Goal: Task Accomplishment & Management: Complete application form

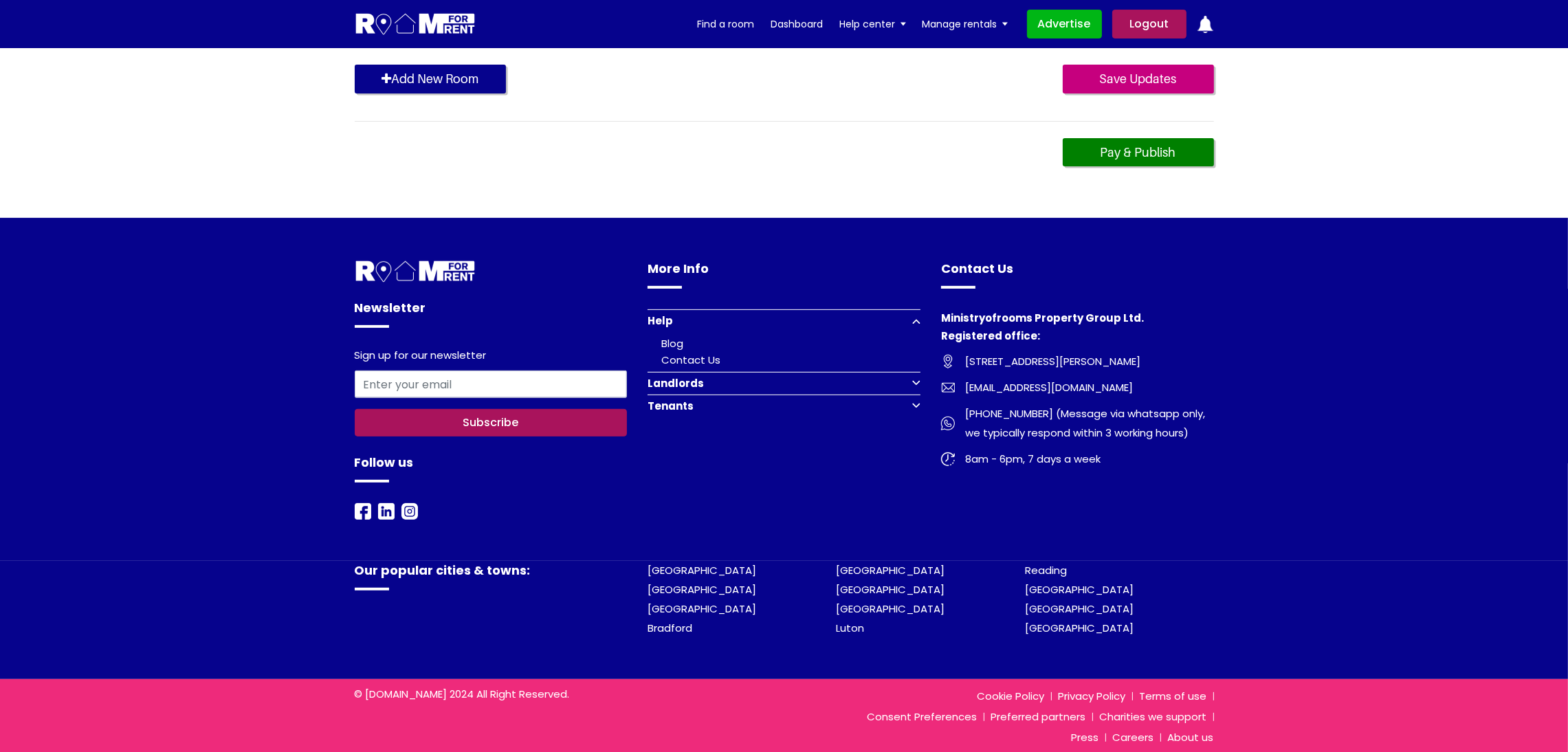
scroll to position [759, 0]
click at [738, 153] on div "Pay & Publish" at bounding box center [784, 153] width 859 height 29
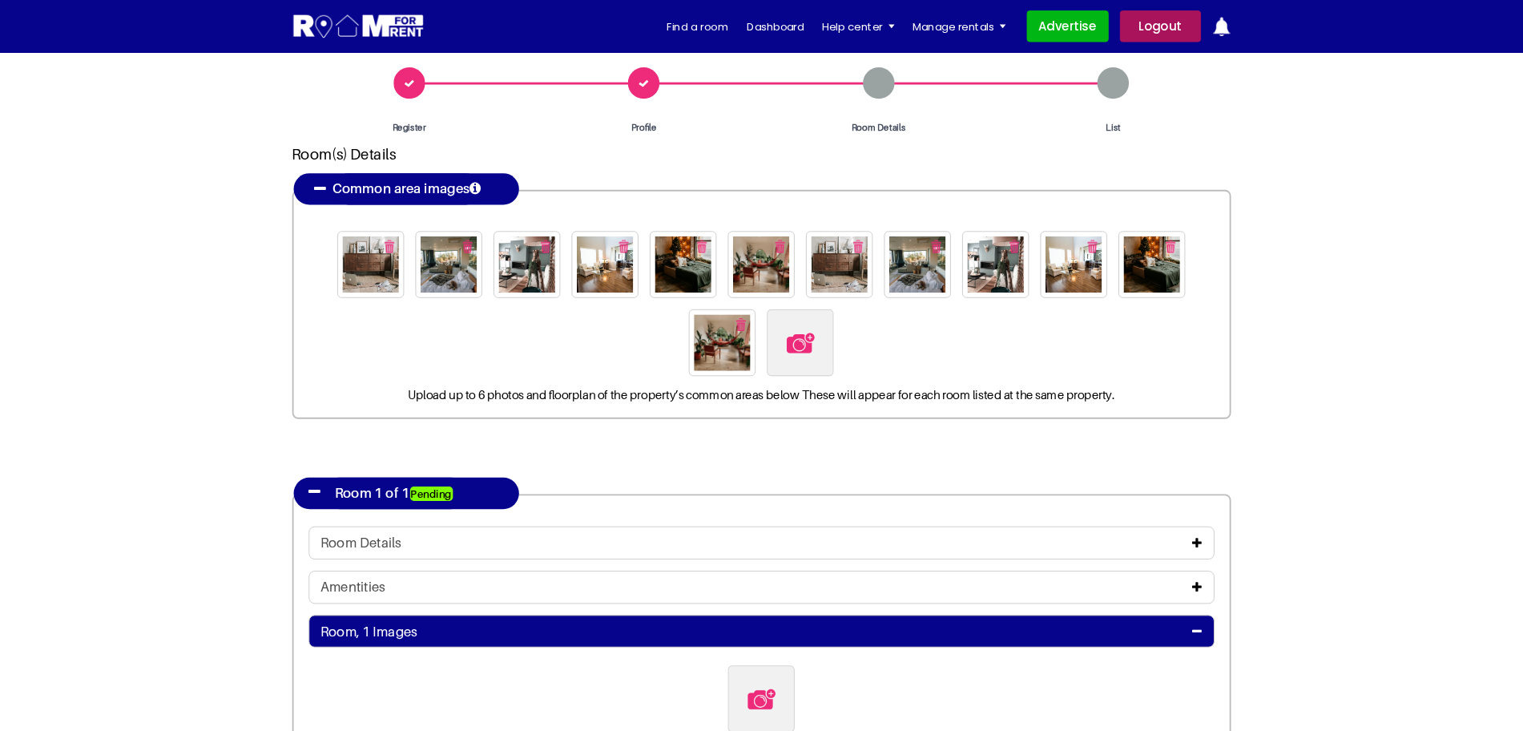
scroll to position [44, 0]
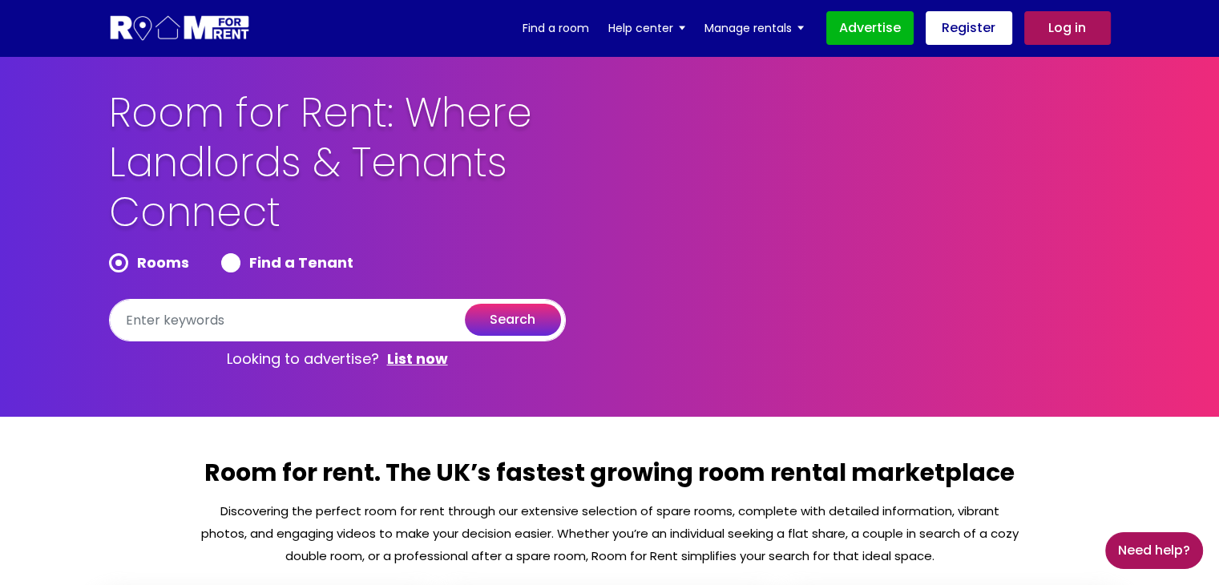
click at [1067, 43] on link "Log in" at bounding box center [1067, 28] width 87 height 34
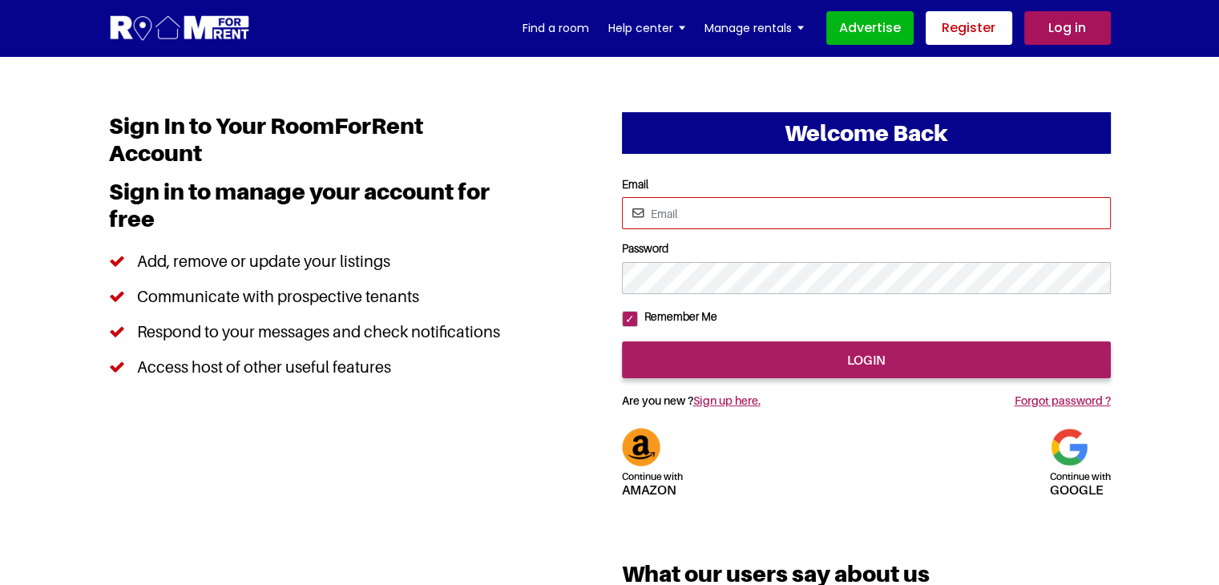
type input "[EMAIL_ADDRESS][DOMAIN_NAME]"
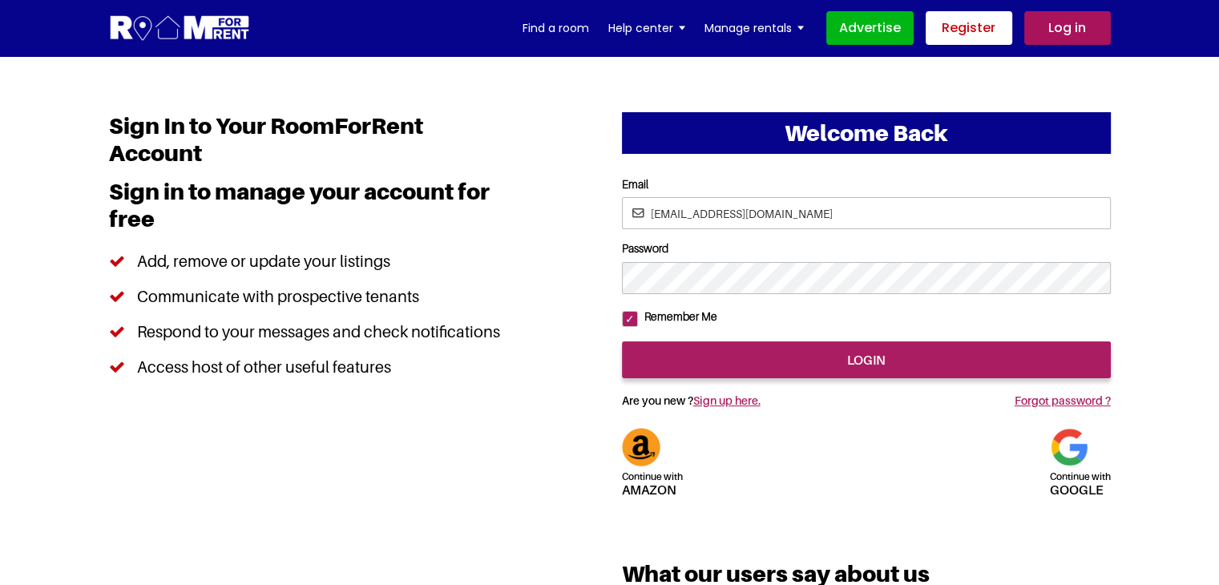
click at [978, 25] on link "Register" at bounding box center [968, 28] width 87 height 34
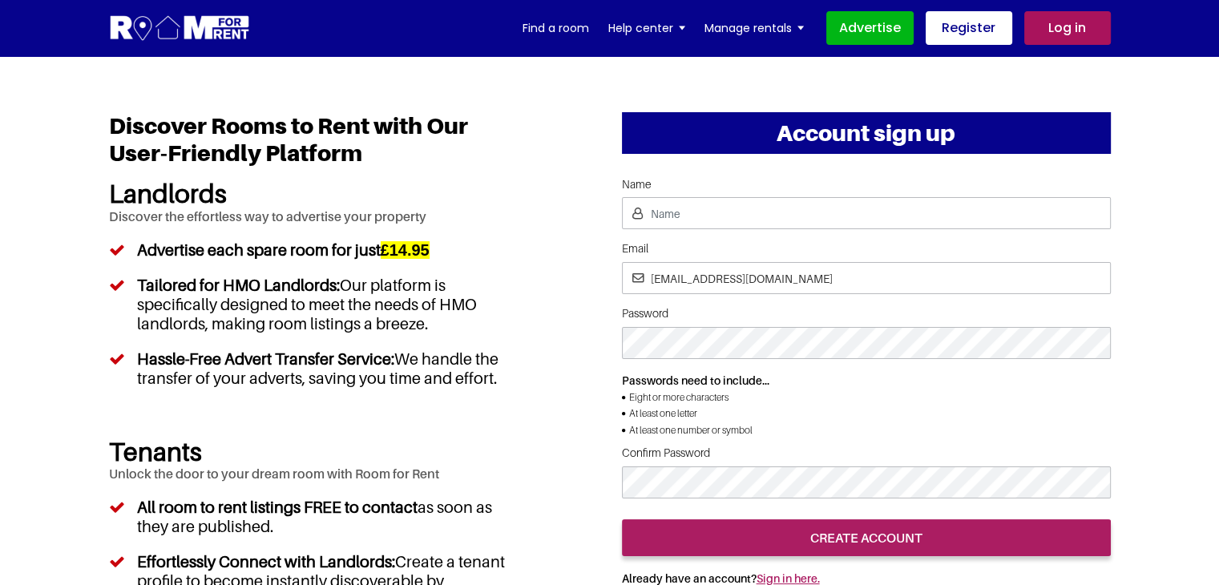
click at [543, 185] on div "Account sign up Name Email pratishtha25@yopmail.com Password Passwords need to …" at bounding box center [610, 572] width 1026 height 921
click at [1027, 372] on p "Passwords need to include..." at bounding box center [866, 381] width 489 height 18
click at [941, 375] on p "Passwords need to include..." at bounding box center [866, 381] width 489 height 18
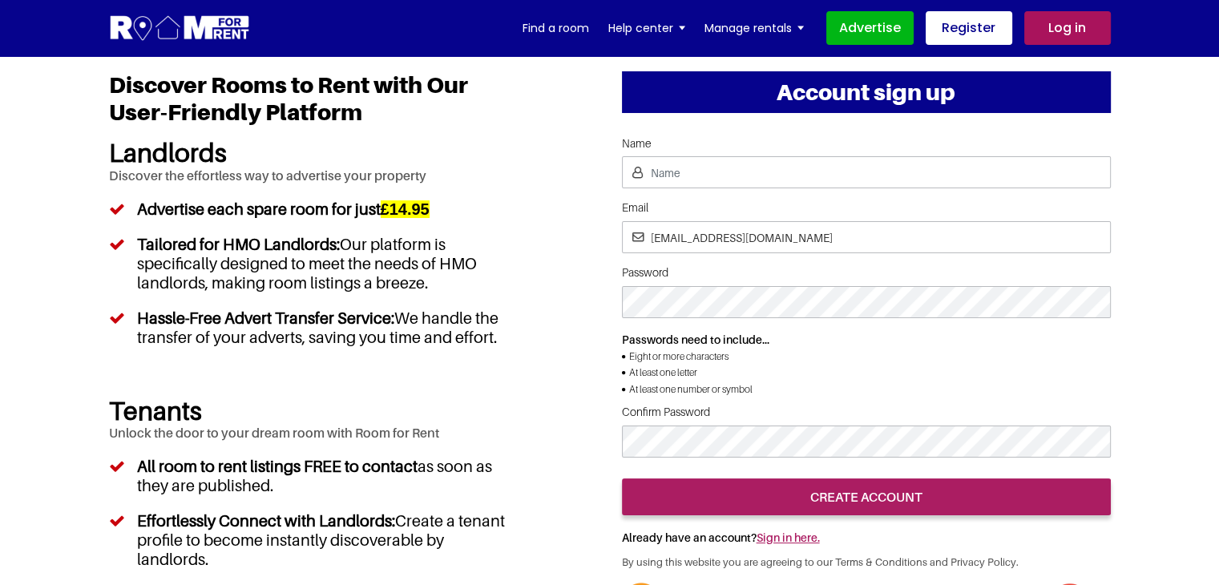
scroll to position [80, 0]
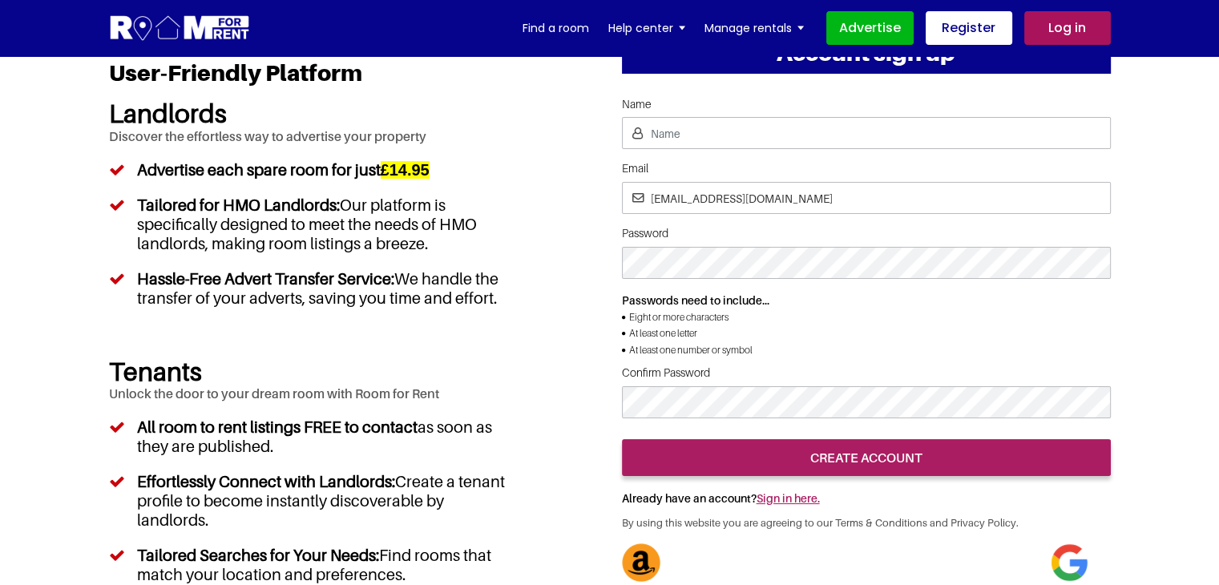
click at [989, 320] on li "Eight or more characters" at bounding box center [866, 317] width 489 height 16
click at [1050, 431] on div at bounding box center [866, 431] width 489 height 0
click at [955, 431] on div at bounding box center [866, 431] width 489 height 0
drag, startPoint x: 709, startPoint y: 200, endPoint x: 729, endPoint y: 192, distance: 21.3
click at [709, 200] on input "pratishtha25@yopmail.com" at bounding box center [866, 198] width 489 height 32
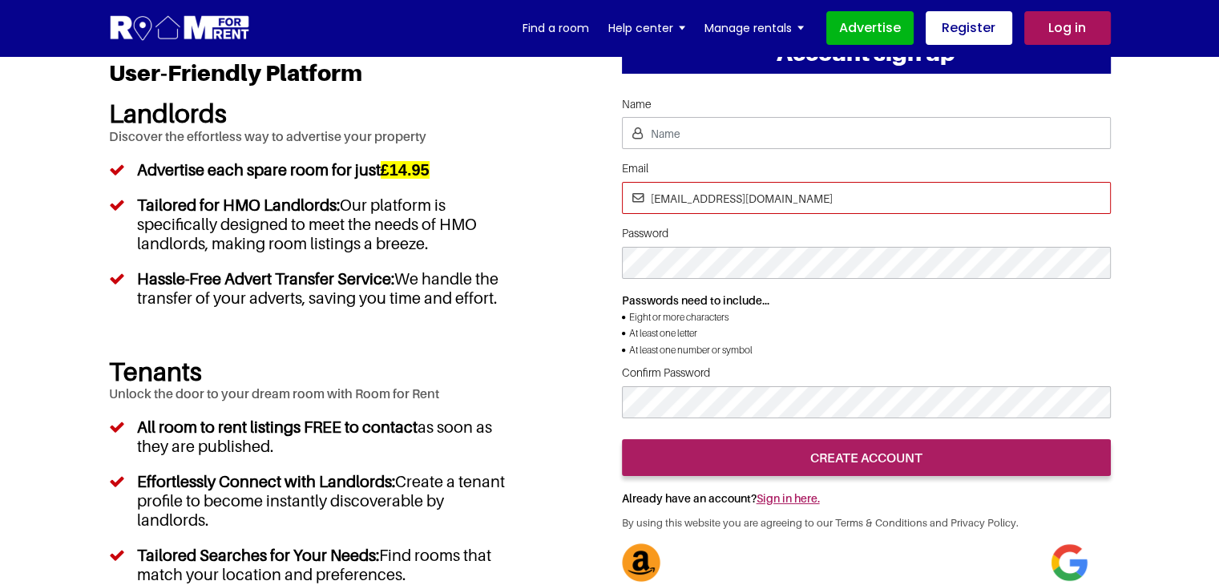
click at [716, 196] on input "pratishtha25@yopmail.com" at bounding box center [866, 198] width 489 height 32
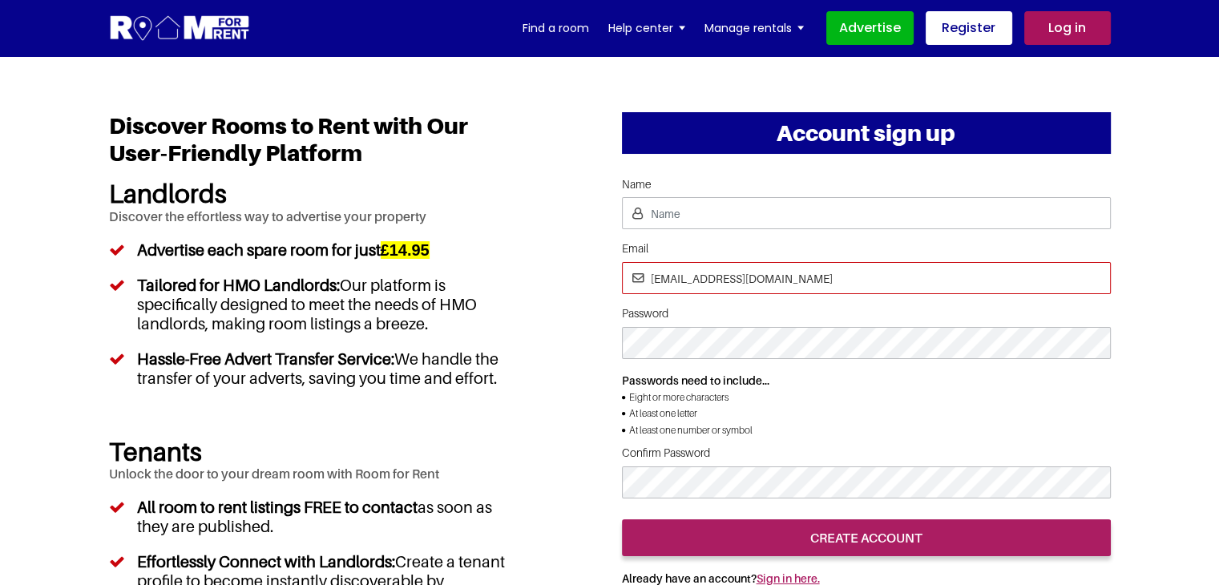
type input "pratishtha2@yopmail.com"
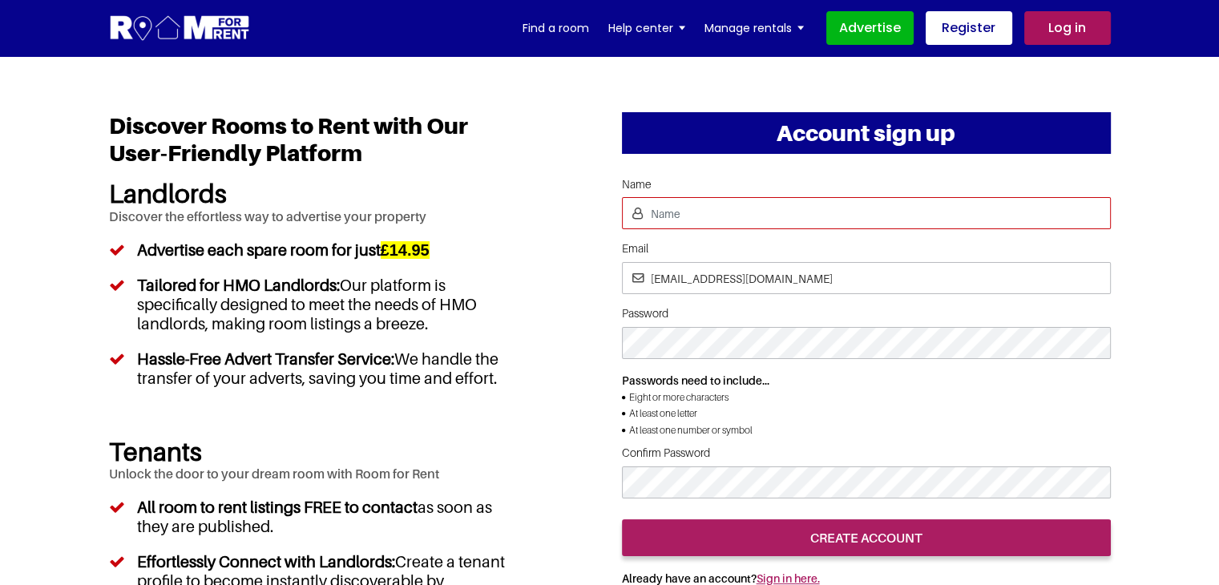
click at [708, 216] on input "Name" at bounding box center [866, 213] width 489 height 32
type input "[PERSON_NAME]"
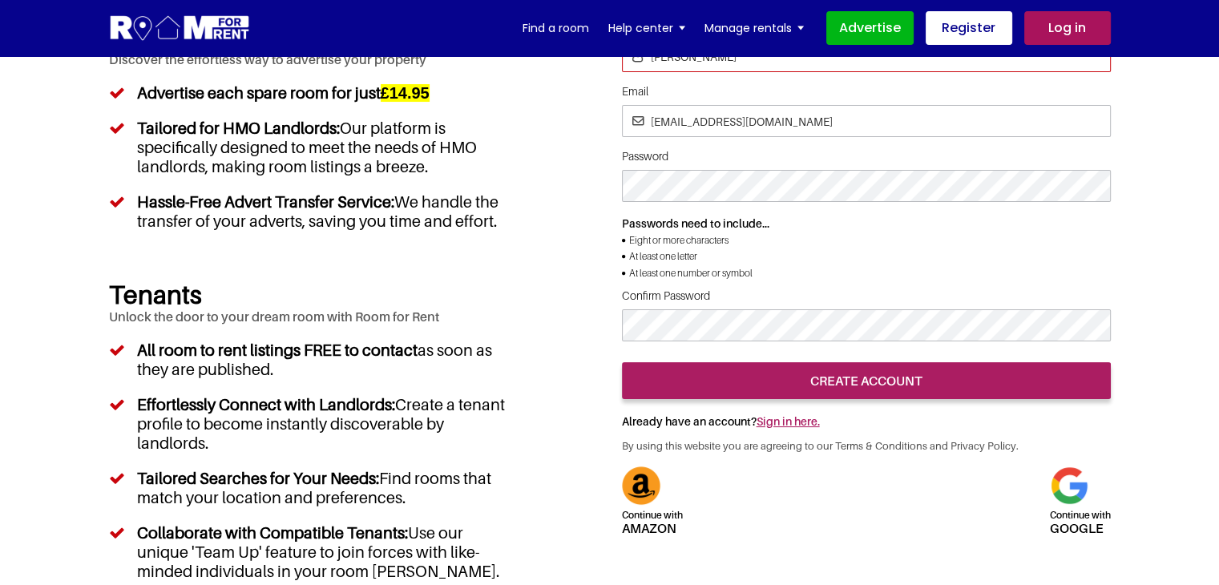
scroll to position [160, 0]
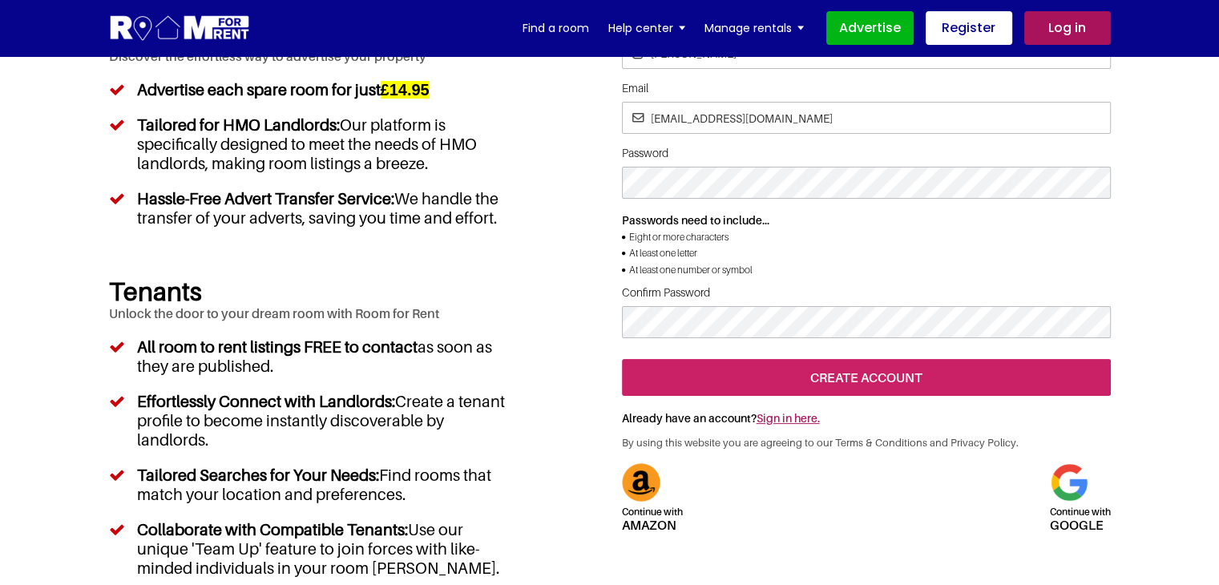
click at [836, 396] on input "create account" at bounding box center [866, 377] width 489 height 37
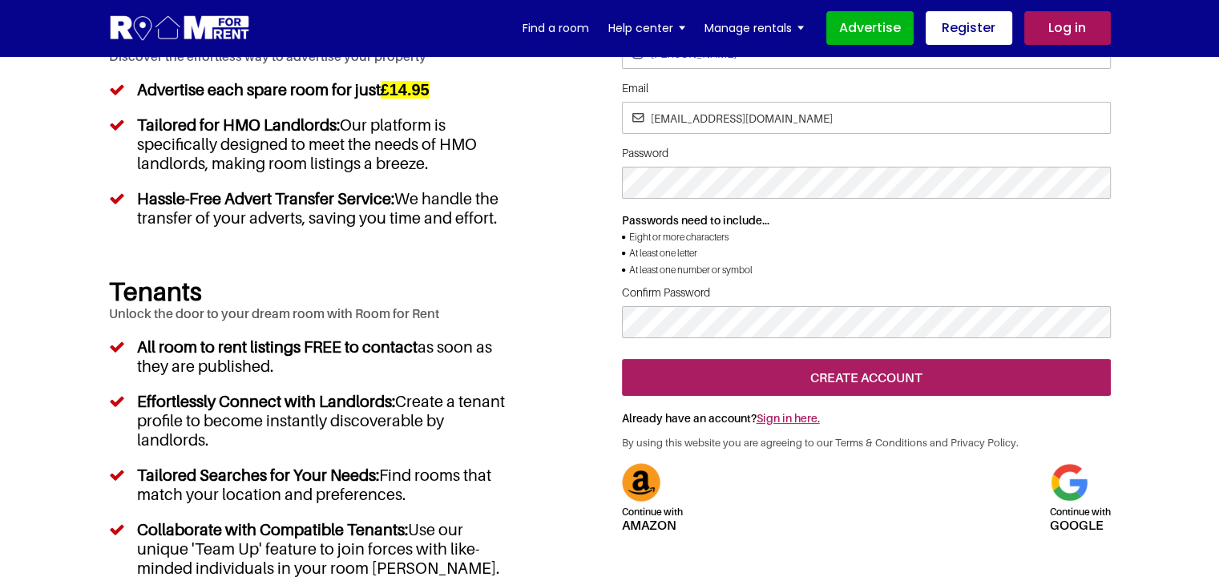
scroll to position [0, 0]
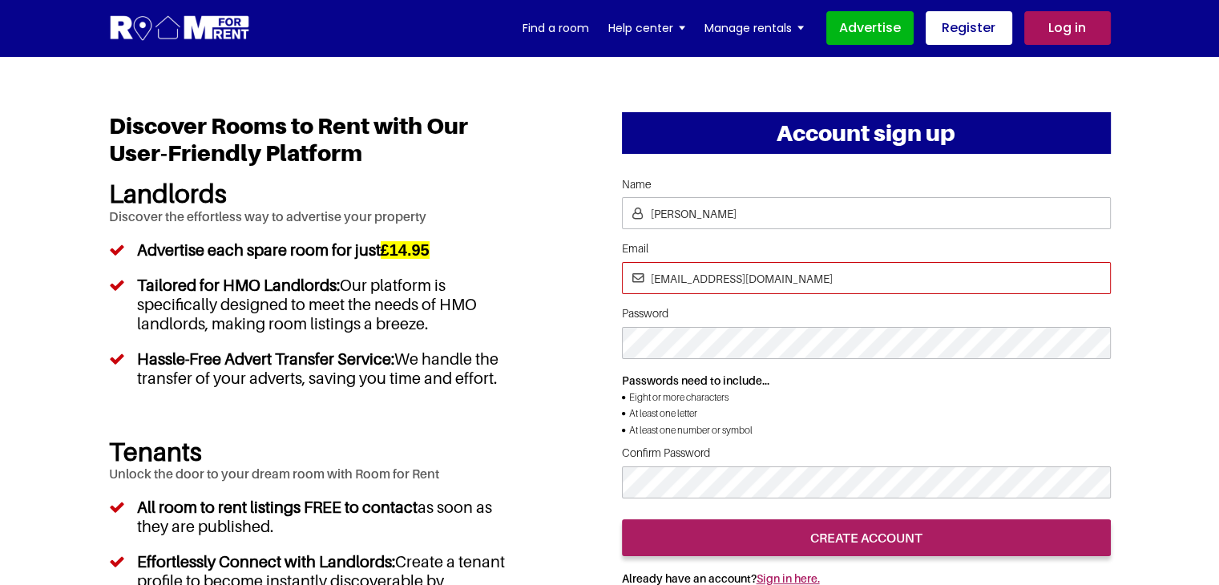
click at [705, 276] on input "pratishtha2@yopmail.com" at bounding box center [866, 278] width 489 height 32
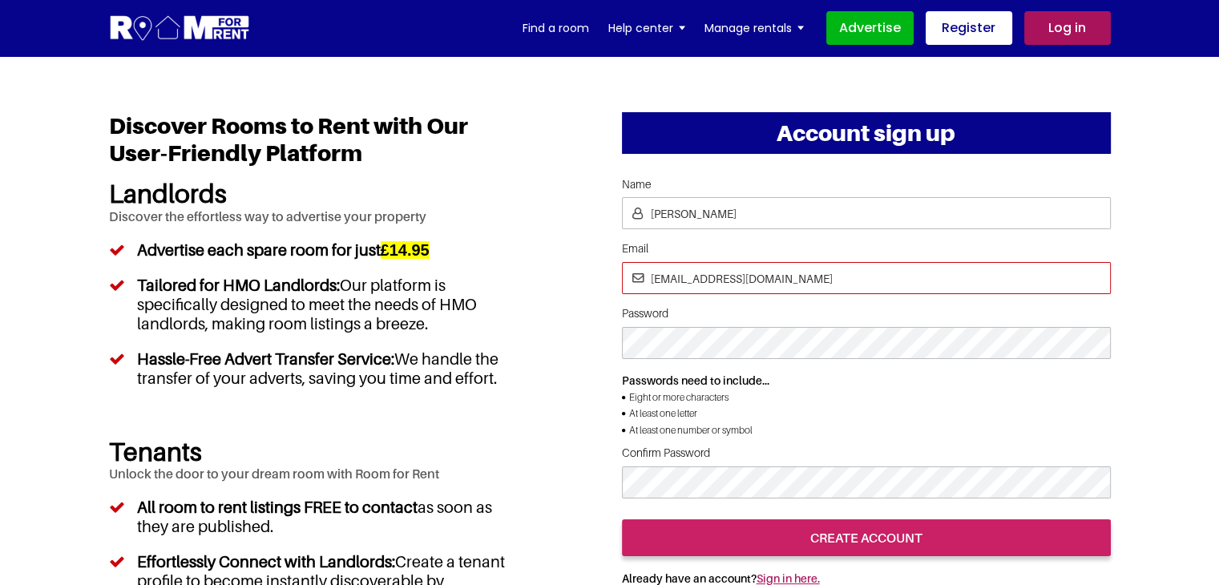
type input "pratishtha23@yopmail.com"
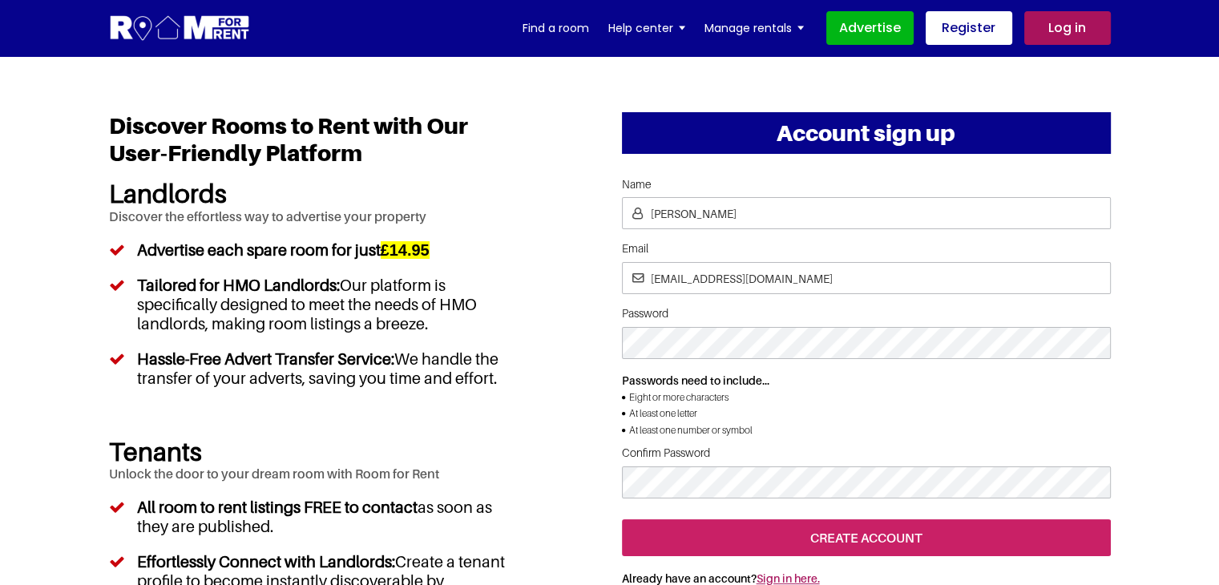
click at [785, 521] on input "create account" at bounding box center [866, 537] width 489 height 37
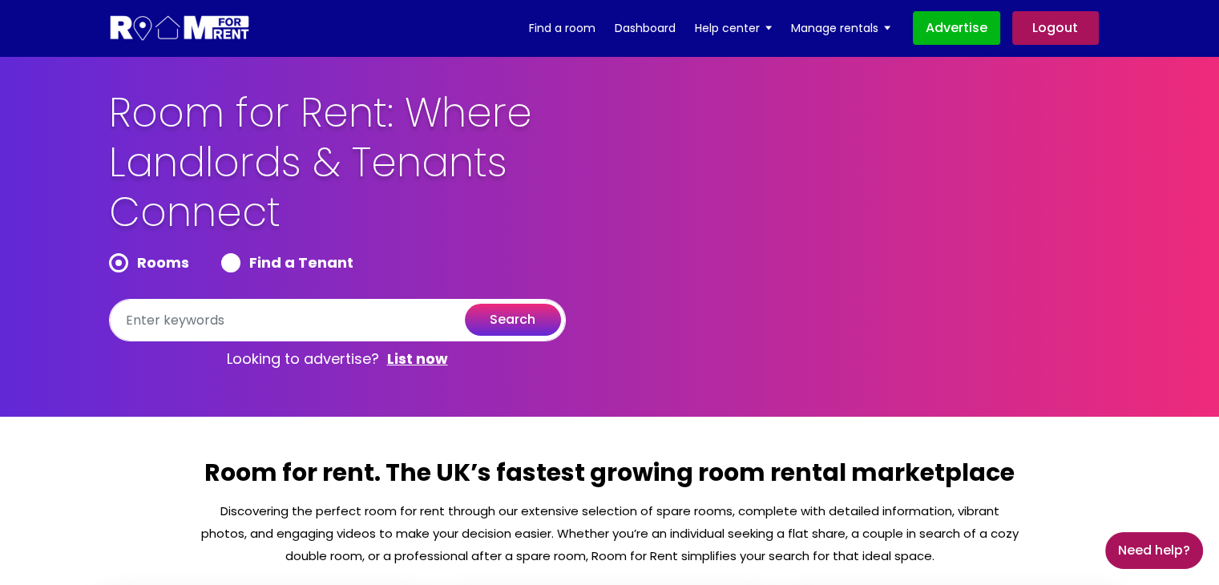
click at [1070, 23] on link "Logout" at bounding box center [1055, 28] width 87 height 34
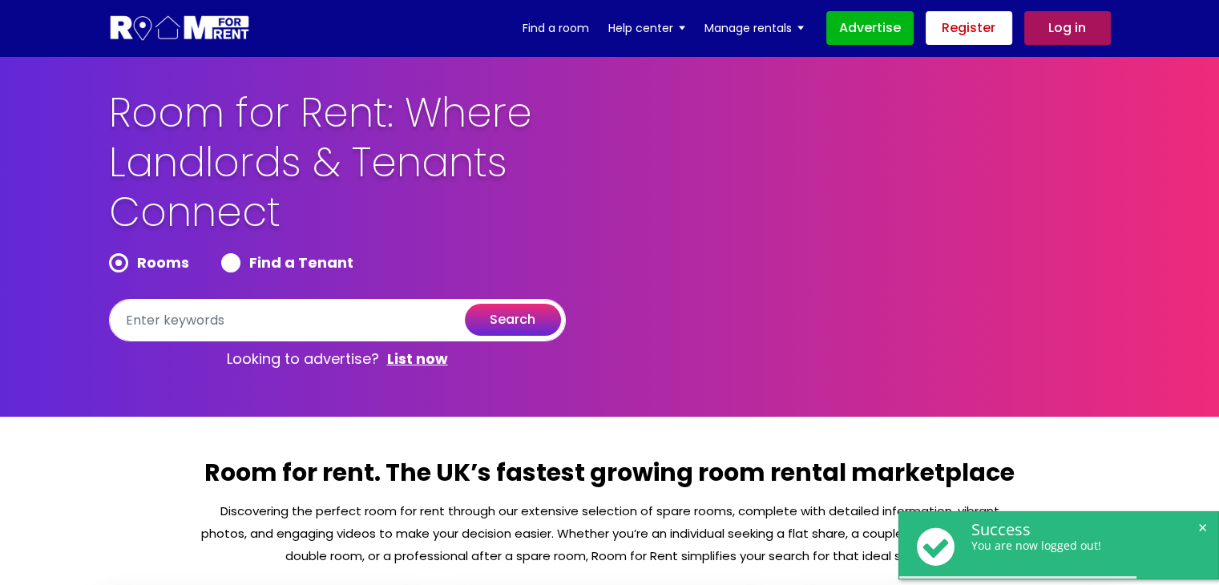
click at [984, 29] on link "Register" at bounding box center [968, 28] width 87 height 34
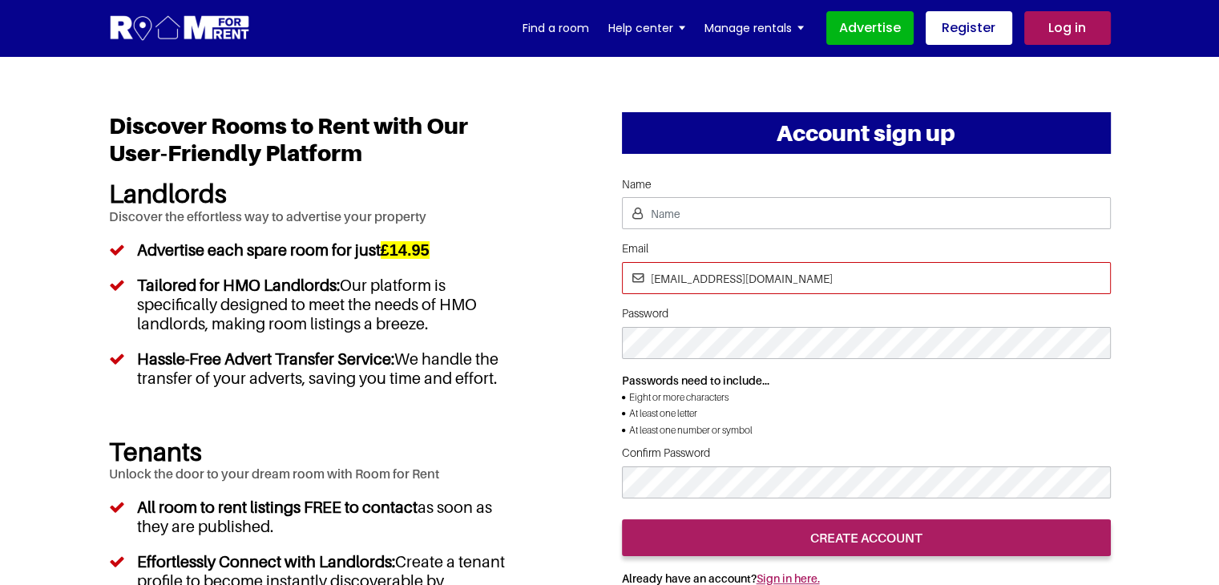
click at [708, 272] on input "[EMAIL_ADDRESS][DOMAIN_NAME]" at bounding box center [866, 278] width 489 height 32
type input "[EMAIL_ADDRESS][DOMAIN_NAME]"
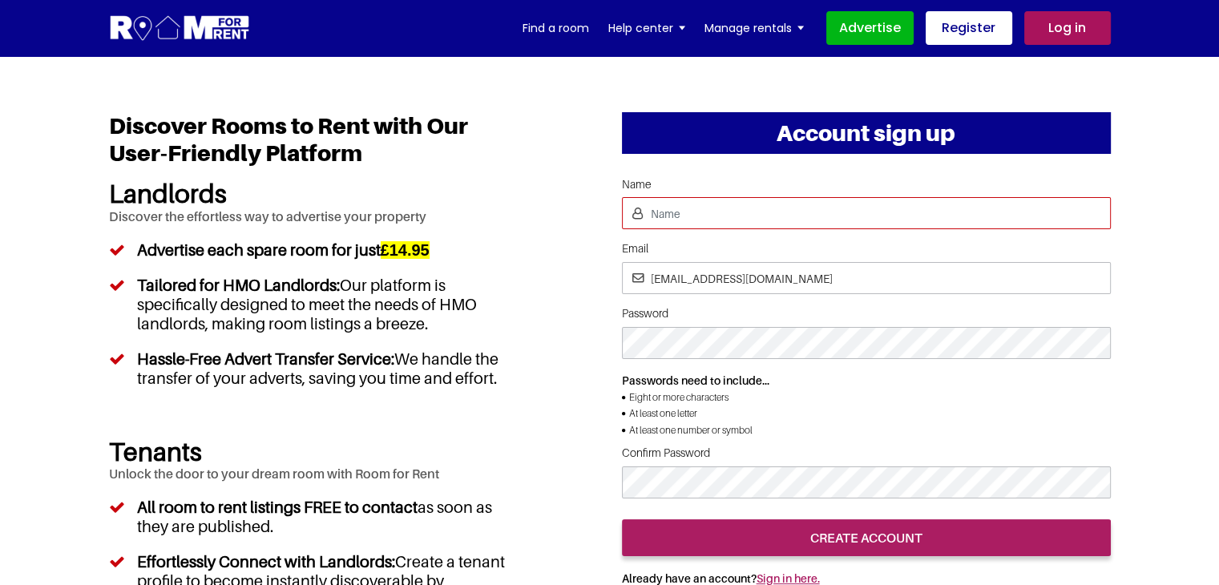
click at [731, 216] on input "Name" at bounding box center [866, 213] width 489 height 32
type input "[PERSON_NAME]"
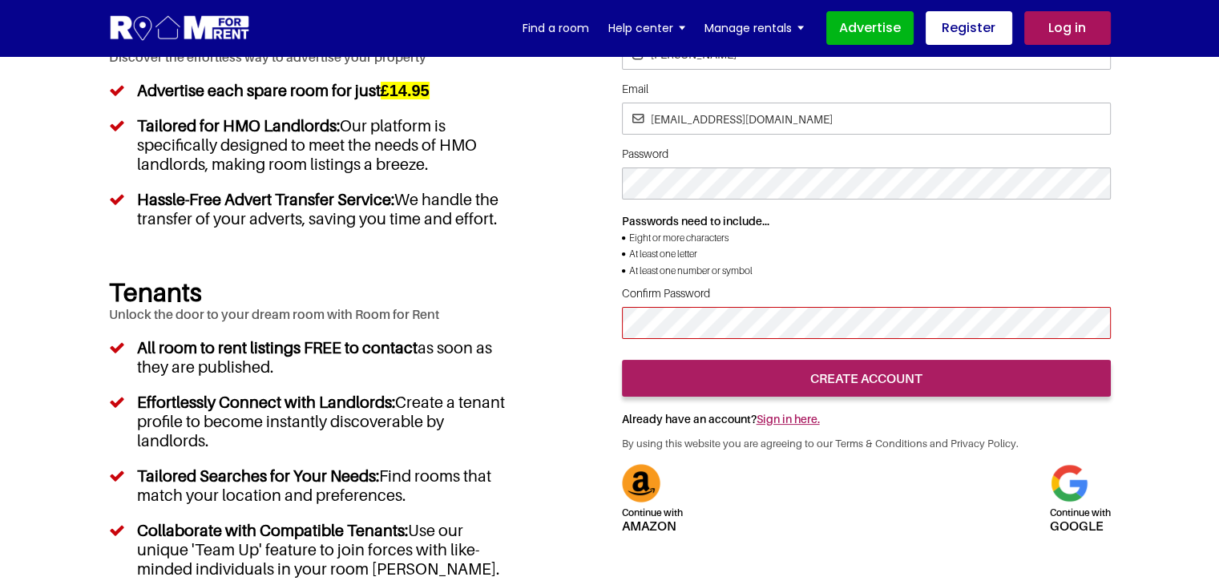
scroll to position [160, 0]
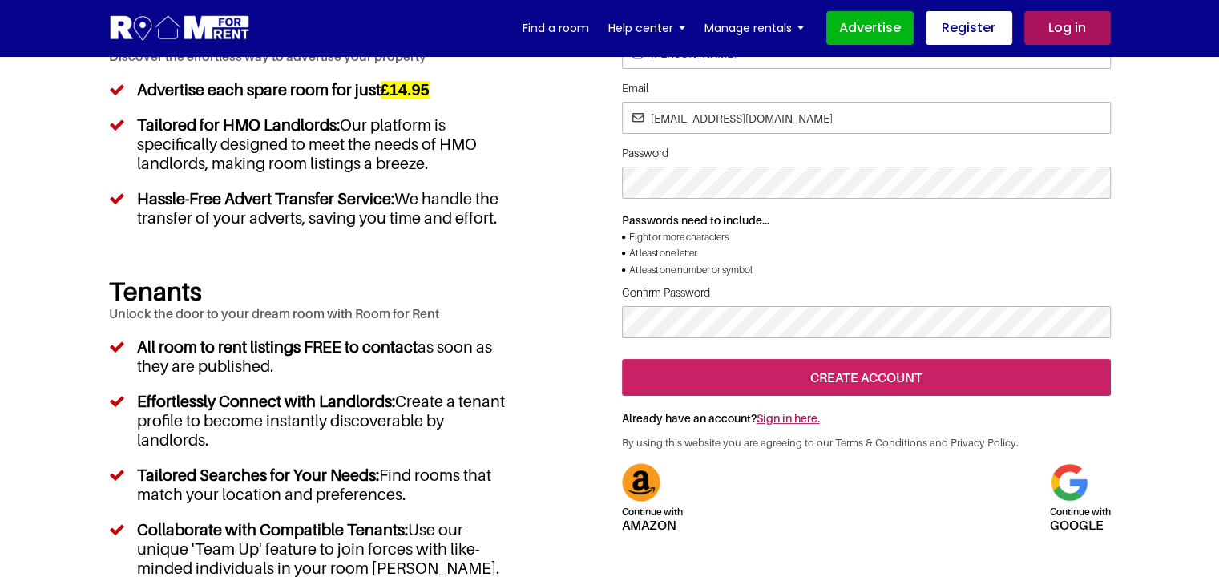
click at [888, 396] on input "create account" at bounding box center [866, 377] width 489 height 37
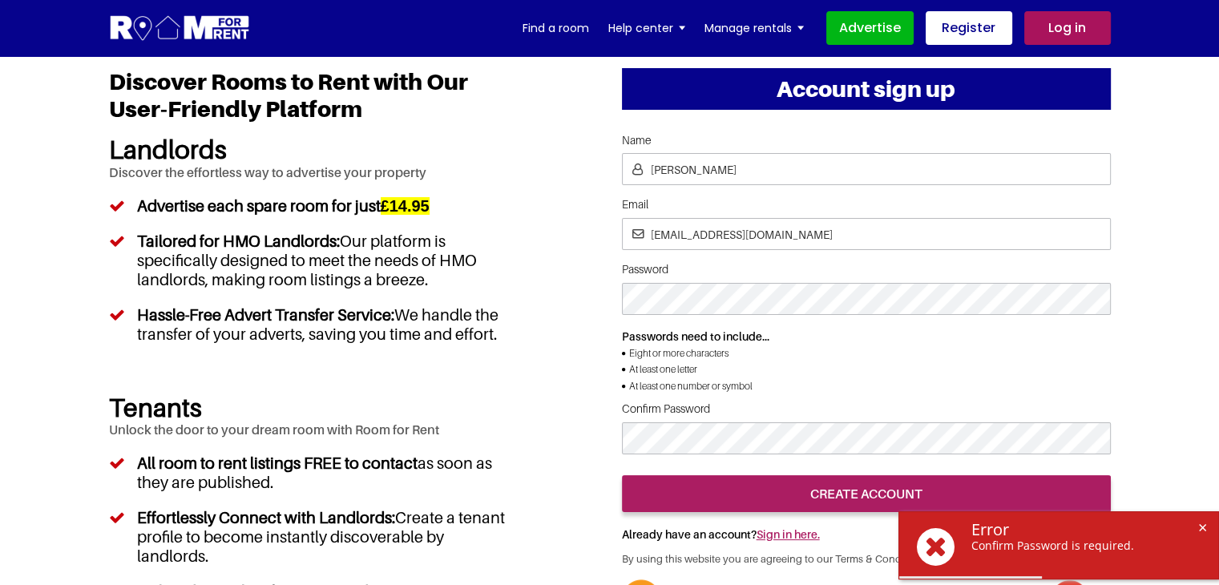
scroll to position [80, 0]
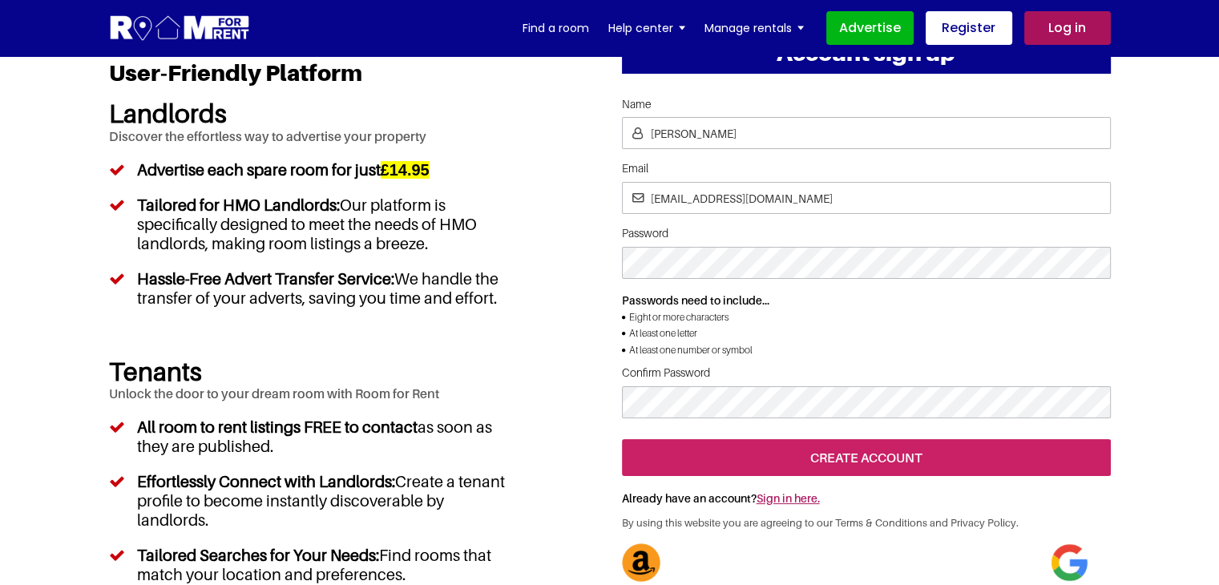
click at [858, 476] on input "create account" at bounding box center [866, 457] width 489 height 37
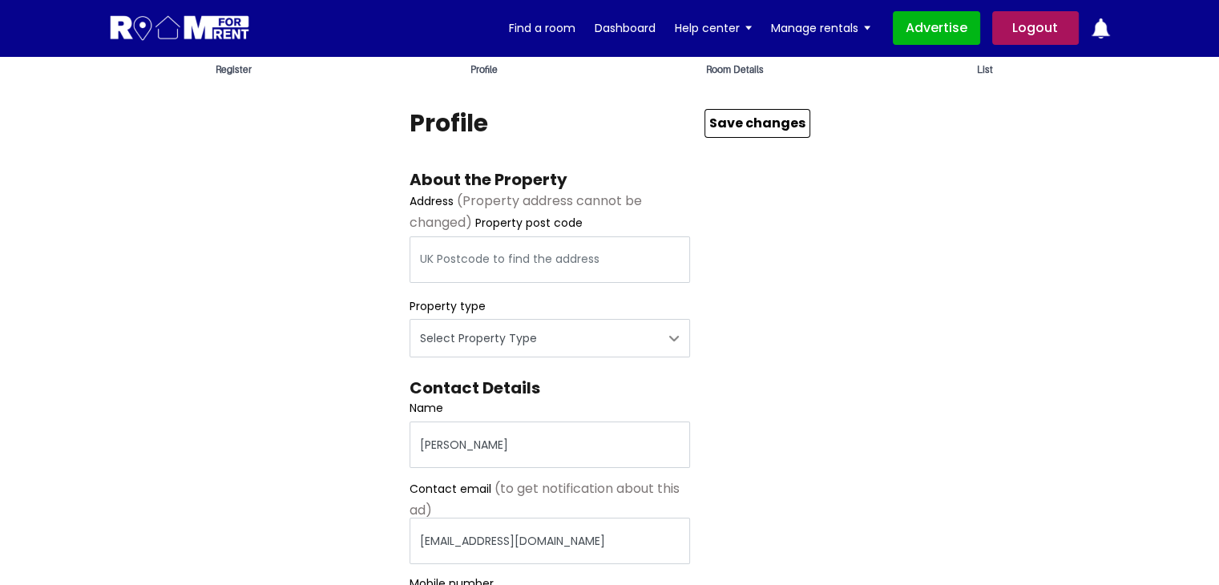
scroll to position [160, 0]
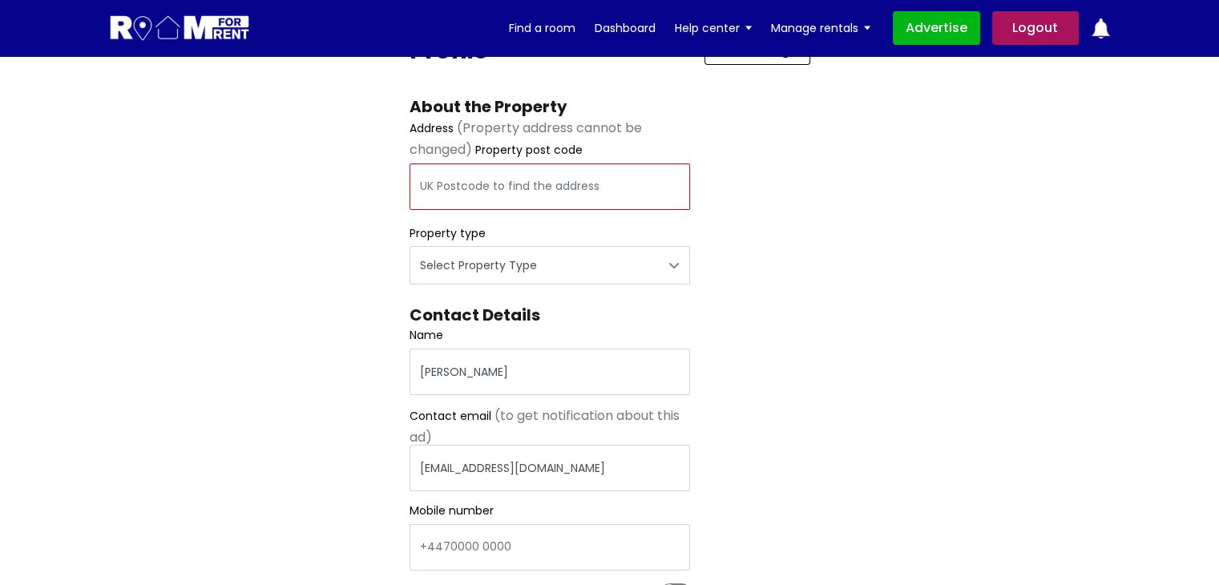
click at [467, 197] on input "text" at bounding box center [549, 186] width 280 height 46
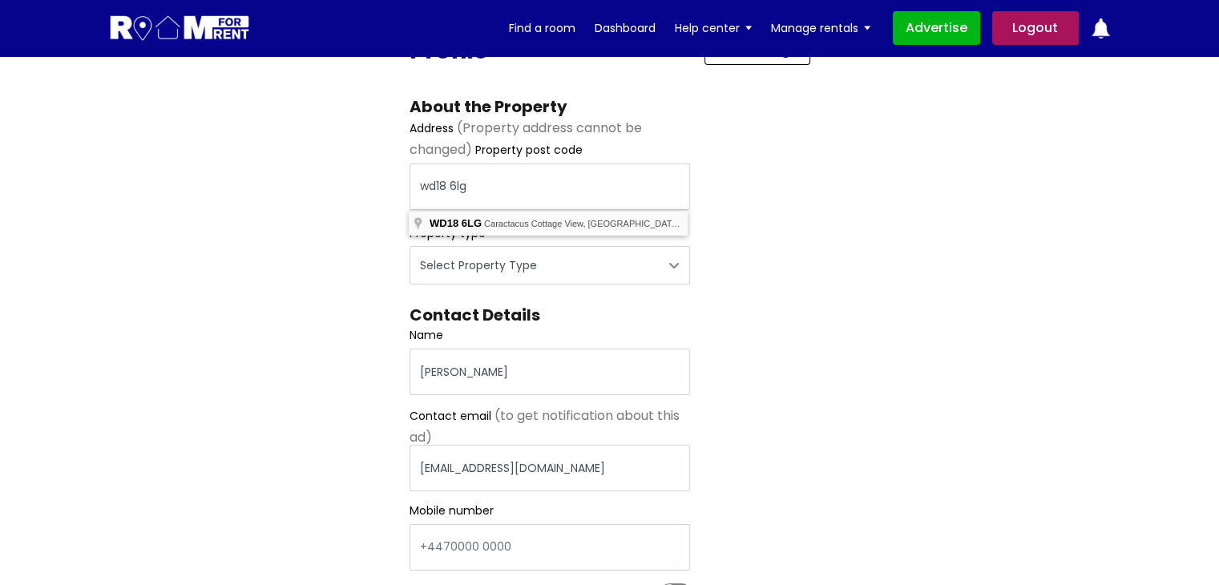
type input "Caractacus Cottage View, Watford WD18 6LG, UK"
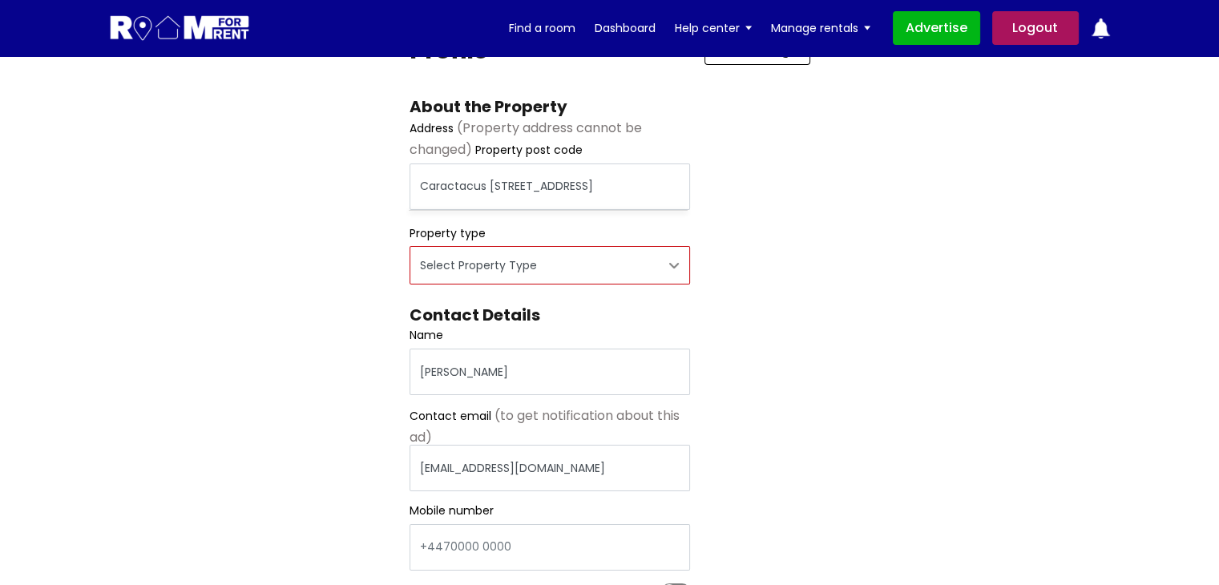
click at [474, 273] on select "Select Property Type Appartment House Farm" at bounding box center [549, 265] width 280 height 38
select select "Appartment"
click at [409, 247] on select "Select Property Type Appartment House Farm" at bounding box center [549, 265] width 280 height 38
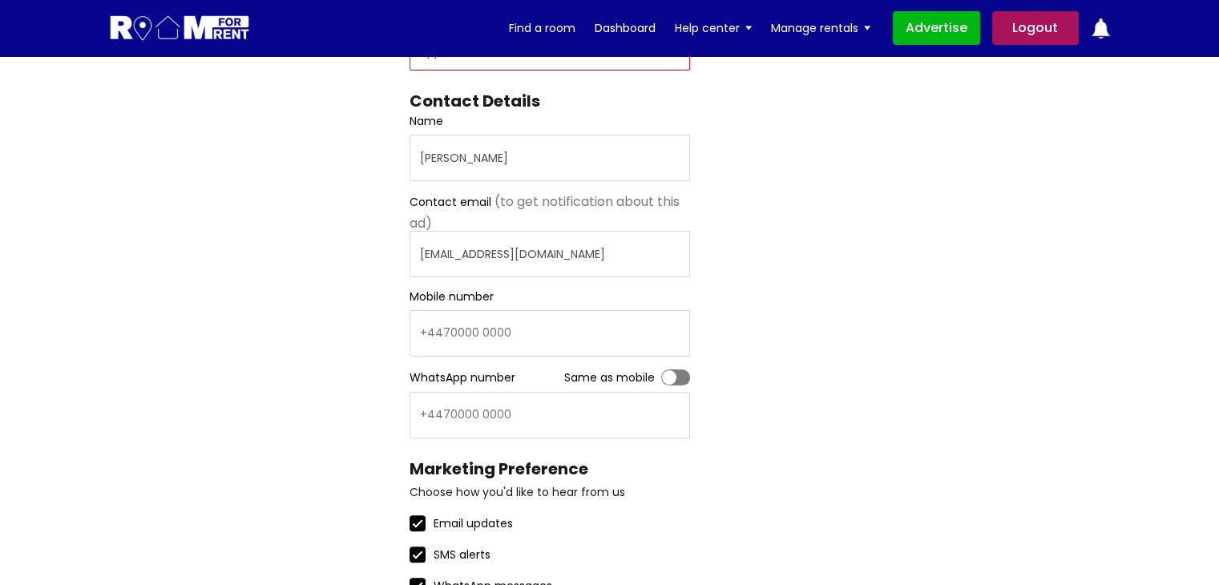
scroll to position [401, 0]
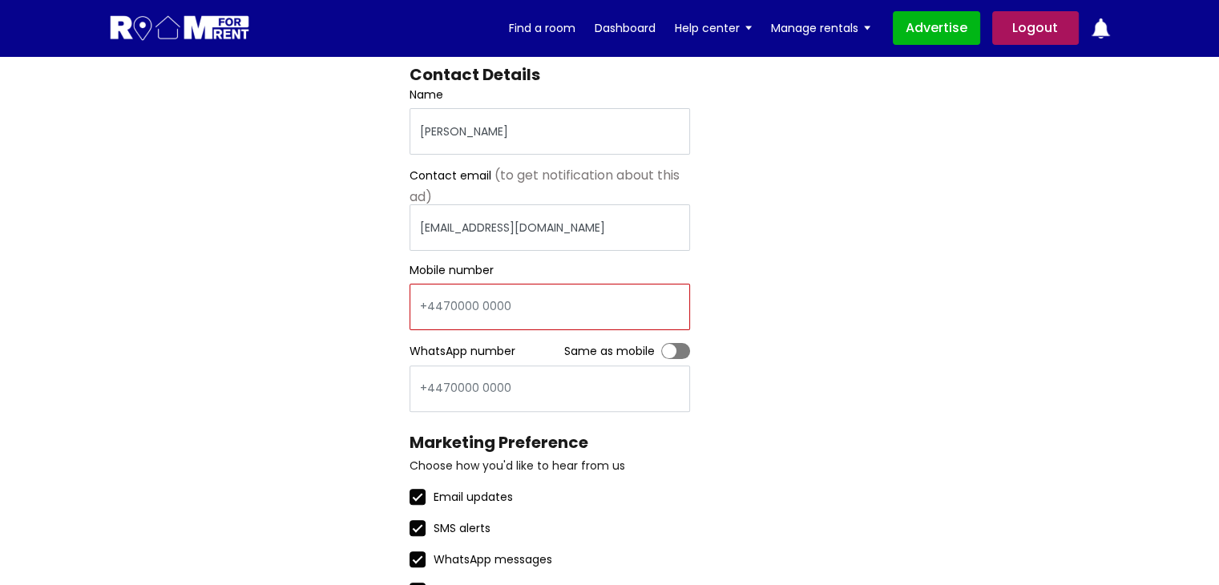
click at [462, 315] on input "Mobile number" at bounding box center [549, 307] width 280 height 46
type input "sdfvsdfsdf"
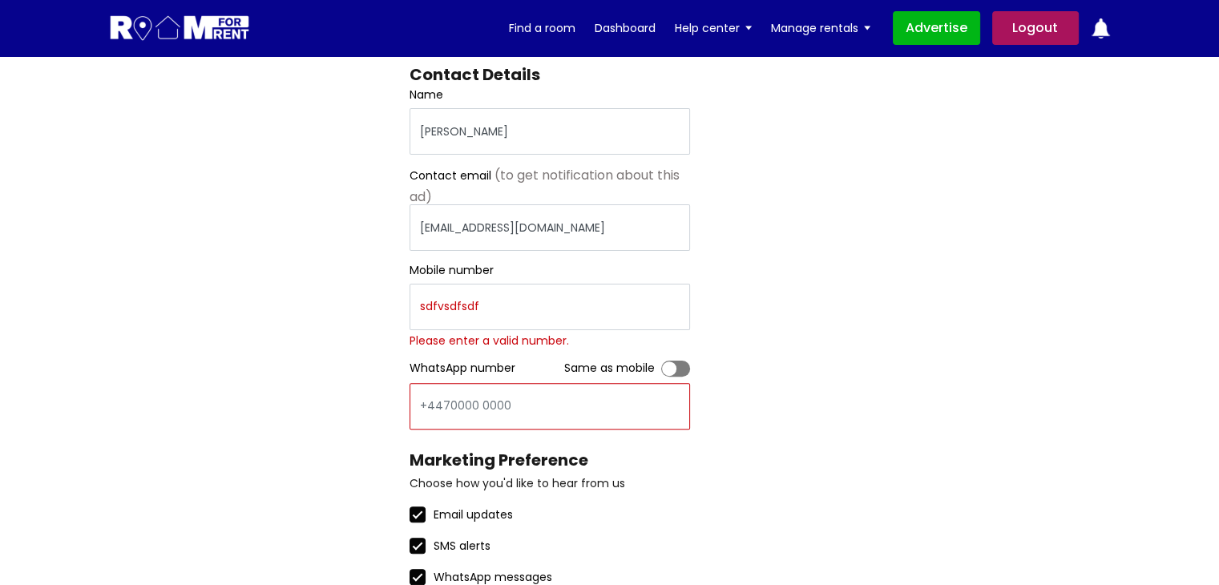
click at [478, 386] on input "WhatsApp number" at bounding box center [549, 406] width 280 height 46
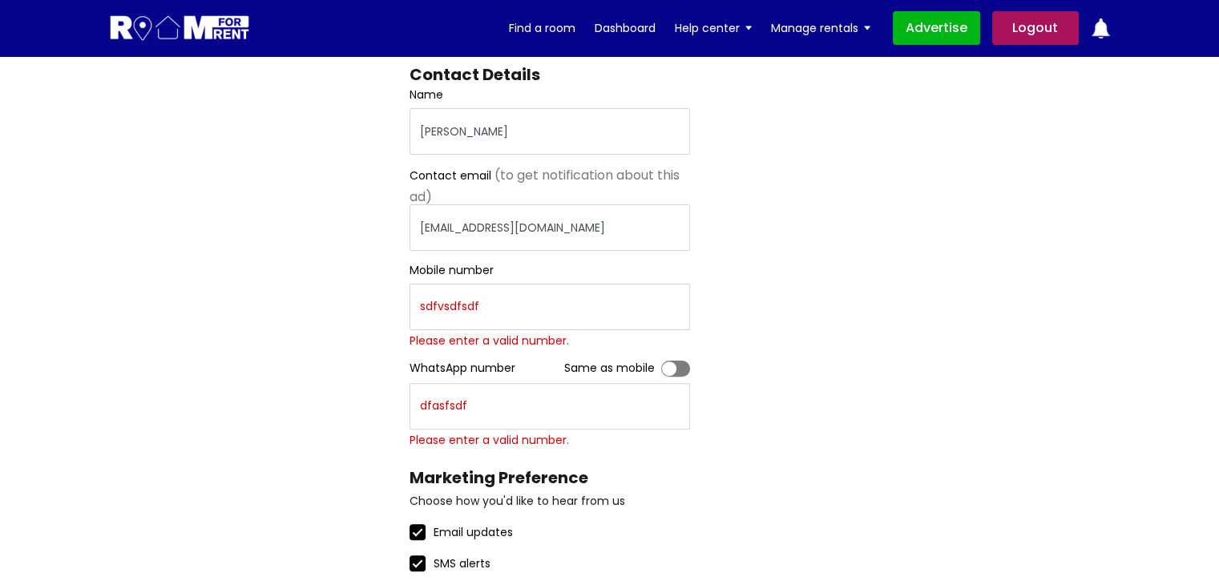
click at [1038, 435] on div "Register Profile Room Details List Profile" at bounding box center [610, 194] width 1026 height 996
click at [834, 280] on div "Register Profile Room Details List Profile" at bounding box center [610, 194] width 1026 height 996
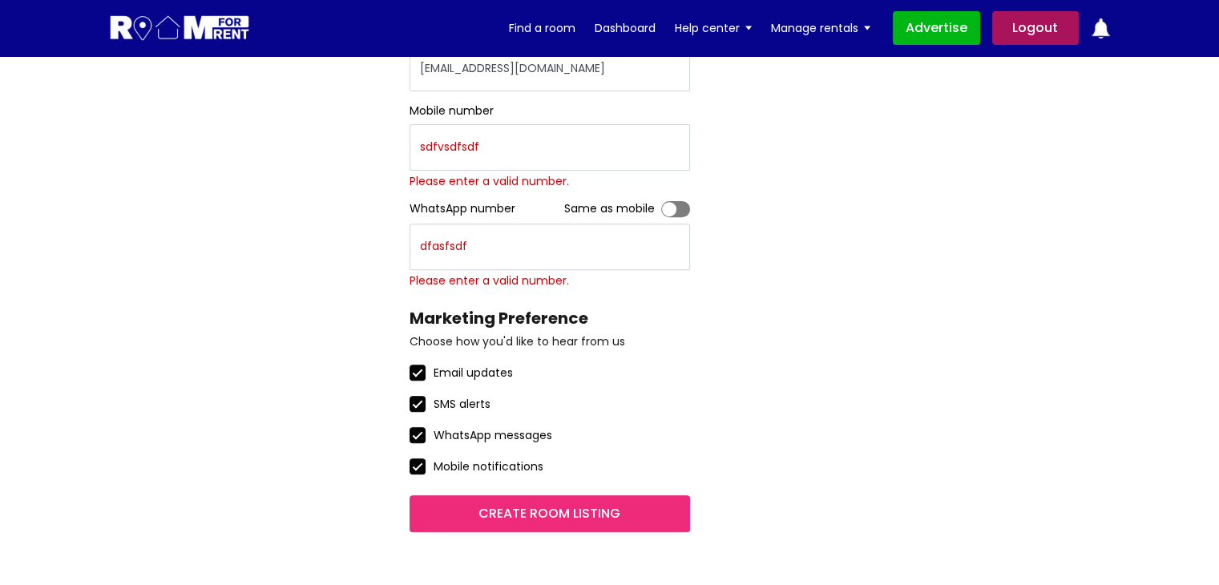
scroll to position [561, 0]
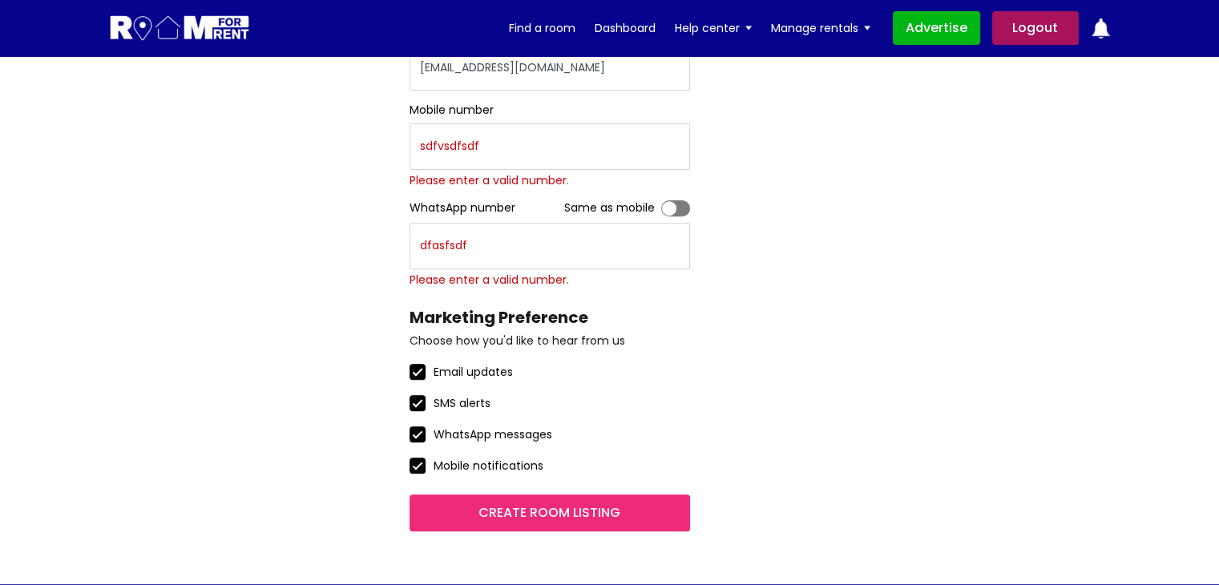
click at [677, 204] on label "Toggle" at bounding box center [675, 208] width 29 height 16
click at [661, 200] on input "Toggle" at bounding box center [661, 200] width 0 height 0
click at [526, 519] on input "Create room listing" at bounding box center [549, 512] width 280 height 37
click at [824, 361] on div "Register Profile Room Details List Profile" at bounding box center [610, 33] width 1026 height 996
click at [562, 513] on input "Create room listing" at bounding box center [549, 512] width 280 height 37
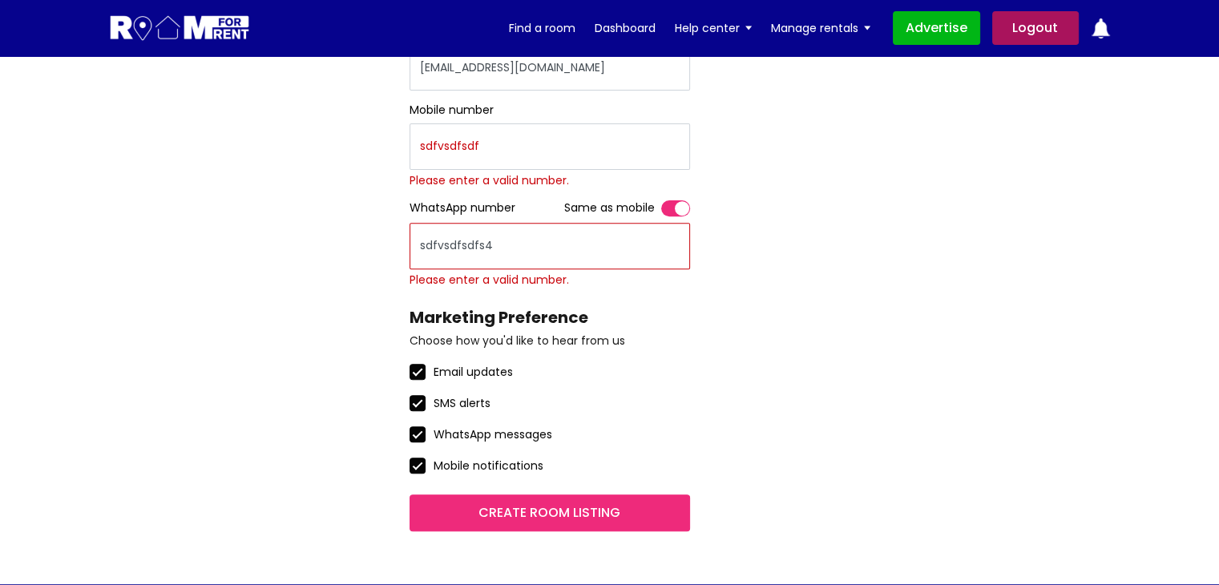
type input "sdfvsdfsdfs4"
click at [499, 147] on input "sdfvsdfsdf" at bounding box center [549, 146] width 280 height 46
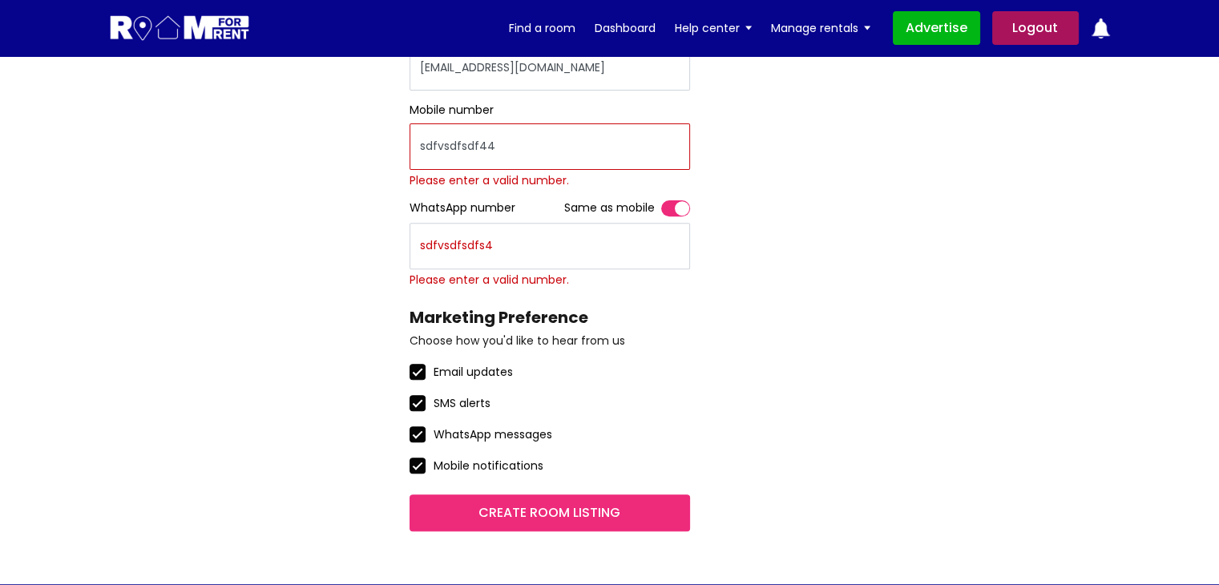
type input "sdfvsdfsdf44"
click at [569, 517] on input "Create room listing" at bounding box center [549, 512] width 280 height 37
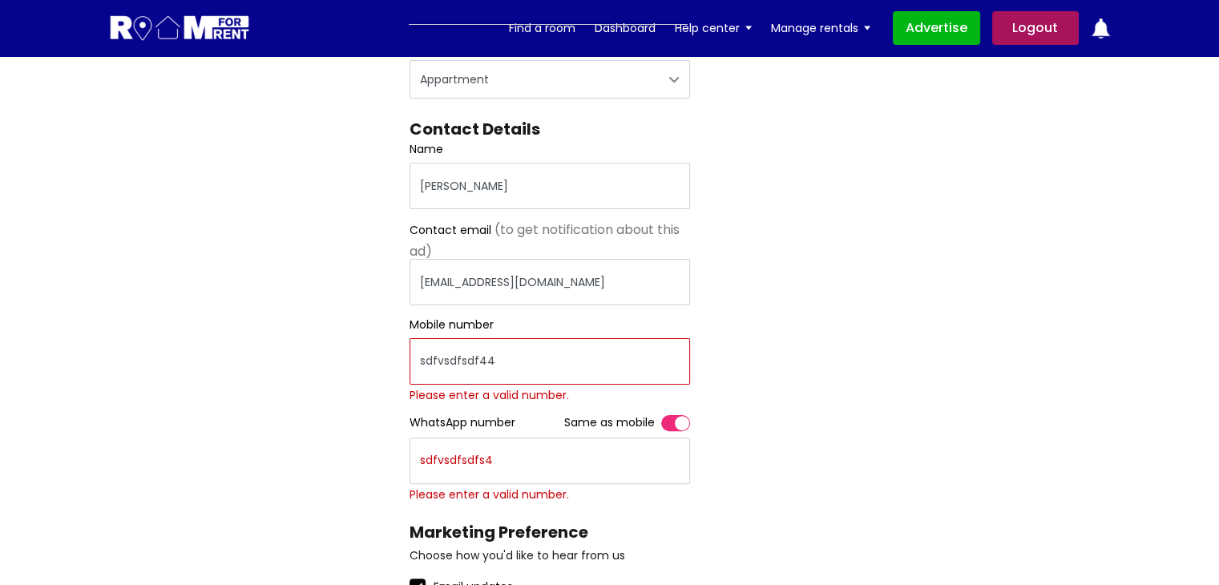
scroll to position [320, 0]
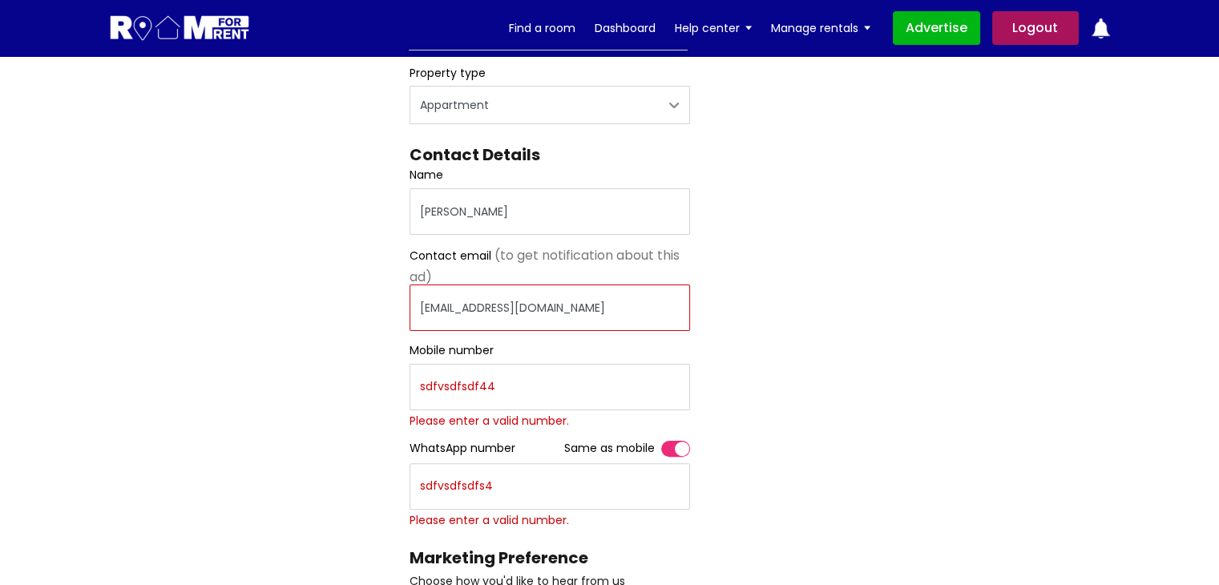
click at [603, 296] on input "pratishtha245@yopmail.com" at bounding box center [549, 307] width 280 height 46
type input "p"
click at [327, 261] on div "Register Profile Room Details List Profile" at bounding box center [610, 274] width 1026 height 996
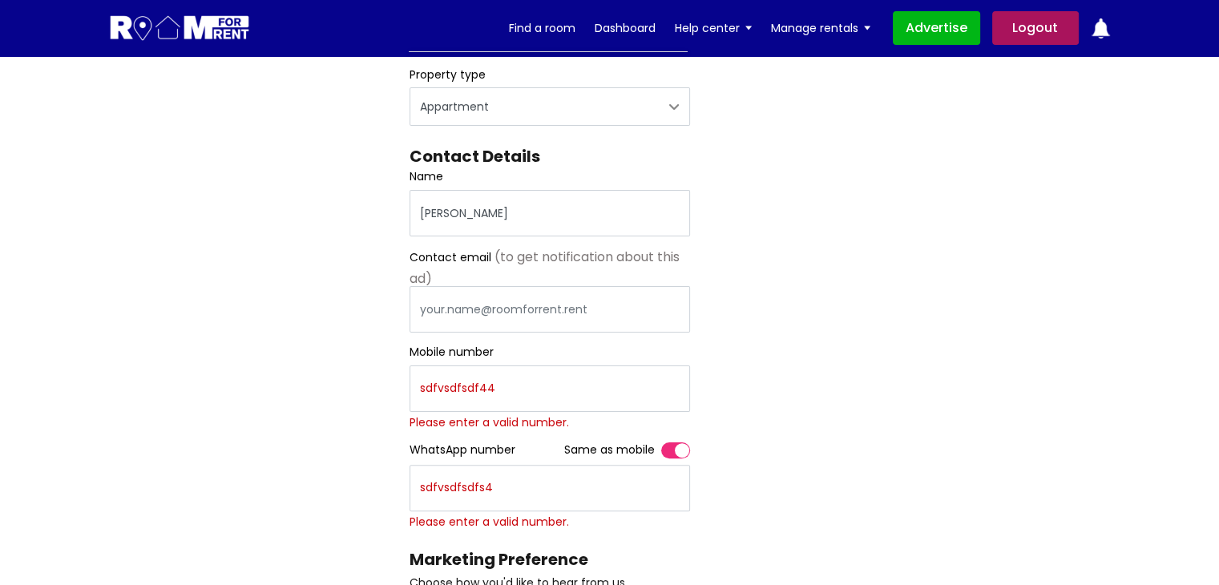
scroll to position [240, 0]
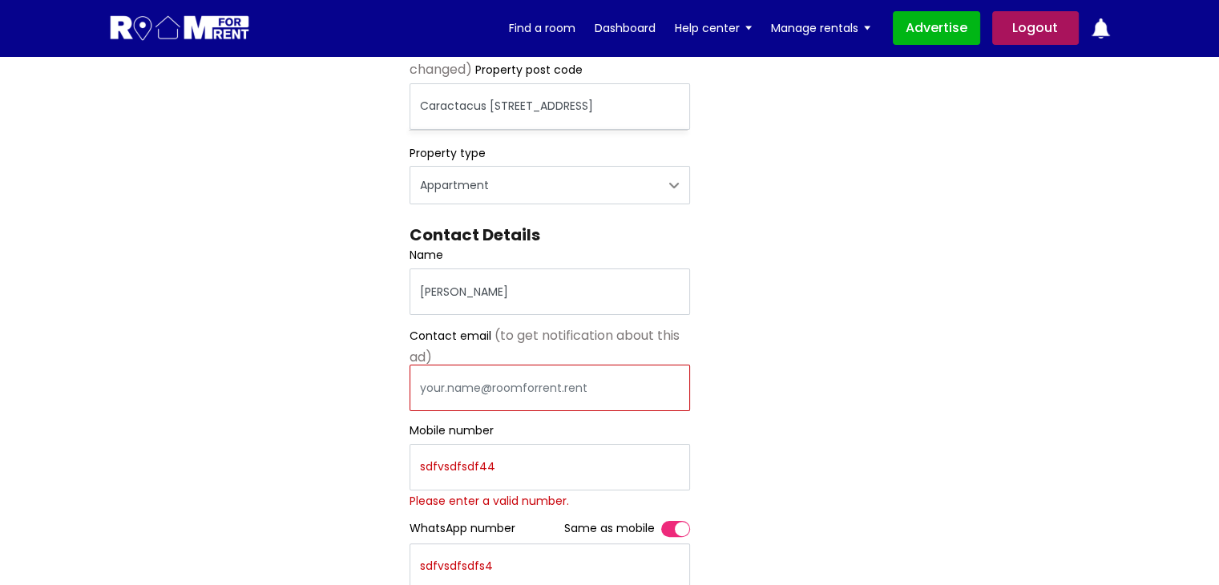
click at [470, 379] on input "Contact email" at bounding box center [549, 388] width 280 height 46
drag, startPoint x: 497, startPoint y: 389, endPoint x: 366, endPoint y: 385, distance: 130.7
click at [366, 385] on div "Register Profile Room Details List Profile" at bounding box center [610, 354] width 1026 height 996
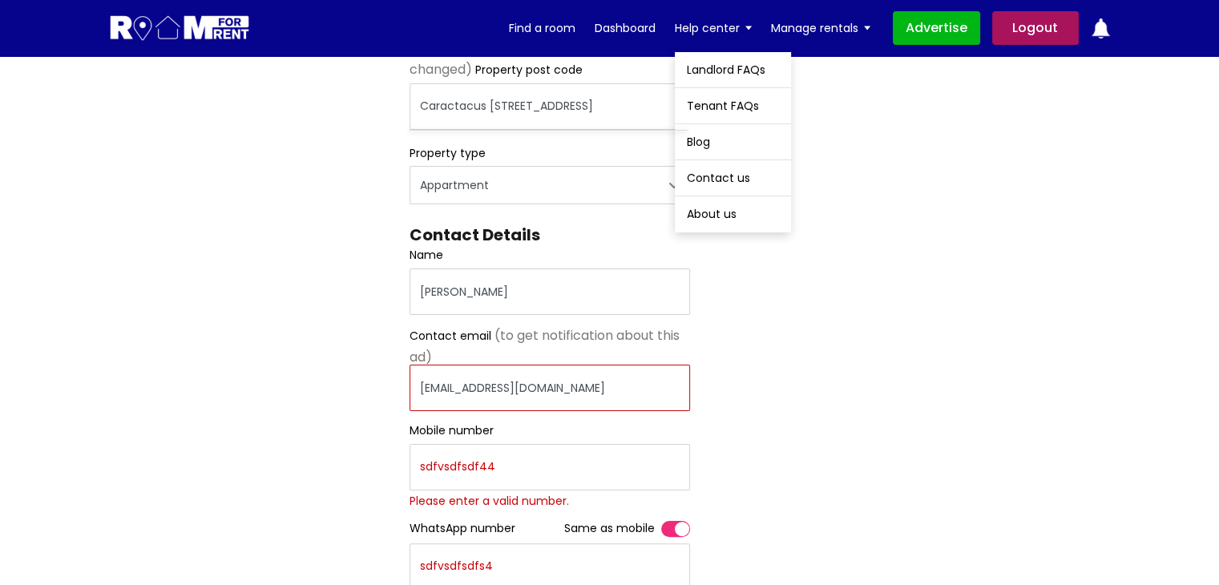
type input "pratishtha245@yopmail.com"
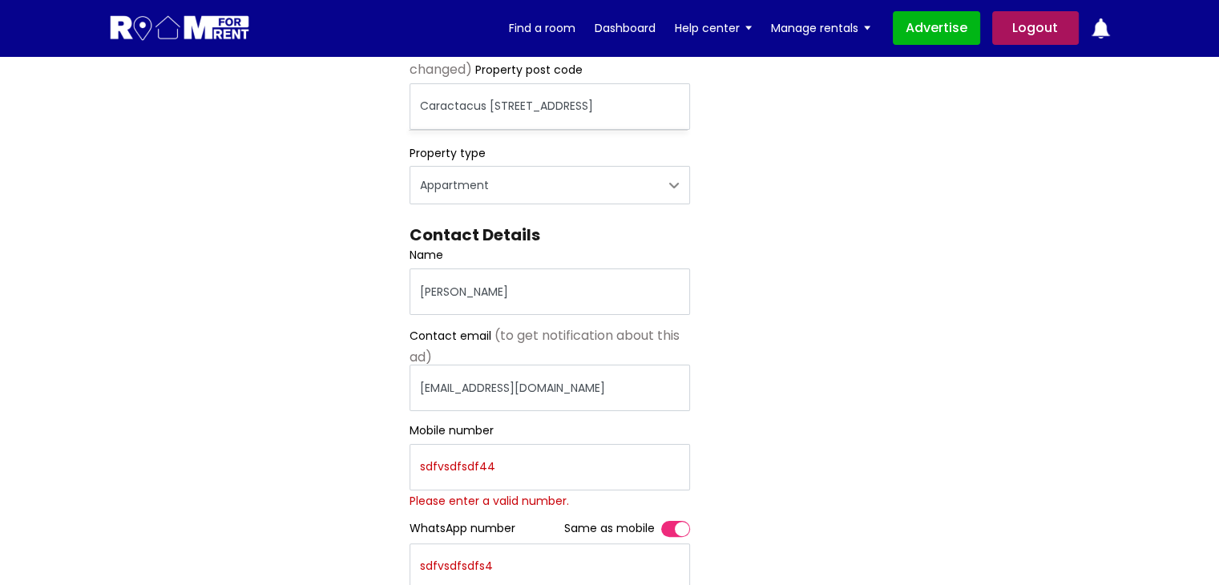
drag, startPoint x: 944, startPoint y: 288, endPoint x: 936, endPoint y: 286, distance: 8.2
click at [944, 287] on div "Register Profile Room Details List Profile" at bounding box center [610, 354] width 1026 height 996
click at [515, 467] on input "sdfvsdfsdf44" at bounding box center [549, 467] width 280 height 46
click at [515, 469] on input "sdfvsdfsdf44" at bounding box center [549, 467] width 280 height 46
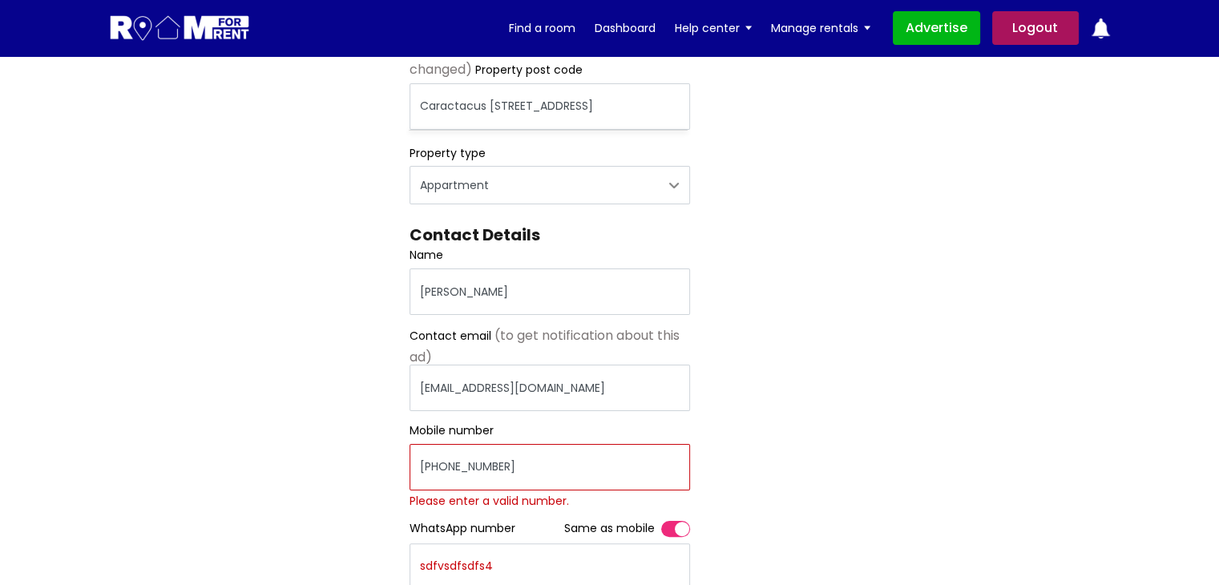
click at [503, 469] on input "+44963258741" at bounding box center [549, 467] width 280 height 46
type input "+44963258741"
click at [675, 533] on label "Toggle" at bounding box center [675, 529] width 29 height 16
click at [661, 521] on input "Toggle" at bounding box center [661, 521] width 0 height 0
type input "+44963258741"
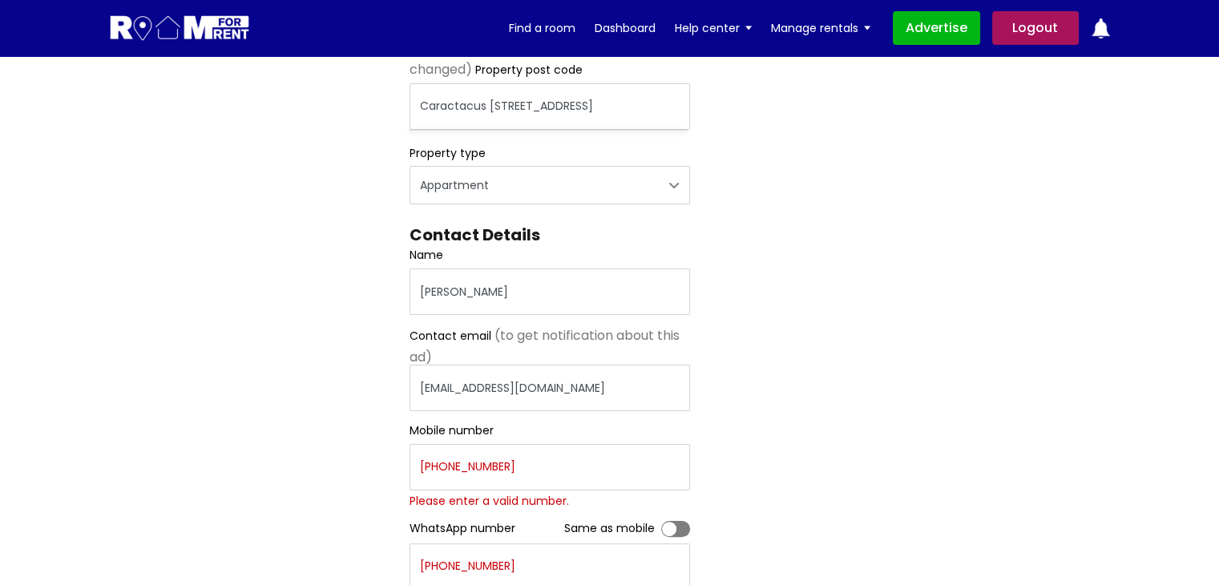
click at [676, 534] on label "Toggle" at bounding box center [675, 529] width 29 height 16
click at [661, 521] on input "Toggle" at bounding box center [661, 521] width 0 height 0
click at [551, 470] on input "+44963258741" at bounding box center [549, 467] width 280 height 46
drag, startPoint x: 906, startPoint y: 488, endPoint x: 769, endPoint y: 305, distance: 228.4
click at [907, 488] on div "Register Profile Room Details List Profile" at bounding box center [610, 354] width 1026 height 996
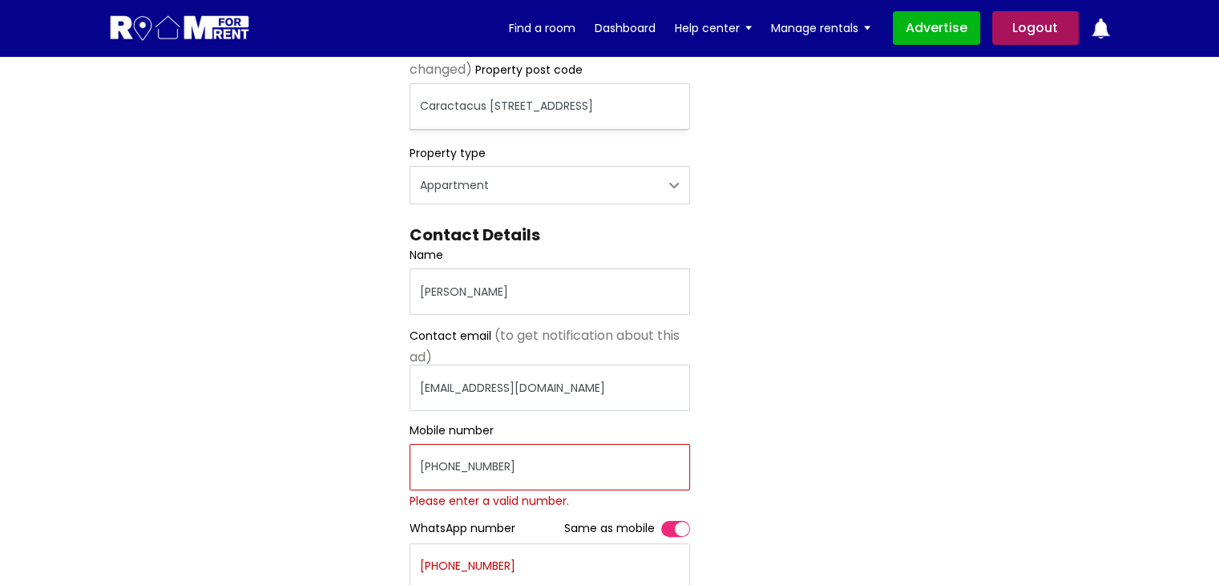
click at [423, 460] on input "+44963258741" at bounding box center [549, 467] width 280 height 46
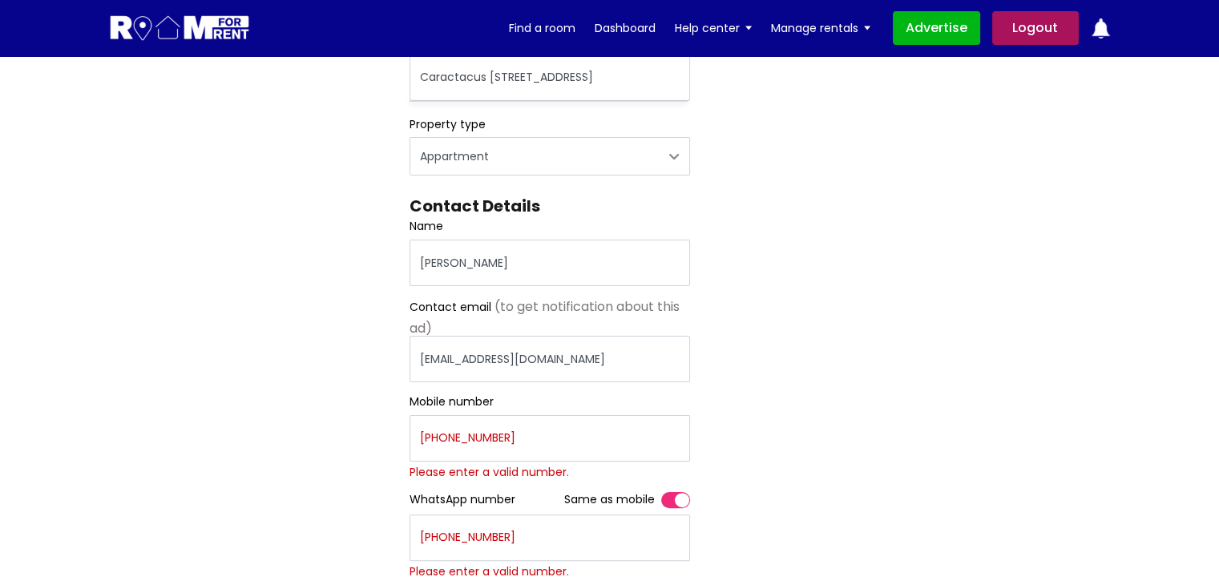
scroll to position [320, 0]
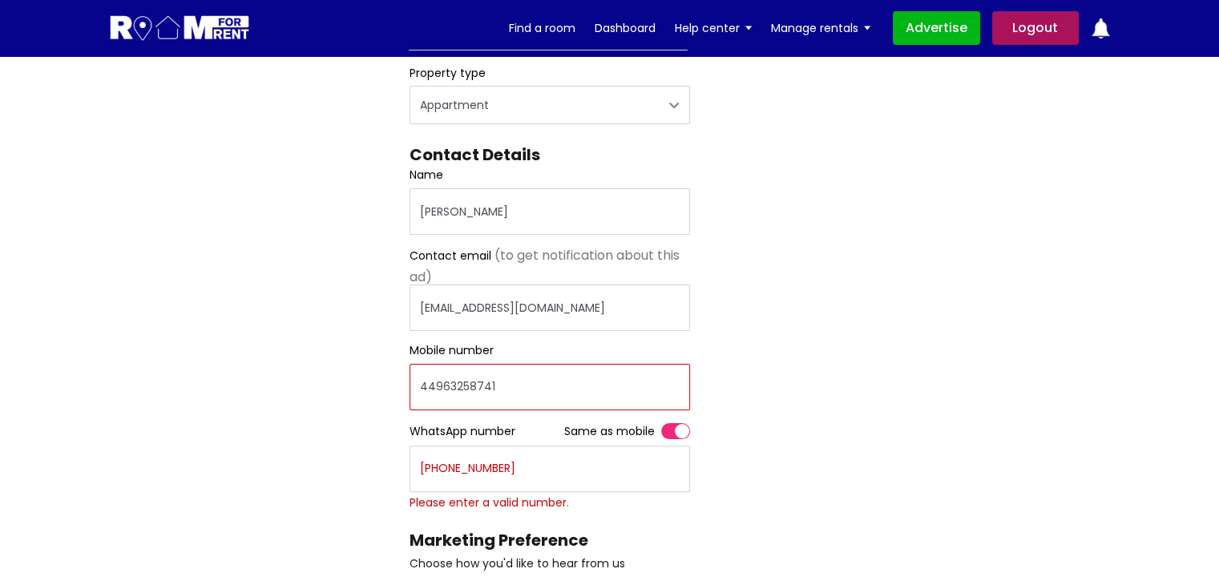
type input "44963258741"
click at [671, 427] on label "Toggle" at bounding box center [675, 431] width 29 height 16
click at [661, 423] on input "Toggle" at bounding box center [661, 423] width 0 height 0
type input "44963258741"
click at [671, 426] on label "Toggle" at bounding box center [675, 431] width 29 height 16
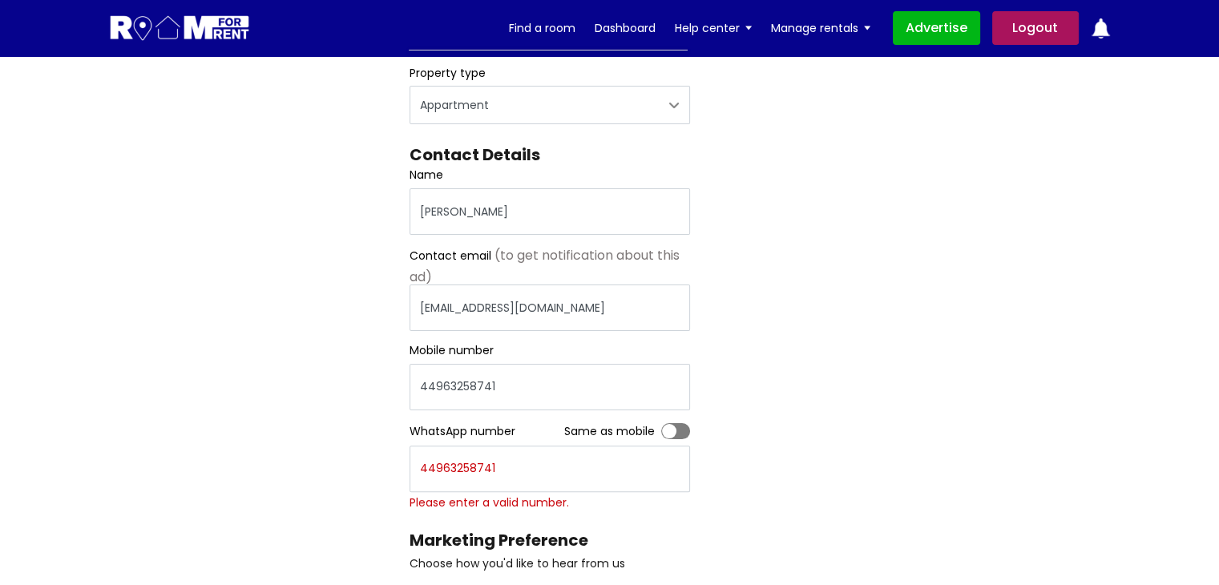
click at [661, 423] on input "Toggle" at bounding box center [661, 423] width 0 height 0
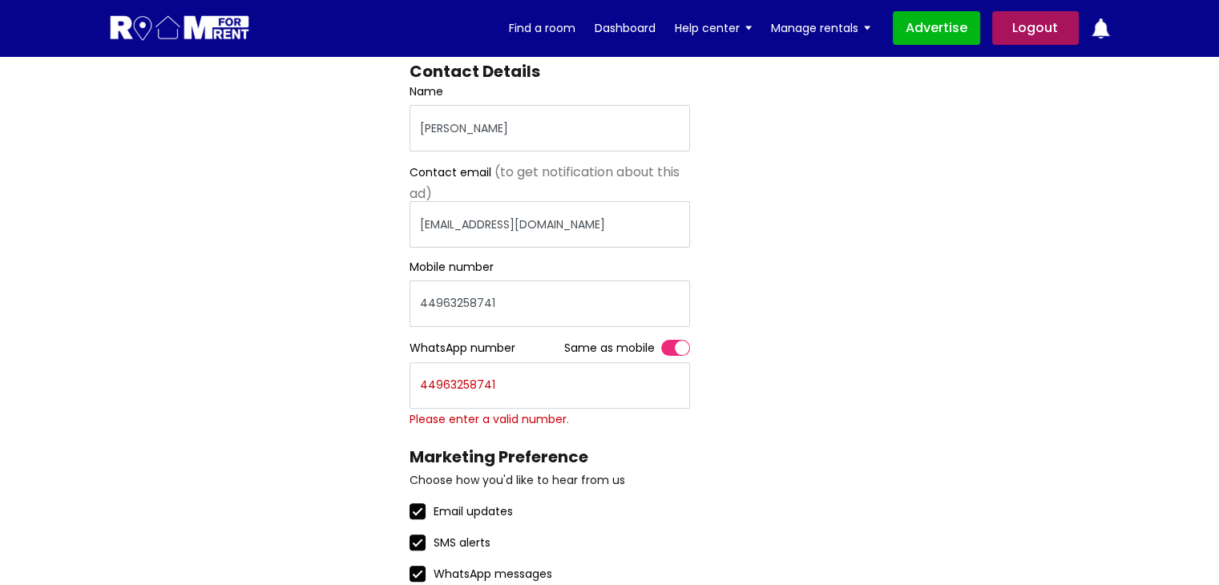
scroll to position [641, 0]
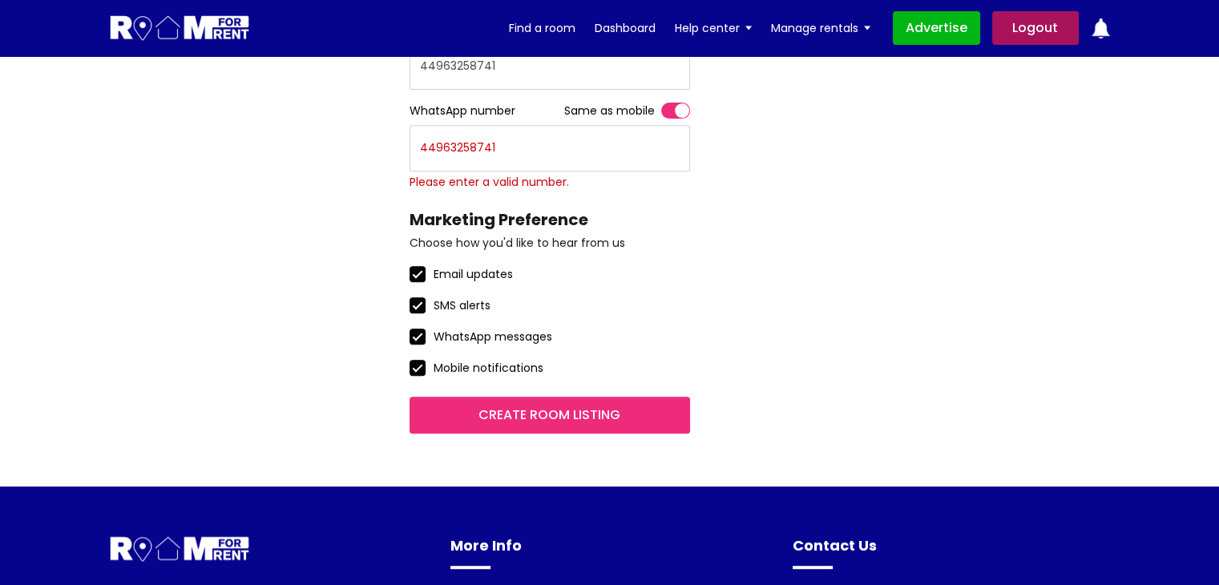
click at [511, 409] on input "Create room listing" at bounding box center [549, 415] width 280 height 37
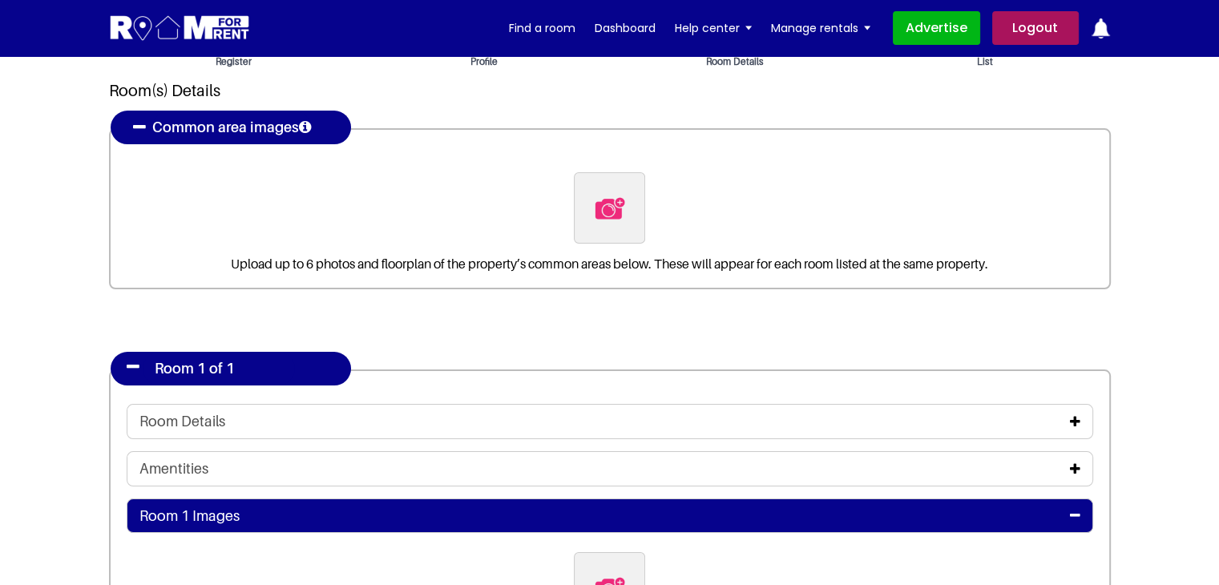
scroll to position [80, 0]
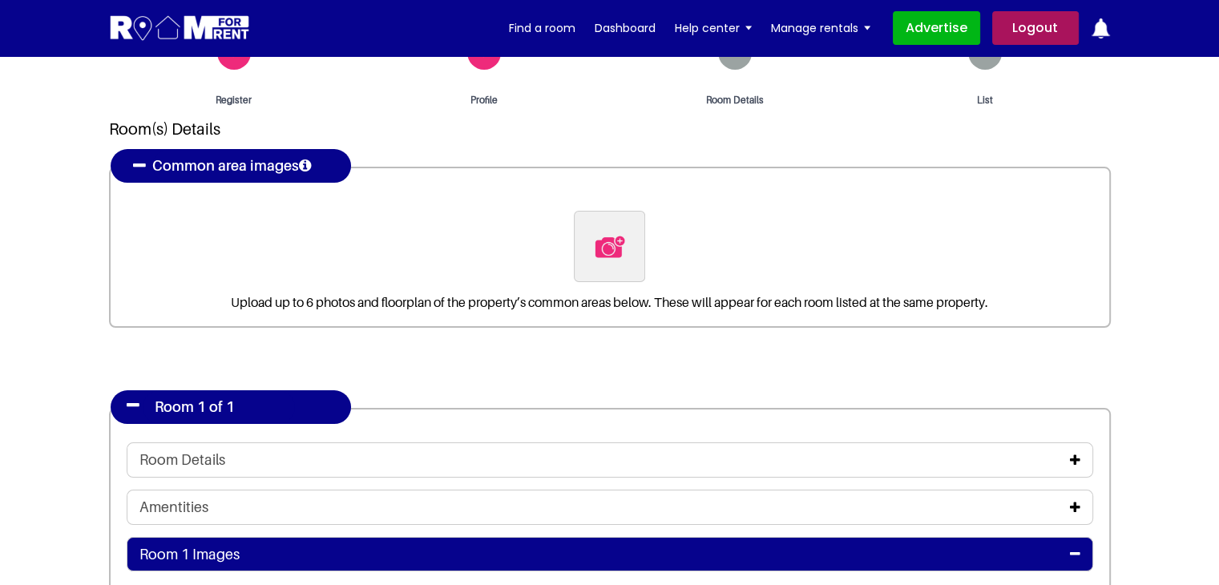
click at [615, 248] on img at bounding box center [610, 247] width 34 height 34
click at [615, 231] on input "file" at bounding box center [696, 221] width 245 height 20
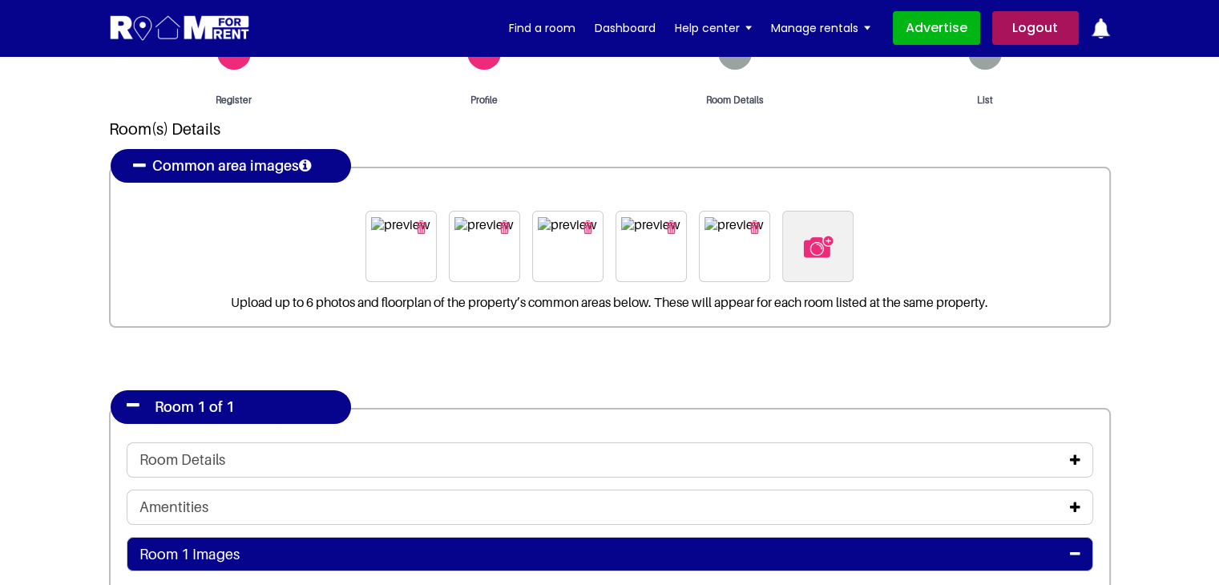
click at [753, 224] on img "button" at bounding box center [754, 227] width 10 height 14
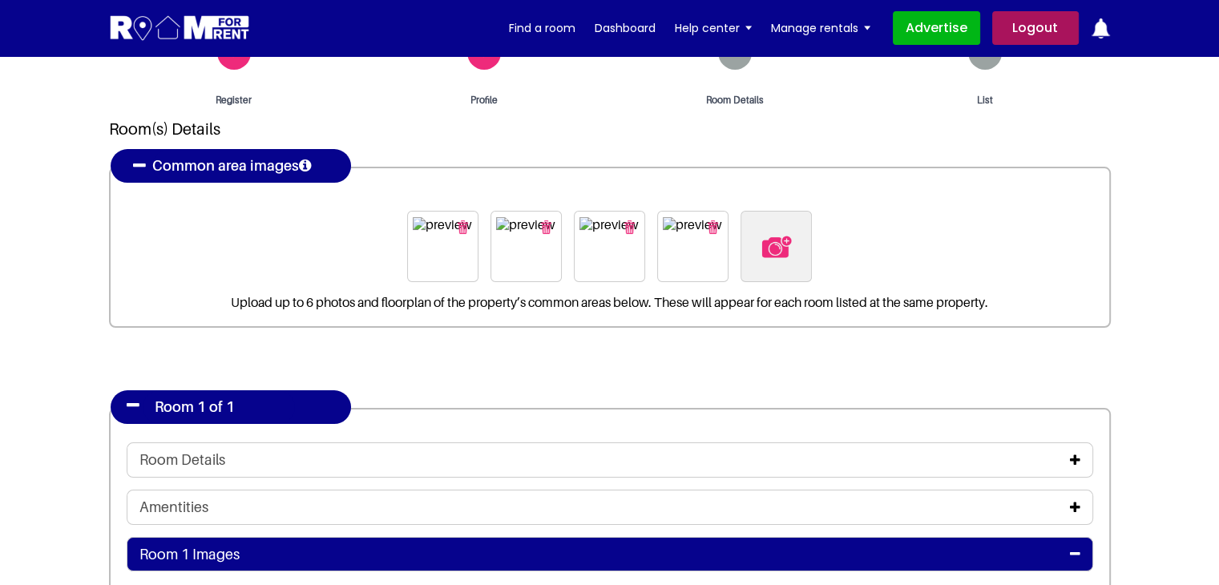
click at [769, 248] on img at bounding box center [777, 247] width 34 height 34
click at [769, 231] on input "file" at bounding box center [862, 221] width 245 height 20
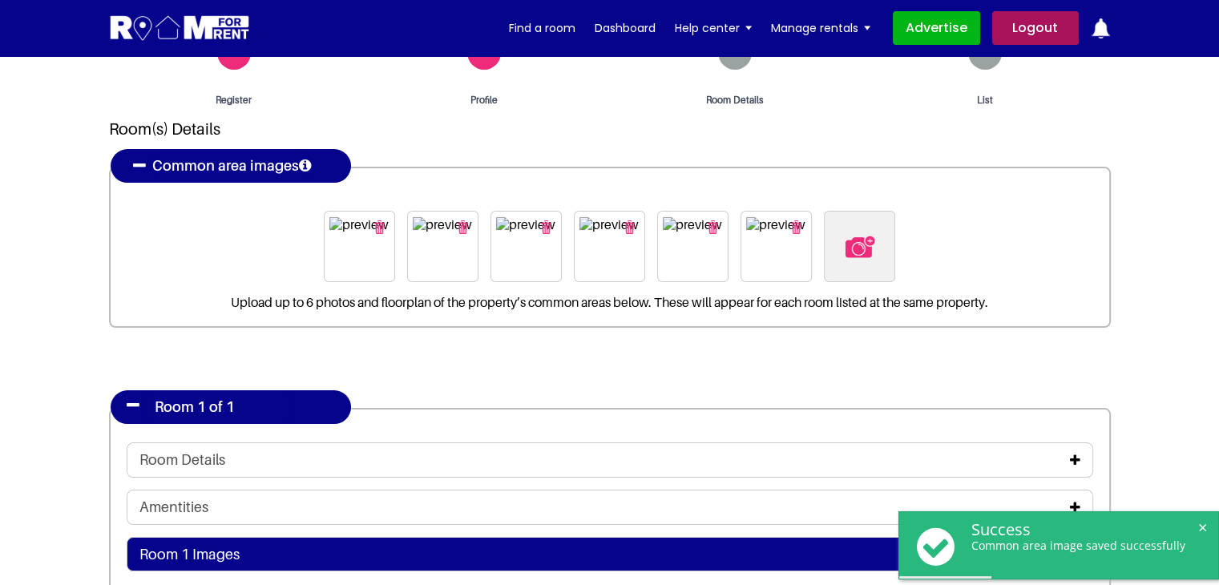
click at [861, 257] on img at bounding box center [860, 247] width 34 height 34
click at [861, 231] on input "file" at bounding box center [946, 221] width 245 height 20
click at [798, 225] on img "button" at bounding box center [796, 227] width 10 height 14
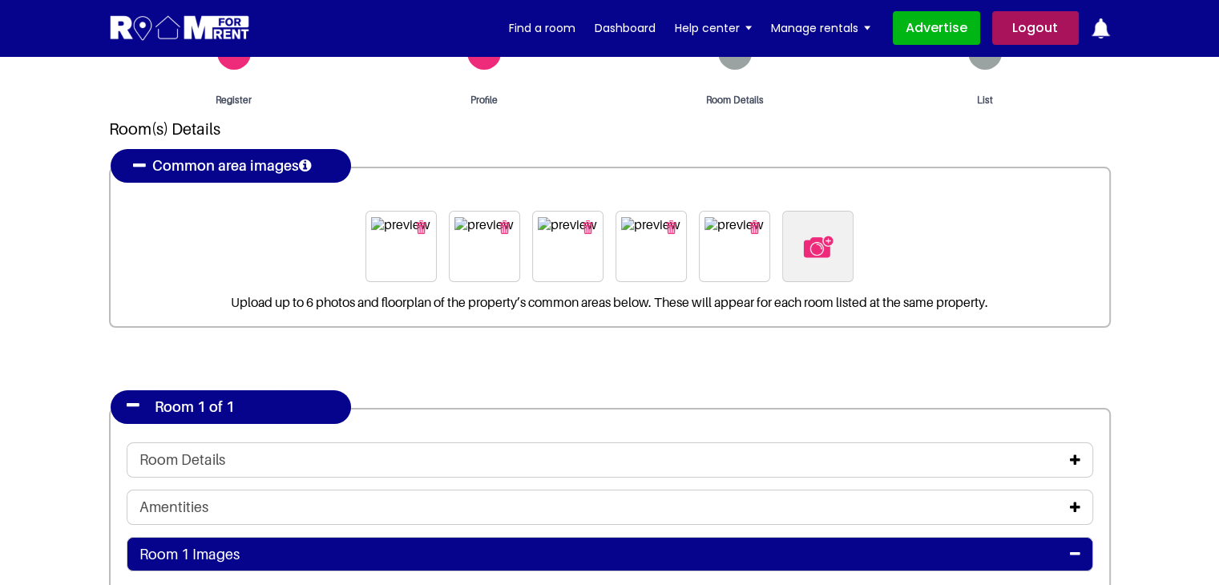
click at [819, 242] on img at bounding box center [818, 247] width 34 height 34
click at [819, 231] on input "file" at bounding box center [904, 221] width 245 height 20
type input "C:\fakepath\pexels-vlada-karpovich-4050318.jpg"
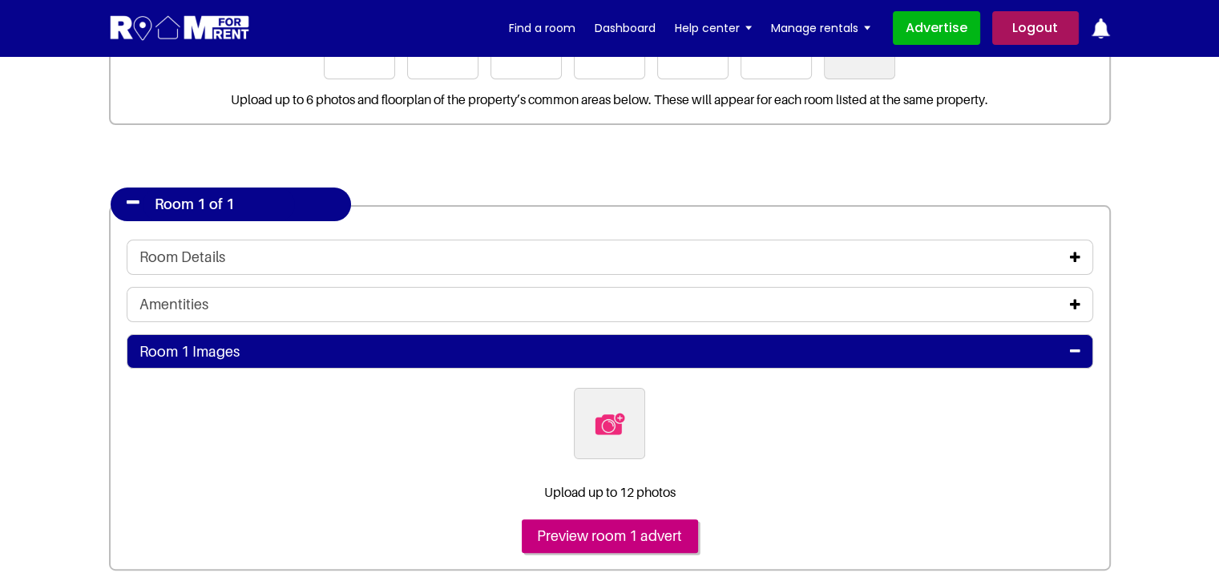
scroll to position [320, 0]
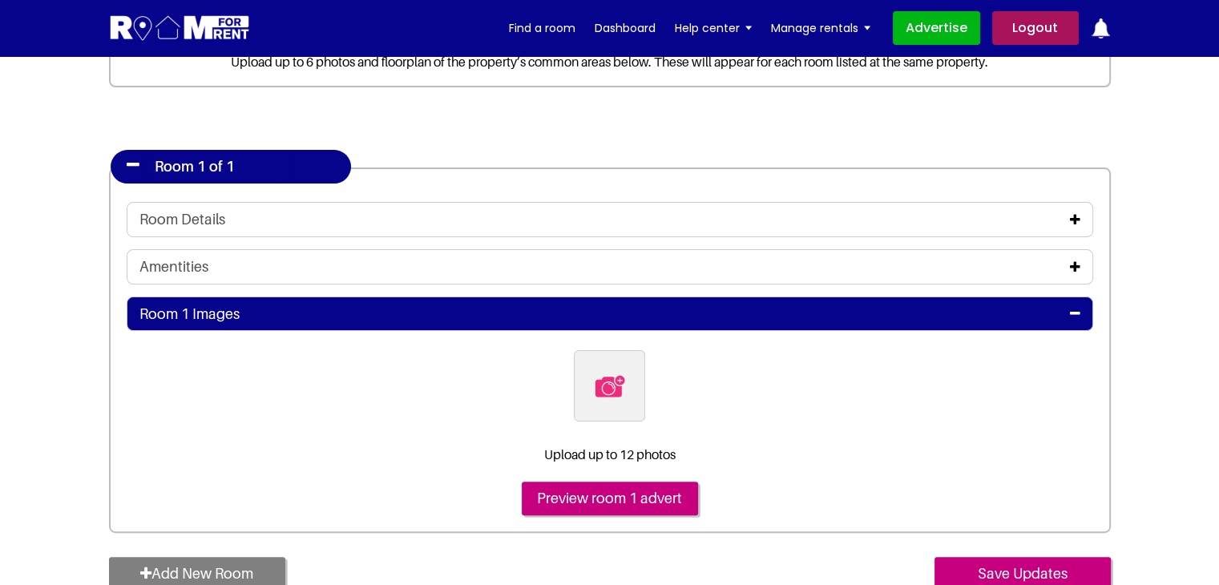
click at [1071, 220] on icon at bounding box center [1075, 219] width 10 height 13
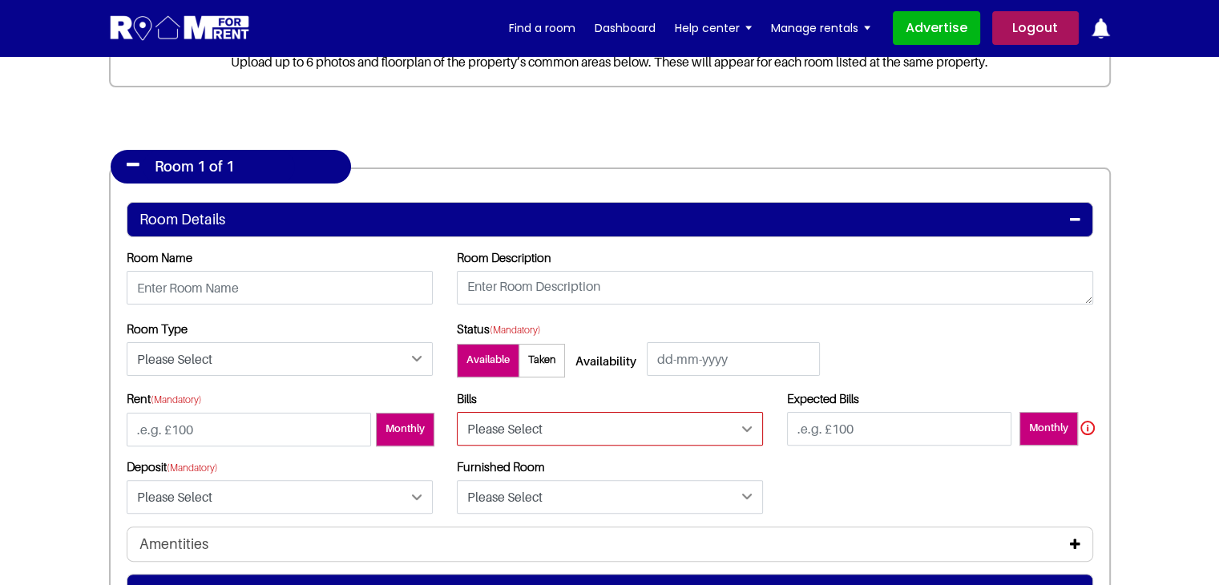
click at [590, 412] on select "Please Select Included Excluded" at bounding box center [610, 429] width 306 height 34
click at [457, 412] on select "Please Select Included Excluded" at bounding box center [610, 429] width 306 height 34
drag, startPoint x: 547, startPoint y: 414, endPoint x: 542, endPoint y: 423, distance: 10.0
click at [547, 414] on select "Please Select Included Excluded" at bounding box center [610, 429] width 306 height 34
click at [457, 412] on select "Please Select Included Excluded" at bounding box center [610, 429] width 306 height 34
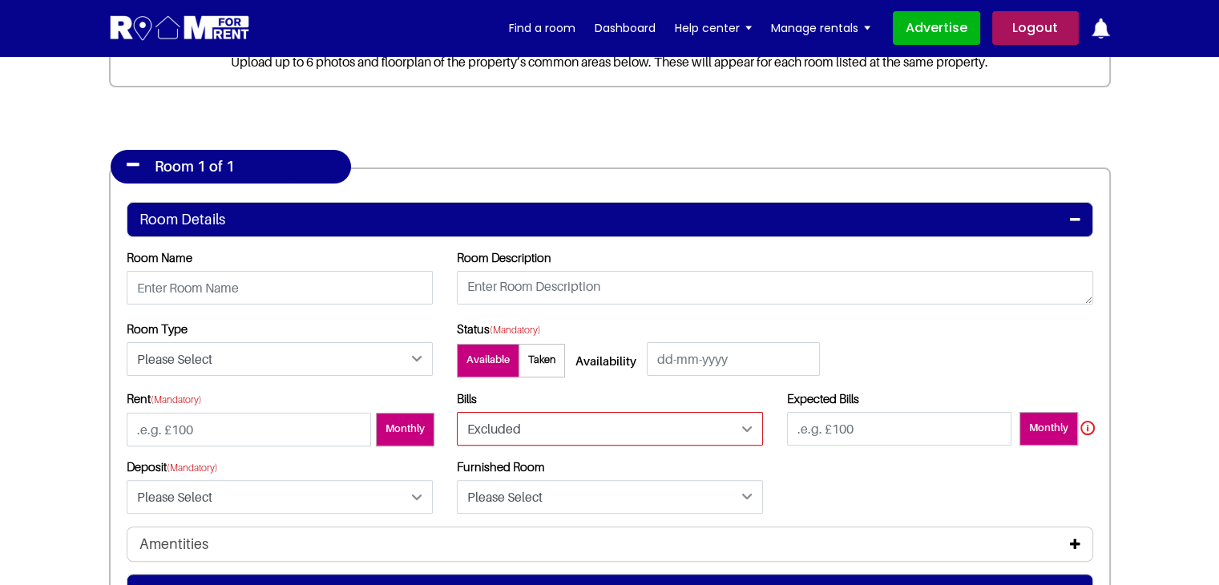
click at [568, 430] on select "Please Select Included Excluded" at bounding box center [610, 429] width 306 height 34
click at [457, 412] on select "Please Select Included Excluded" at bounding box center [610, 429] width 306 height 34
click at [551, 433] on select "Please Select Included Excluded" at bounding box center [610, 429] width 306 height 34
select select "Excluded"
click at [457, 412] on select "Please Select Included Excluded" at bounding box center [610, 429] width 306 height 34
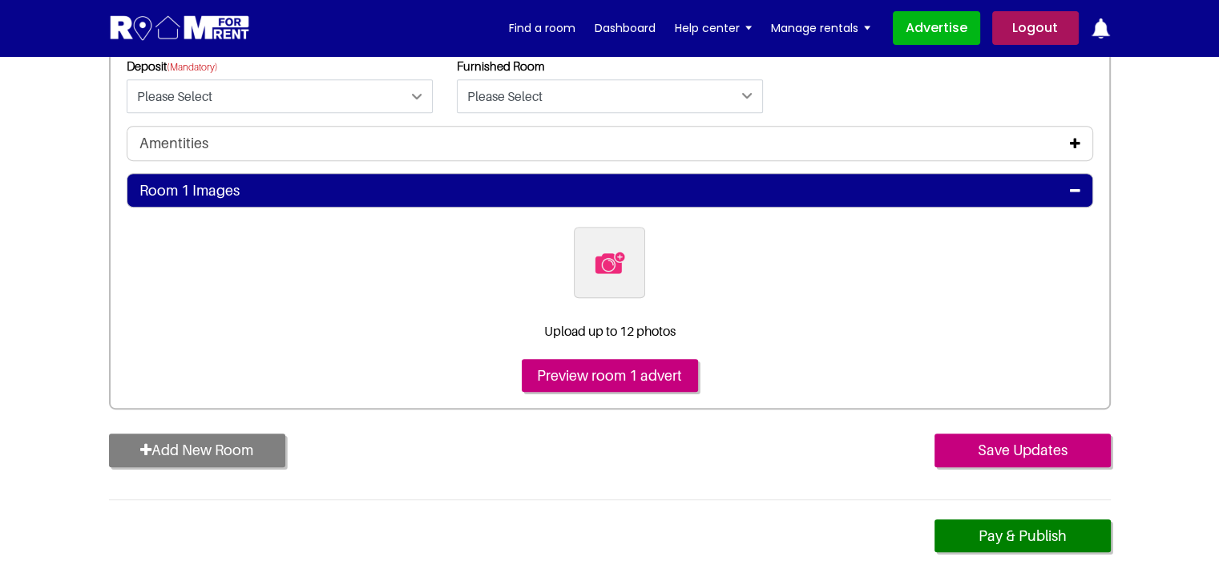
scroll to position [641, 0]
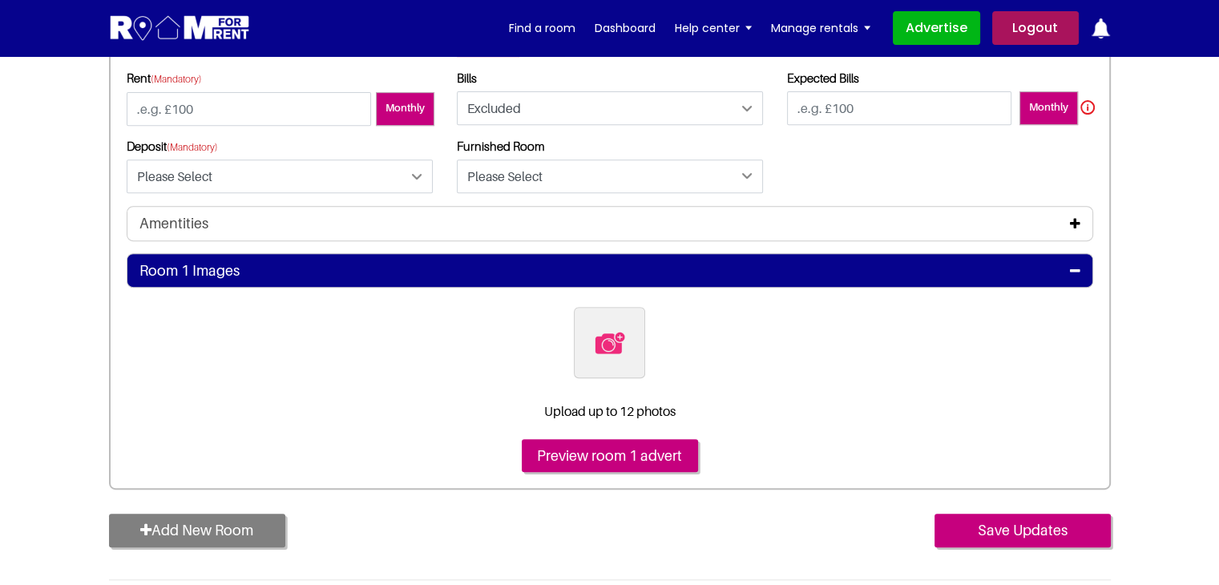
click at [200, 535] on button "Add New Room" at bounding box center [197, 531] width 176 height 34
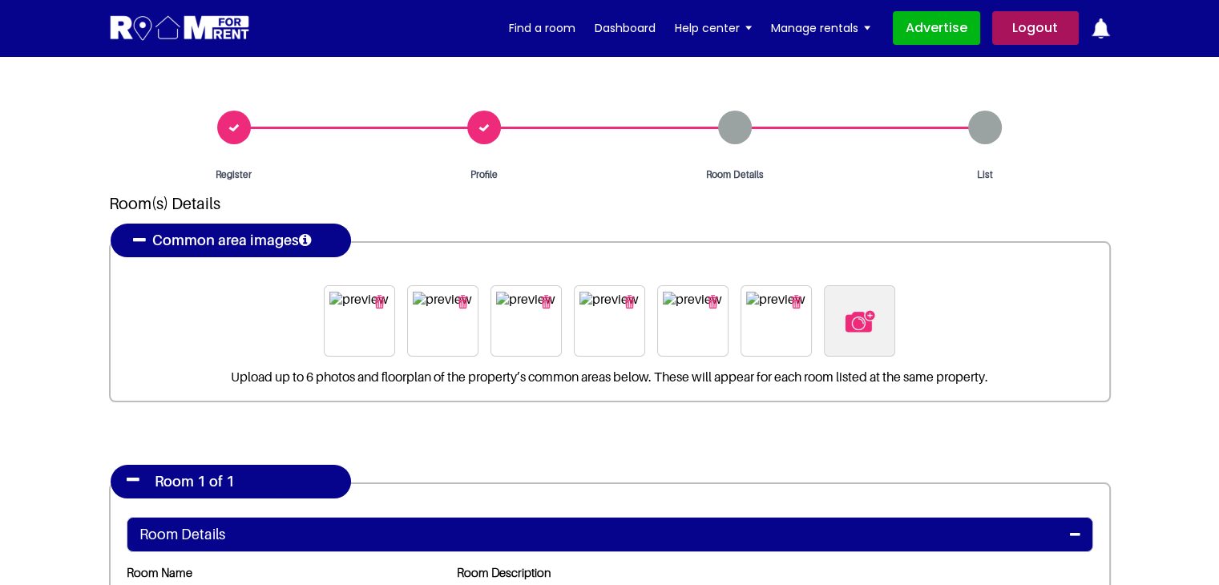
scroll to position [0, 0]
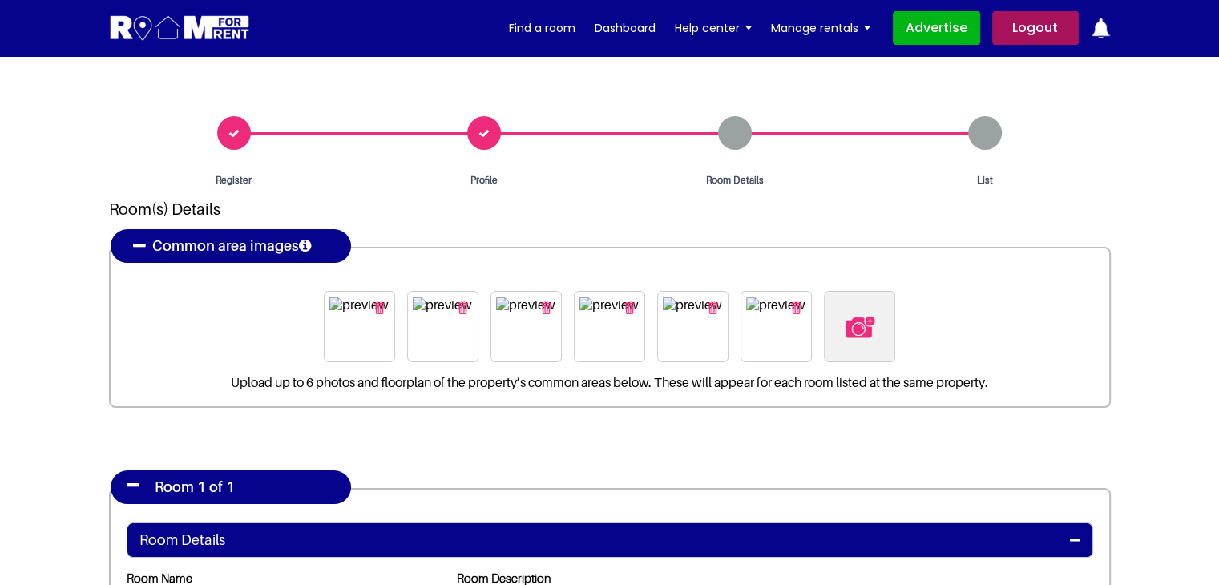
click at [483, 129] on div "Profile" at bounding box center [484, 151] width 251 height 71
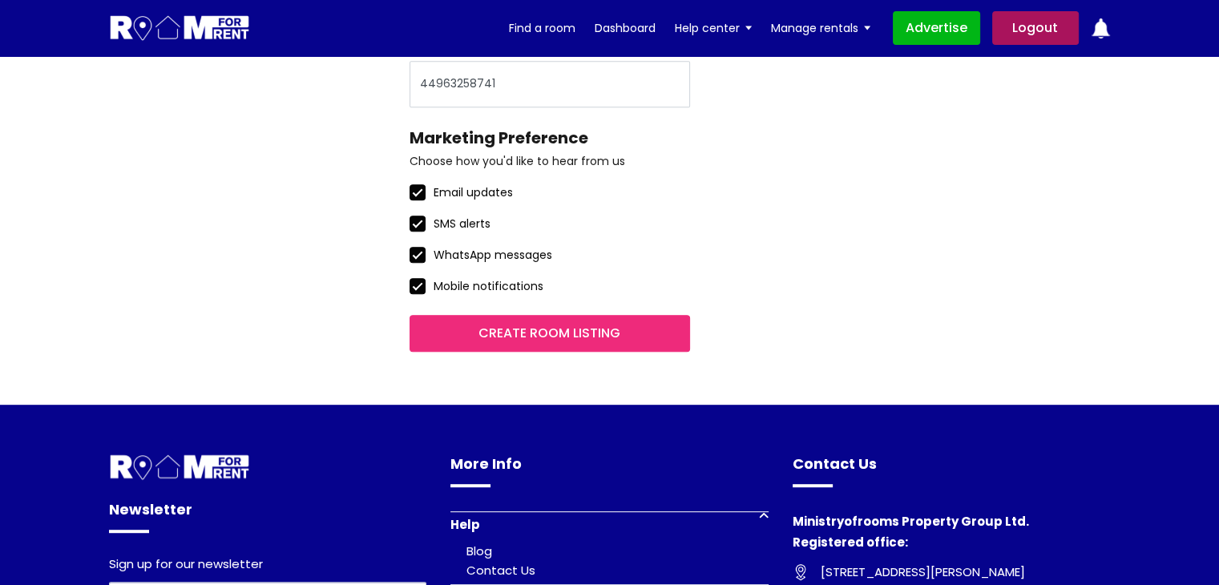
scroll to position [721, 0]
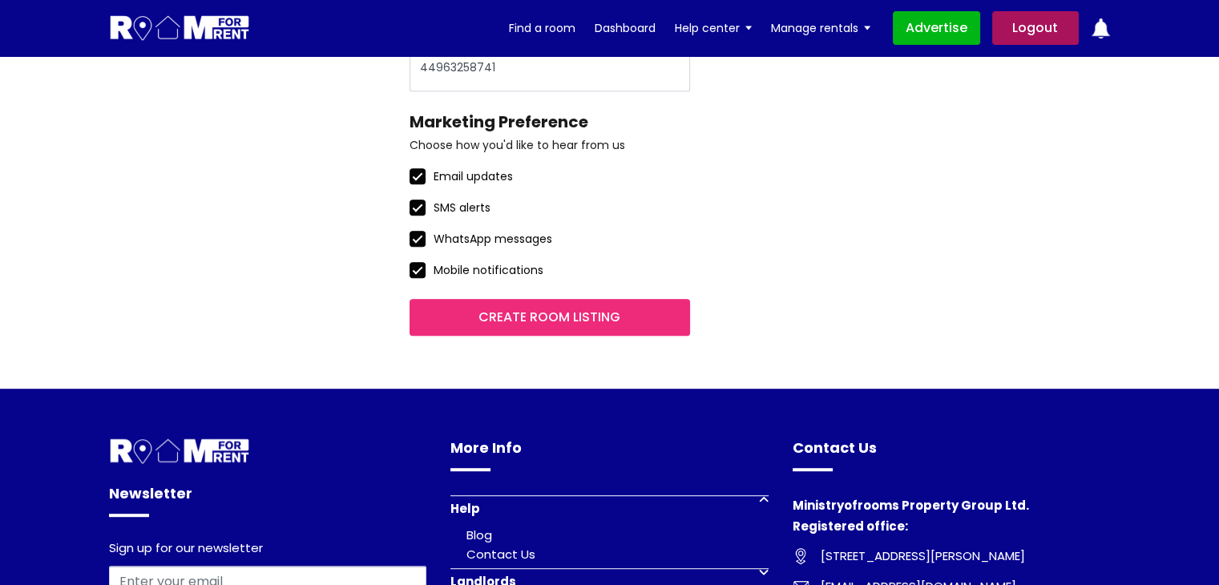
click at [574, 315] on input "Create room listing" at bounding box center [549, 317] width 280 height 37
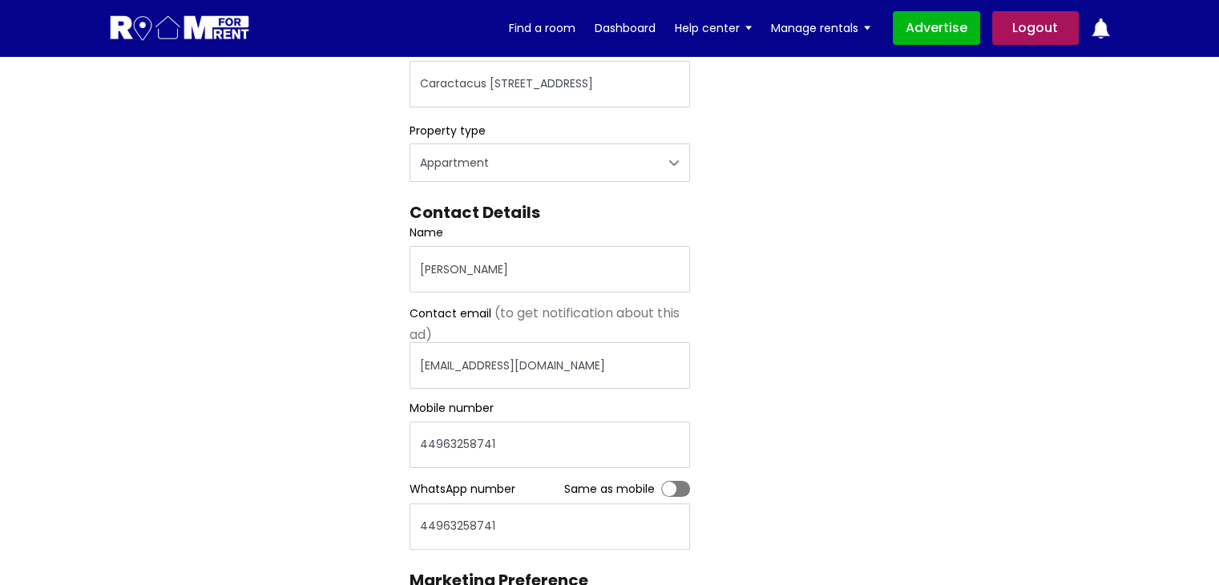
scroll to position [80, 0]
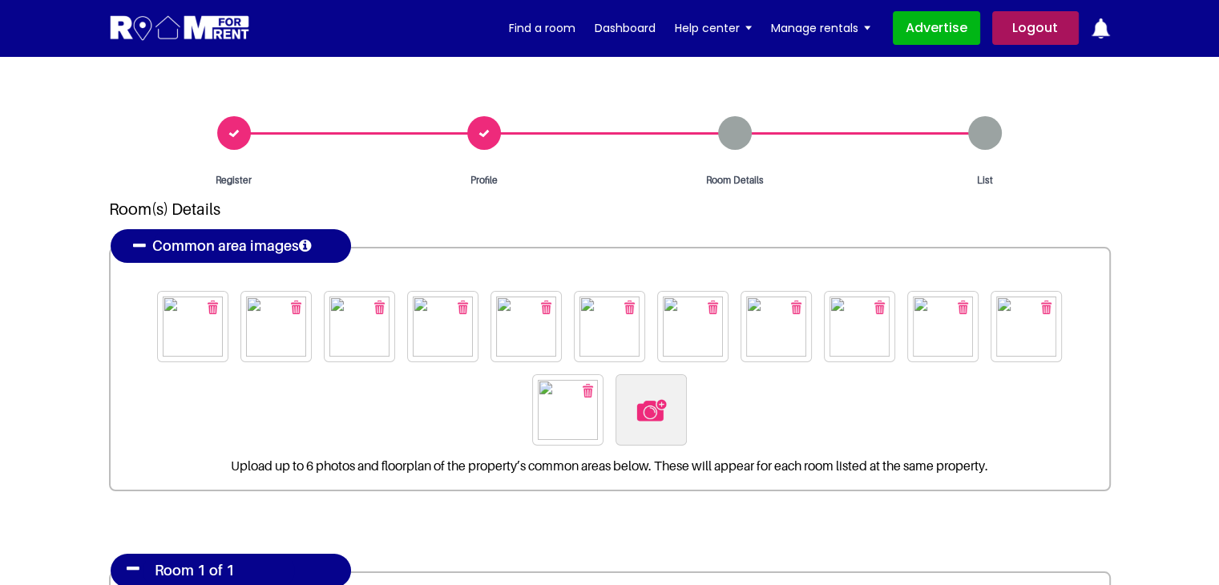
click at [1018, 211] on h2 "Room(s) Details" at bounding box center [610, 223] width 1002 height 47
click at [217, 304] on img "button" at bounding box center [213, 307] width 10 height 14
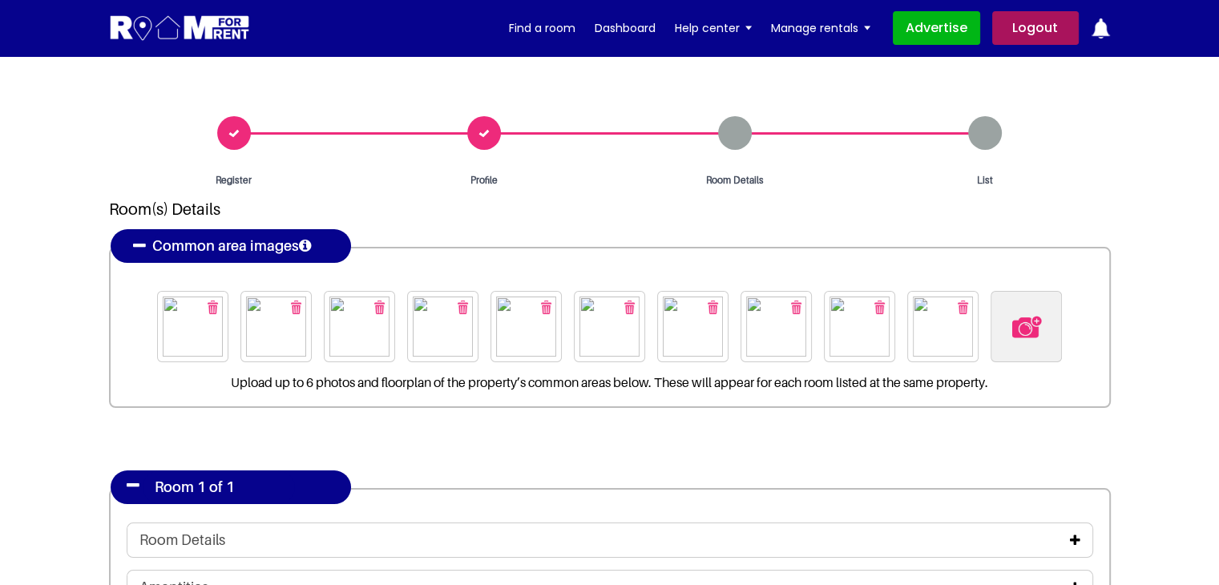
click at [217, 304] on img "button" at bounding box center [213, 307] width 10 height 14
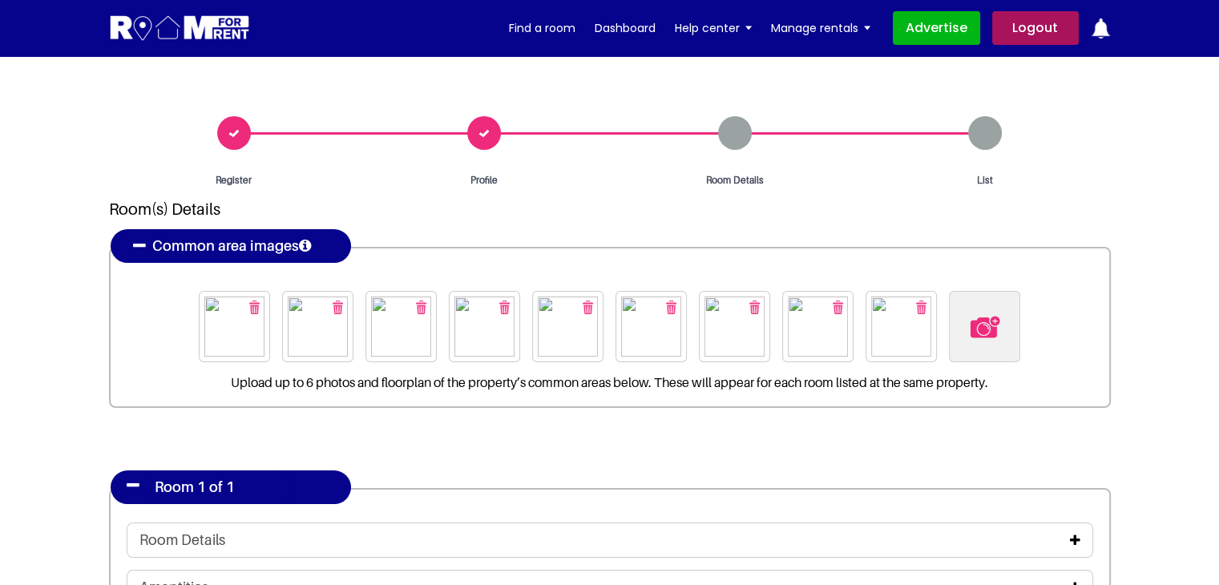
click at [217, 304] on img at bounding box center [234, 326] width 60 height 60
click at [260, 305] on img "button" at bounding box center [254, 307] width 10 height 14
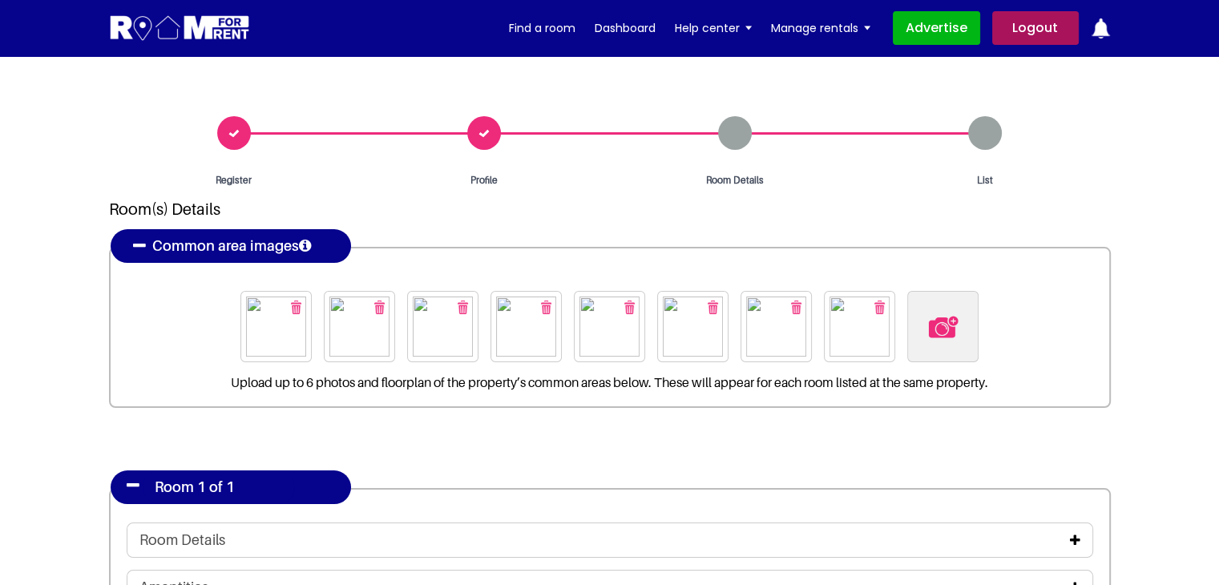
click at [301, 312] on button "button" at bounding box center [296, 307] width 26 height 26
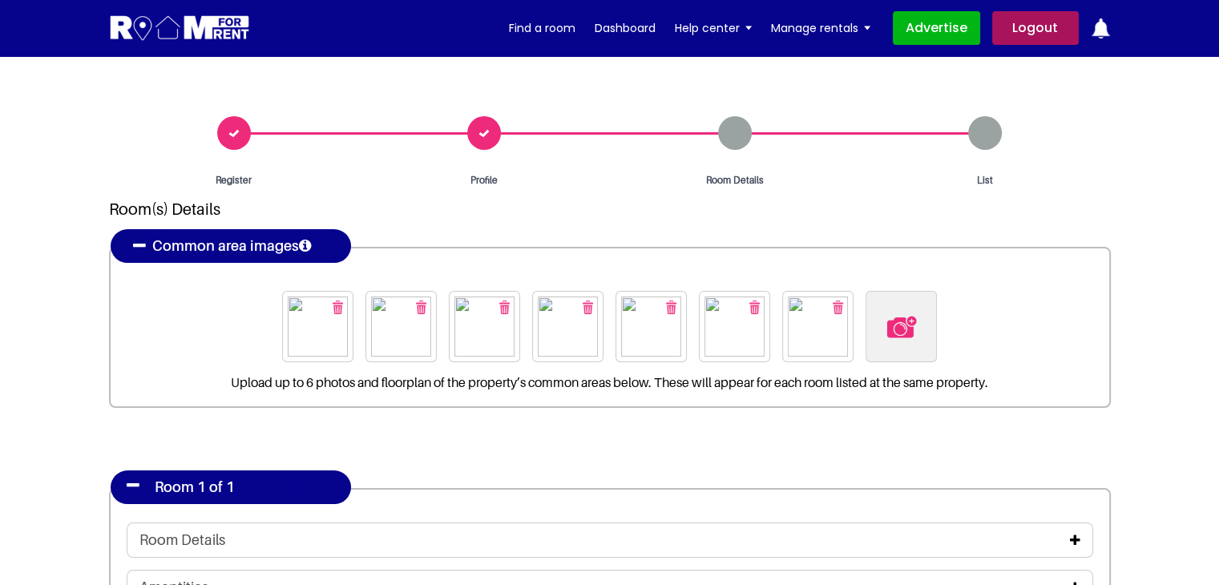
click at [338, 306] on img "button" at bounding box center [338, 307] width 10 height 14
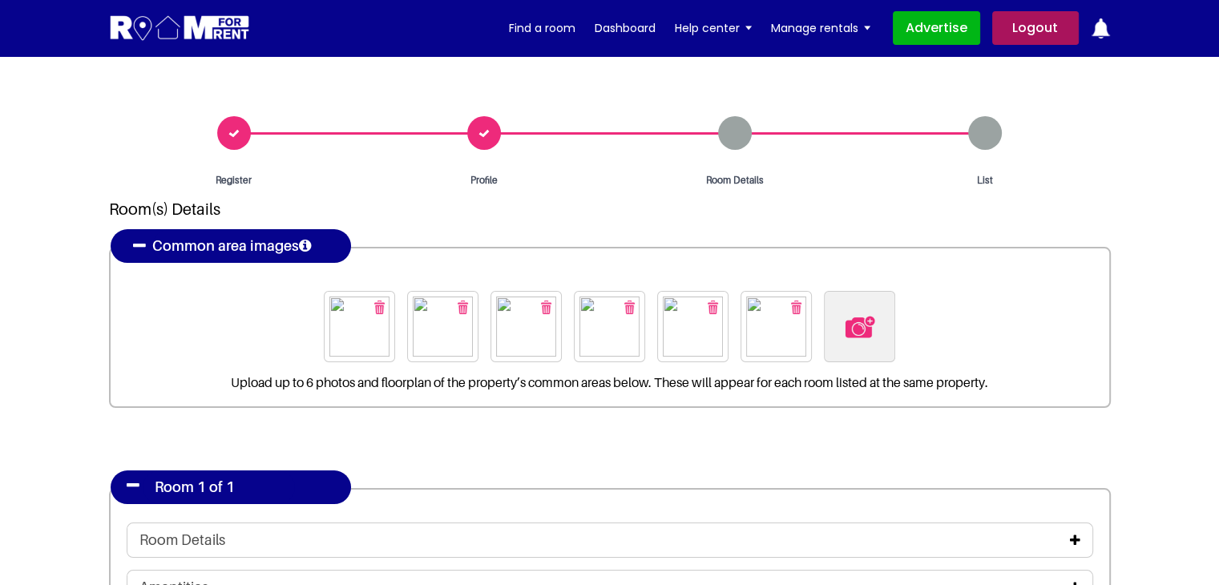
click at [377, 306] on img "button" at bounding box center [379, 307] width 10 height 14
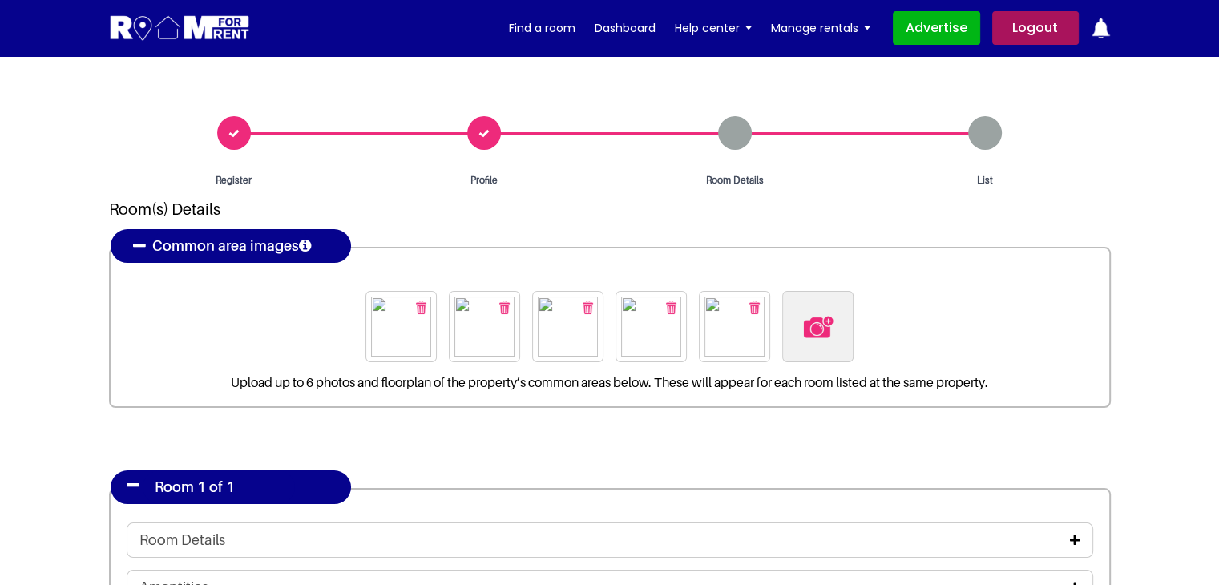
click at [417, 305] on img "button" at bounding box center [421, 307] width 10 height 14
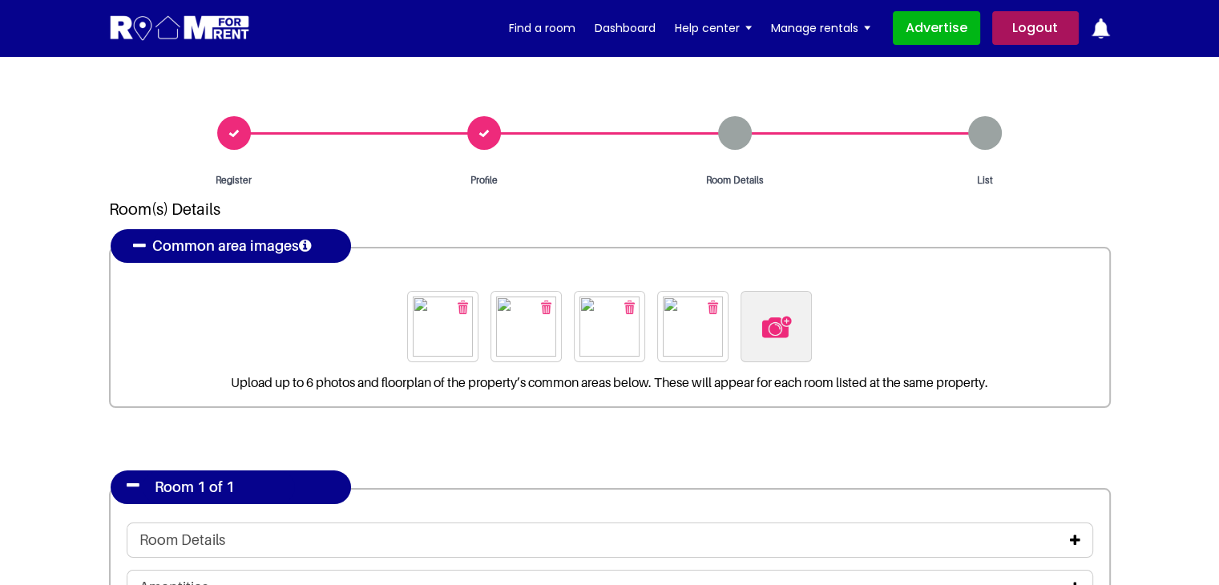
click at [463, 307] on img "button" at bounding box center [463, 307] width 10 height 14
click at [505, 306] on img "button" at bounding box center [504, 307] width 10 height 14
click at [543, 311] on img "button" at bounding box center [546, 307] width 10 height 14
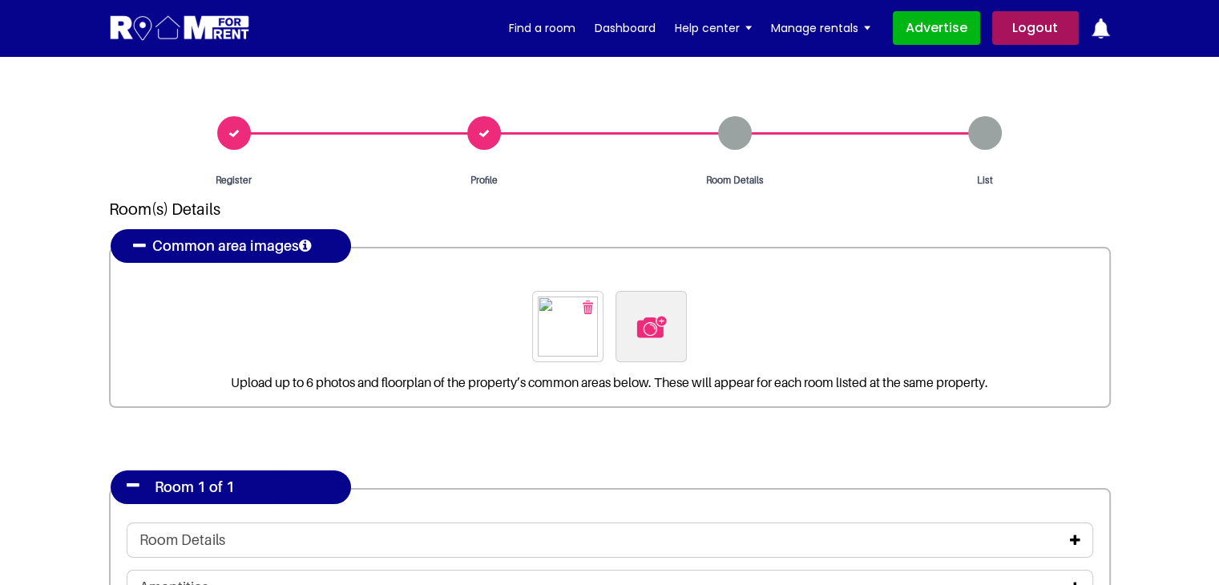
click at [590, 305] on img "button" at bounding box center [587, 307] width 10 height 14
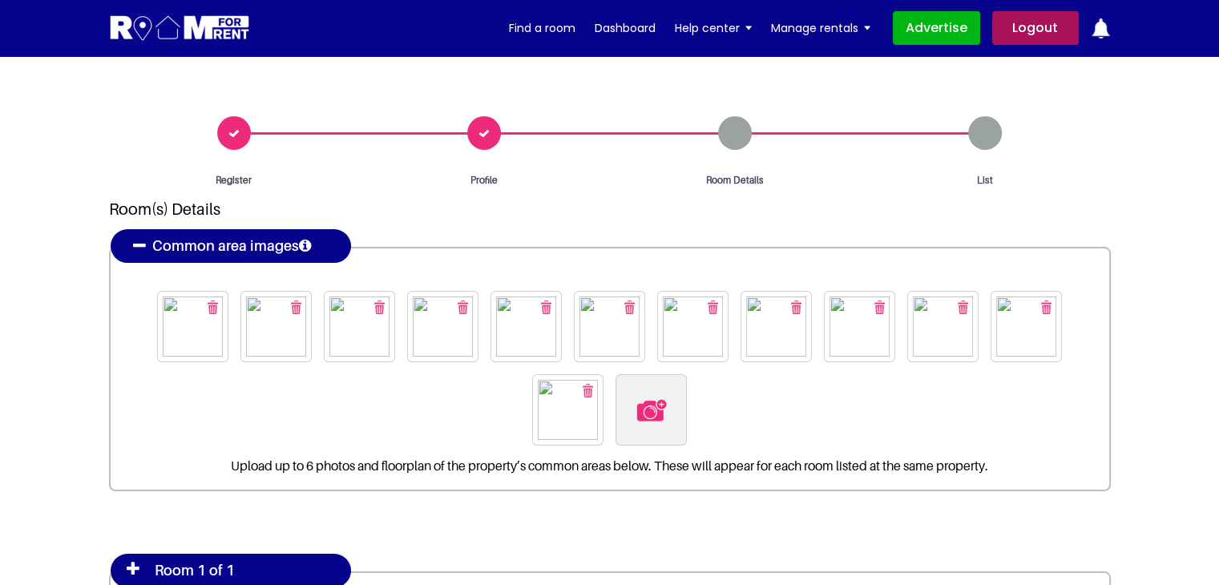
click at [214, 297] on button "button" at bounding box center [213, 307] width 26 height 26
click at [220, 304] on button "button" at bounding box center [213, 307] width 26 height 26
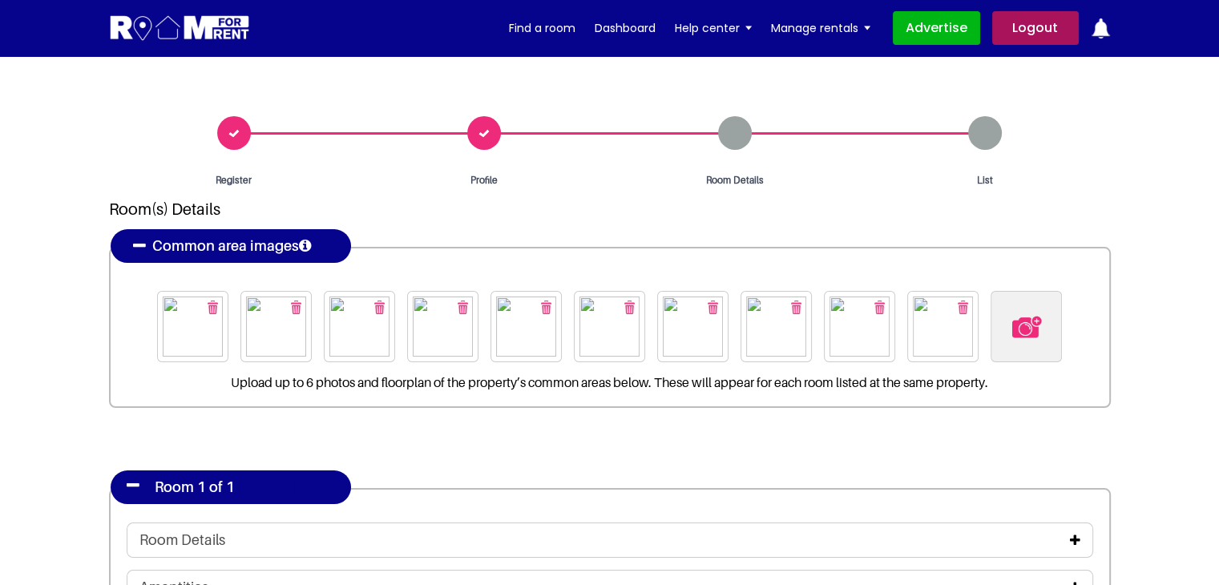
click at [212, 302] on img "button" at bounding box center [213, 307] width 10 height 14
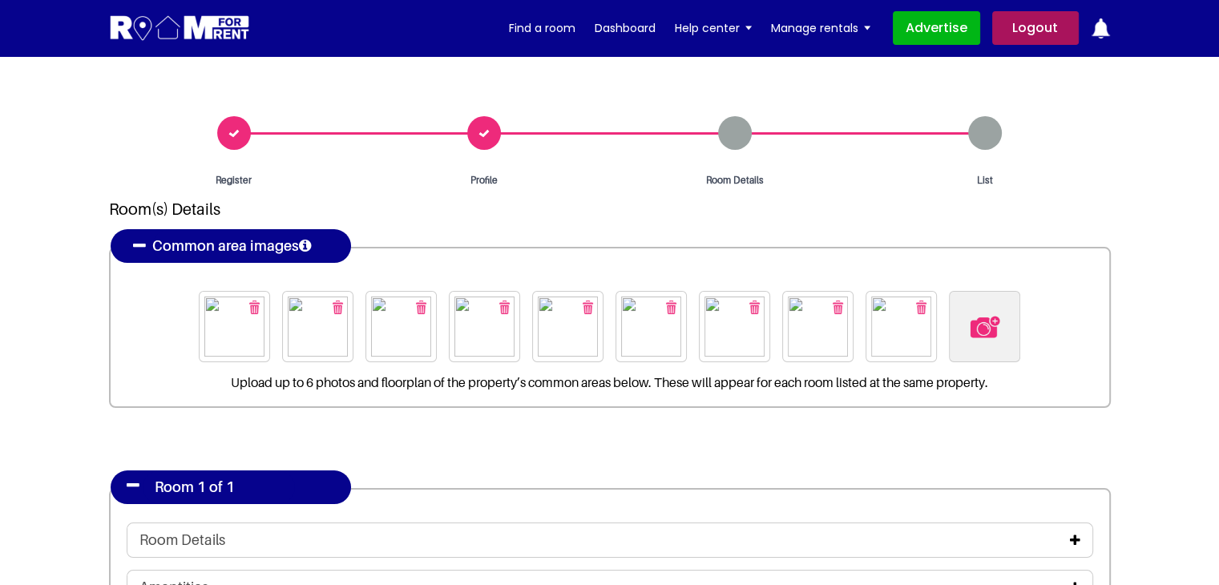
click at [212, 302] on img at bounding box center [234, 326] width 60 height 60
click at [256, 304] on img "button" at bounding box center [254, 307] width 10 height 14
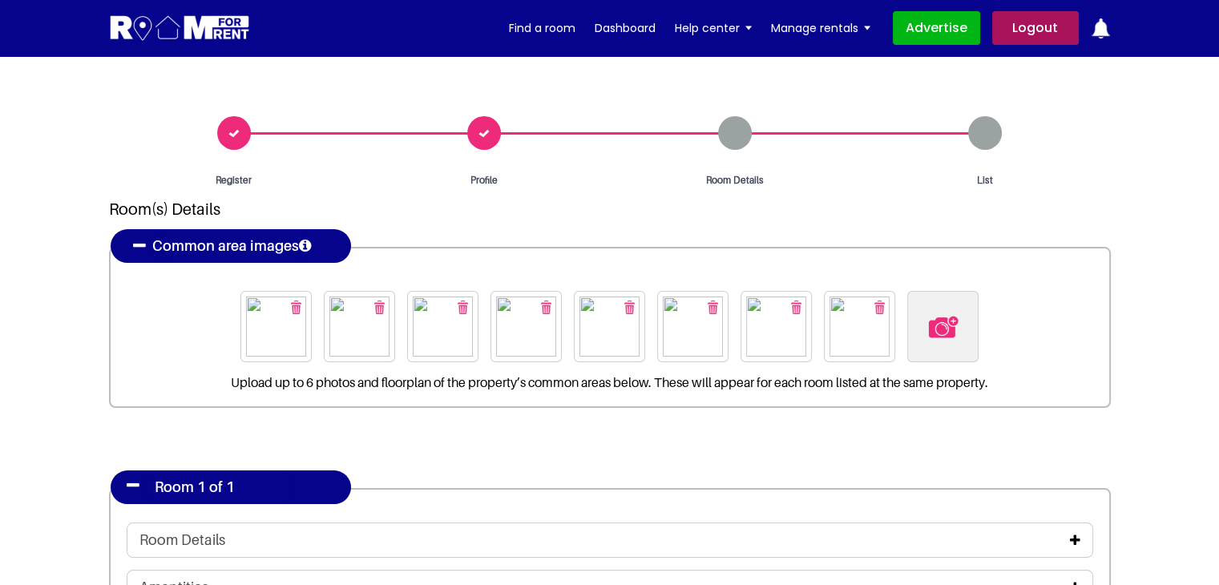
click at [256, 304] on img at bounding box center [276, 326] width 60 height 60
click at [303, 308] on button "button" at bounding box center [296, 307] width 26 height 26
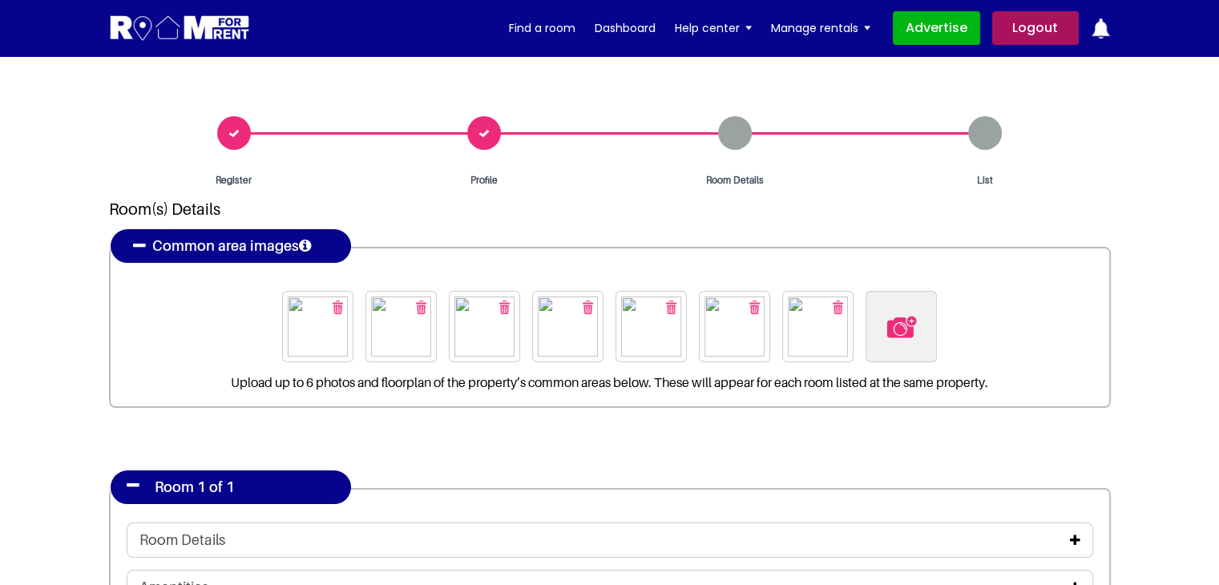
click at [337, 307] on img "button" at bounding box center [338, 307] width 10 height 14
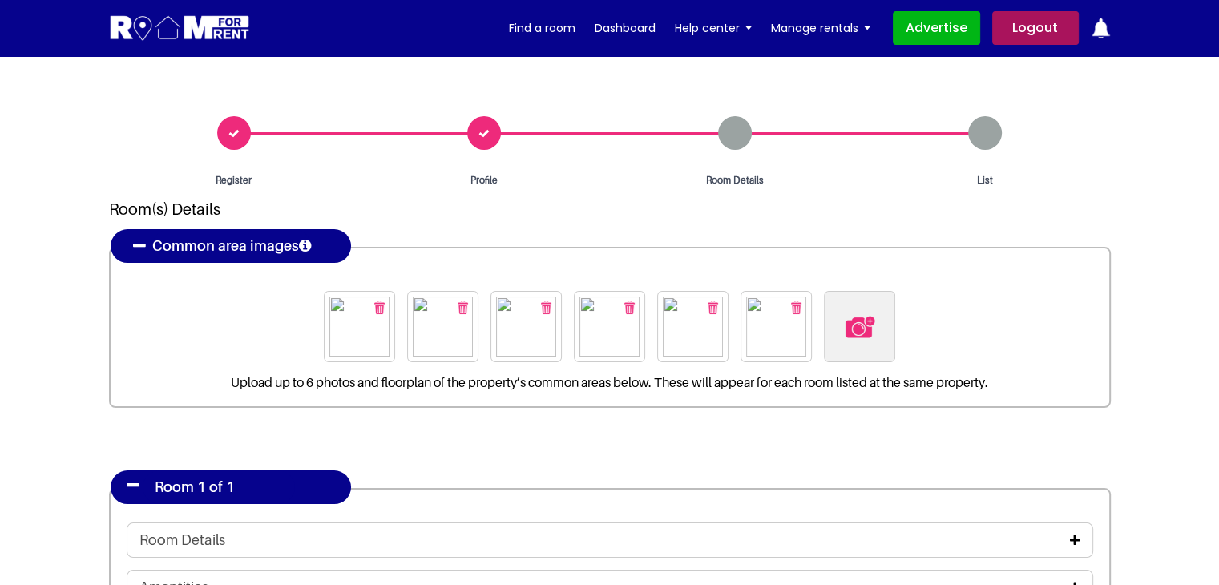
click at [385, 308] on button "button" at bounding box center [379, 307] width 26 height 26
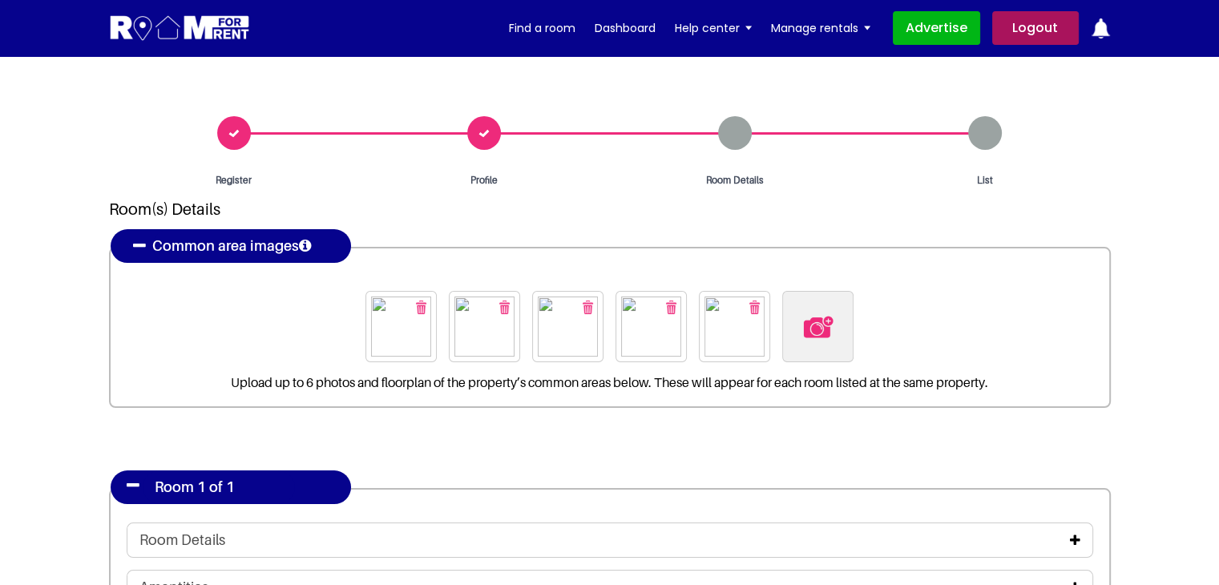
click at [421, 303] on img "button" at bounding box center [421, 307] width 10 height 14
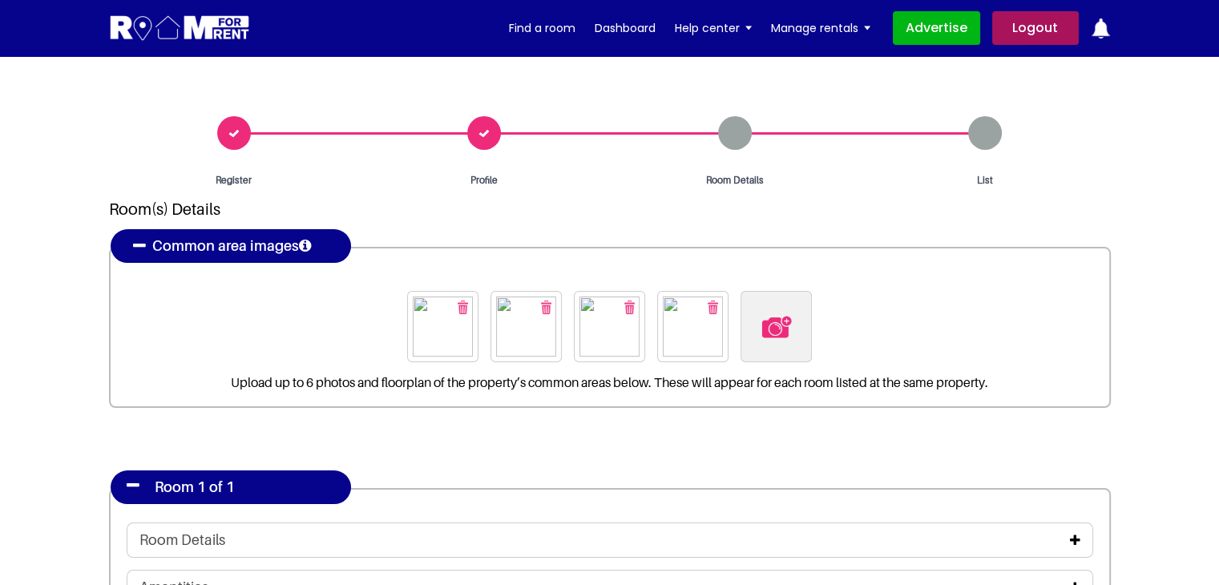
click at [461, 308] on img "button" at bounding box center [463, 307] width 10 height 14
click at [501, 308] on img "button" at bounding box center [504, 307] width 10 height 14
click at [541, 304] on img "button" at bounding box center [546, 307] width 10 height 14
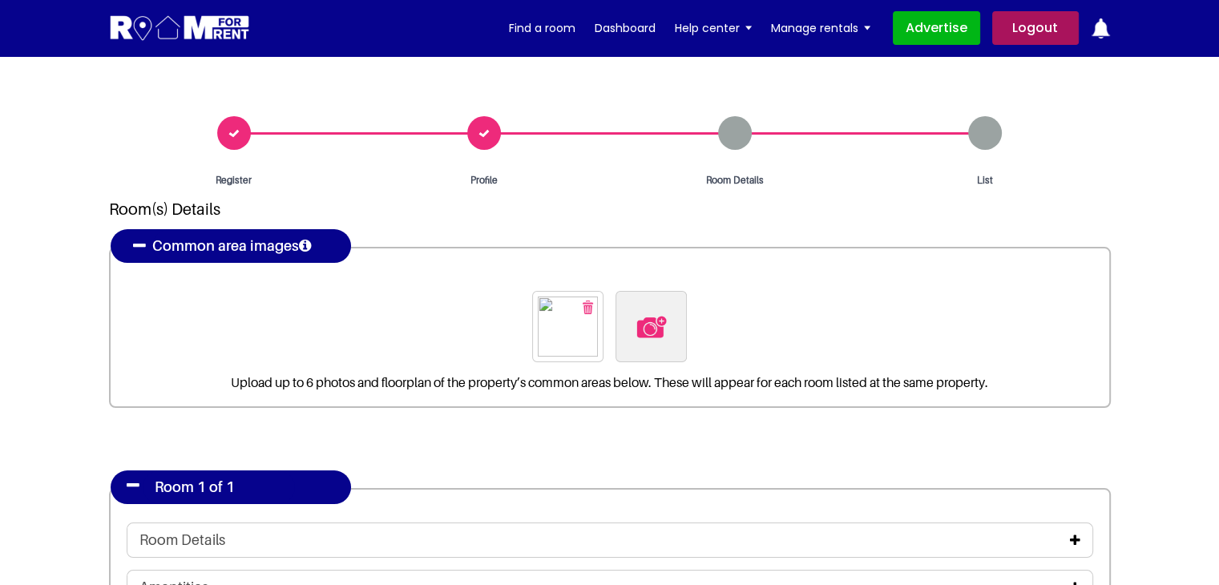
click at [586, 305] on img "button" at bounding box center [587, 307] width 10 height 14
click at [611, 320] on img at bounding box center [610, 327] width 34 height 34
click at [611, 311] on input "file" at bounding box center [696, 301] width 245 height 20
type input "C:\fakepath\pexels-[PERSON_NAME]-4050318.jpg"
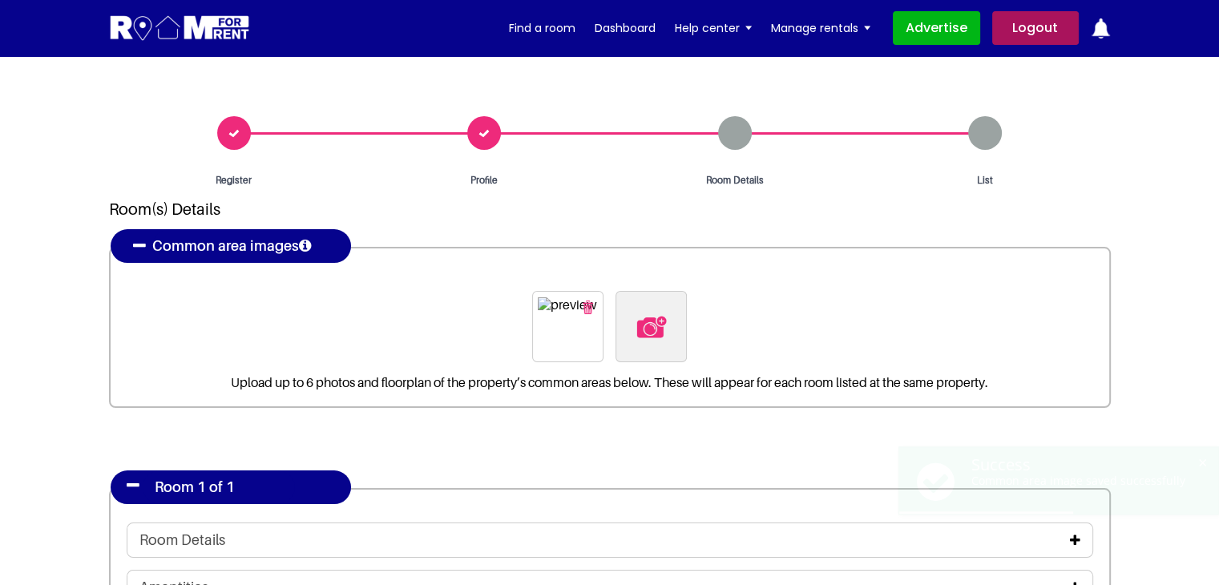
click at [670, 321] on label at bounding box center [650, 326] width 71 height 71
click at [670, 311] on input "file" at bounding box center [737, 301] width 245 height 20
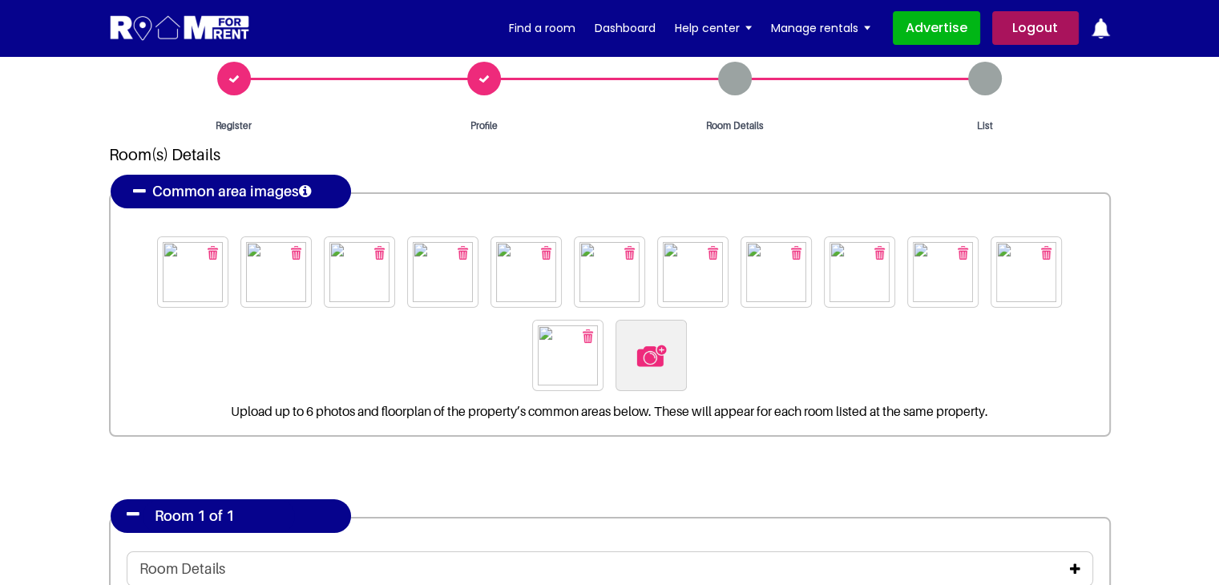
scroll to position [80, 0]
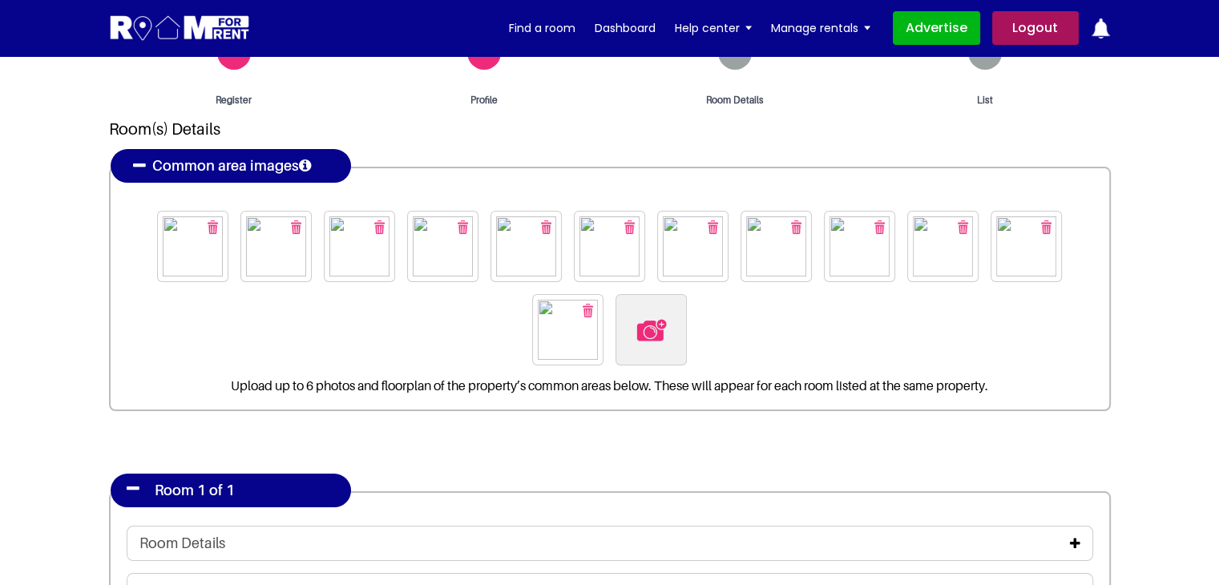
click at [215, 220] on img "button" at bounding box center [213, 227] width 10 height 14
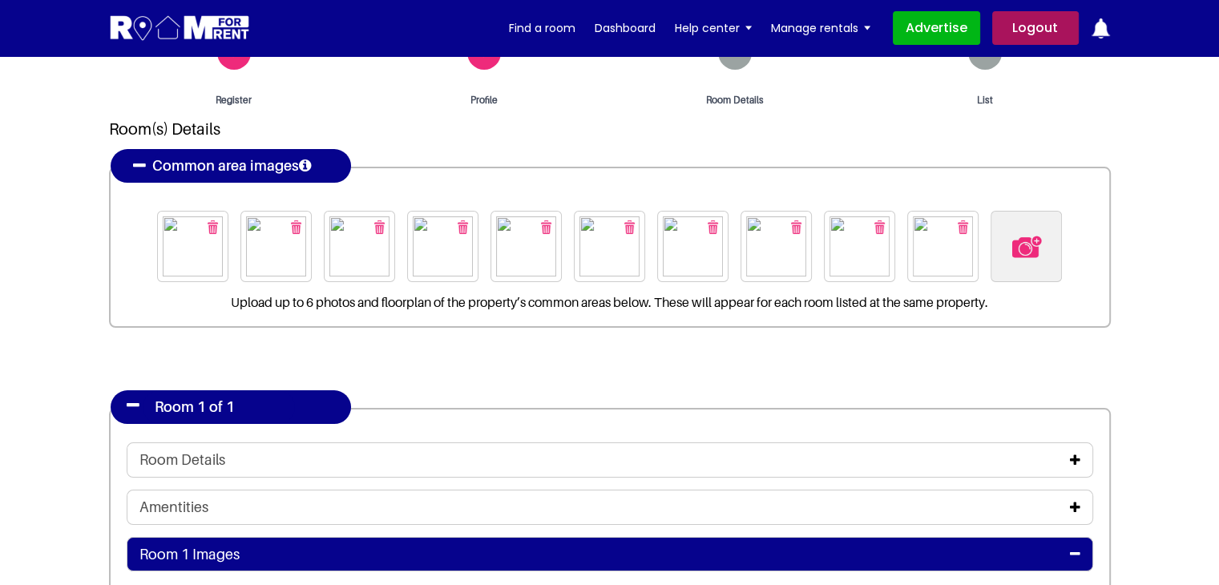
click at [215, 220] on img "button" at bounding box center [213, 227] width 10 height 14
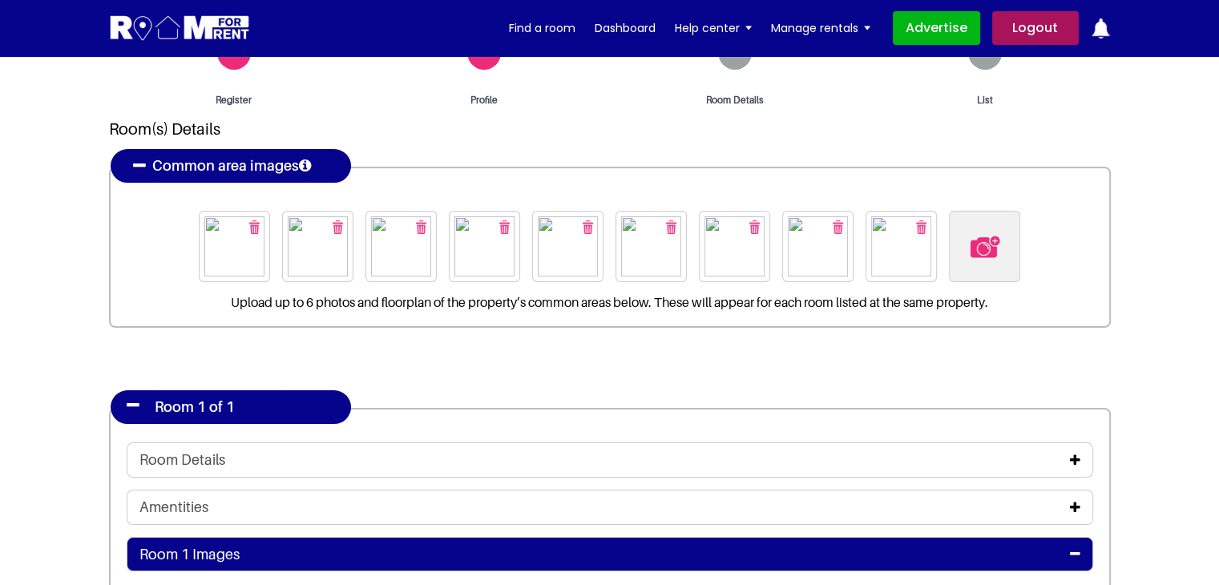
click at [215, 220] on img at bounding box center [234, 246] width 60 height 60
click at [256, 225] on img "button" at bounding box center [254, 227] width 10 height 14
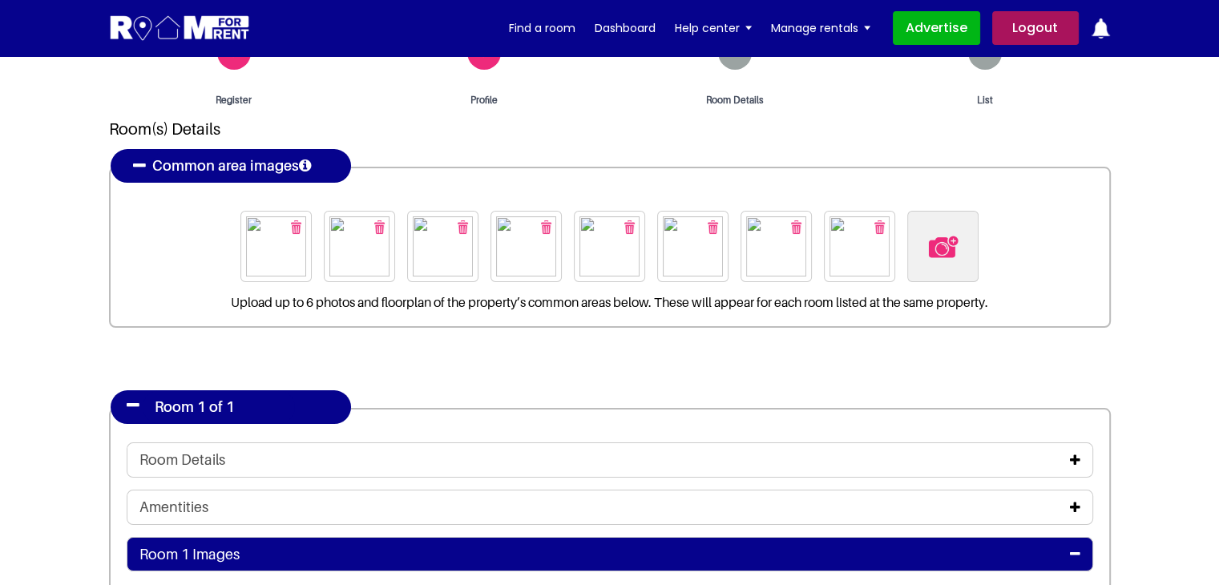
click at [256, 225] on img at bounding box center [276, 246] width 60 height 60
click at [298, 227] on img "button" at bounding box center [296, 227] width 10 height 14
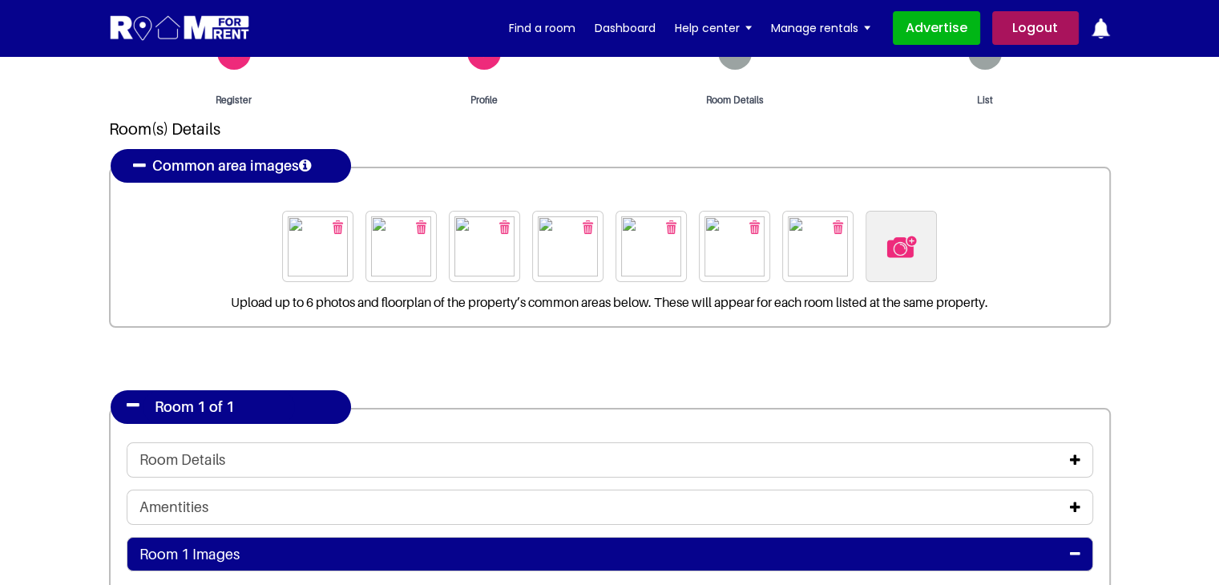
click at [343, 234] on button "button" at bounding box center [337, 227] width 26 height 26
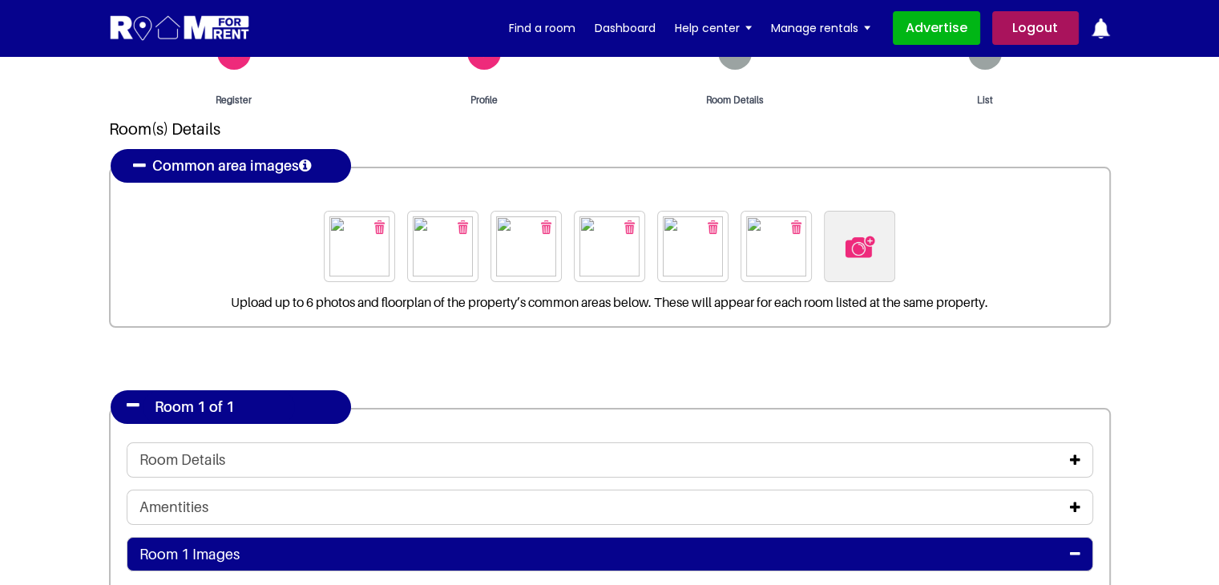
click at [383, 223] on img "button" at bounding box center [379, 227] width 10 height 14
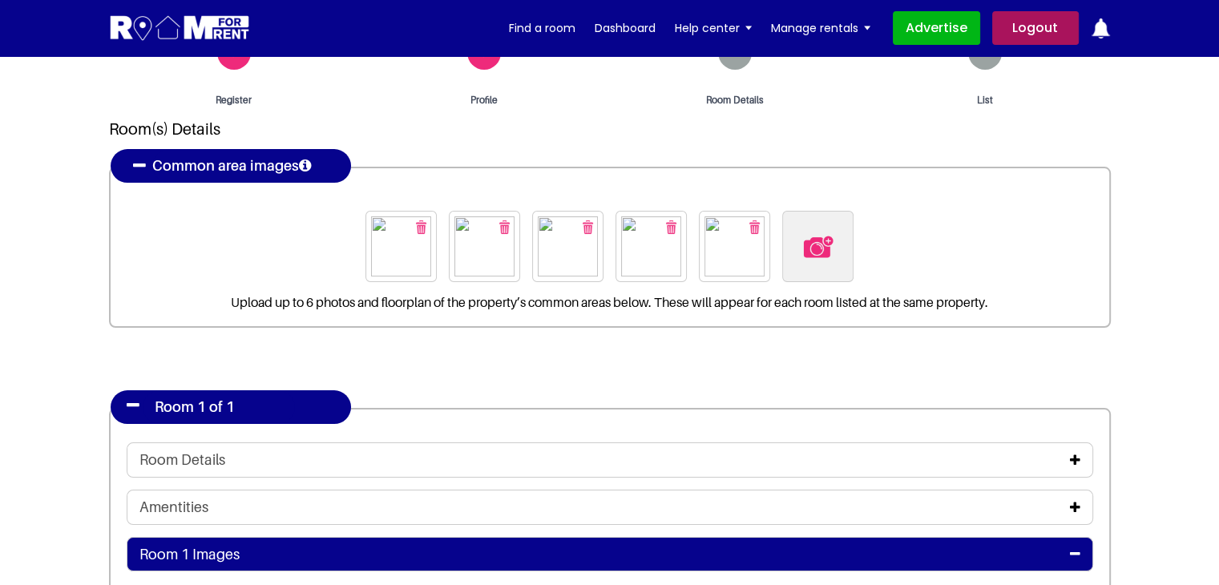
click at [422, 227] on img "button" at bounding box center [421, 227] width 10 height 14
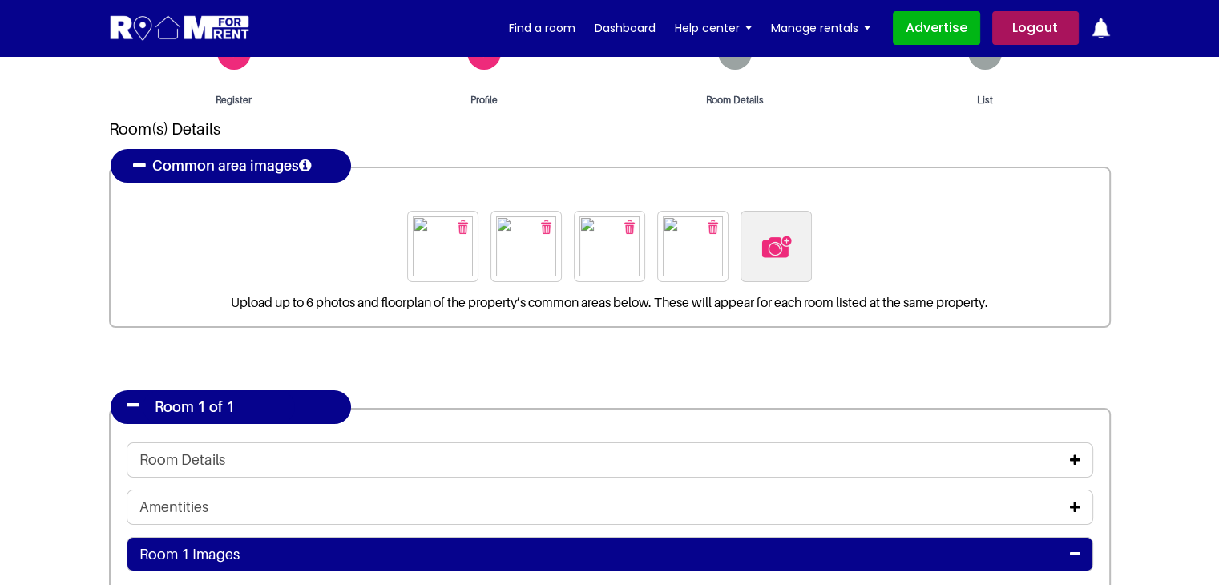
click at [466, 226] on img "button" at bounding box center [463, 227] width 10 height 14
click at [503, 229] on img "button" at bounding box center [504, 227] width 10 height 14
click at [545, 224] on img "button" at bounding box center [546, 227] width 10 height 14
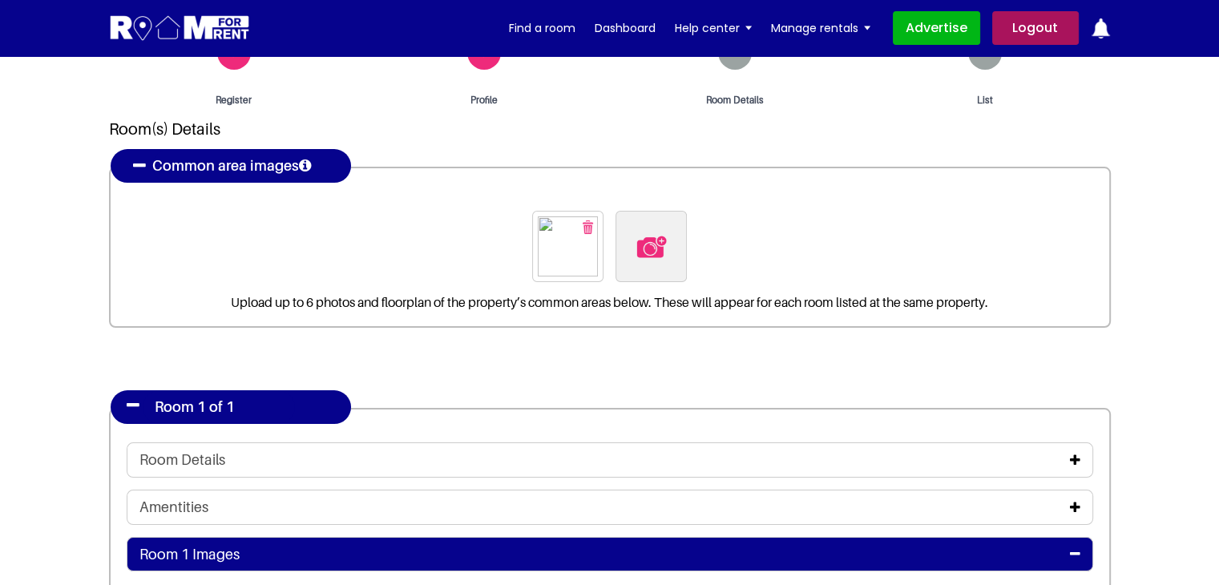
click at [587, 221] on img "button" at bounding box center [587, 227] width 10 height 14
click at [609, 239] on img at bounding box center [610, 247] width 34 height 34
click at [609, 231] on input "file" at bounding box center [696, 221] width 245 height 20
type input "C:\fakepath\pexels-vlada-karpovich-4050318.jpg"
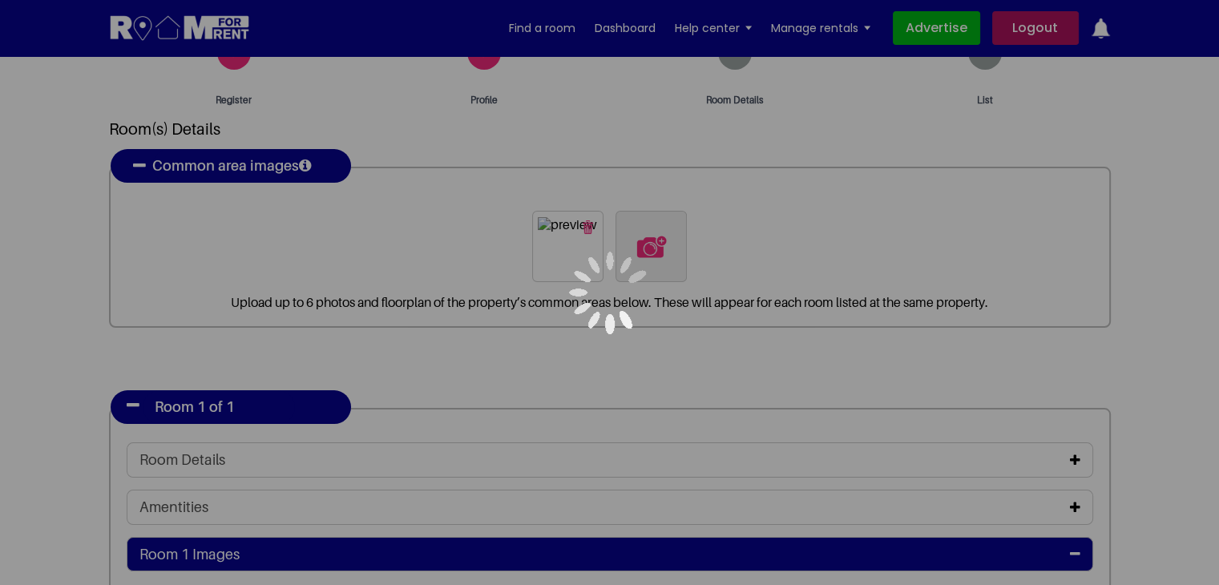
scroll to position [561, 0]
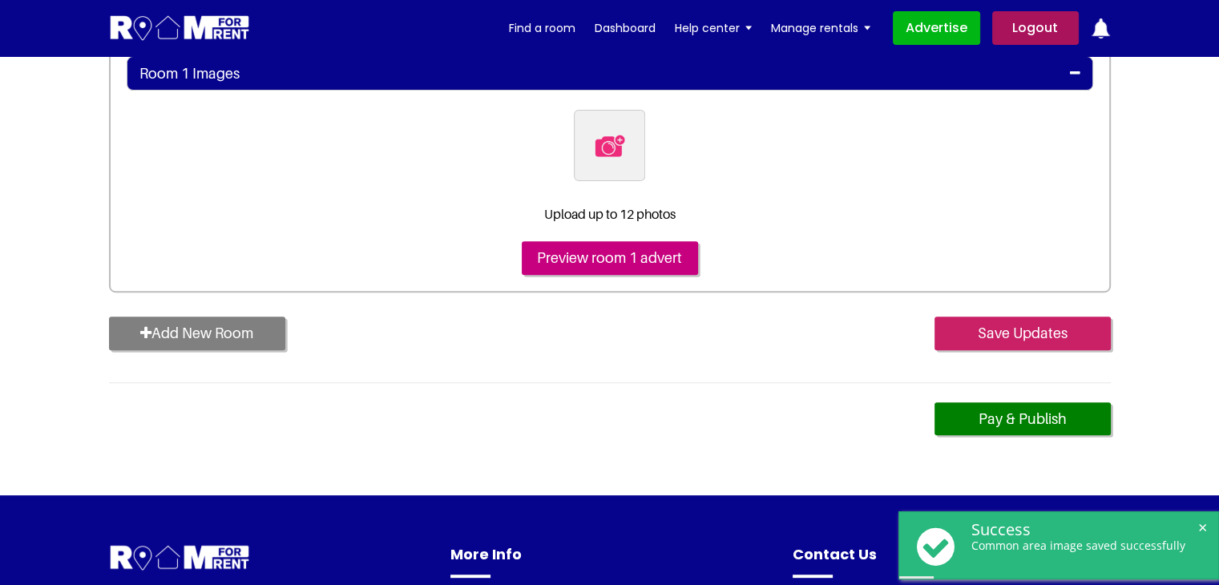
click at [996, 336] on input "Save Updates" at bounding box center [1022, 333] width 176 height 34
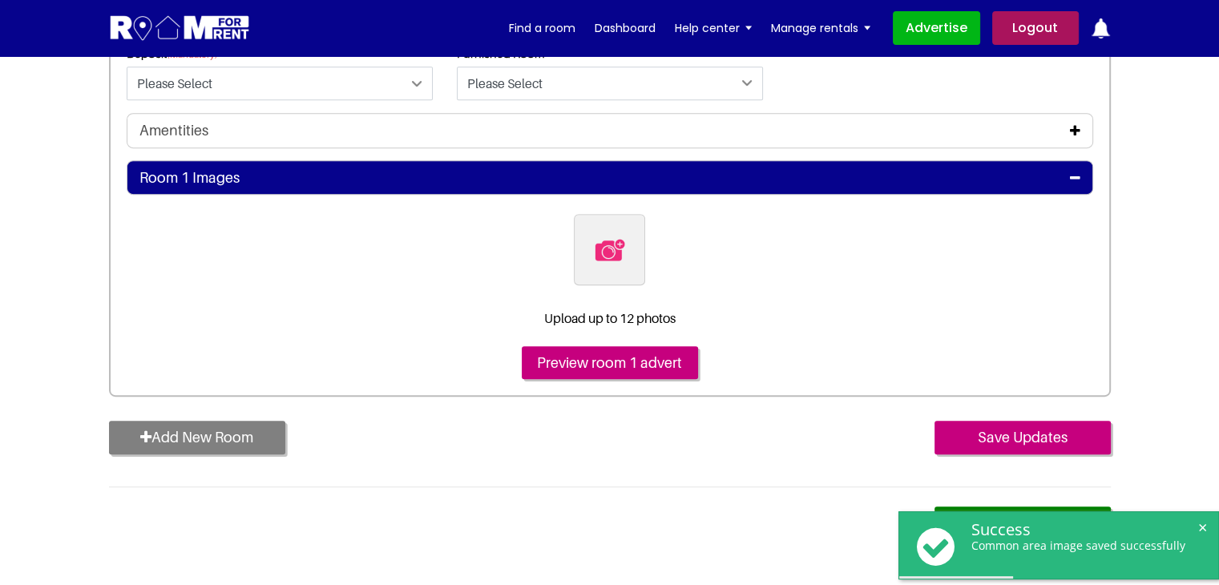
scroll to position [732, 0]
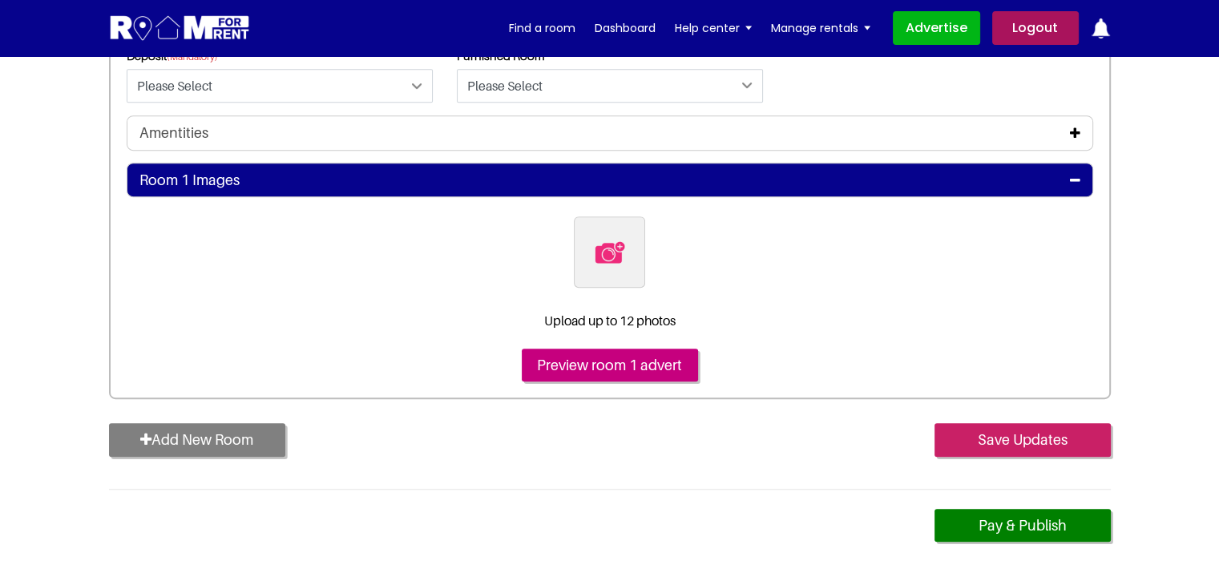
click at [1070, 445] on input "Save Updates" at bounding box center [1022, 440] width 176 height 34
click at [1036, 437] on input "Save Updates" at bounding box center [1022, 440] width 176 height 34
click at [1022, 431] on input "Save Updates" at bounding box center [1022, 440] width 176 height 34
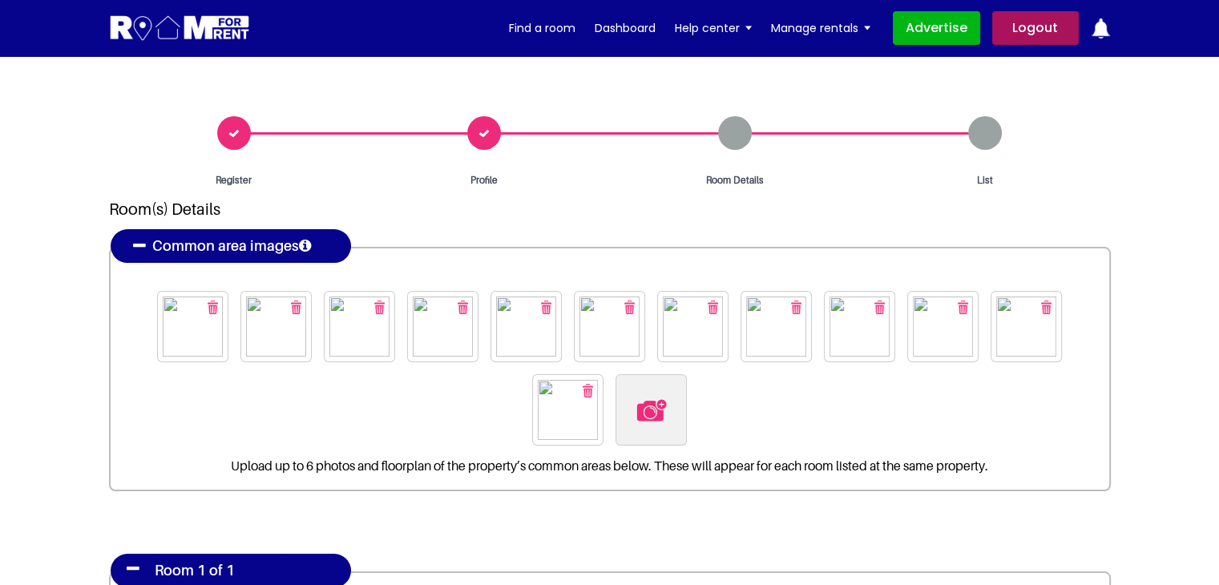
click at [215, 304] on img "button" at bounding box center [213, 307] width 10 height 14
click at [291, 304] on img "button" at bounding box center [296, 307] width 10 height 14
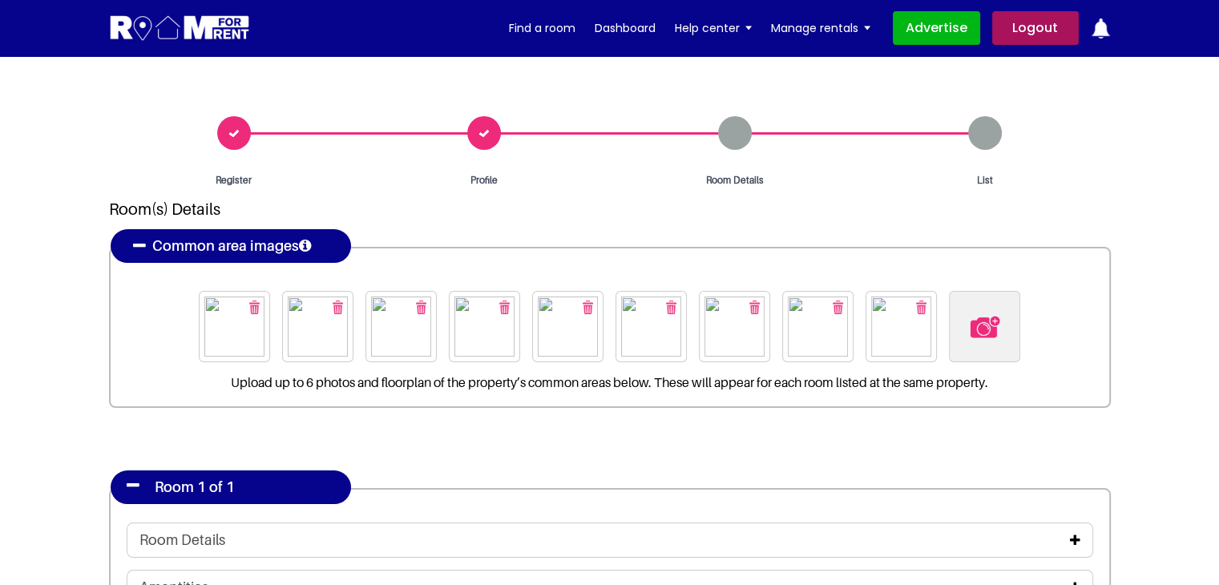
click at [215, 304] on img at bounding box center [234, 326] width 60 height 60
click at [259, 312] on img "button" at bounding box center [254, 307] width 10 height 14
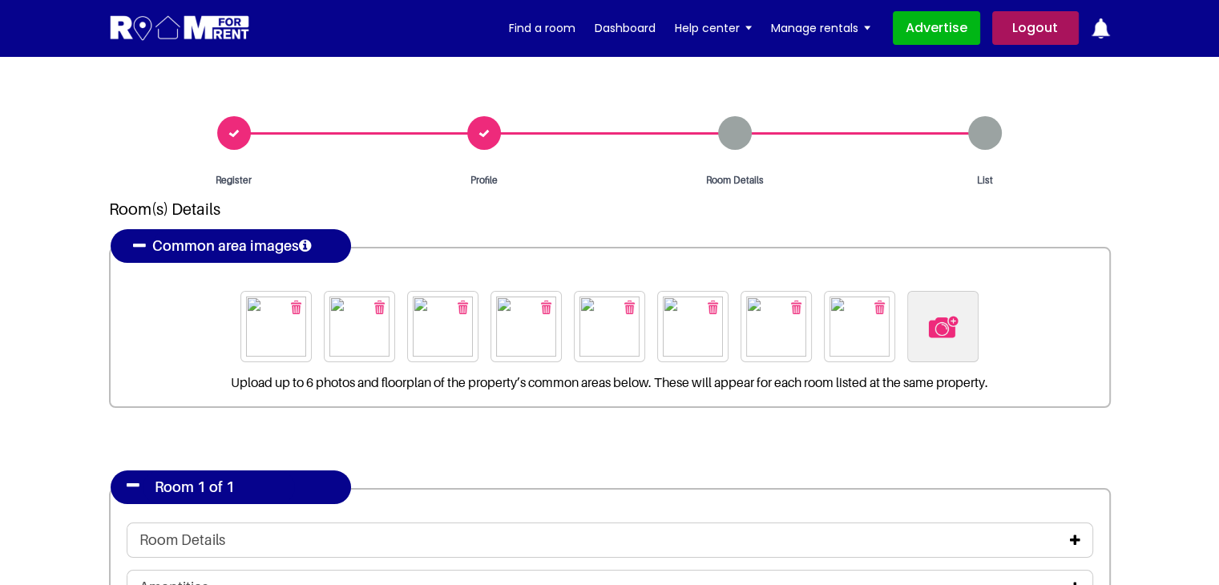
click at [296, 307] on img "button" at bounding box center [296, 307] width 10 height 14
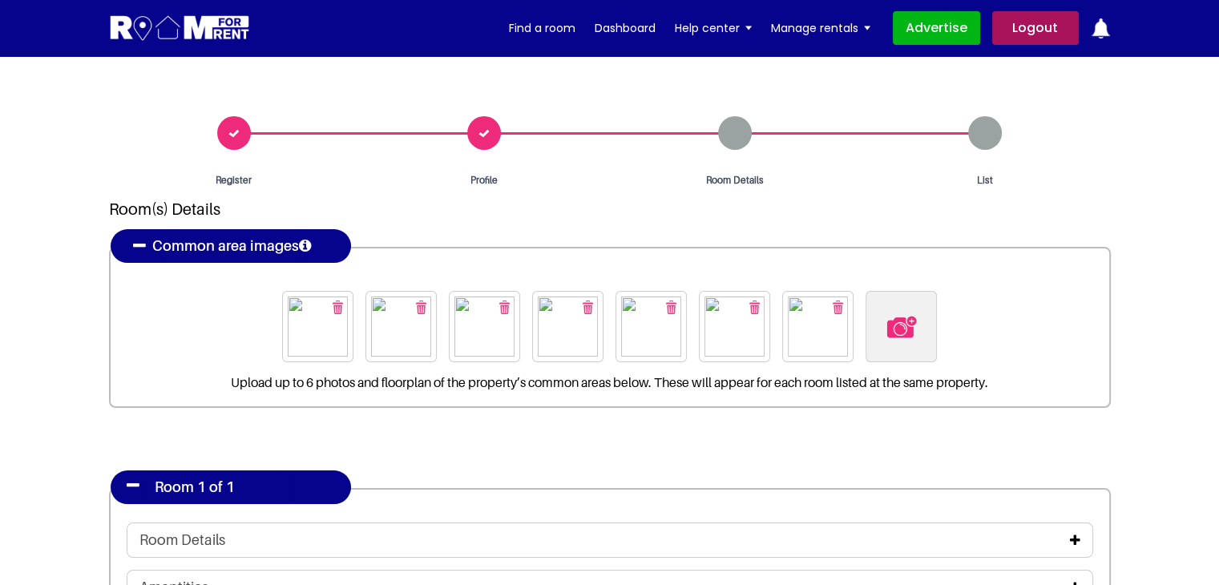
click at [336, 305] on img "button" at bounding box center [338, 307] width 10 height 14
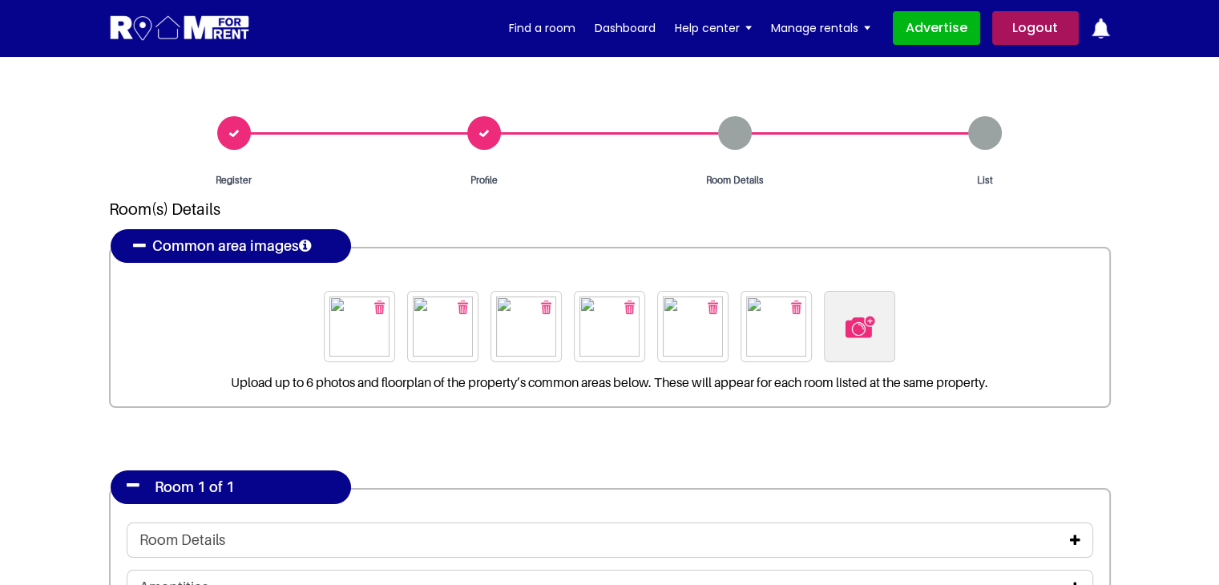
click at [386, 305] on button "button" at bounding box center [379, 307] width 26 height 26
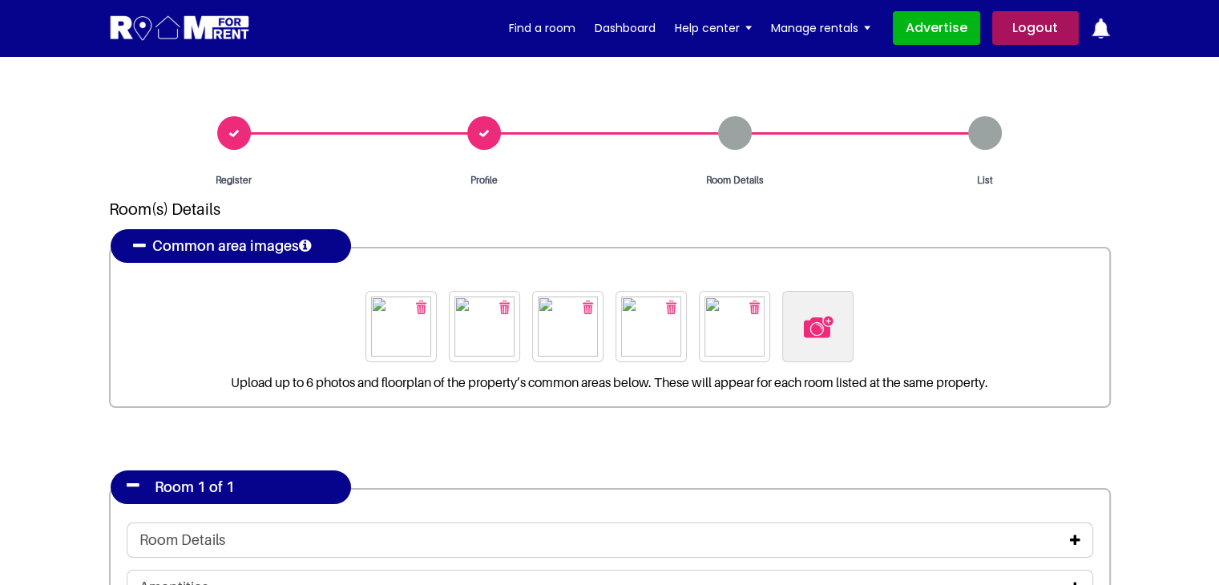
click at [419, 311] on img "button" at bounding box center [421, 307] width 10 height 14
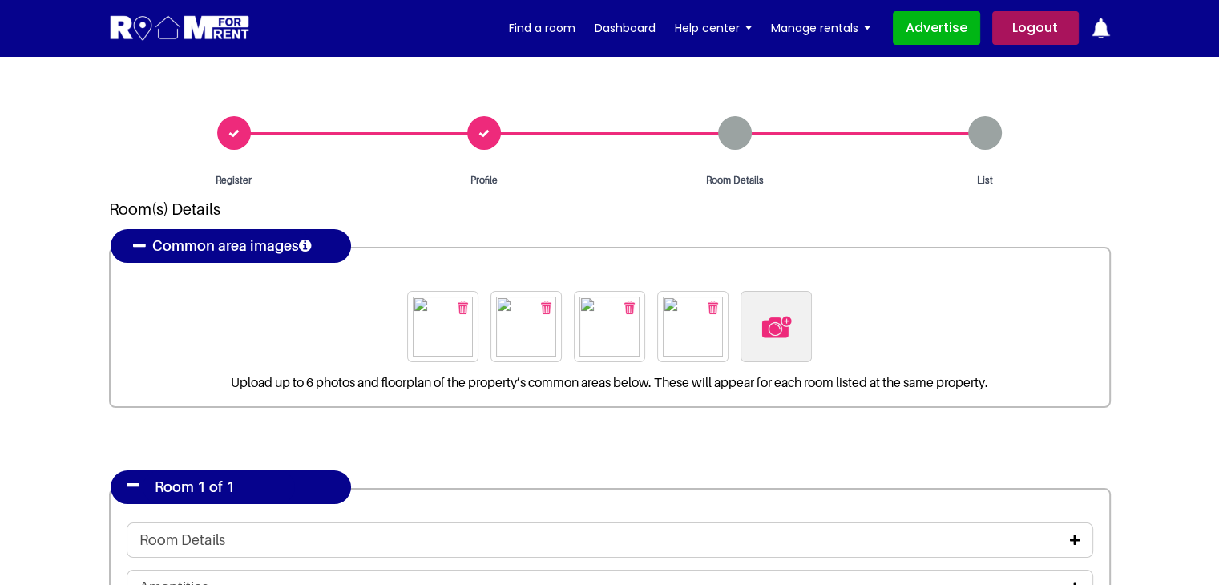
click at [469, 304] on button "button" at bounding box center [462, 307] width 26 height 26
click at [506, 308] on img "button" at bounding box center [504, 307] width 10 height 14
click at [551, 305] on button "button" at bounding box center [546, 307] width 26 height 26
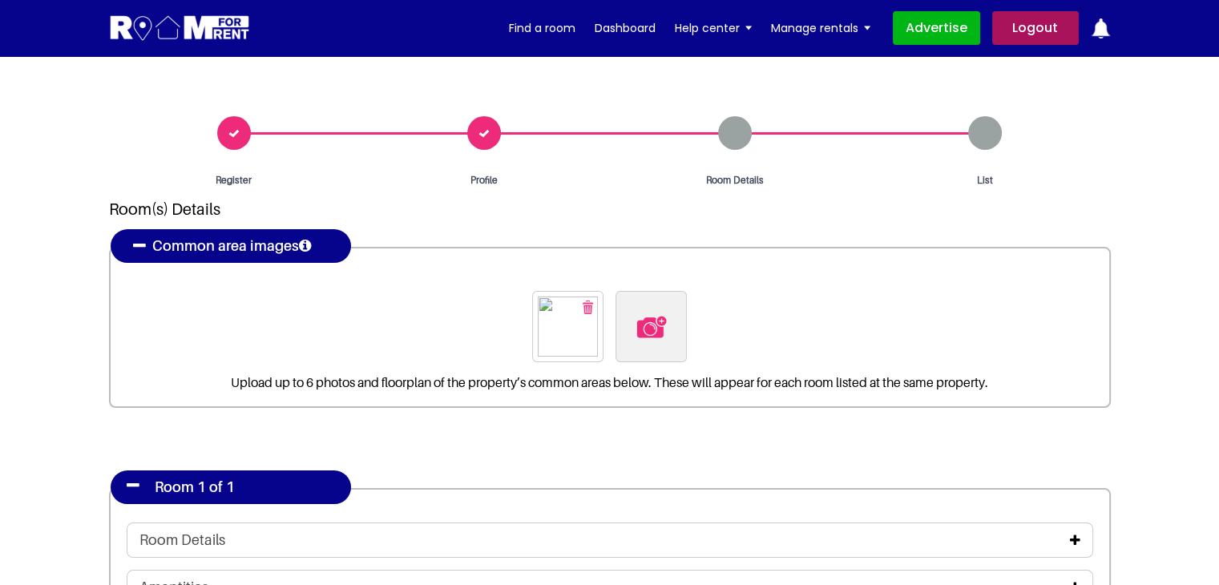
click at [593, 303] on button "button" at bounding box center [587, 307] width 26 height 26
click at [619, 328] on img at bounding box center [610, 327] width 34 height 34
click at [619, 311] on input "file" at bounding box center [696, 301] width 245 height 20
type input "C:\fakepath\pexels-vlada-karpovich-4050318.jpg"
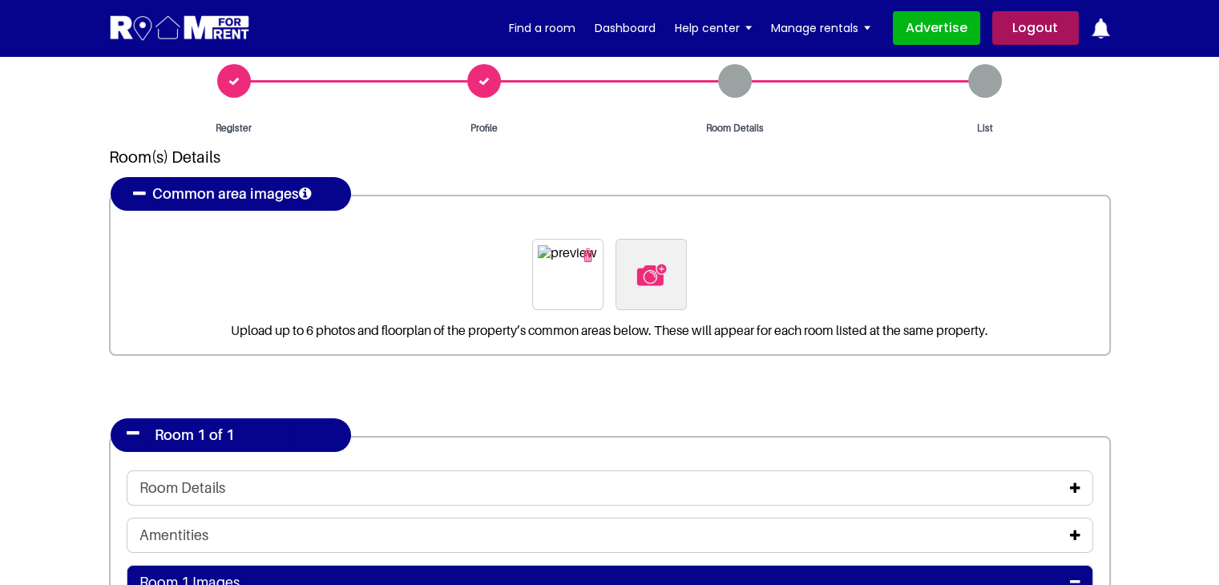
scroll to position [80, 0]
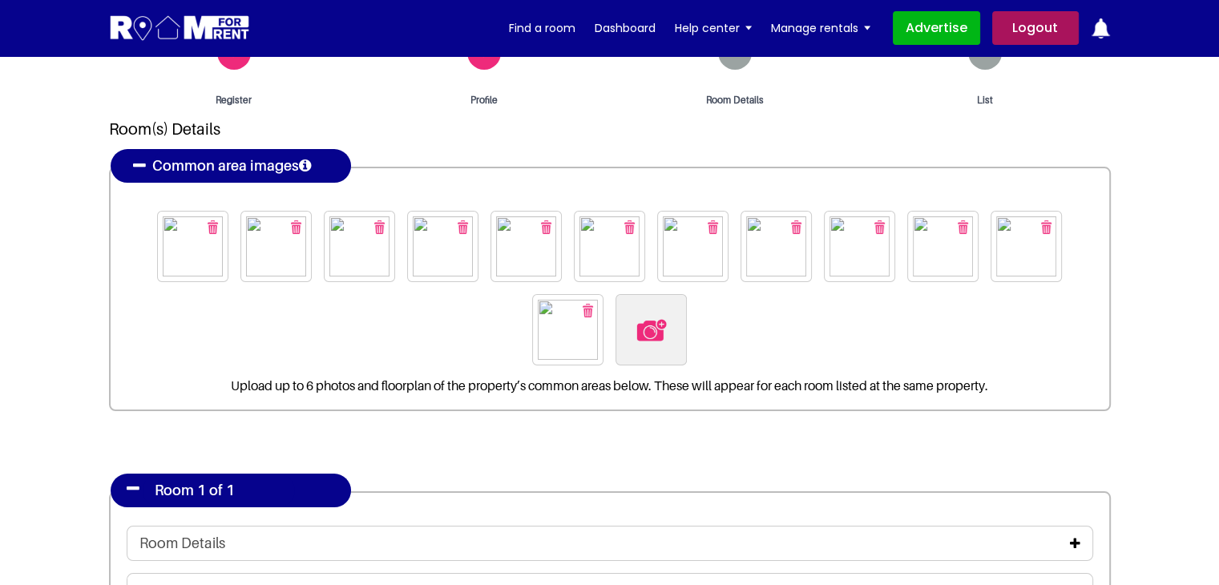
click at [214, 232] on img "button" at bounding box center [213, 227] width 10 height 14
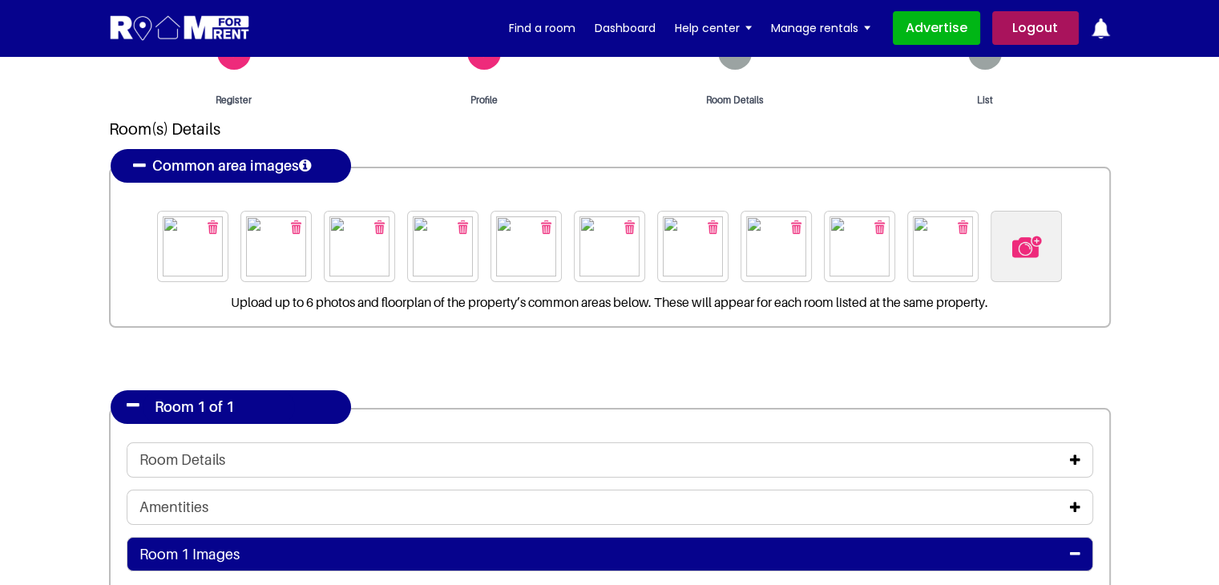
click at [214, 232] on img "button" at bounding box center [213, 227] width 10 height 14
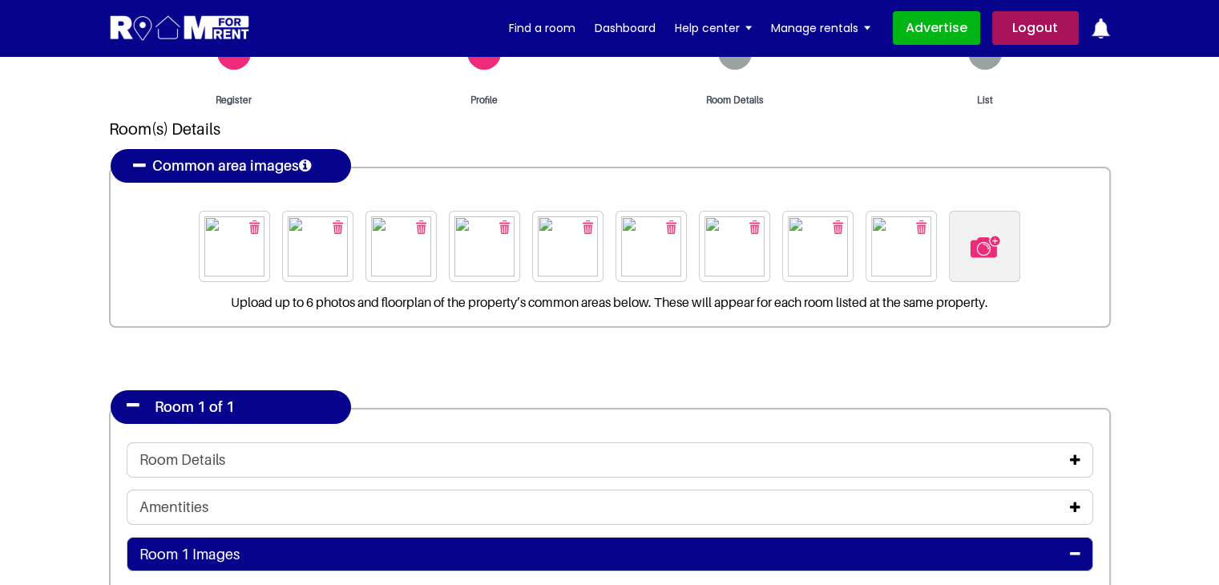
click at [214, 232] on img at bounding box center [234, 246] width 60 height 60
click at [254, 232] on img "button" at bounding box center [254, 227] width 10 height 14
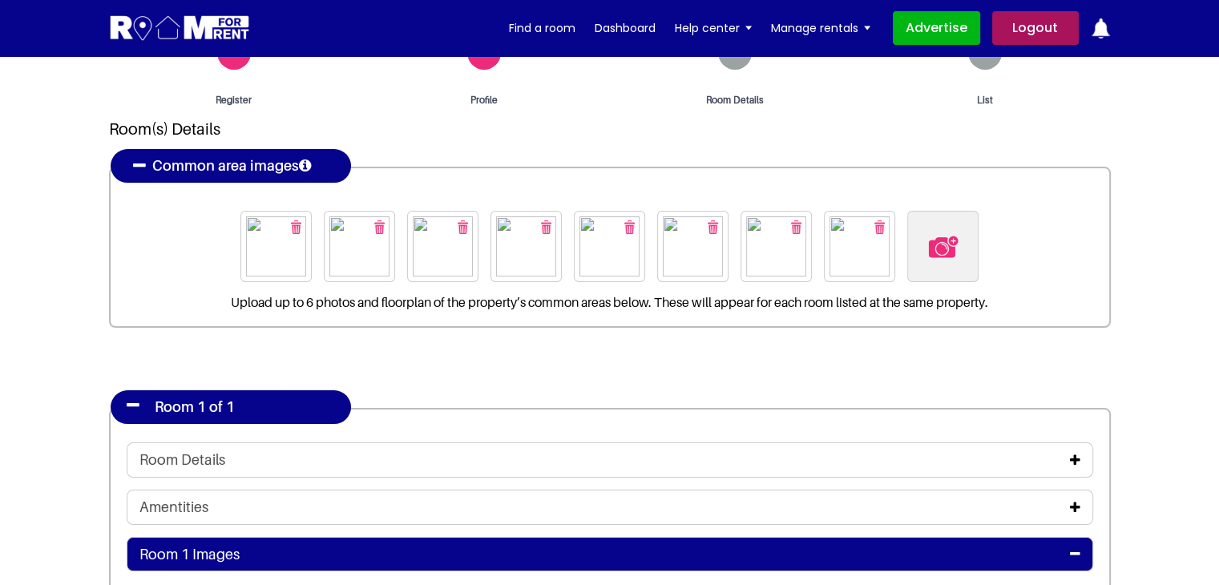
click at [296, 222] on img "button" at bounding box center [296, 227] width 10 height 14
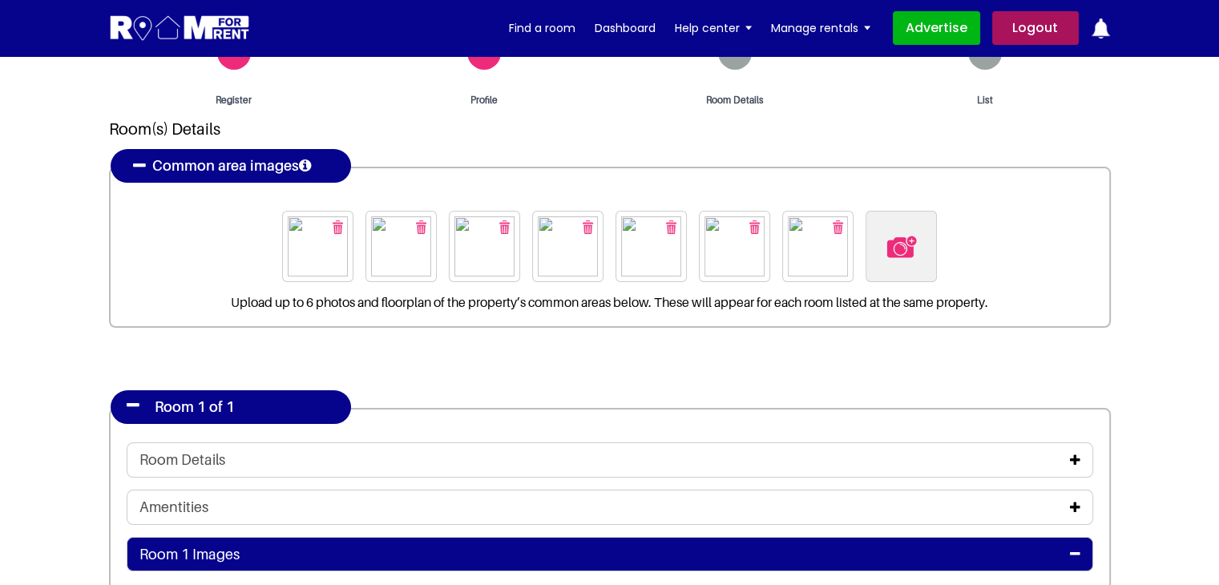
click at [343, 225] on button "button" at bounding box center [337, 227] width 26 height 26
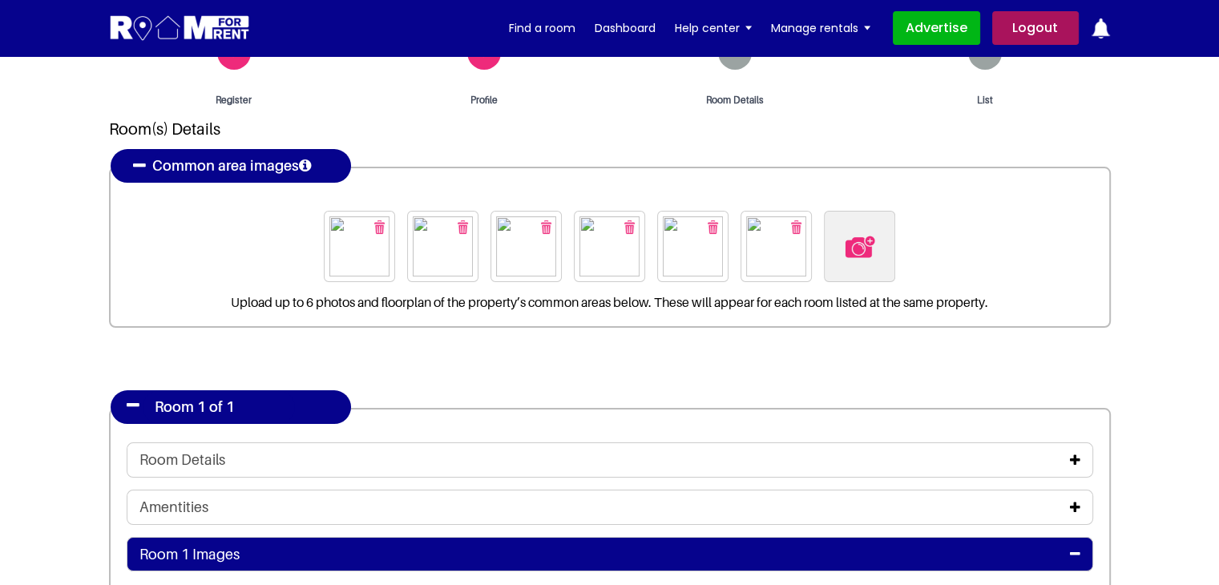
click at [375, 224] on img "button" at bounding box center [379, 227] width 10 height 14
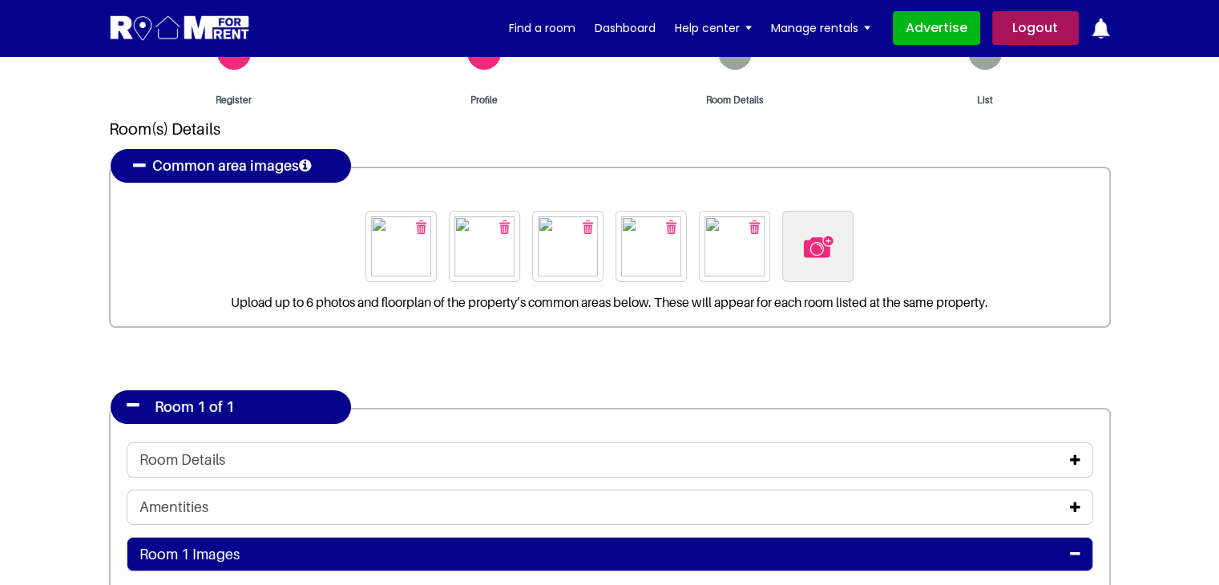
click at [420, 225] on img "button" at bounding box center [421, 227] width 10 height 14
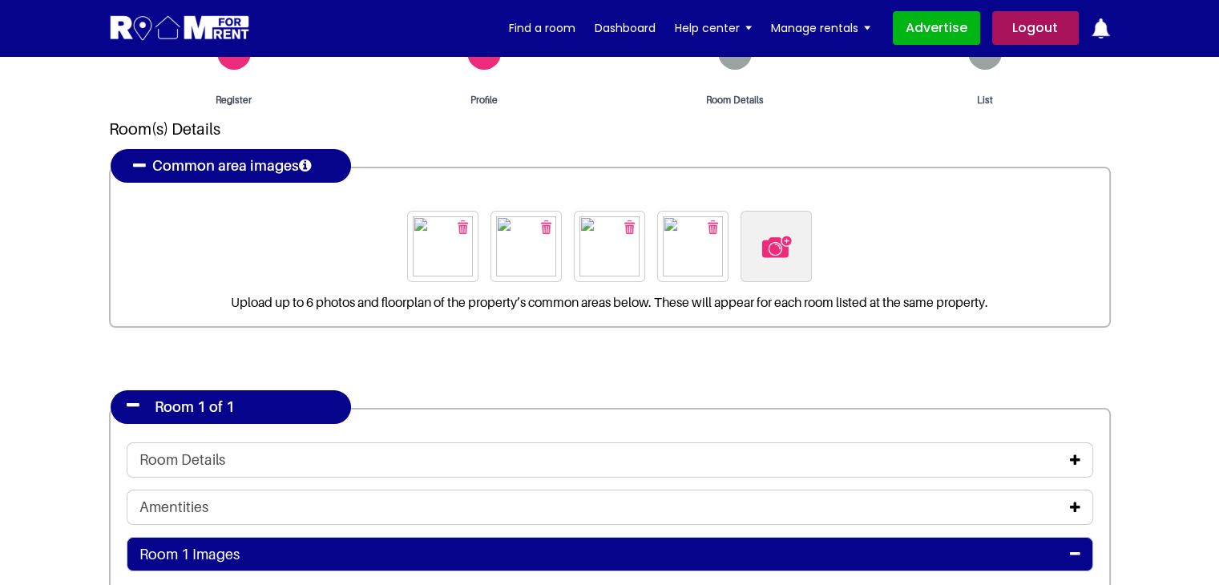
click at [459, 231] on img "button" at bounding box center [463, 227] width 10 height 14
click at [506, 222] on img "button" at bounding box center [504, 227] width 10 height 14
click at [547, 220] on img "button" at bounding box center [546, 227] width 10 height 14
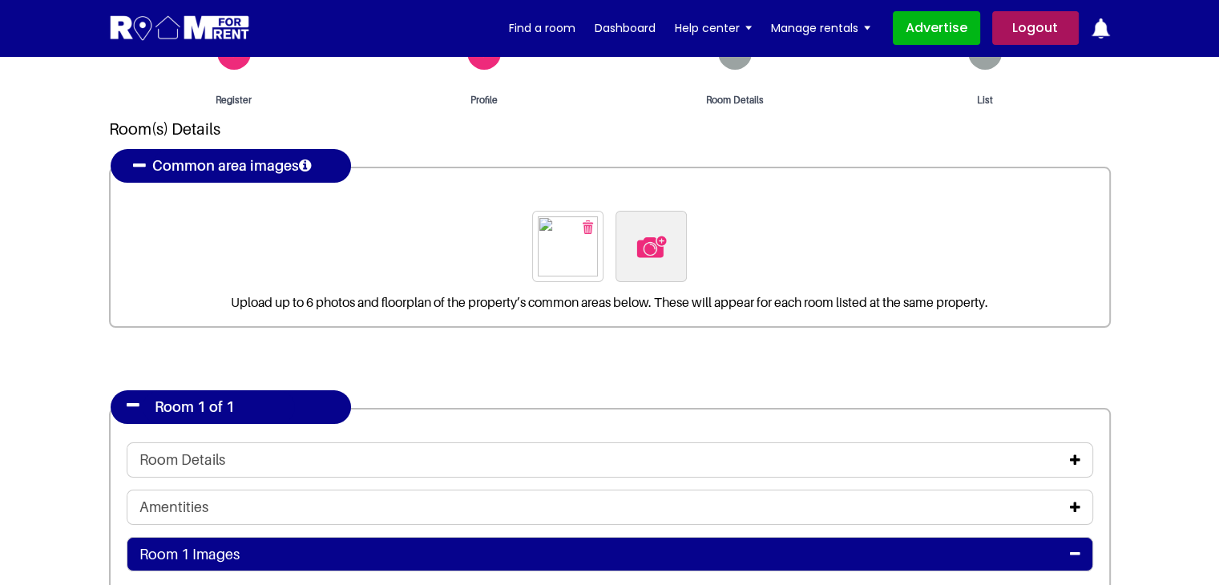
click at [579, 223] on button "button" at bounding box center [587, 227] width 26 height 26
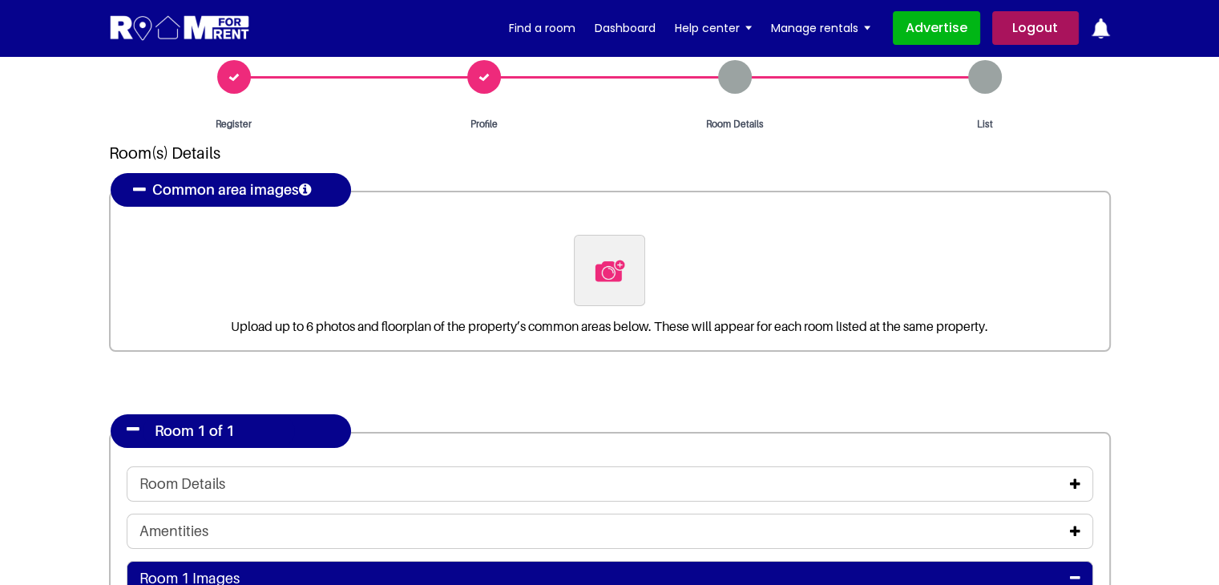
scroll to position [240, 0]
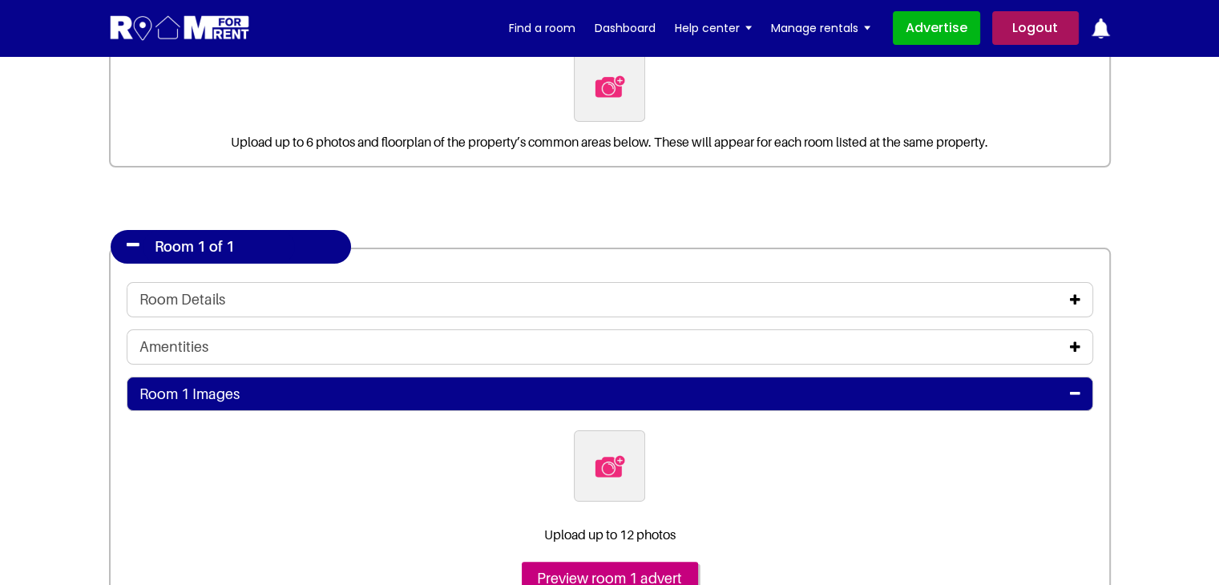
click at [218, 288] on div "Room Details" at bounding box center [610, 299] width 966 height 35
click at [1068, 293] on div "Room Details" at bounding box center [609, 300] width 941 height 18
click at [1072, 296] on icon at bounding box center [1075, 299] width 10 height 13
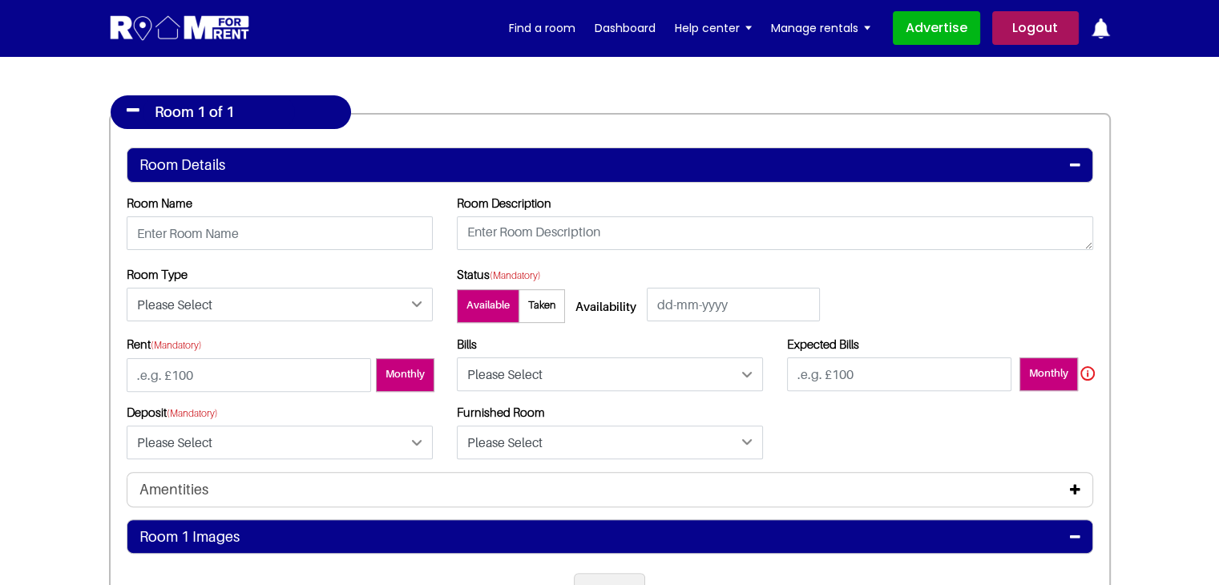
scroll to position [401, 0]
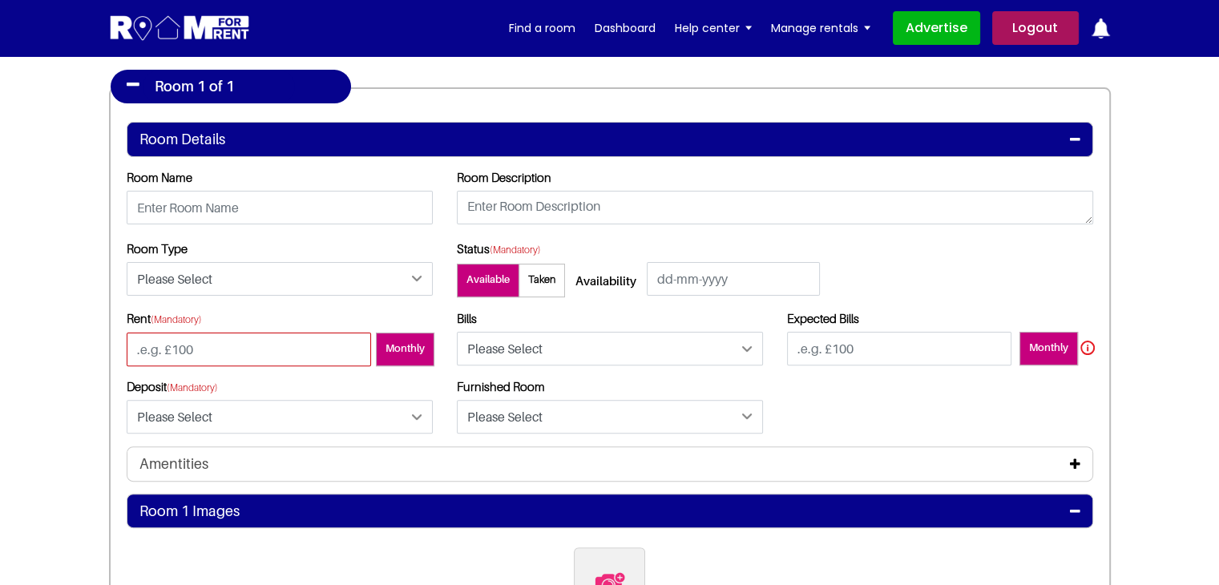
click at [202, 349] on input "number" at bounding box center [249, 350] width 244 height 34
type input "-10"
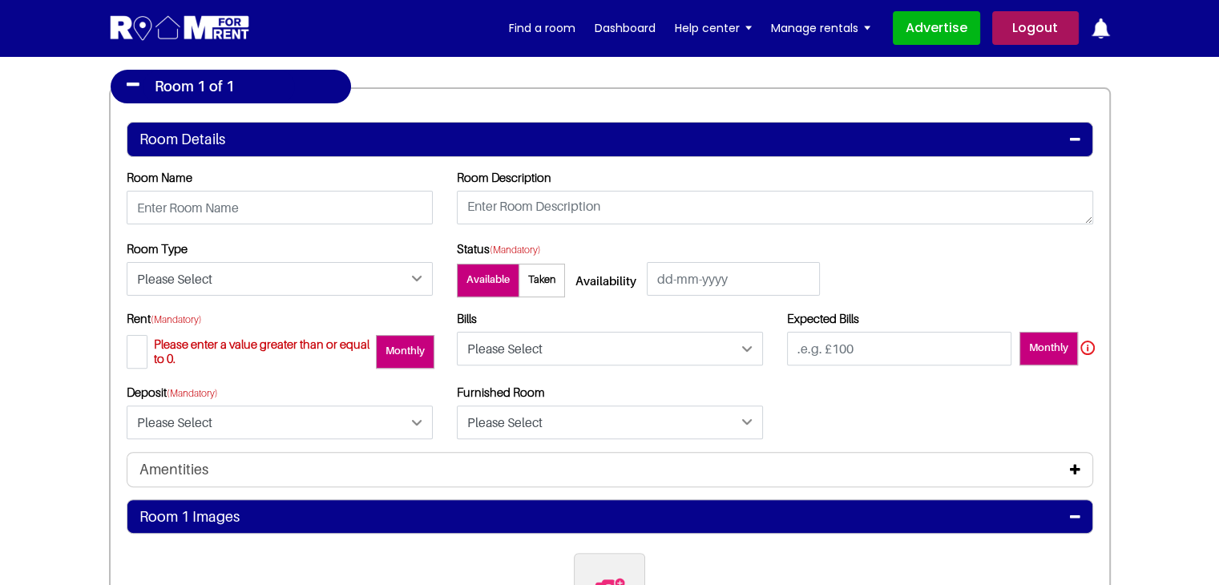
click at [99, 350] on div "Register Profile Room Details List Room(s) Details" at bounding box center [610, 297] width 1026 height 1163
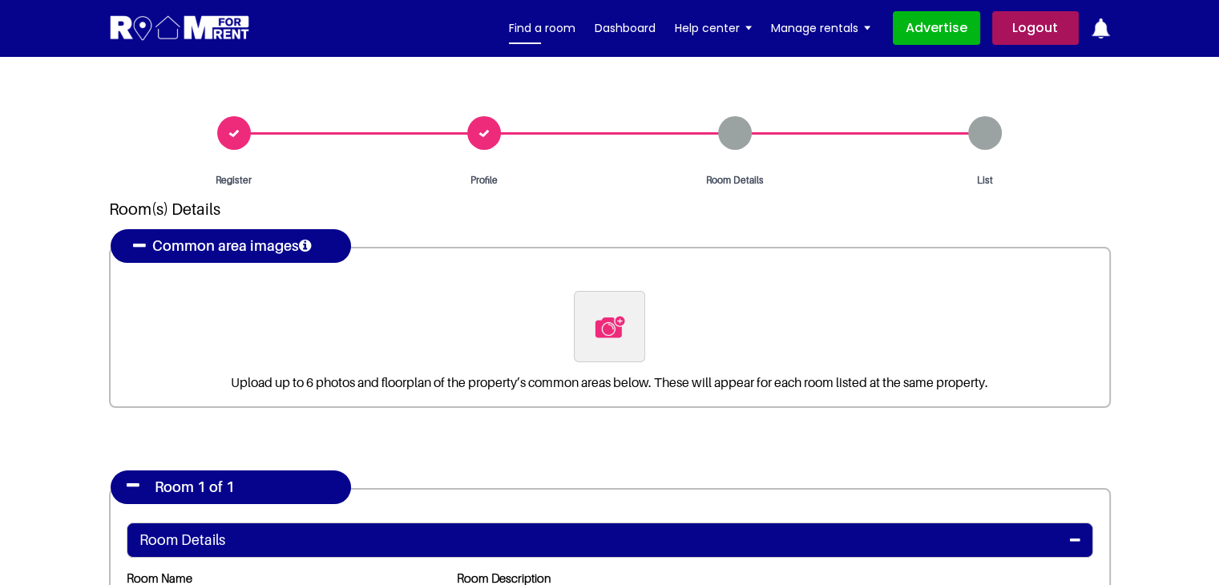
click at [527, 20] on link "Find a room" at bounding box center [542, 28] width 67 height 24
click at [480, 139] on div "Profile" at bounding box center [484, 151] width 251 height 71
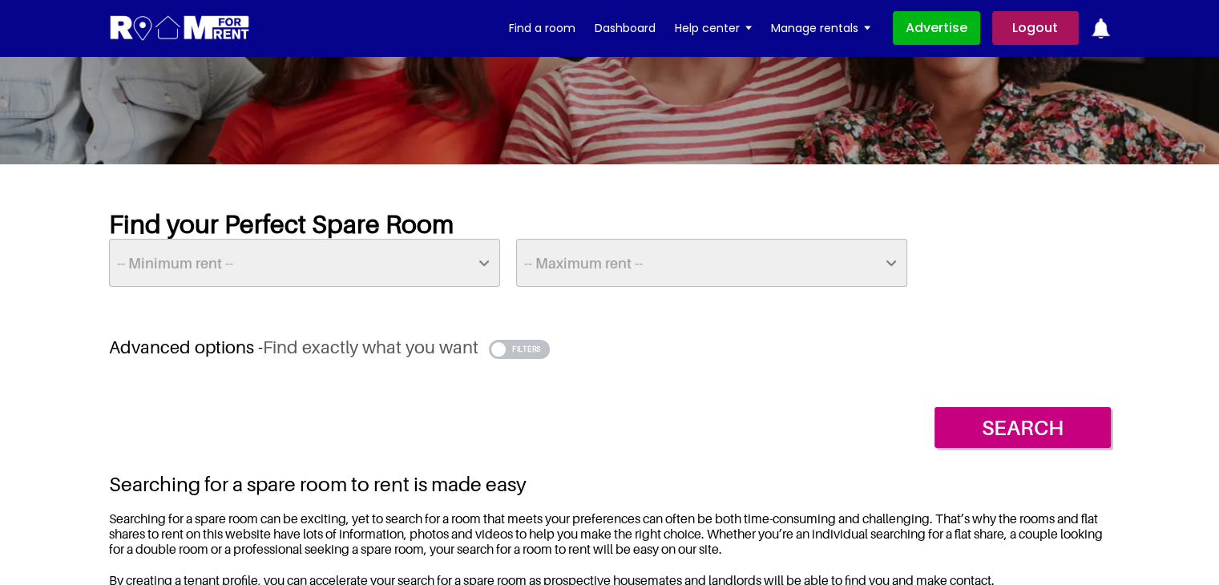
scroll to position [240, 0]
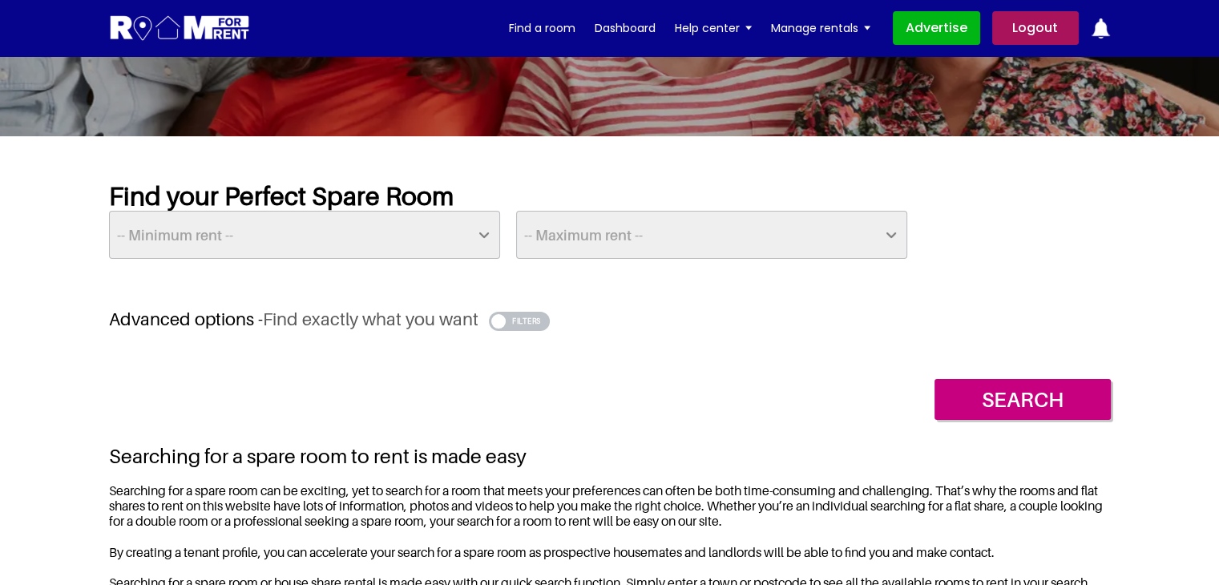
click at [522, 318] on button "button" at bounding box center [520, 321] width 62 height 19
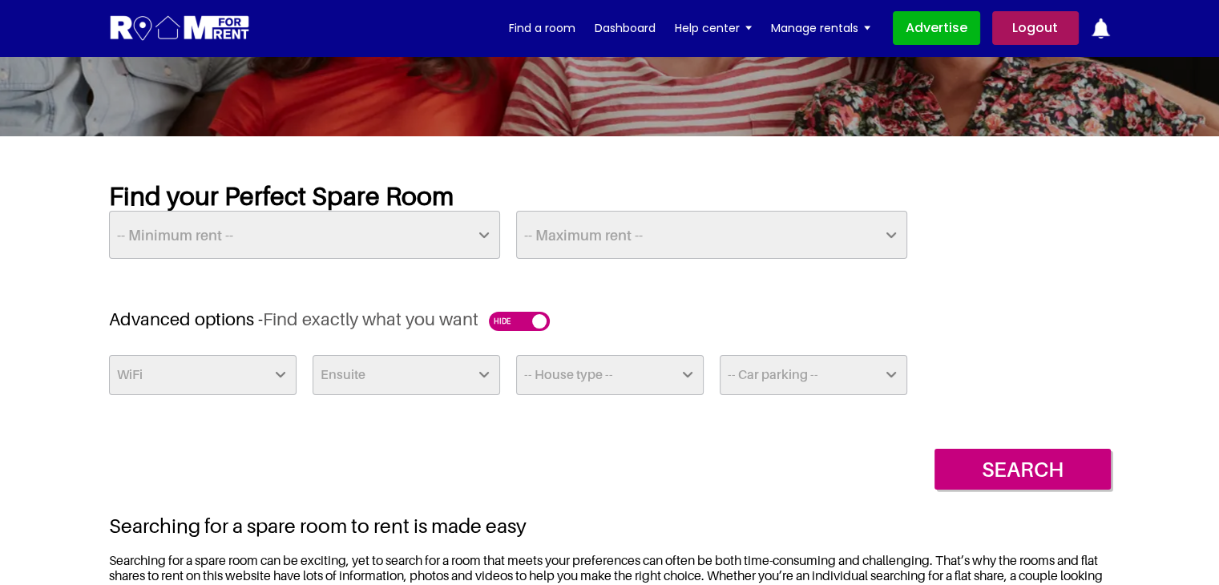
click at [721, 376] on select "-- Car parking -- Off Street - Permit not required Off Street - Permit Required" at bounding box center [813, 375] width 187 height 40
click at [853, 370] on select "-- Car parking -- Off Street - Permit not required Off Street - Permit Required" at bounding box center [813, 375] width 187 height 40
click at [401, 382] on select "Ensuite Yes No" at bounding box center [405, 375] width 187 height 40
click at [243, 376] on select "WiFi Yes No" at bounding box center [202, 375] width 187 height 40
select select "Yes"
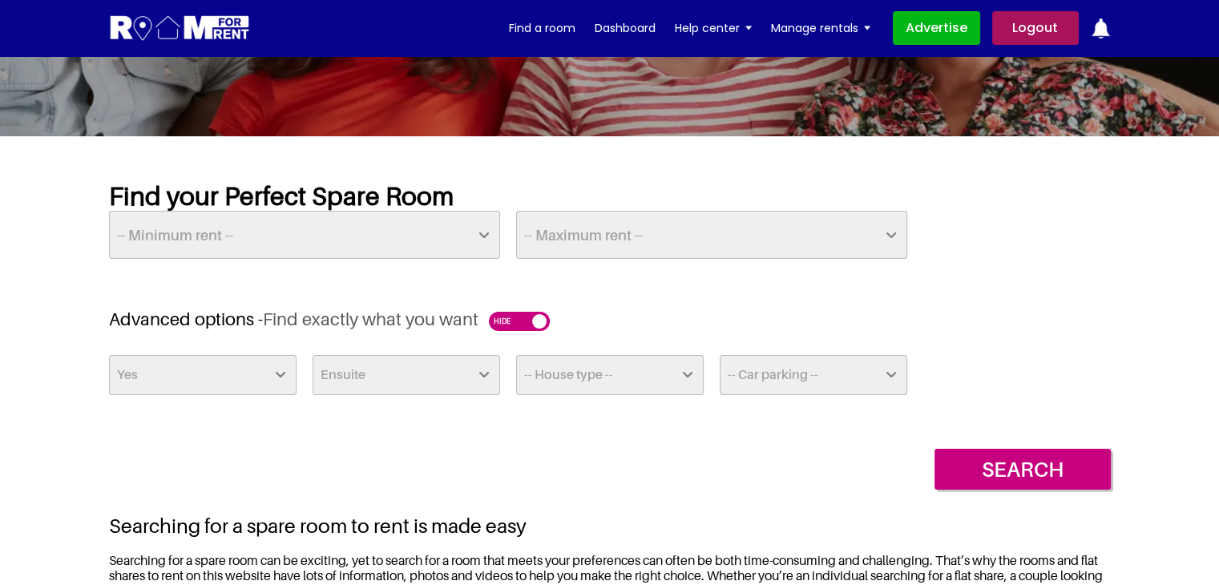
click at [109, 355] on select "WiFi Yes No" at bounding box center [202, 375] width 187 height 40
click at [250, 244] on select "-- Minimum rent -- £25 £50 £75 £100 £125 £150 £175 £200 £225 £250 £275 £300 £32…" at bounding box center [304, 235] width 391 height 48
click at [405, 384] on select "Ensuite Yes No" at bounding box center [405, 375] width 187 height 40
select select "Yes"
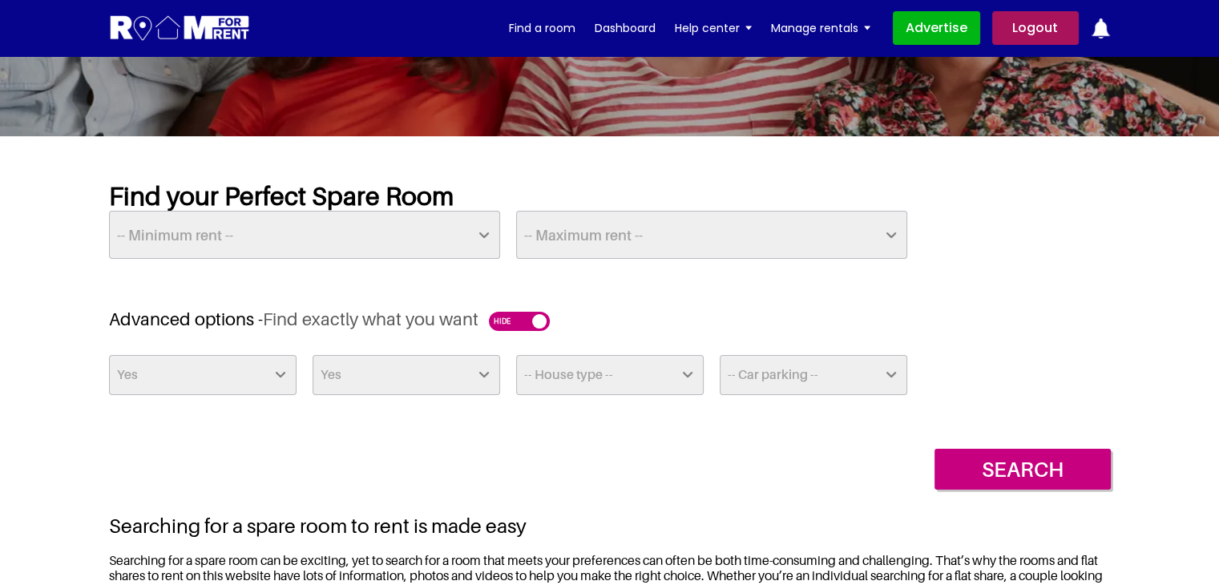
click at [312, 355] on select "Ensuite Yes No" at bounding box center [405, 375] width 187 height 40
click at [660, 369] on select "-- House type -- Apartment House Farm Purpose Built Student Accomodation" at bounding box center [609, 375] width 187 height 40
select select "House"
click at [516, 355] on select "-- House type -- Apartment House Farm Purpose Built Student Accomodation" at bounding box center [609, 375] width 187 height 40
click at [747, 385] on select "-- Car parking -- Off Street - Permit not required Off Street - Permit Required" at bounding box center [813, 375] width 187 height 40
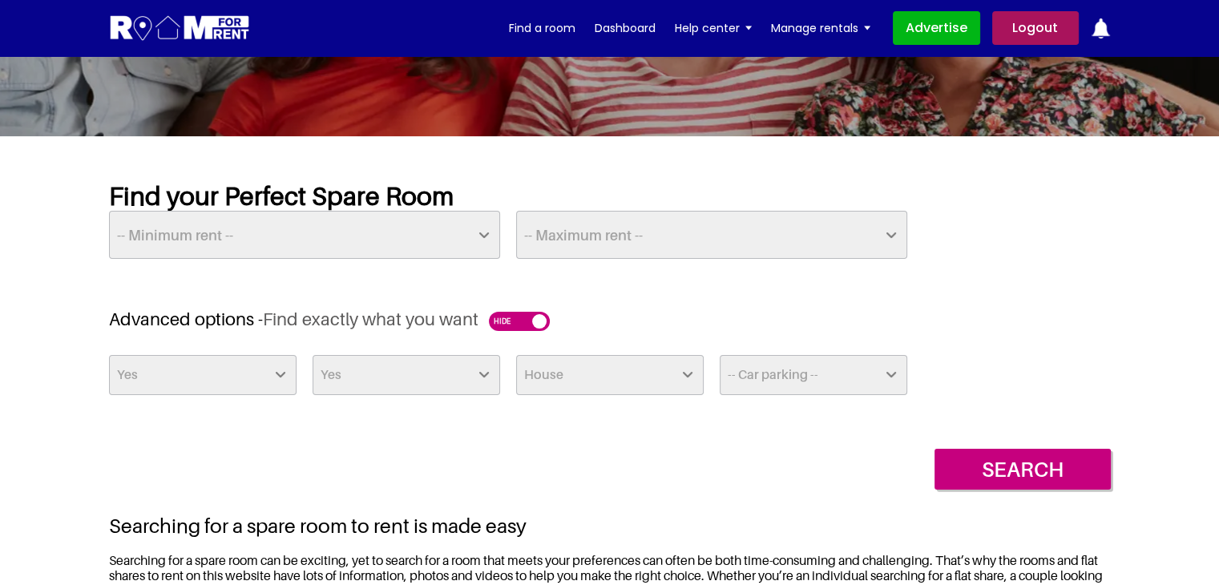
select select "Off Street - Permit not required"
click at [720, 355] on select "-- Car parking -- Off Street - Permit not required Off Street - Permit Required" at bounding box center [813, 375] width 187 height 40
click at [1026, 464] on input "Search" at bounding box center [1022, 469] width 176 height 41
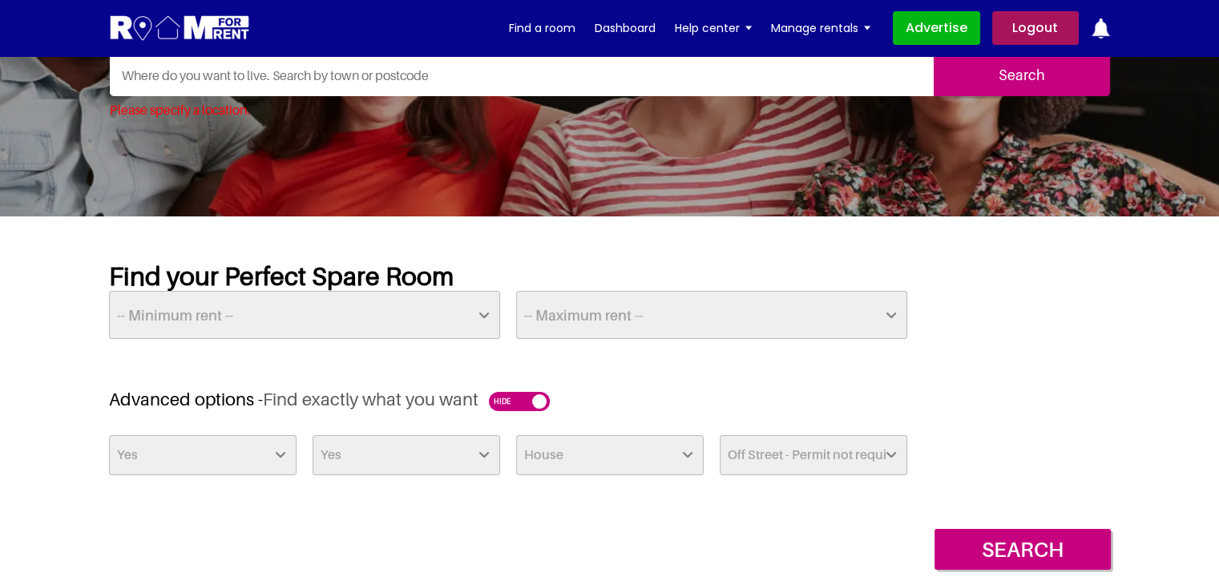
scroll to position [0, 0]
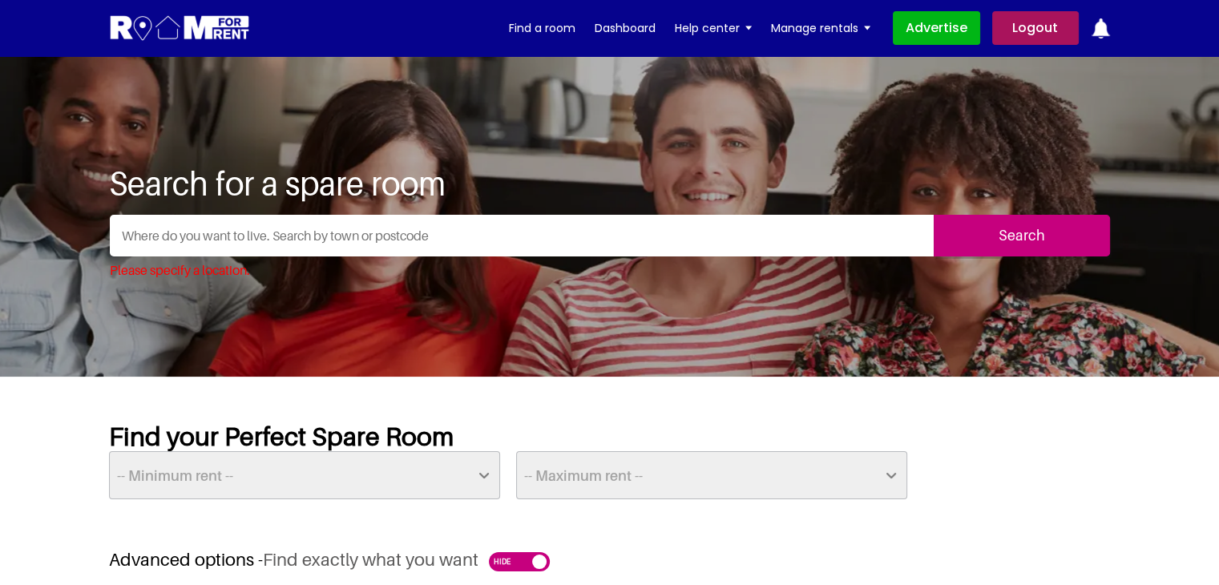
click at [248, 235] on input "text" at bounding box center [522, 236] width 824 height 42
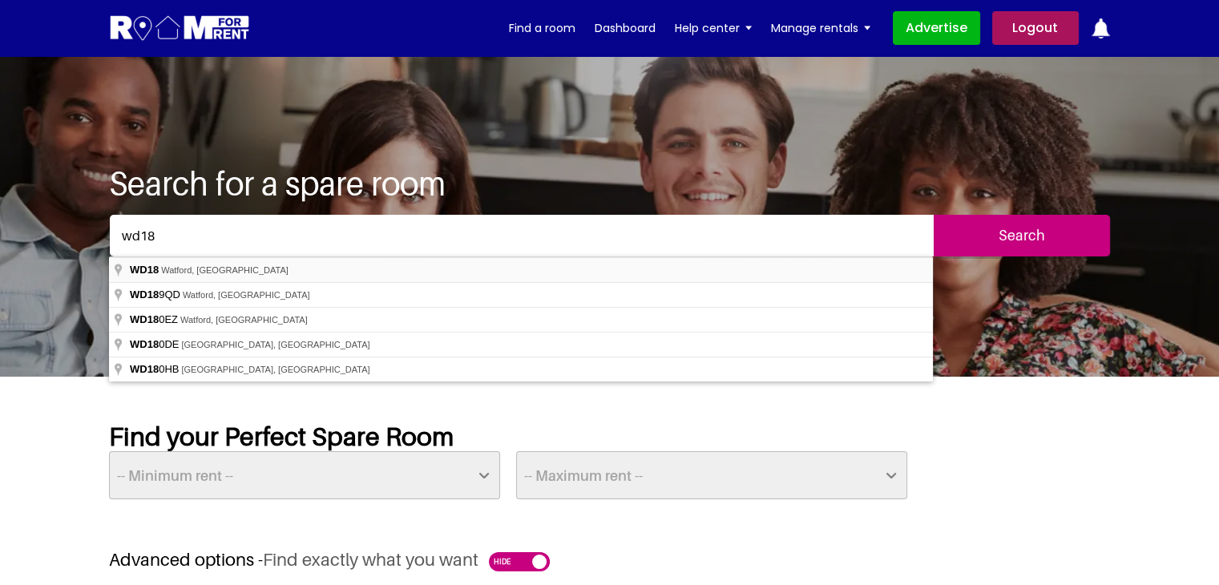
type input "Watford WD18, [GEOGRAPHIC_DATA]"
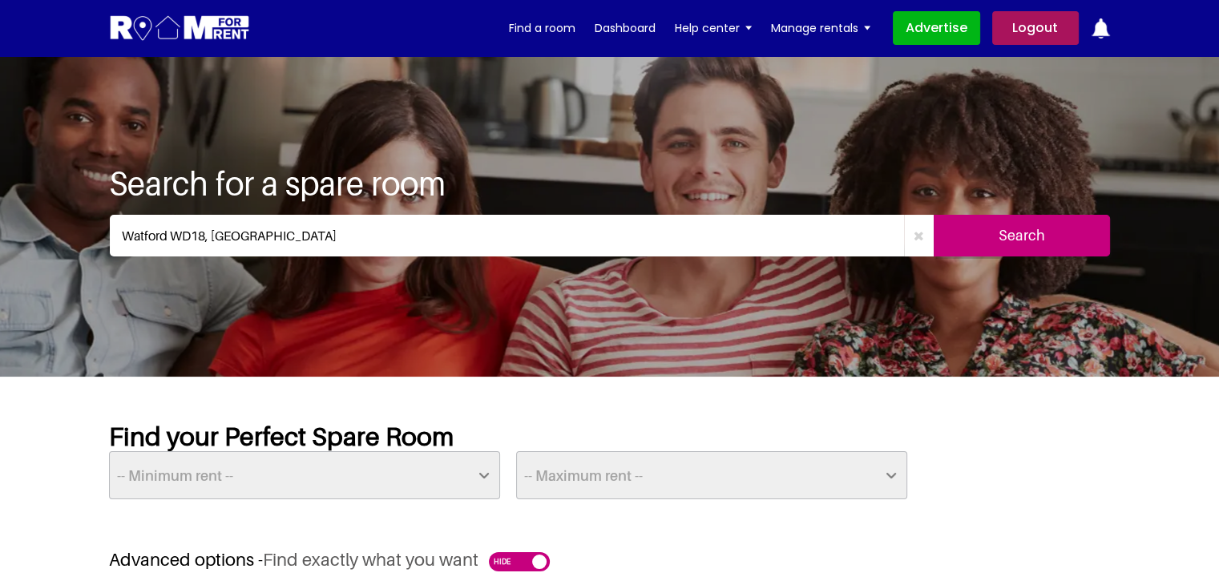
click at [977, 228] on input "Search" at bounding box center [1021, 236] width 176 height 42
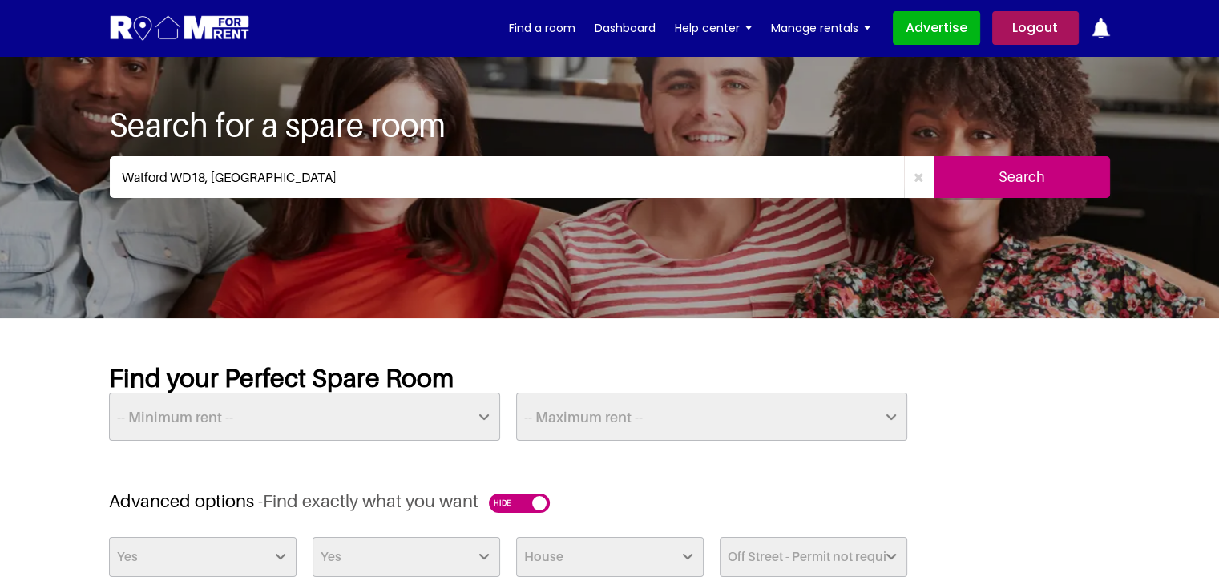
scroll to position [157, 0]
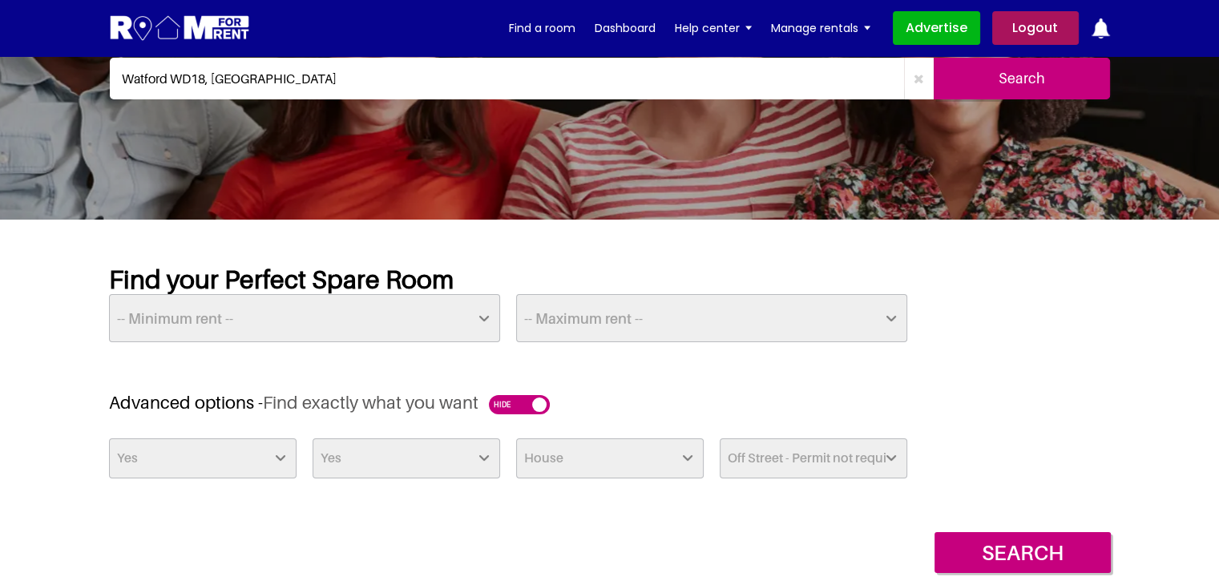
click at [194, 443] on select "WiFi Yes No" at bounding box center [202, 458] width 187 height 40
click at [58, 421] on section "Find your Perfect Spare Room -- Minimum rent -- £25 £50 £75 £100 £125 £150 £175…" at bounding box center [609, 533] width 1219 height 627
click at [407, 438] on select "Ensuite Yes No" at bounding box center [405, 458] width 187 height 40
click at [561, 438] on select "-- House type -- Apartment House Farm Purpose Built Student Accomodation" at bounding box center [609, 458] width 187 height 40
click at [516, 438] on select "-- House type -- Apartment House Farm Purpose Built Student Accomodation" at bounding box center [609, 458] width 187 height 40
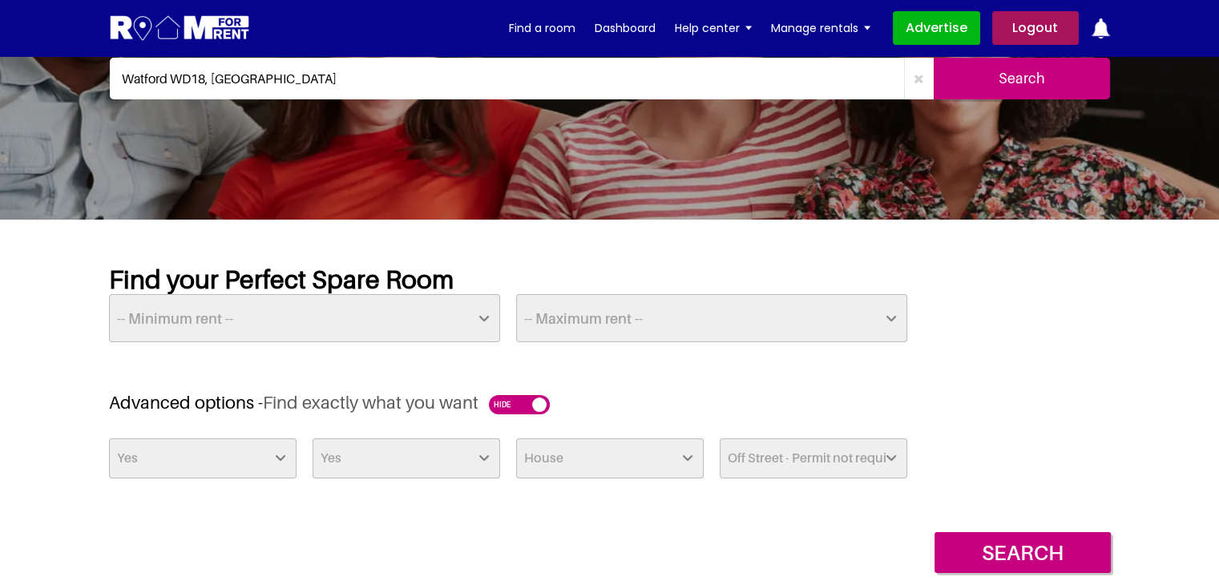
drag, startPoint x: 810, startPoint y: 283, endPoint x: 817, endPoint y: 292, distance: 12.0
click at [810, 438] on select "-- Car parking -- Off Street - Permit not required Off Street - Permit Required" at bounding box center [813, 458] width 187 height 40
click at [1006, 438] on div "WiFi Yes No Ensuite Yes No -- House type -- Apartment House Farm Purpose Built …" at bounding box center [610, 464] width 1018 height 52
click at [1022, 99] on input "Search" at bounding box center [1021, 79] width 176 height 42
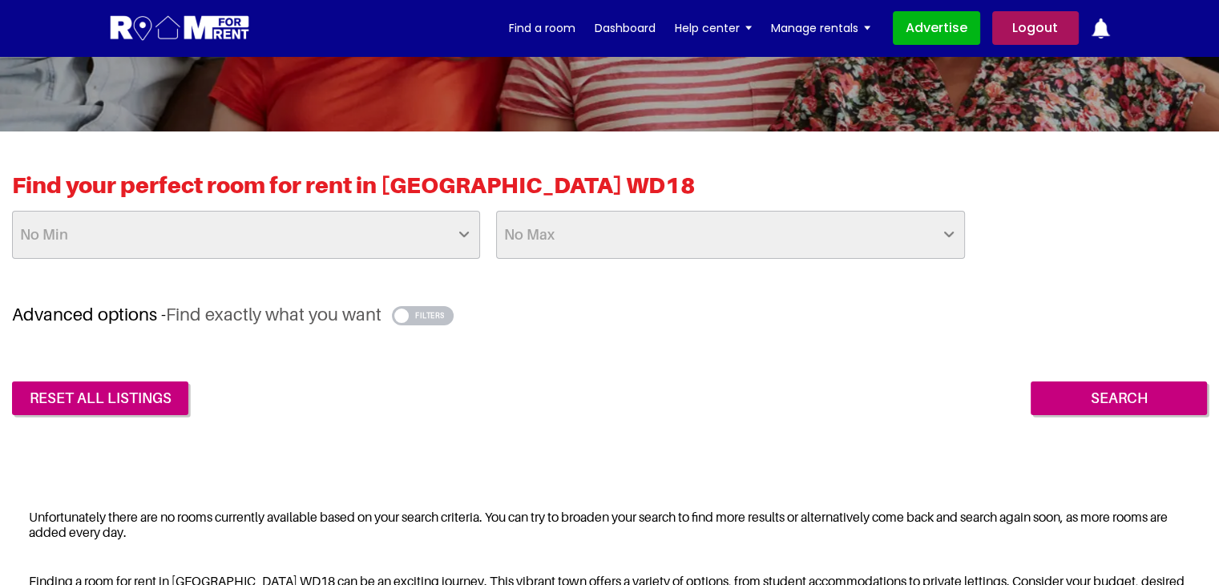
scroll to position [320, 0]
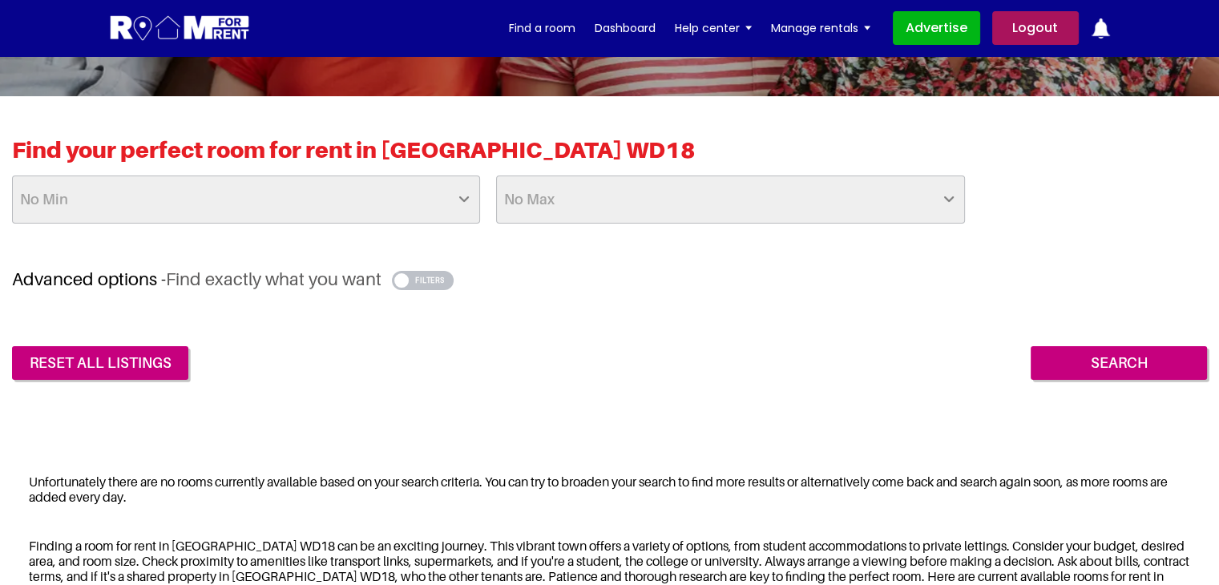
click at [437, 274] on button "button" at bounding box center [423, 280] width 62 height 19
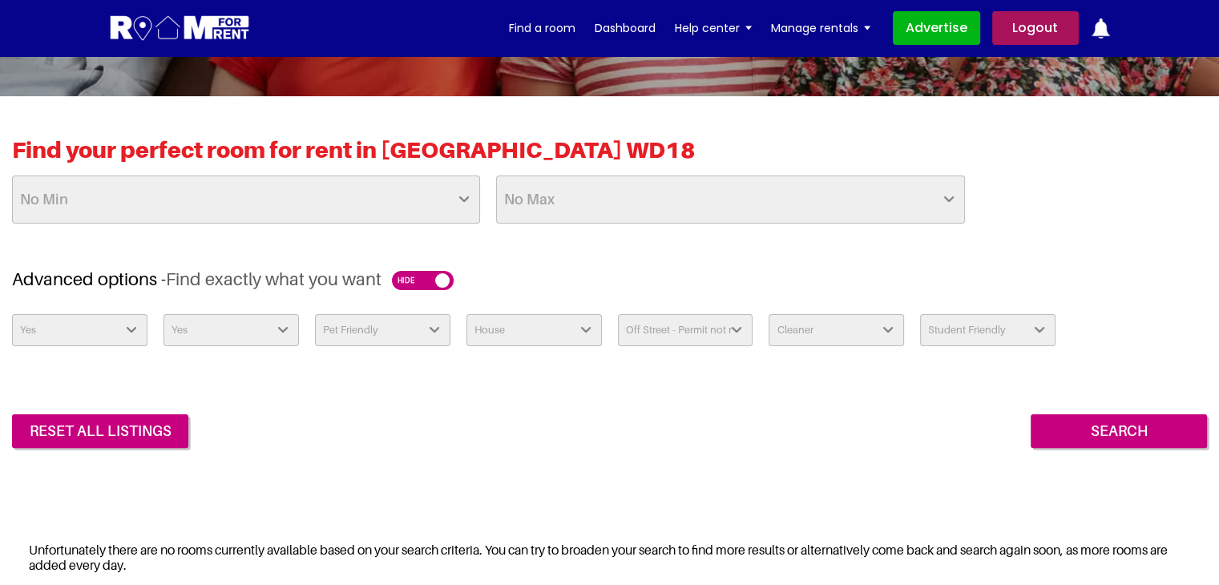
click at [141, 337] on select "Wifi Yes No" at bounding box center [79, 330] width 135 height 32
click at [255, 319] on select "Ensuite Yes No" at bounding box center [230, 330] width 135 height 32
click at [416, 335] on select "Pet Friendly Yes No" at bounding box center [382, 330] width 135 height 32
click at [578, 335] on select "House type Apartment House Farm Purpose Built Student Accomodation" at bounding box center [533, 330] width 135 height 32
click at [682, 334] on select "Car parking Off Street - Permit not required Off Street - Permit Required" at bounding box center [685, 330] width 135 height 32
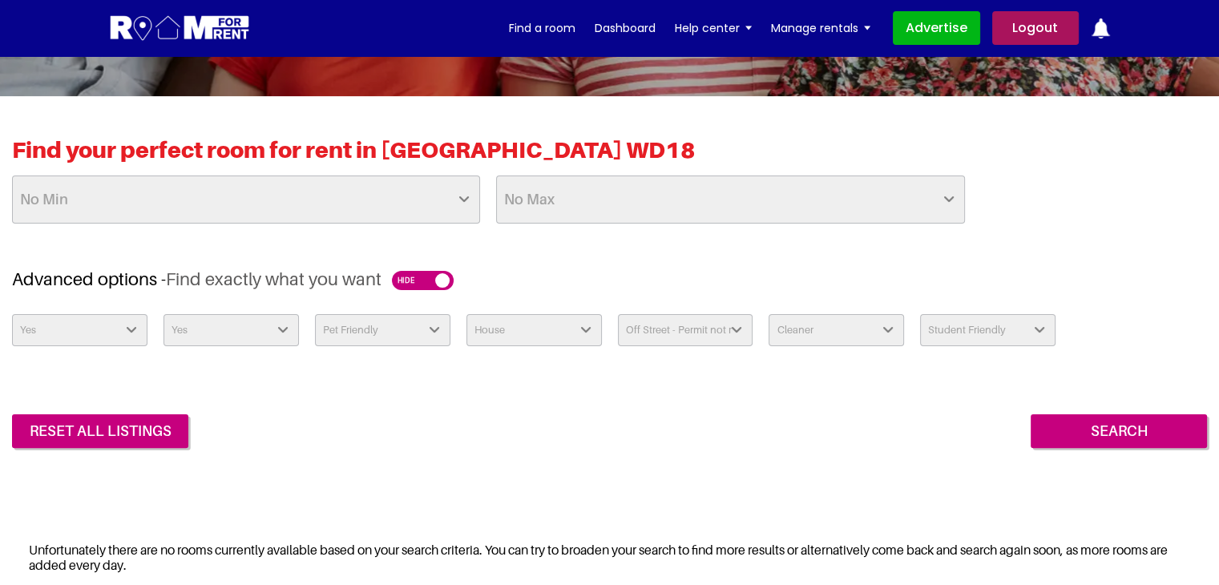
click at [799, 327] on select "Cleaner Yes - Weekly Yes - Fortnightly Yes - Monthly Available Upon Request Hou…" at bounding box center [835, 330] width 135 height 32
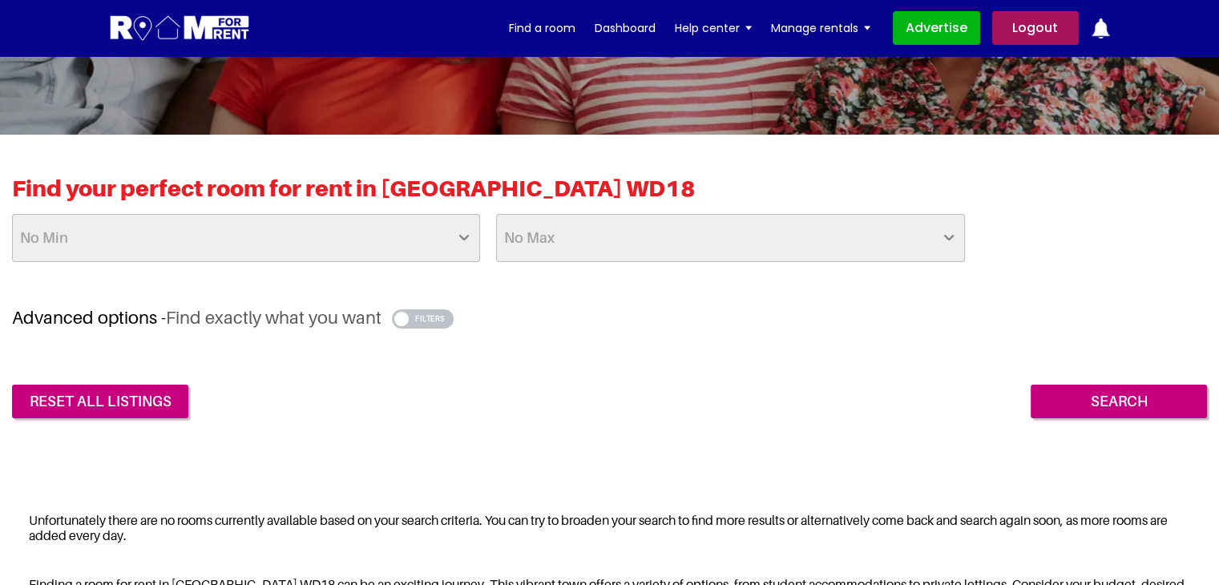
scroll to position [320, 0]
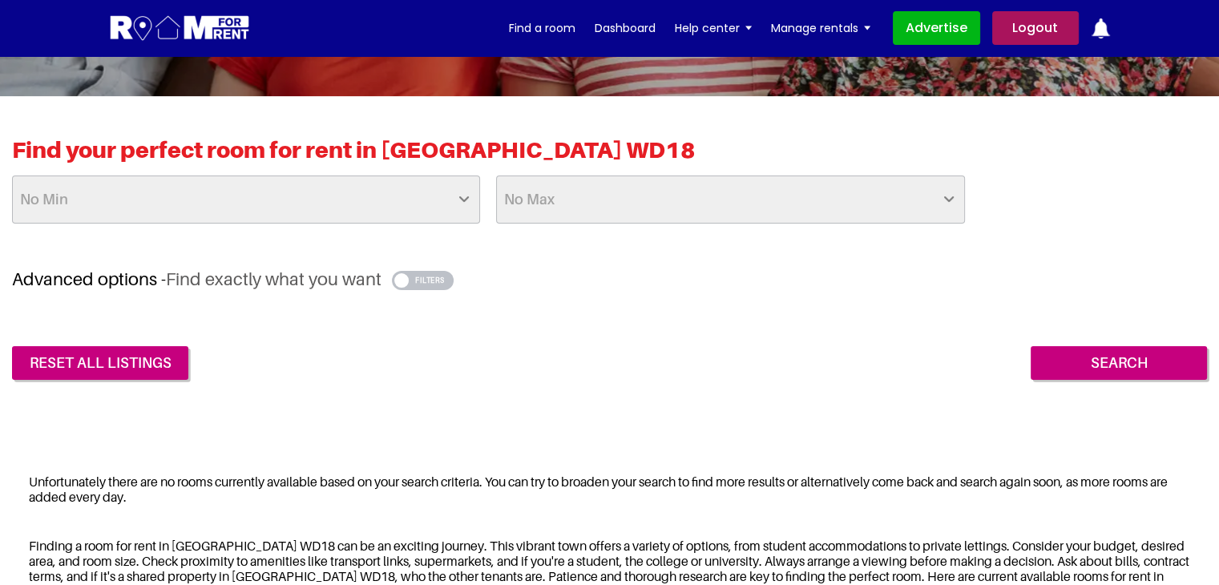
click at [206, 213] on select "No Min £25 £50 £75 £100 £125 £150 £175 £200 £225 £250 £275 £300 £325 £350 £375 …" at bounding box center [246, 199] width 468 height 48
click at [567, 193] on select "No Max £50 £75 £100 £125 £150 £175 £200 £225 £250 £275 £300 £325 £350 £375 £400…" at bounding box center [730, 199] width 468 height 48
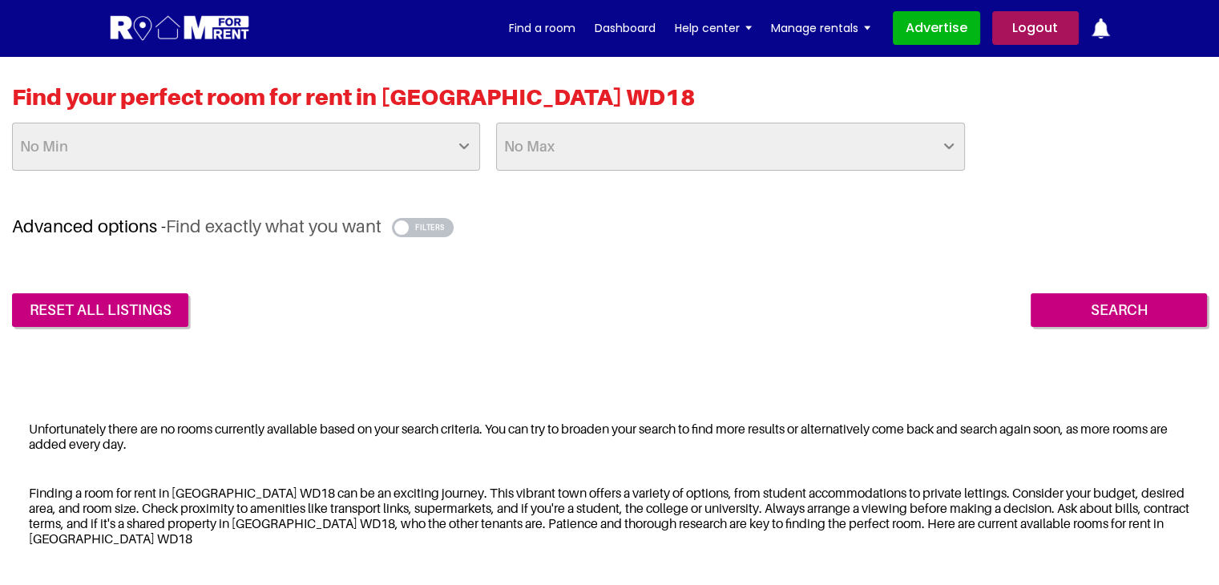
scroll to position [401, 0]
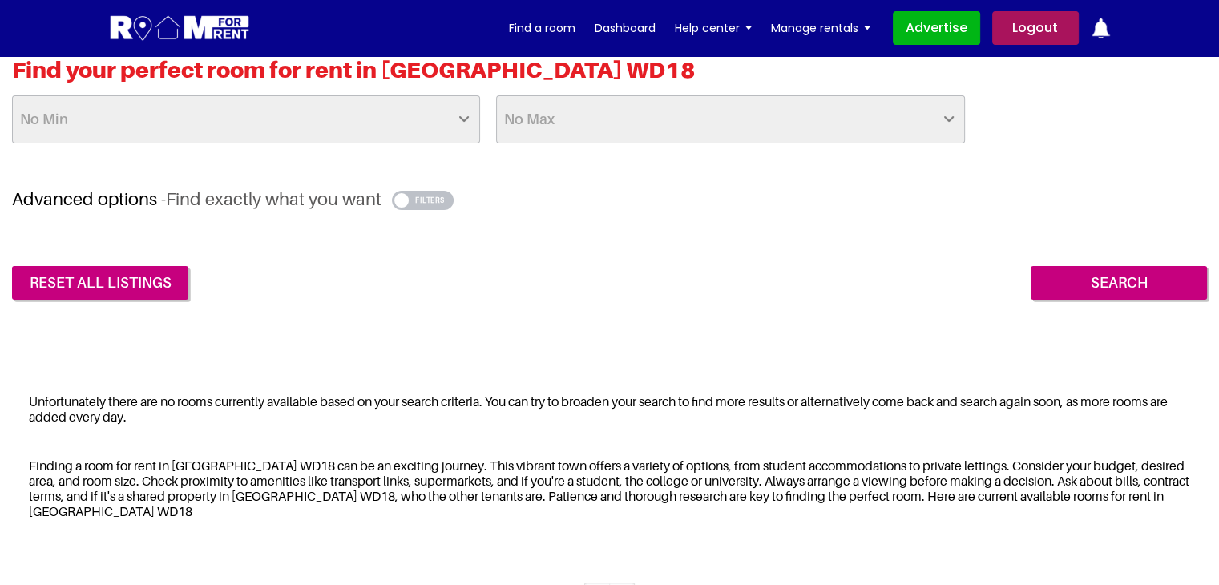
click at [425, 201] on button "button" at bounding box center [423, 200] width 62 height 19
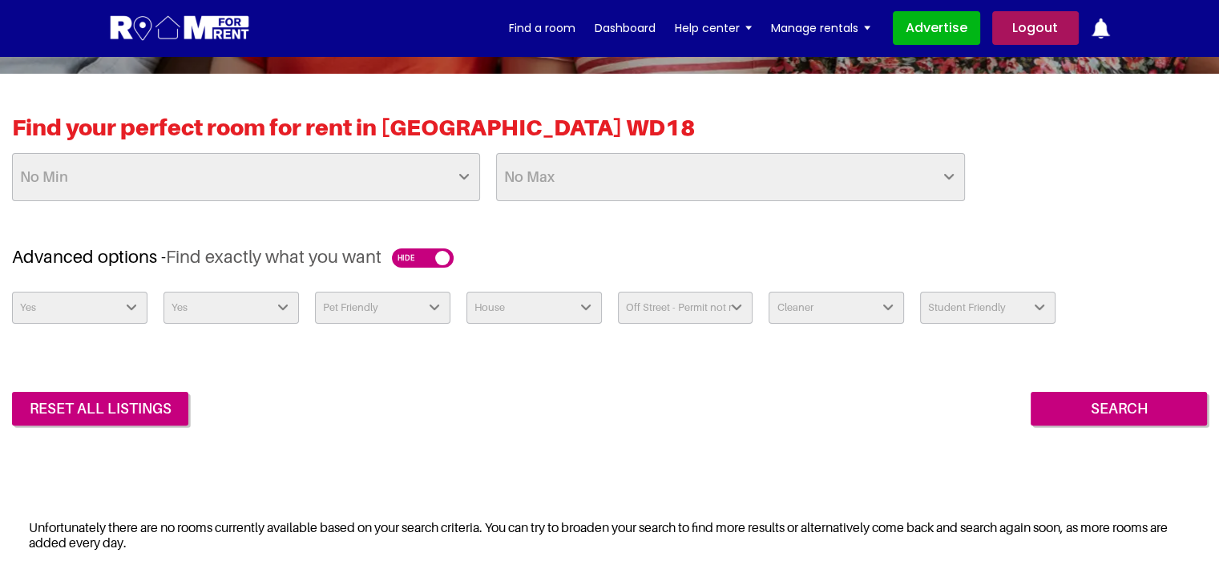
scroll to position [160, 0]
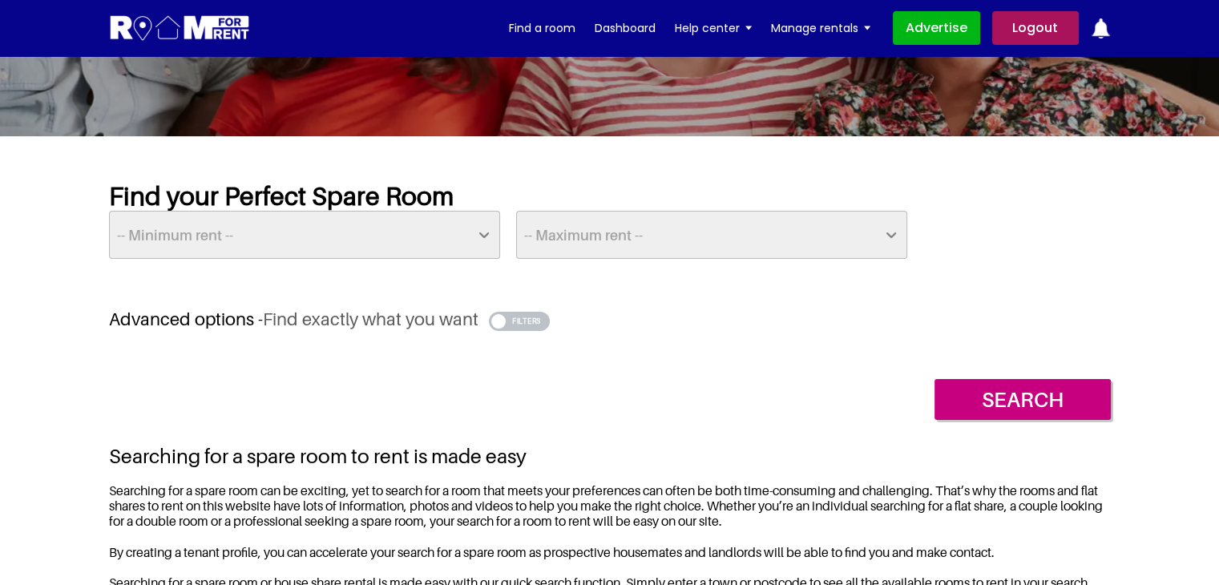
scroll to position [160, 0]
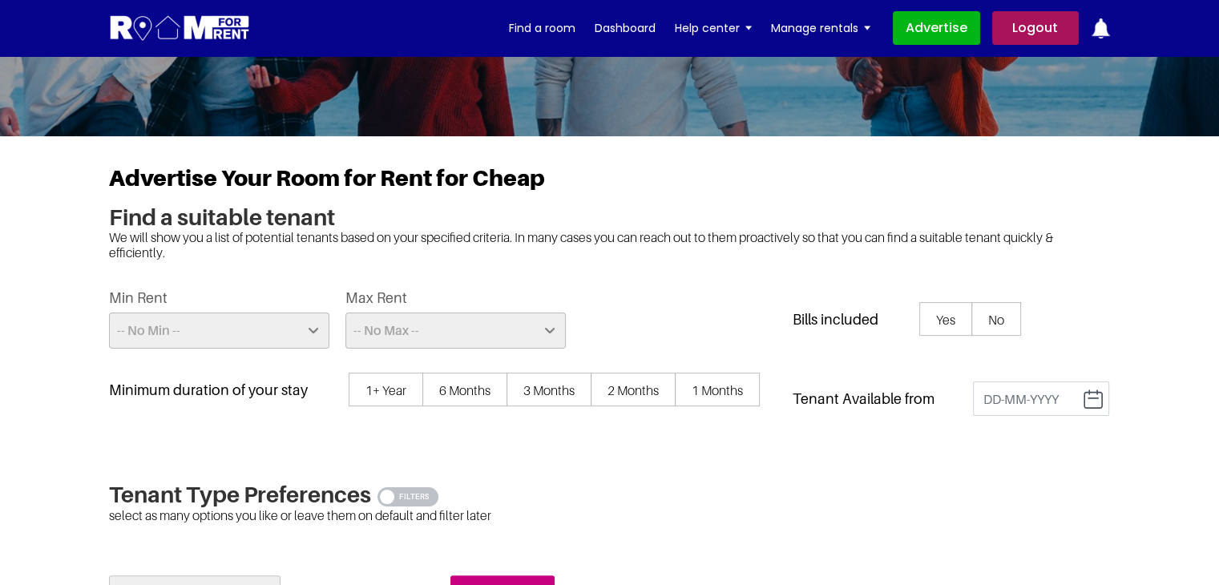
scroll to position [320, 0]
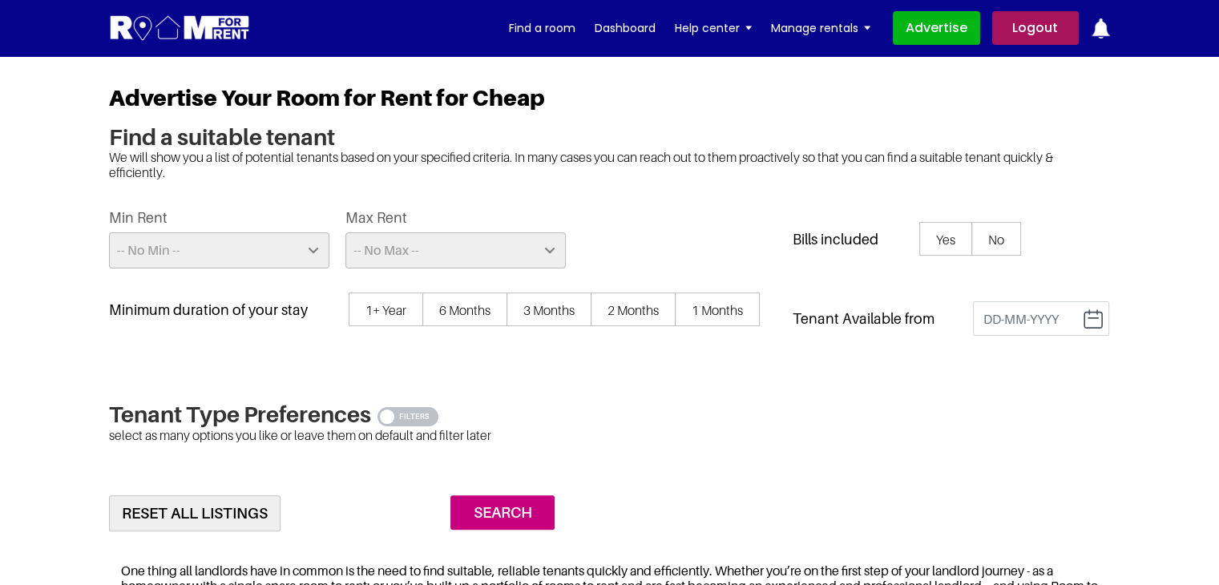
click at [421, 411] on button "button" at bounding box center [408, 416] width 62 height 19
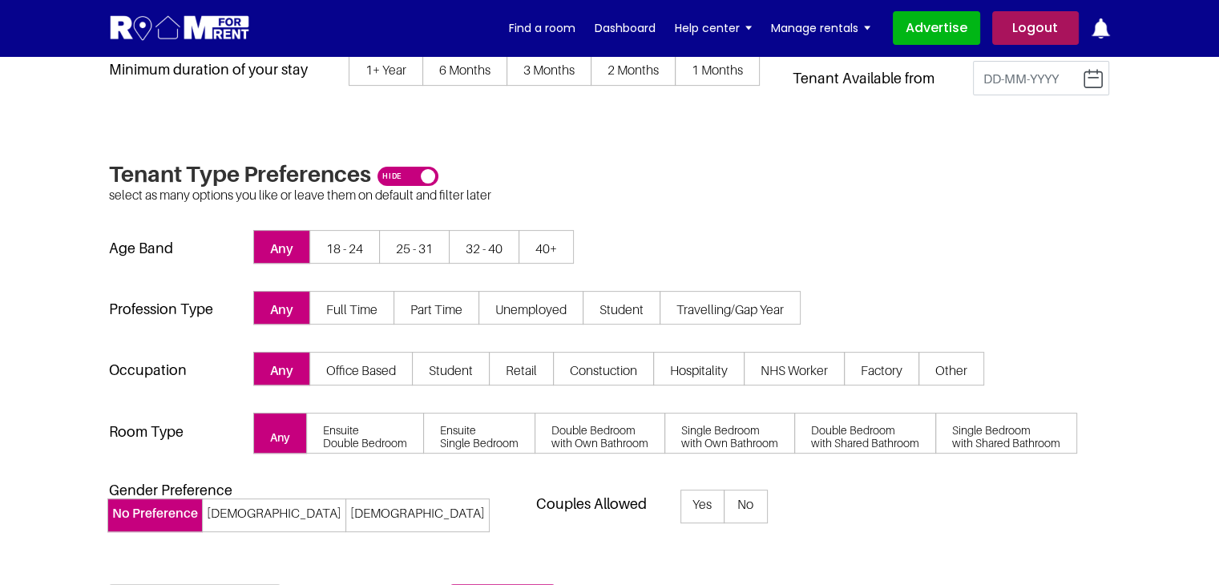
scroll to position [641, 0]
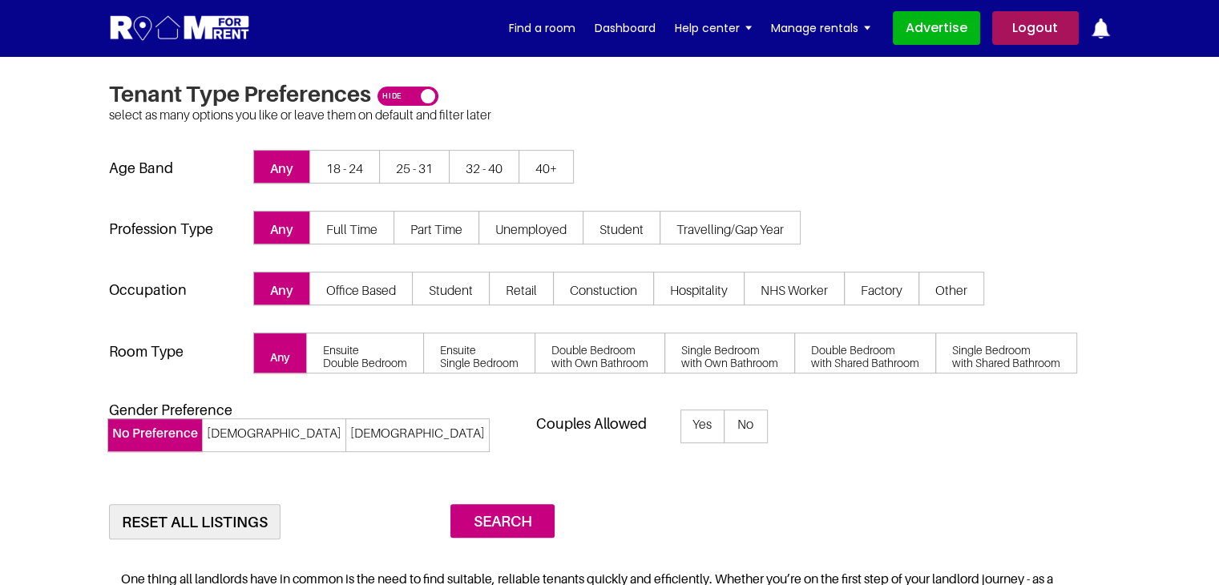
click at [401, 350] on span "Ensuite Double Bedroom" at bounding box center [365, 353] width 118 height 41
click at [0, 0] on input "Ensuite Double Bedroom" at bounding box center [0, 0] width 0 height 0
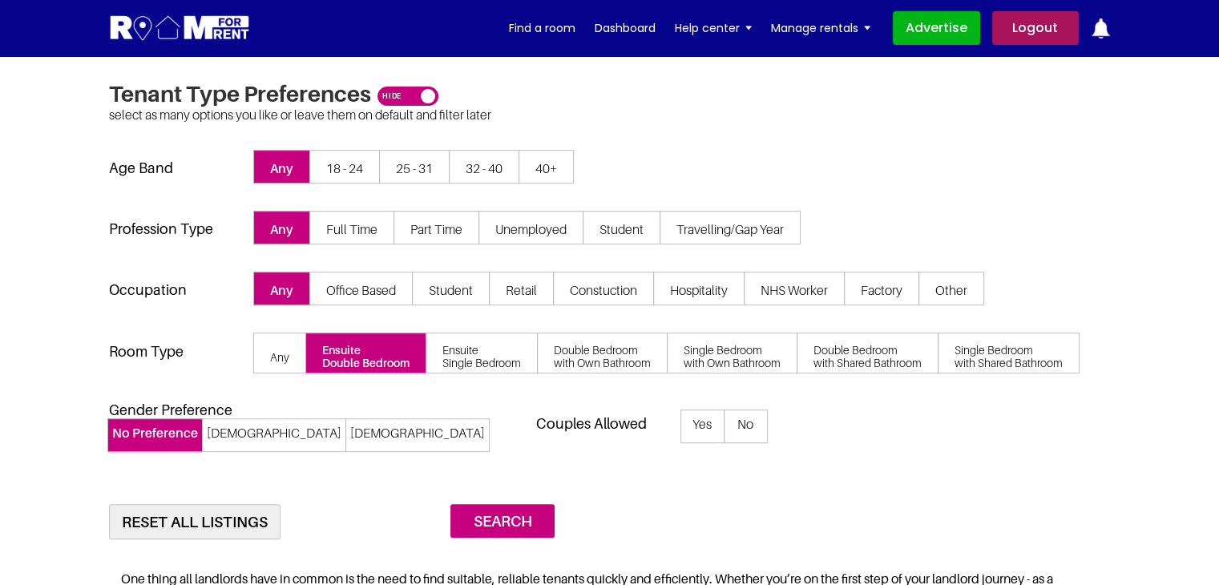
click at [269, 349] on span "Any" at bounding box center [279, 353] width 53 height 41
click at [0, 0] on input "Any" at bounding box center [0, 0] width 0 height 0
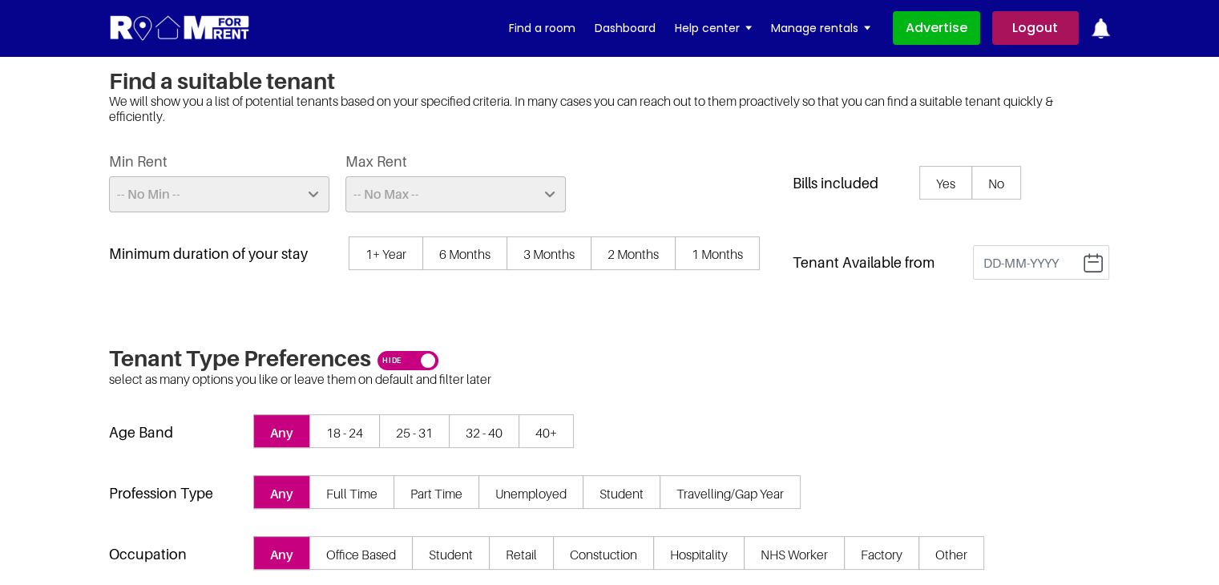
scroll to position [240, 0]
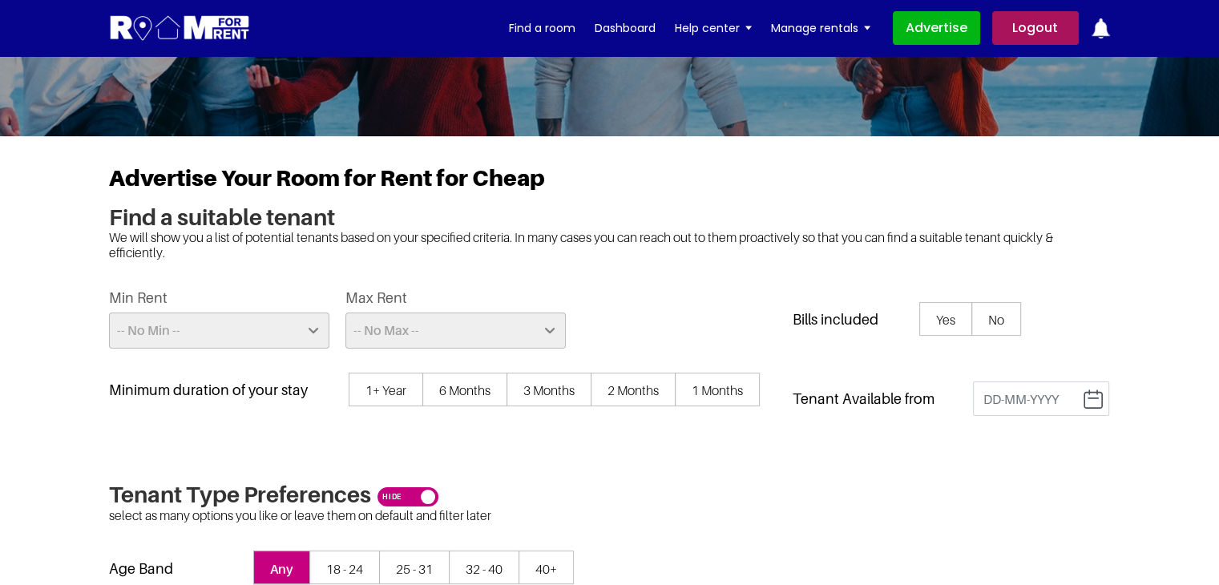
click at [412, 490] on button "button" at bounding box center [408, 496] width 62 height 19
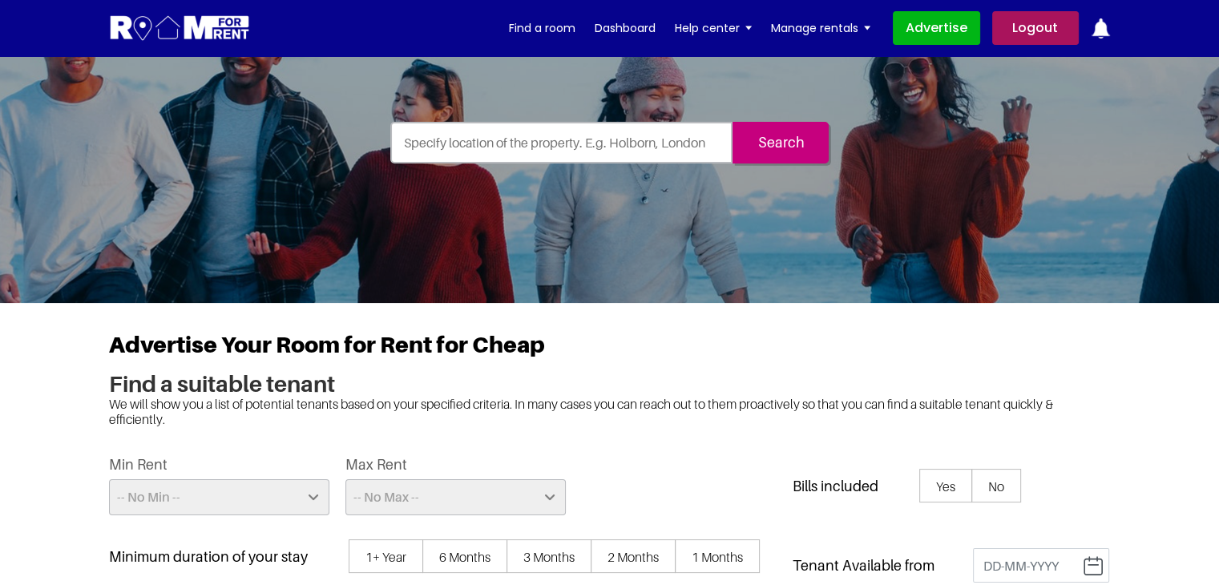
scroll to position [0, 0]
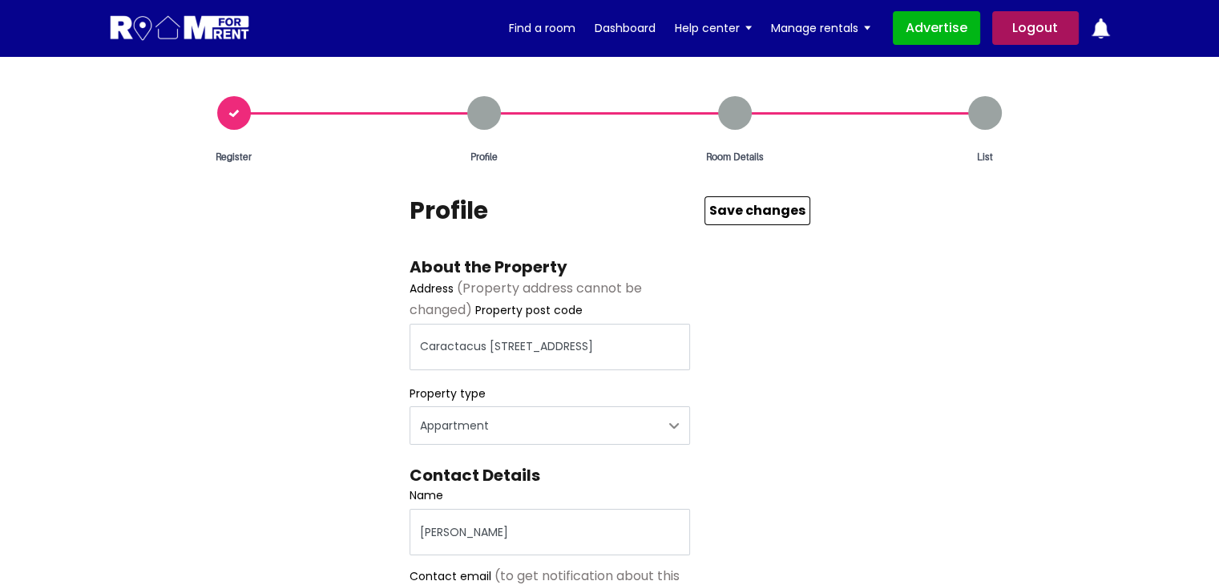
click at [724, 113] on div "Room Details" at bounding box center [735, 130] width 251 height 68
click at [728, 115] on div "Room Details" at bounding box center [735, 130] width 251 height 68
click at [751, 208] on button "Save Changes" at bounding box center [757, 210] width 106 height 29
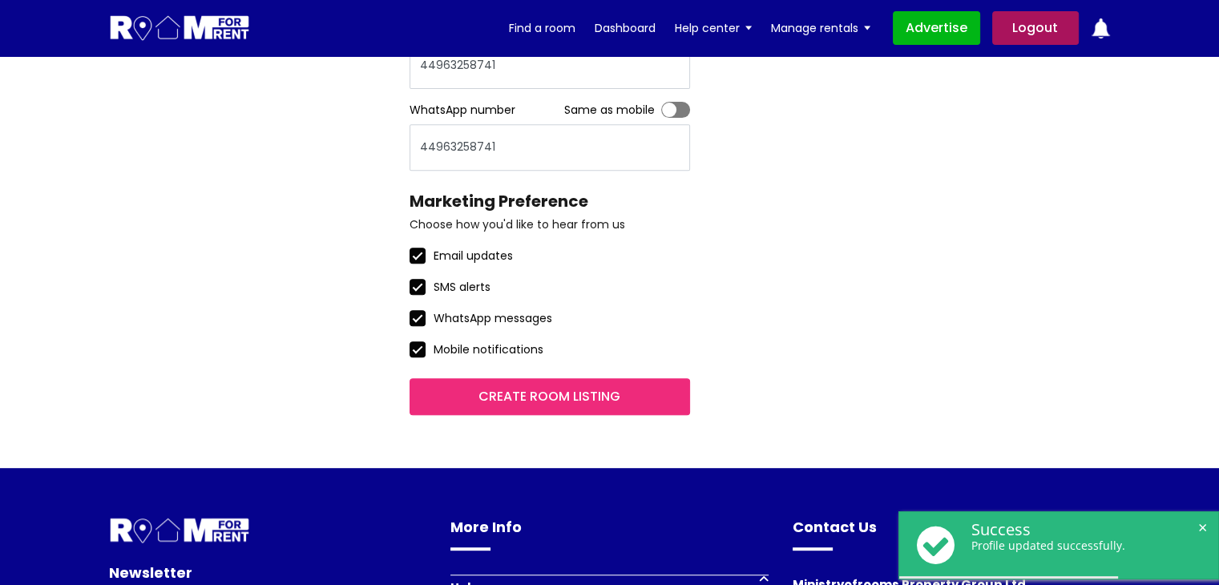
scroll to position [721, 0]
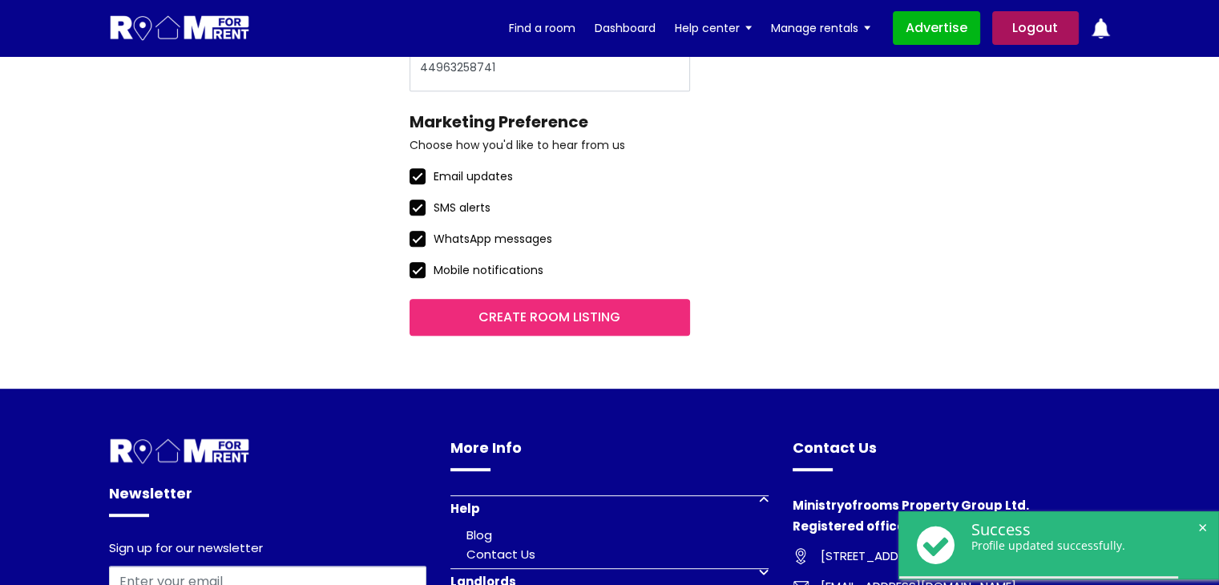
click at [577, 305] on input "Create room listing" at bounding box center [549, 317] width 280 height 37
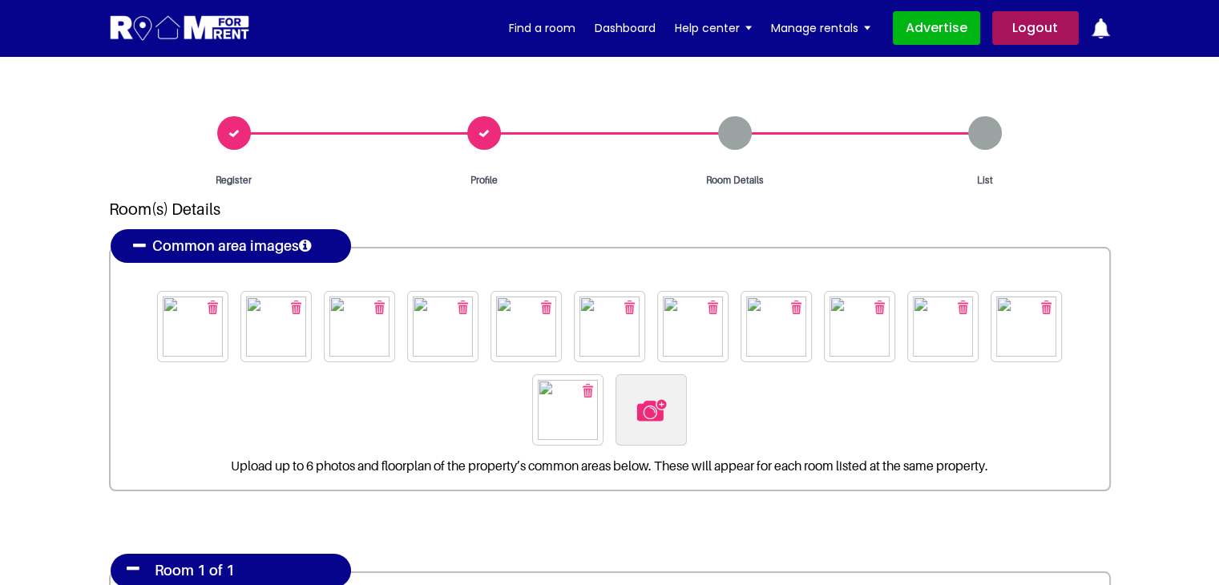
click at [219, 308] on button "button" at bounding box center [213, 307] width 26 height 26
click at [215, 304] on img "button" at bounding box center [213, 307] width 10 height 14
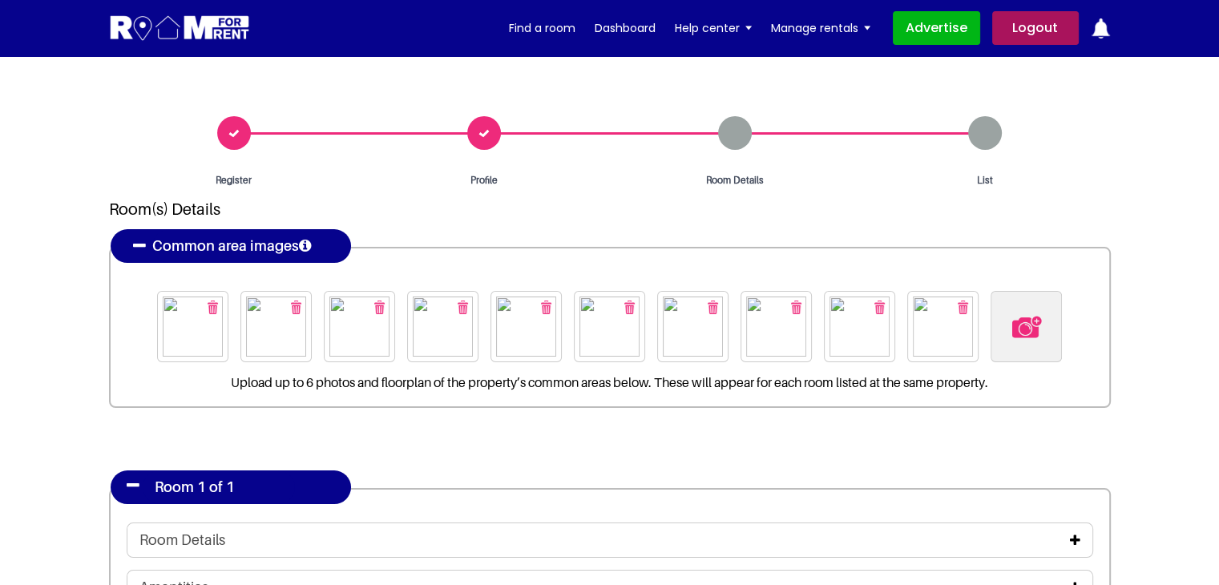
click at [215, 304] on img "button" at bounding box center [213, 307] width 10 height 14
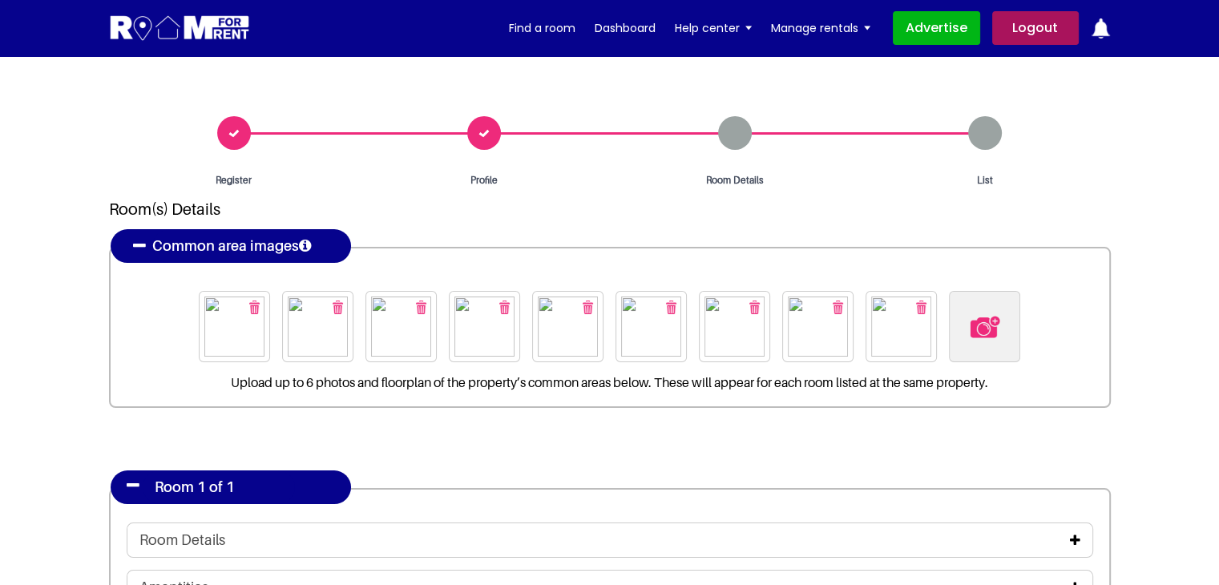
click at [215, 304] on img at bounding box center [234, 326] width 60 height 60
click at [250, 310] on img "button" at bounding box center [254, 307] width 10 height 14
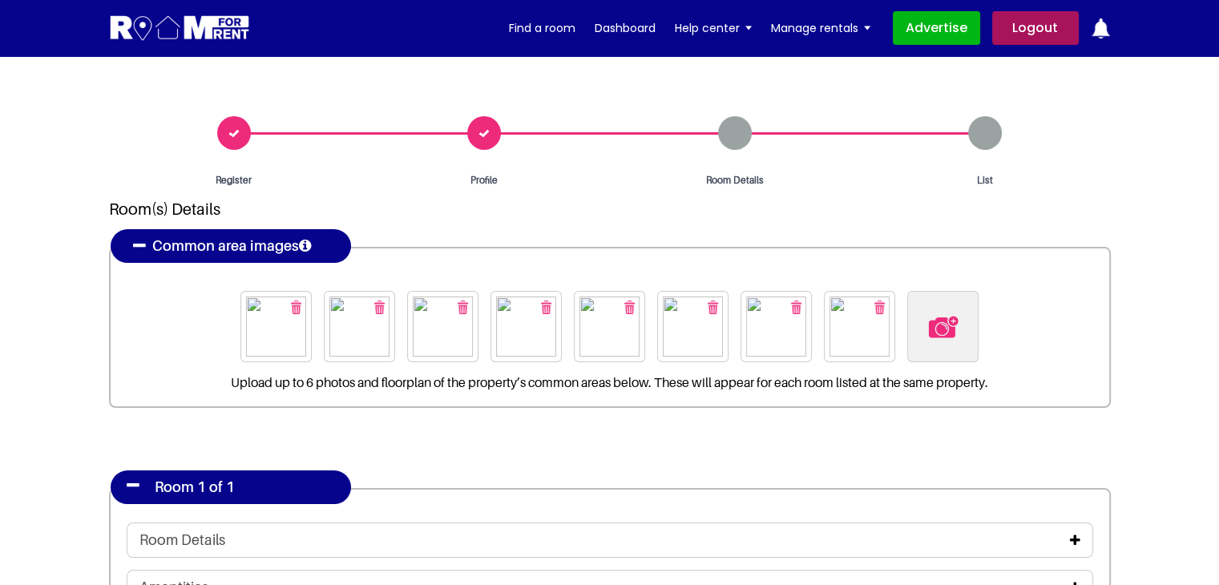
click at [298, 302] on img "button" at bounding box center [296, 307] width 10 height 14
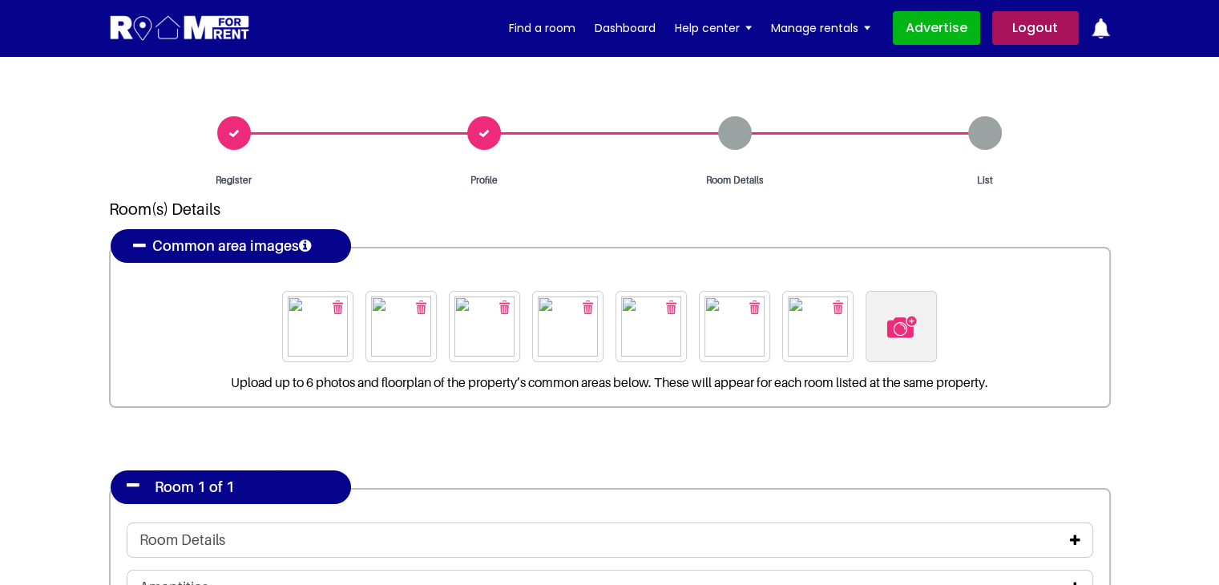
click at [337, 304] on img "button" at bounding box center [338, 307] width 10 height 14
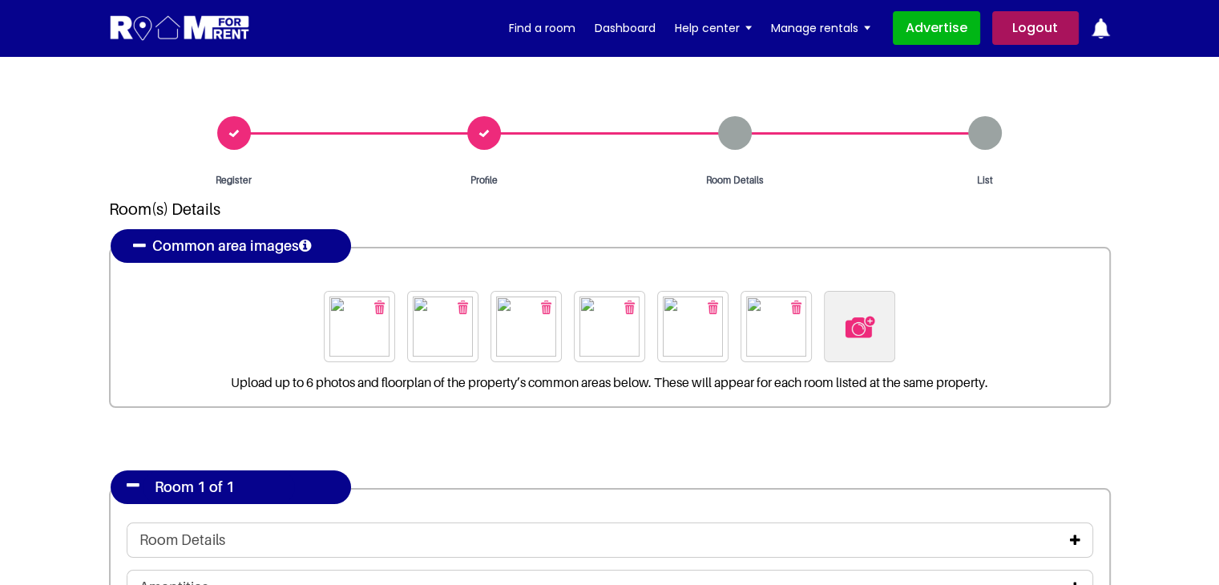
click at [384, 308] on img "button" at bounding box center [379, 307] width 10 height 14
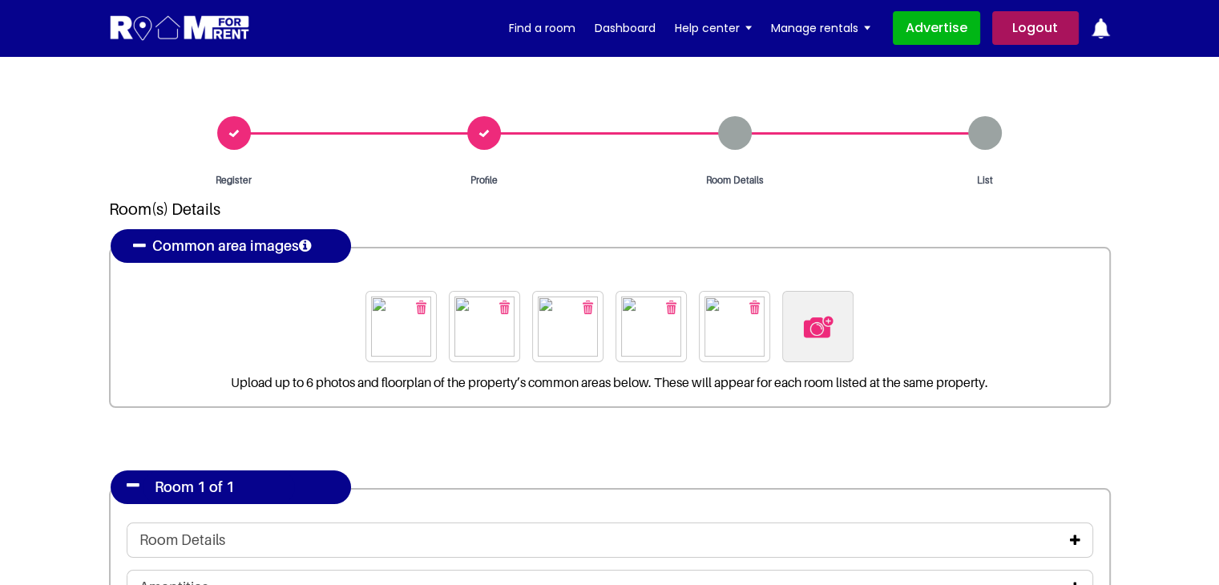
click at [421, 304] on img "button" at bounding box center [421, 307] width 10 height 14
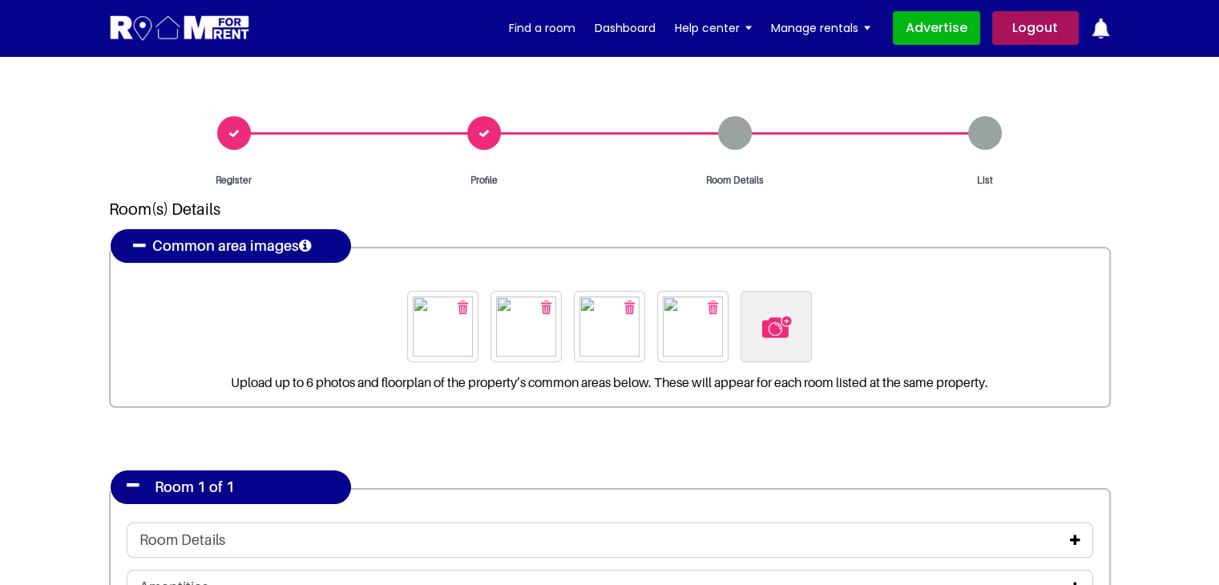
click at [458, 305] on img "button" at bounding box center [463, 307] width 10 height 14
click at [511, 307] on button "button" at bounding box center [504, 307] width 26 height 26
click at [544, 308] on img "button" at bounding box center [546, 307] width 10 height 14
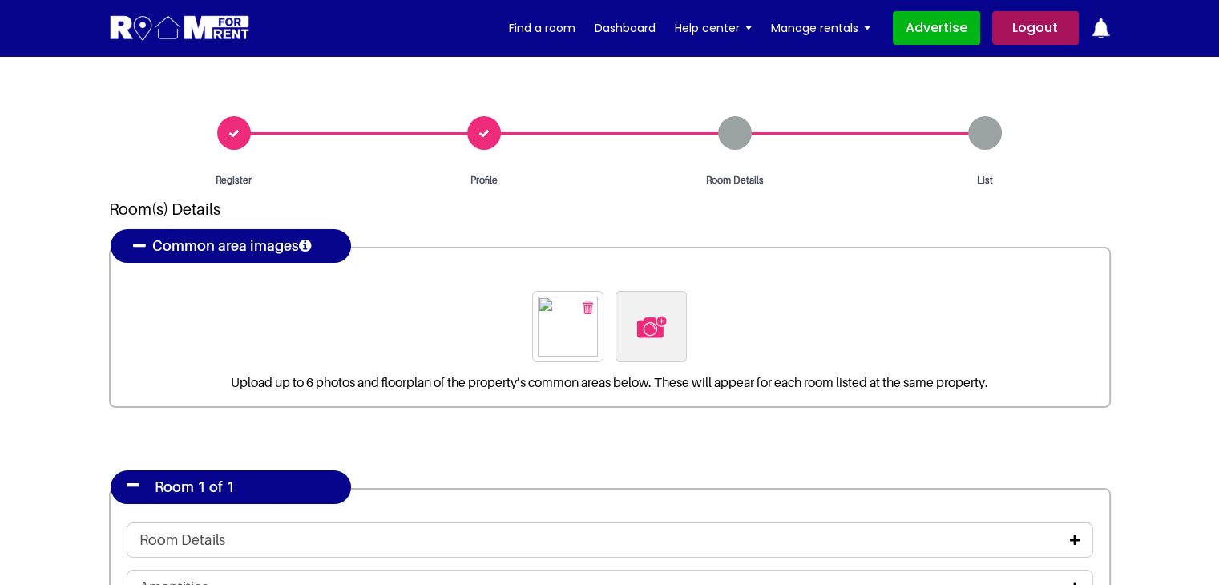
click at [585, 306] on img "button" at bounding box center [587, 307] width 10 height 14
click at [615, 318] on img at bounding box center [610, 327] width 34 height 34
click at [615, 311] on input "file" at bounding box center [696, 301] width 245 height 20
type input "C:\fakepath\pexels-vlada-karpovich-4050318.jpg"
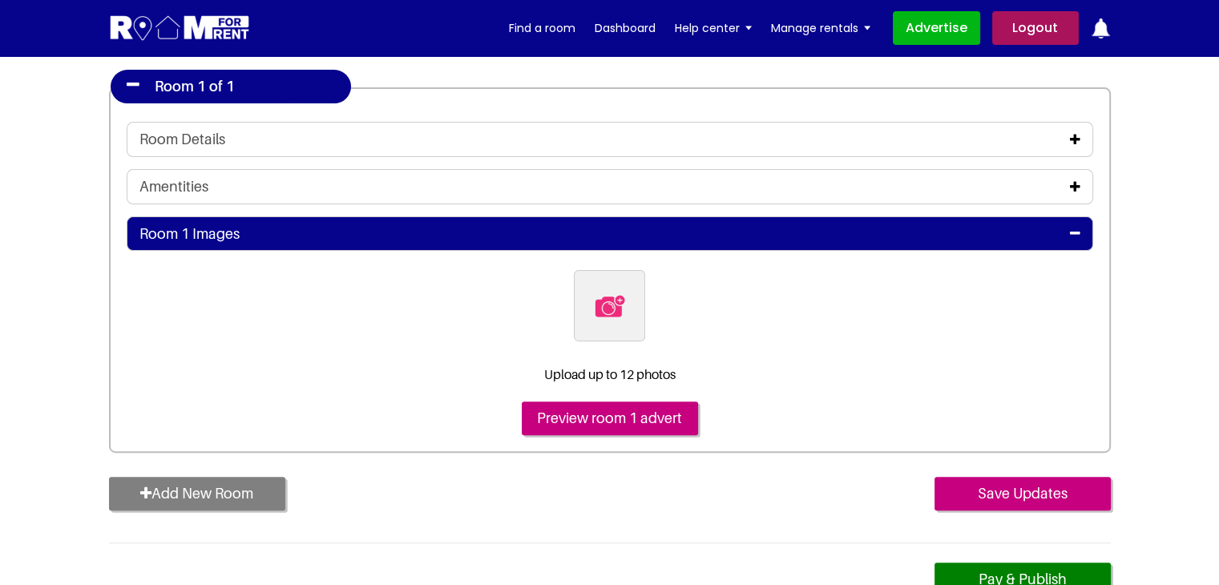
scroll to position [240, 0]
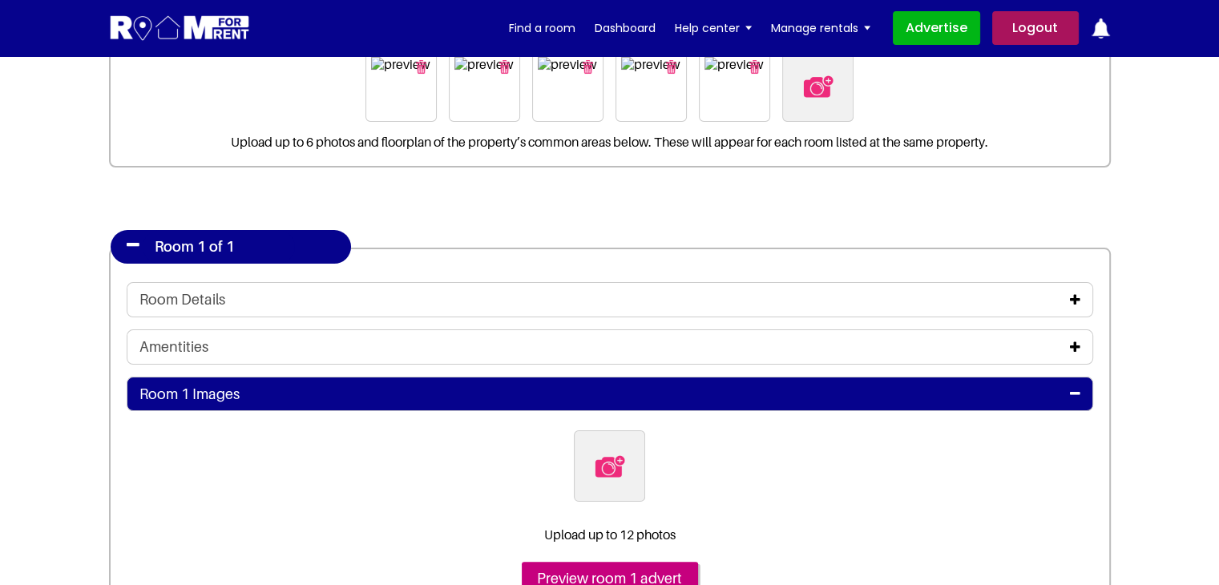
click at [1076, 296] on icon at bounding box center [1075, 299] width 10 height 13
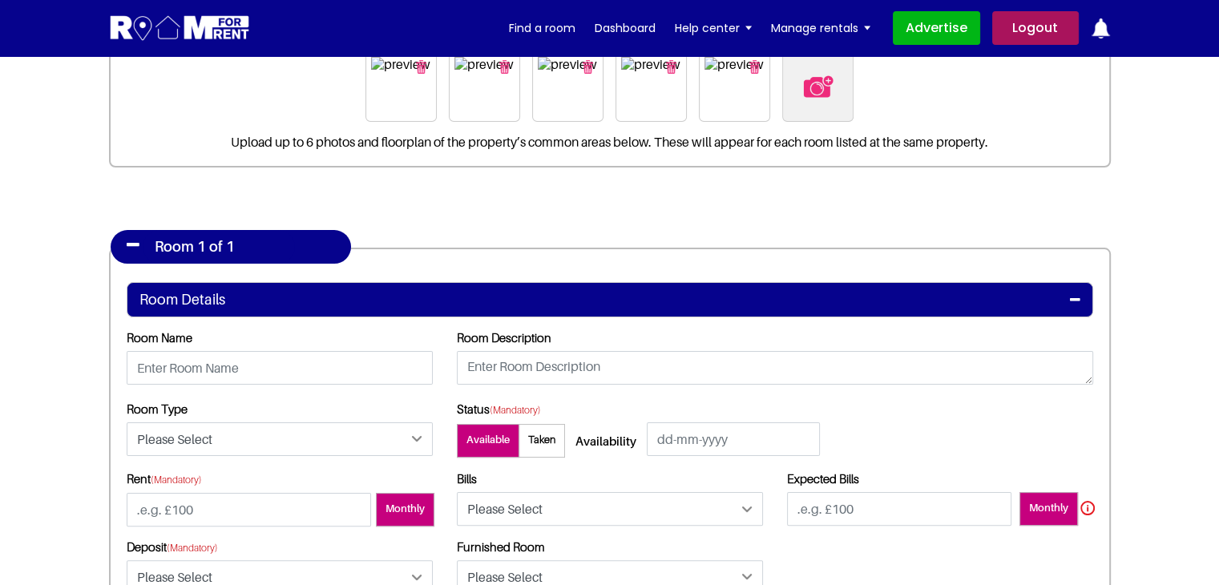
scroll to position [320, 0]
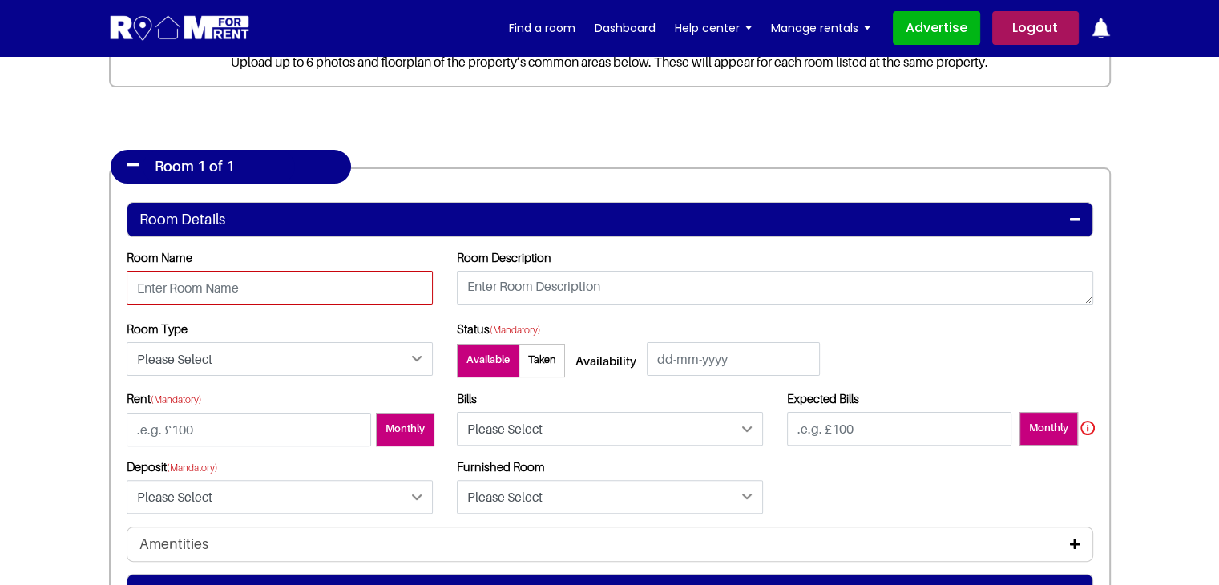
click at [176, 286] on input "text" at bounding box center [280, 288] width 306 height 34
type input "Room 1A"
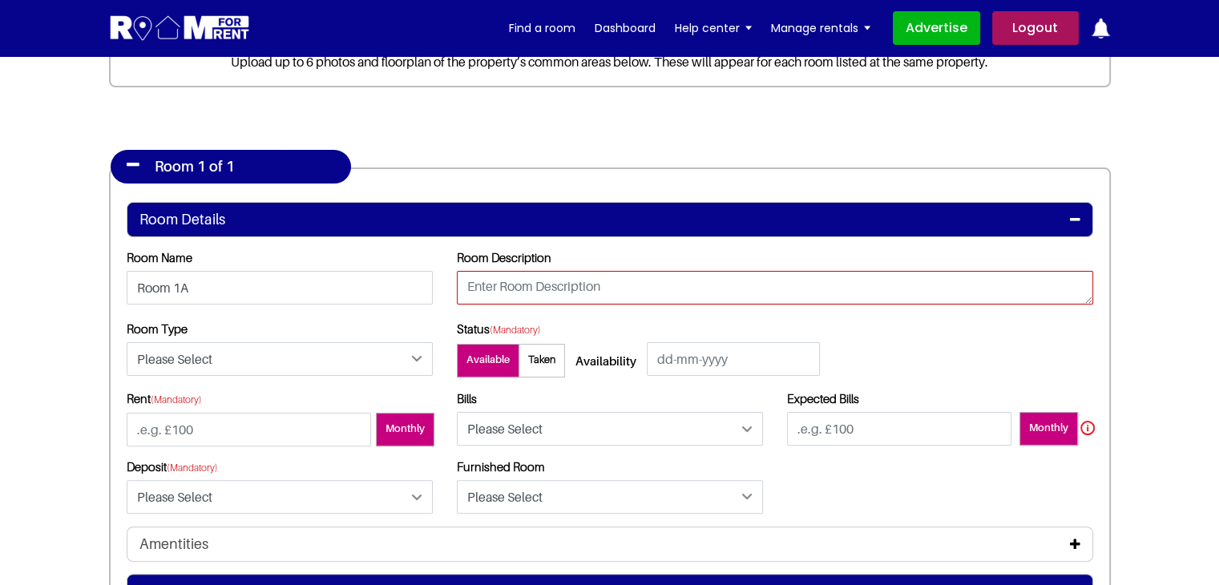
click at [541, 290] on textarea at bounding box center [775, 288] width 636 height 34
type textarea "testing"
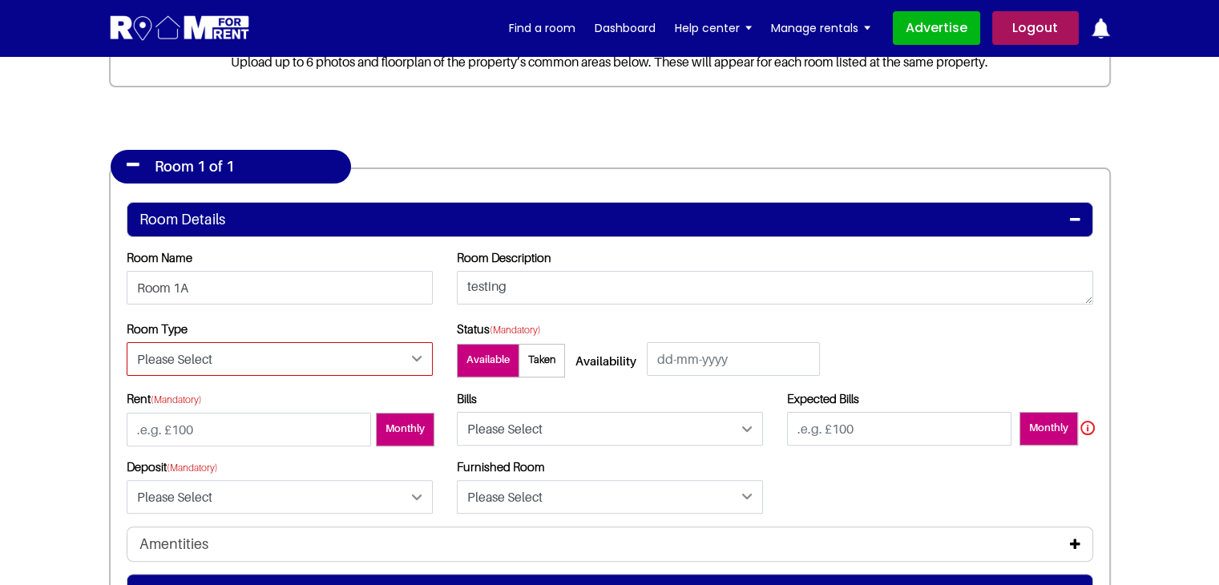
click at [338, 365] on select "Please Select Ensuite Double Bedroom Ensuite Single Bedroom Double Bedroom with…" at bounding box center [280, 359] width 306 height 34
select select "Ensuite Double Bedroom"
click at [127, 342] on select "Please Select Ensuite Double Bedroom Ensuite Single Bedroom Double Bedroom with…" at bounding box center [280, 359] width 306 height 34
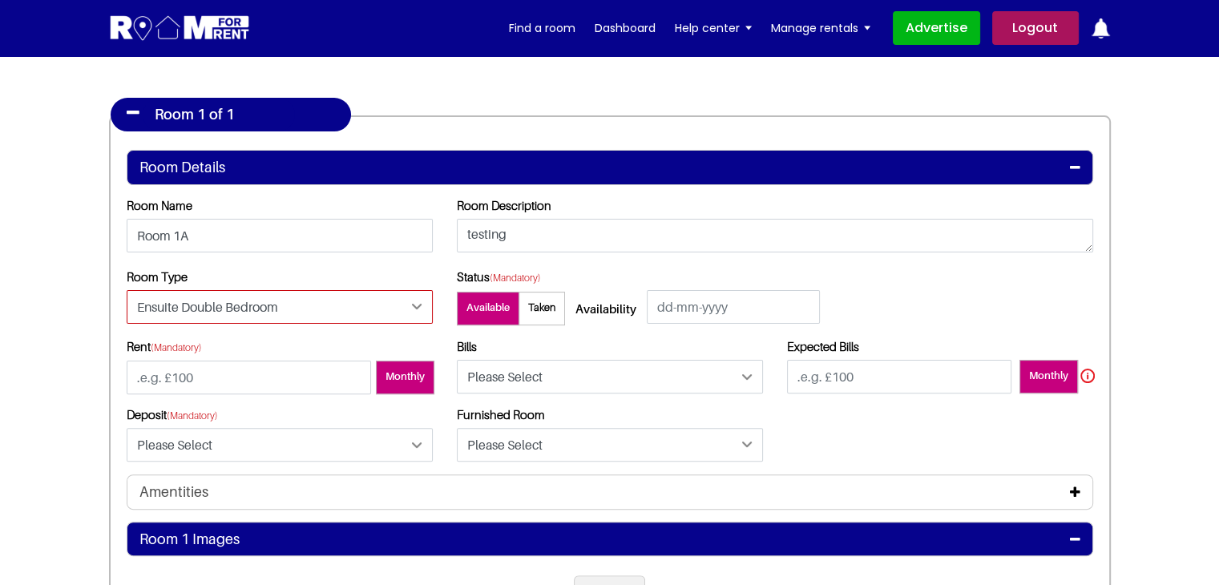
scroll to position [401, 0]
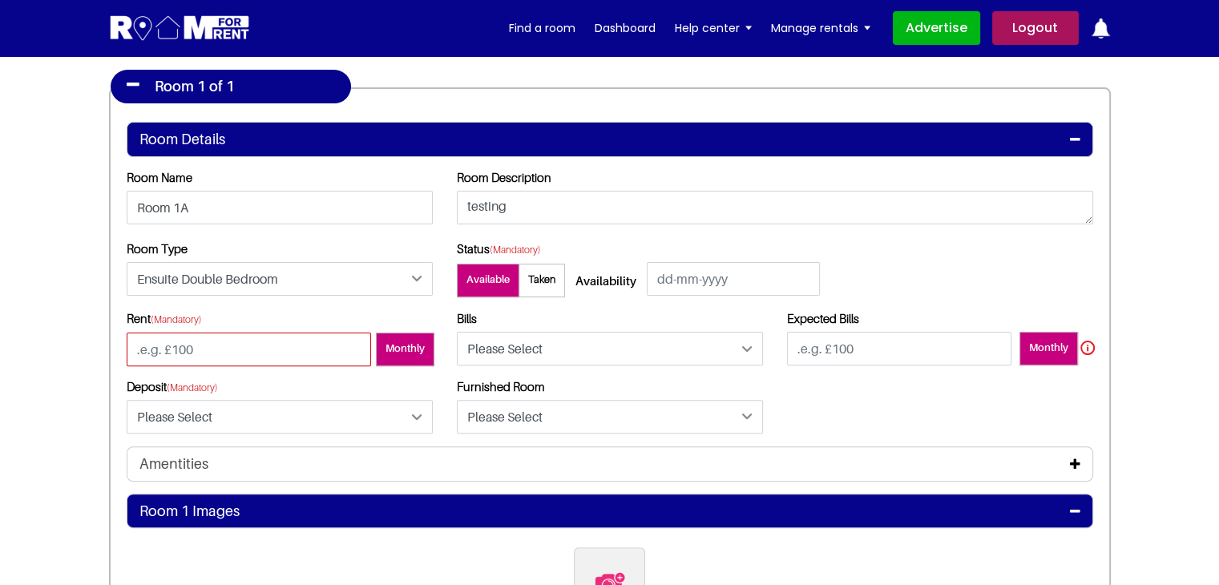
click at [292, 345] on input "number" at bounding box center [249, 350] width 244 height 34
type input "100"
drag, startPoint x: 630, startPoint y: 341, endPoint x: 613, endPoint y: 363, distance: 28.0
click at [630, 341] on select "Please Select Included Excluded" at bounding box center [610, 349] width 306 height 34
select select "Included"
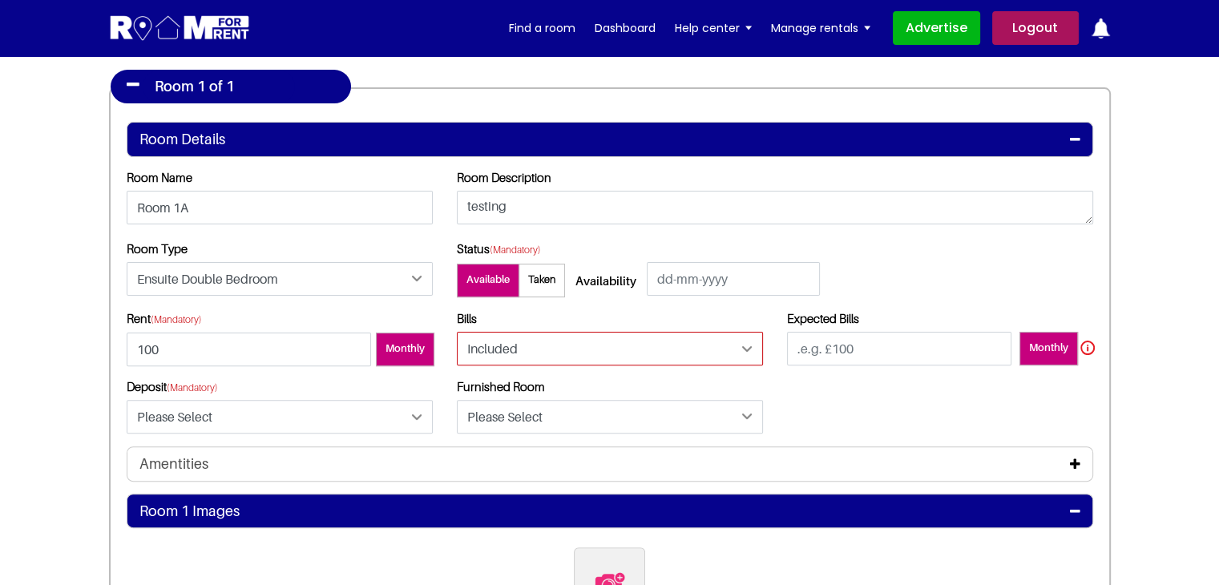
click at [457, 332] on select "Please Select Included Excluded" at bounding box center [610, 349] width 306 height 34
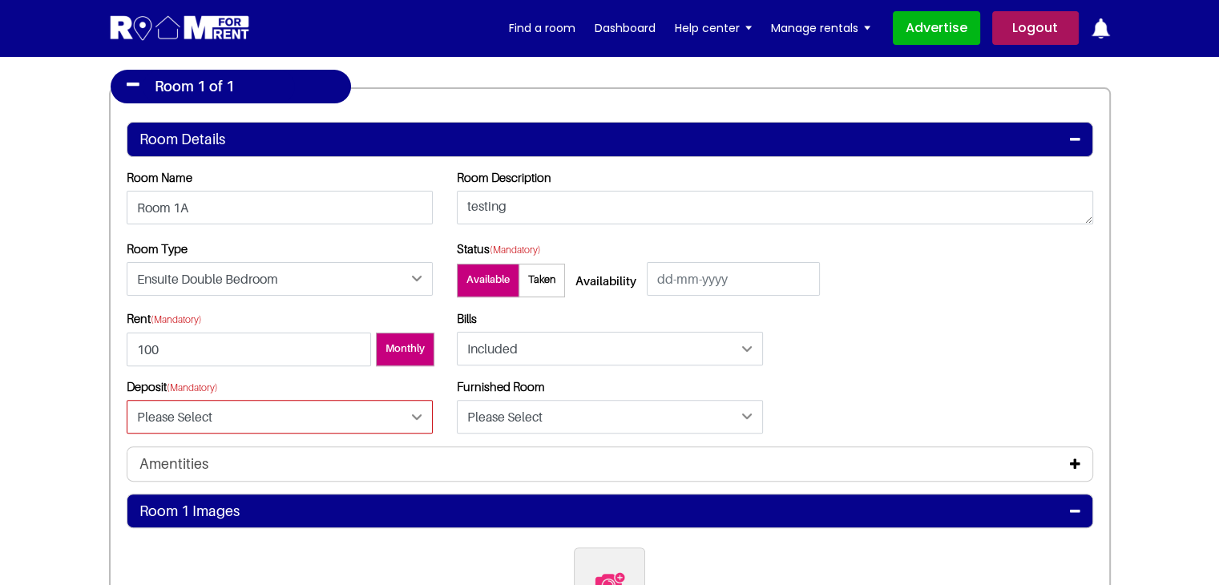
click at [276, 425] on select "Please Select Yes No" at bounding box center [280, 417] width 306 height 34
select select "Yes"
click at [127, 400] on select "Please Select Yes No" at bounding box center [280, 417] width 306 height 34
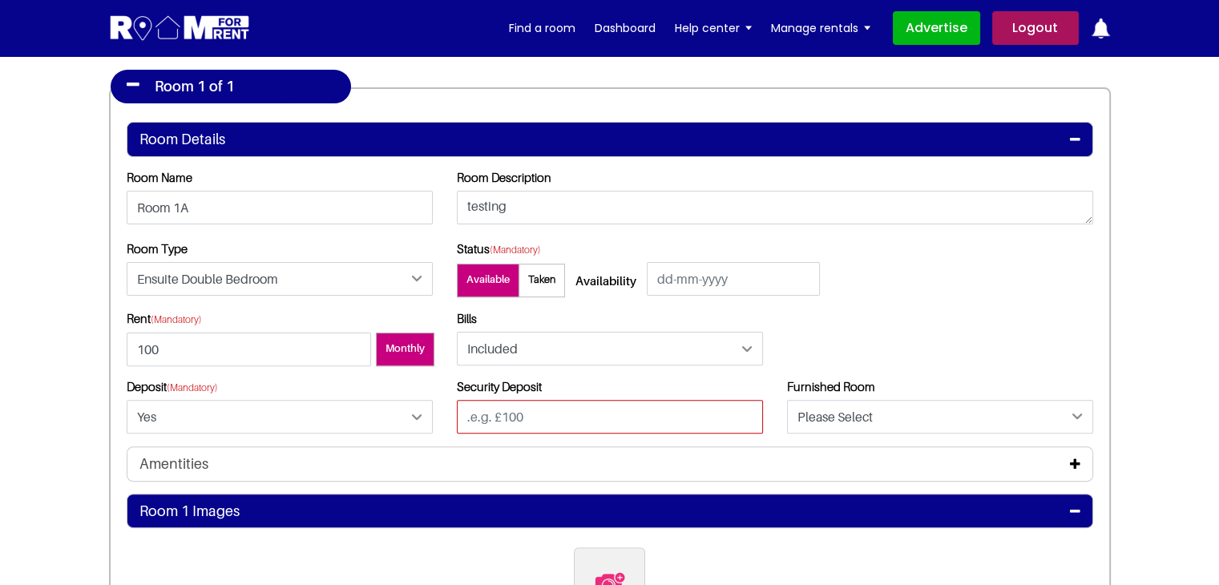
click at [539, 414] on input "text" at bounding box center [610, 417] width 306 height 34
type input "100"
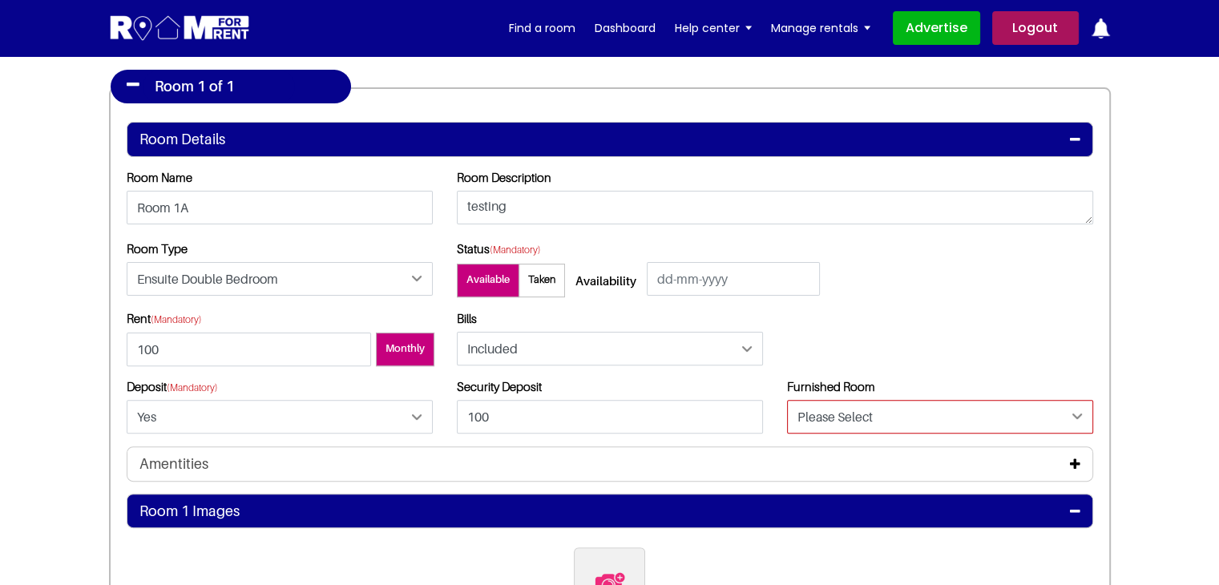
click at [865, 403] on select "Please Select Yes No" at bounding box center [940, 417] width 306 height 34
select select "Yes"
click at [787, 400] on select "Please Select Yes No" at bounding box center [940, 417] width 306 height 34
click at [215, 470] on div "Amentities" at bounding box center [609, 464] width 941 height 18
click at [1072, 465] on icon at bounding box center [1075, 464] width 10 height 13
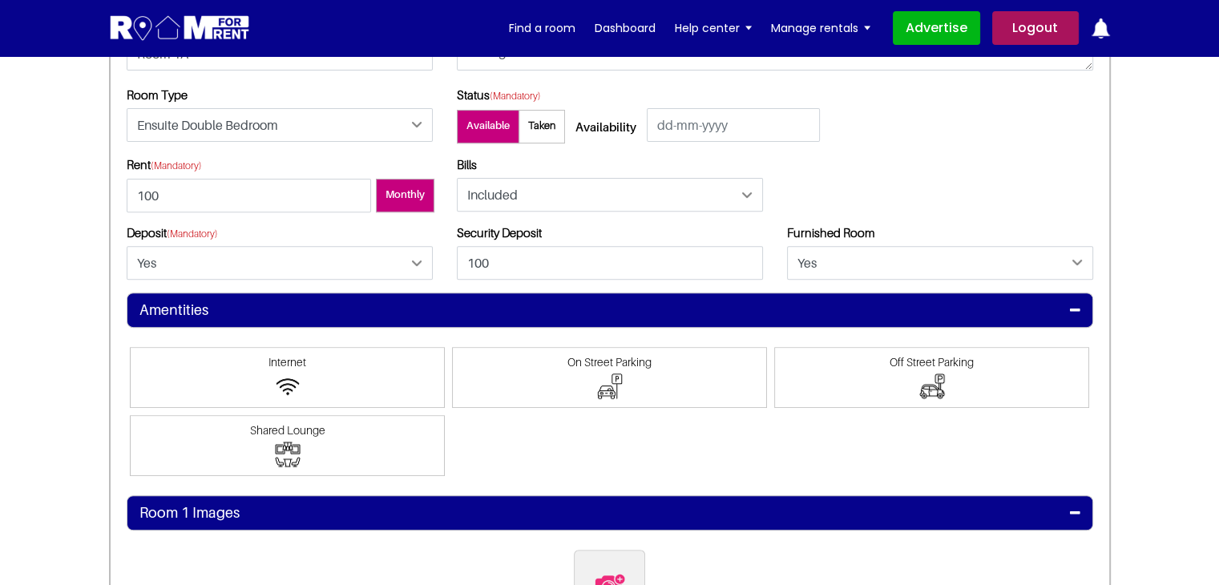
scroll to position [561, 0]
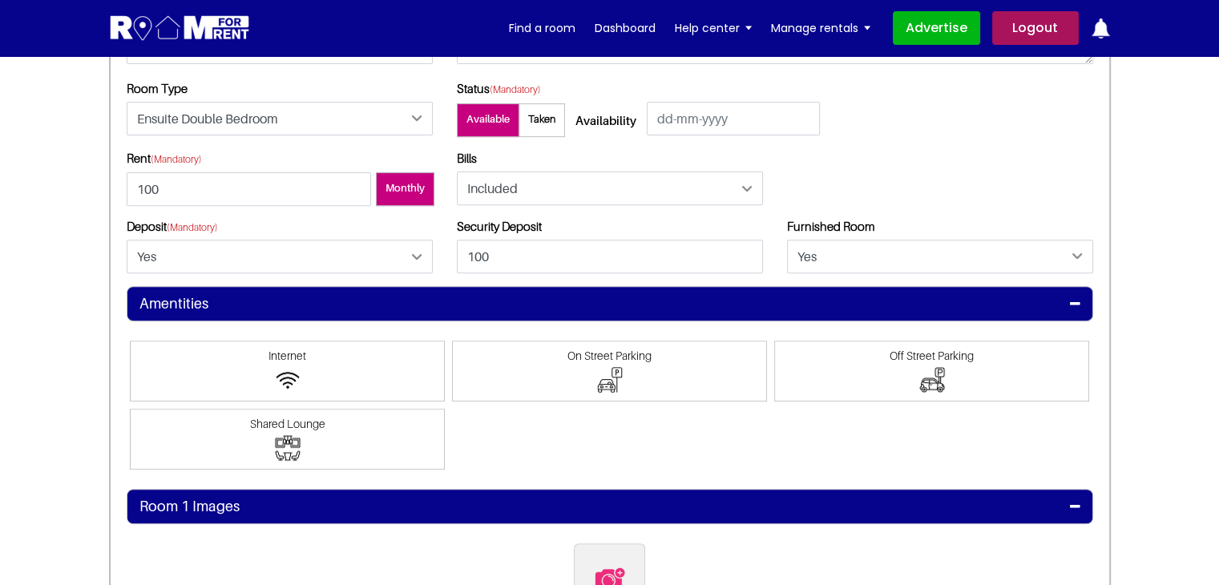
click at [335, 363] on span at bounding box center [287, 371] width 315 height 61
click at [288, 349] on input"] "Internet" at bounding box center [288, 349] width 0 height 0
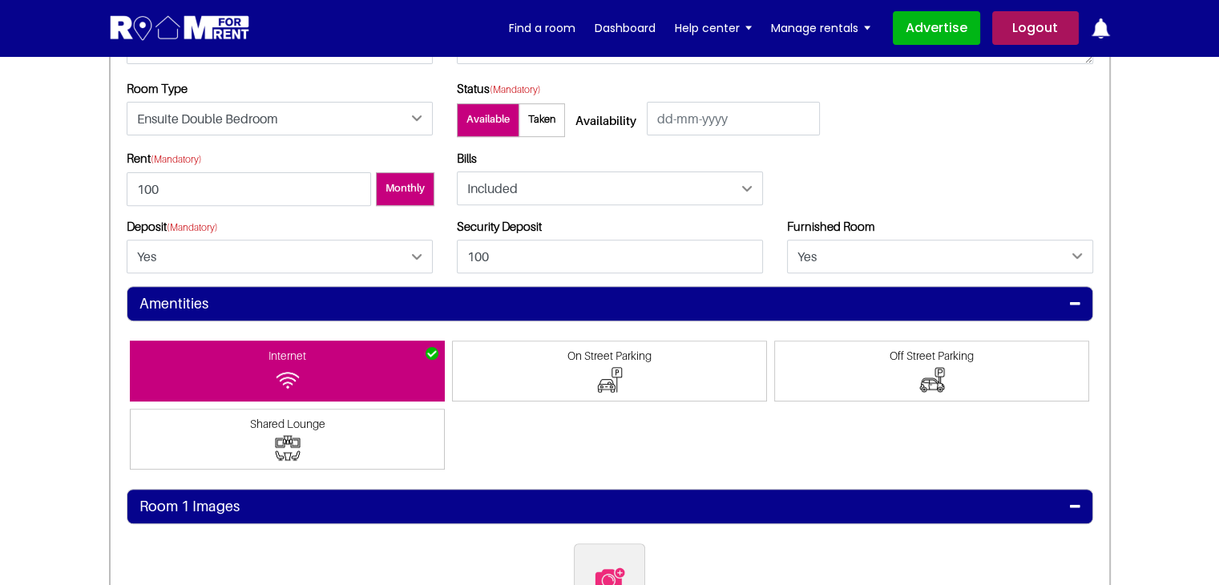
drag, startPoint x: 329, startPoint y: 424, endPoint x: 337, endPoint y: 423, distance: 8.8
click at [330, 424] on span "Shared Lounge" at bounding box center [287, 424] width 299 height 14
click at [288, 417] on input"] "Shared Lounge" at bounding box center [288, 417] width 0 height 0
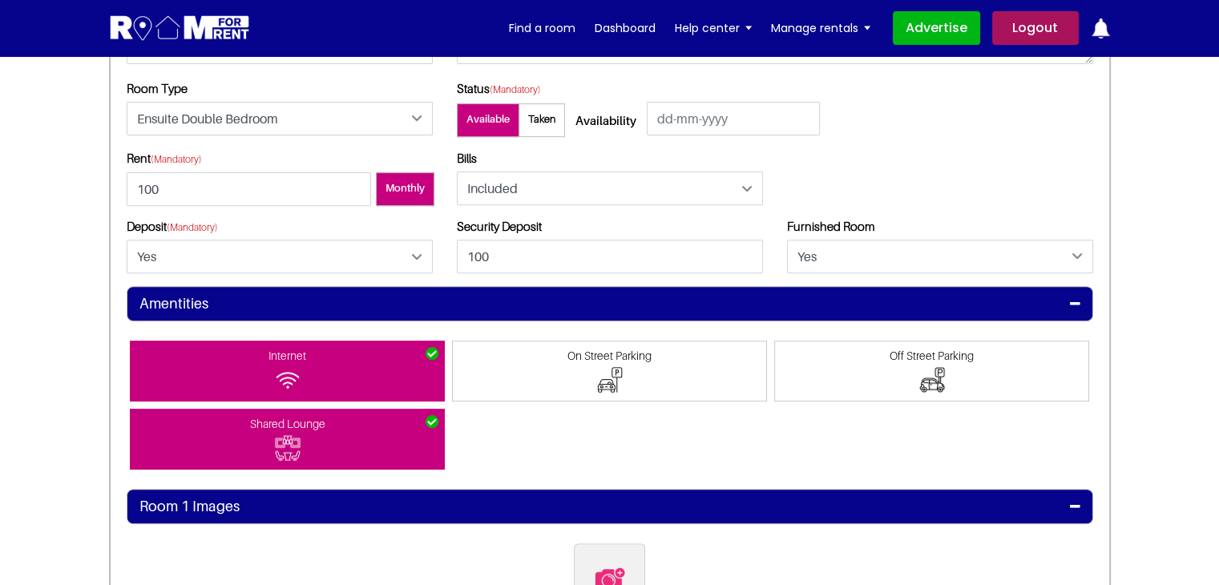
click at [535, 365] on span at bounding box center [609, 371] width 315 height 61
click at [610, 349] on input"] "On Street Parking" at bounding box center [610, 349] width 0 height 0
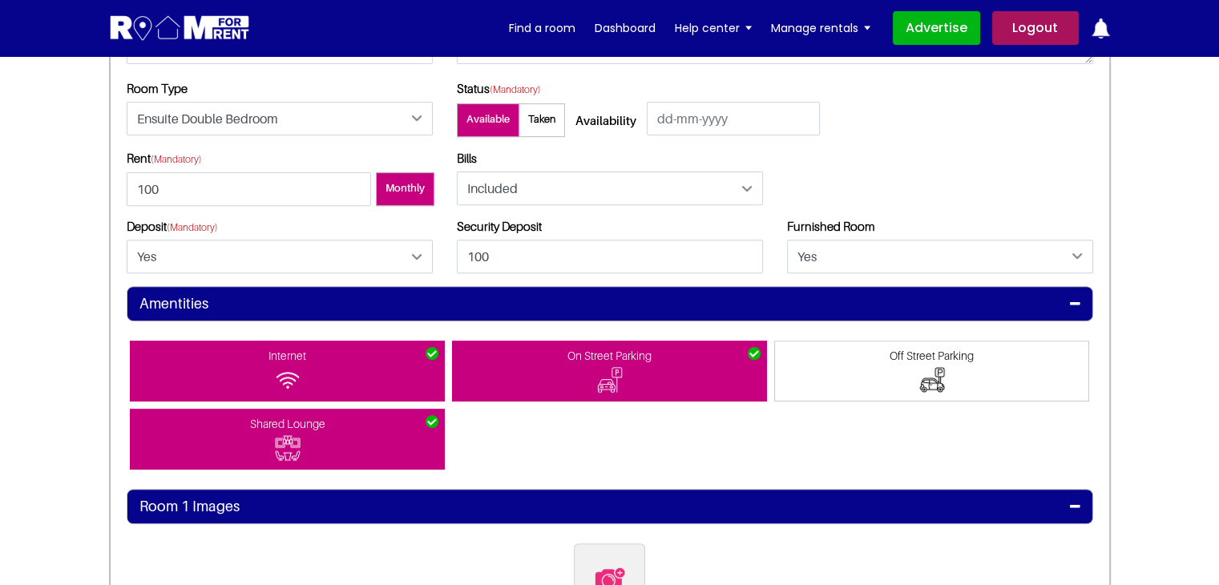
scroll to position [0, 0]
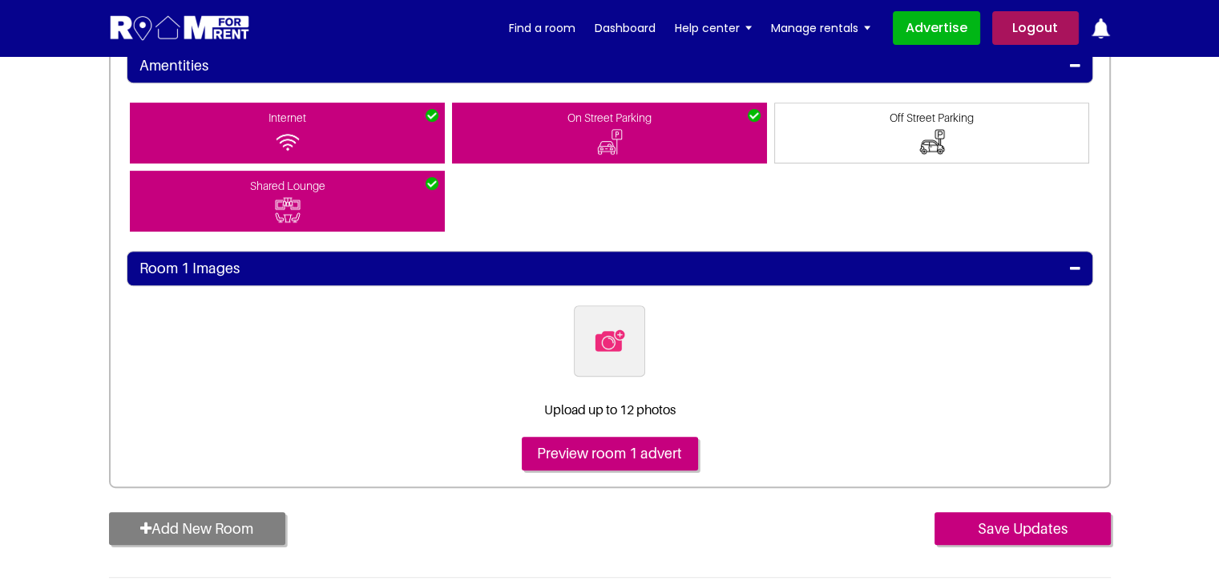
scroll to position [881, 0]
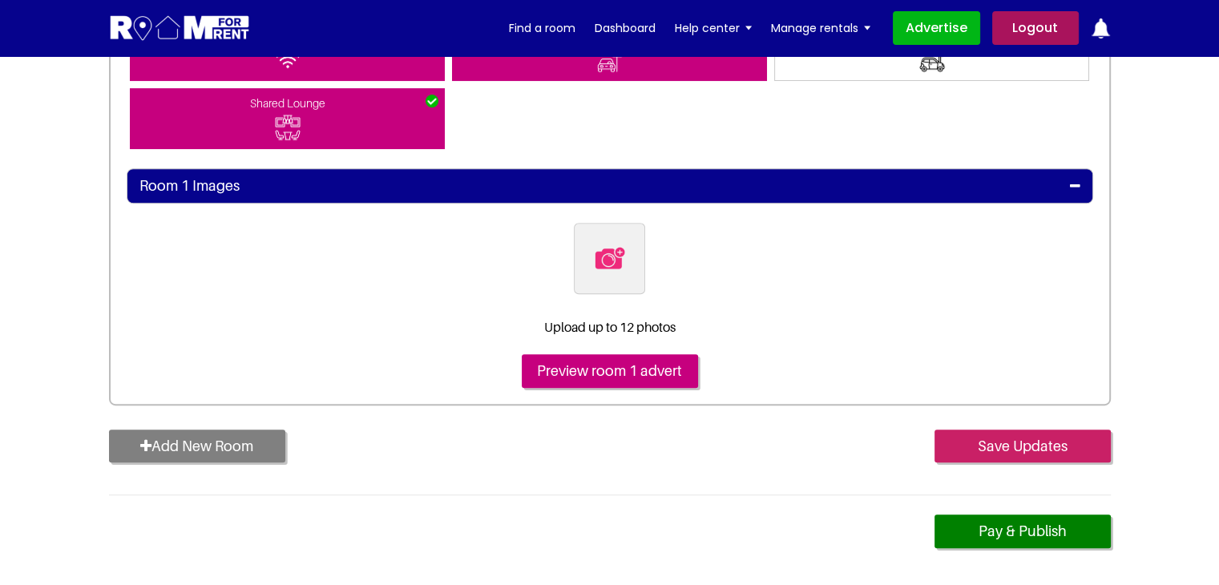
click at [1013, 437] on input "Save Updates" at bounding box center [1022, 446] width 176 height 34
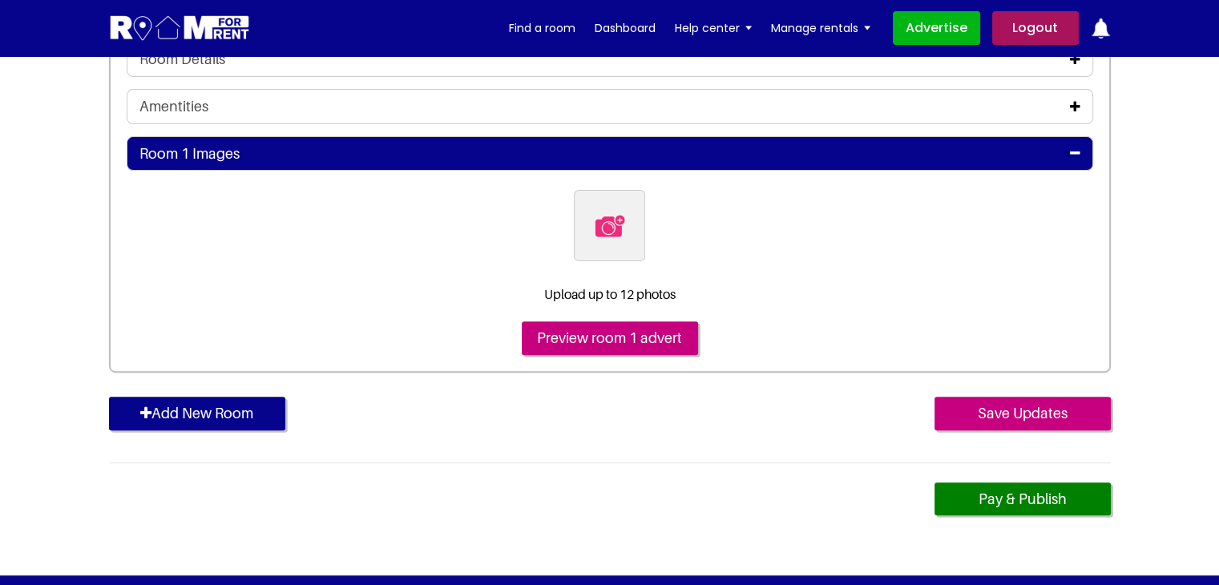
scroll to position [240, 0]
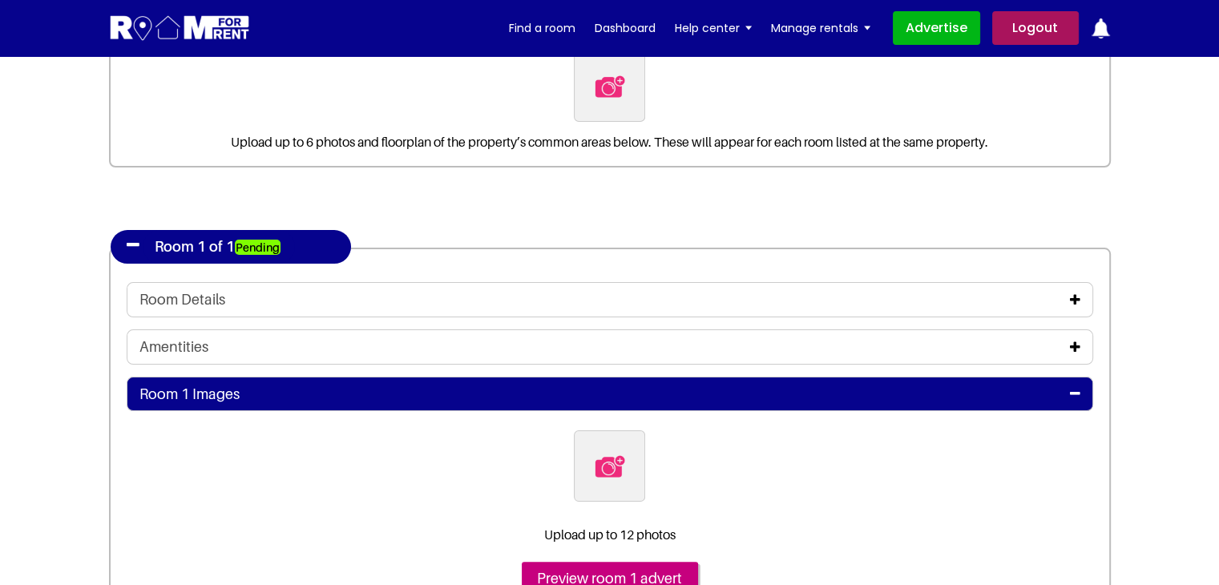
click at [1076, 300] on icon at bounding box center [1075, 299] width 10 height 13
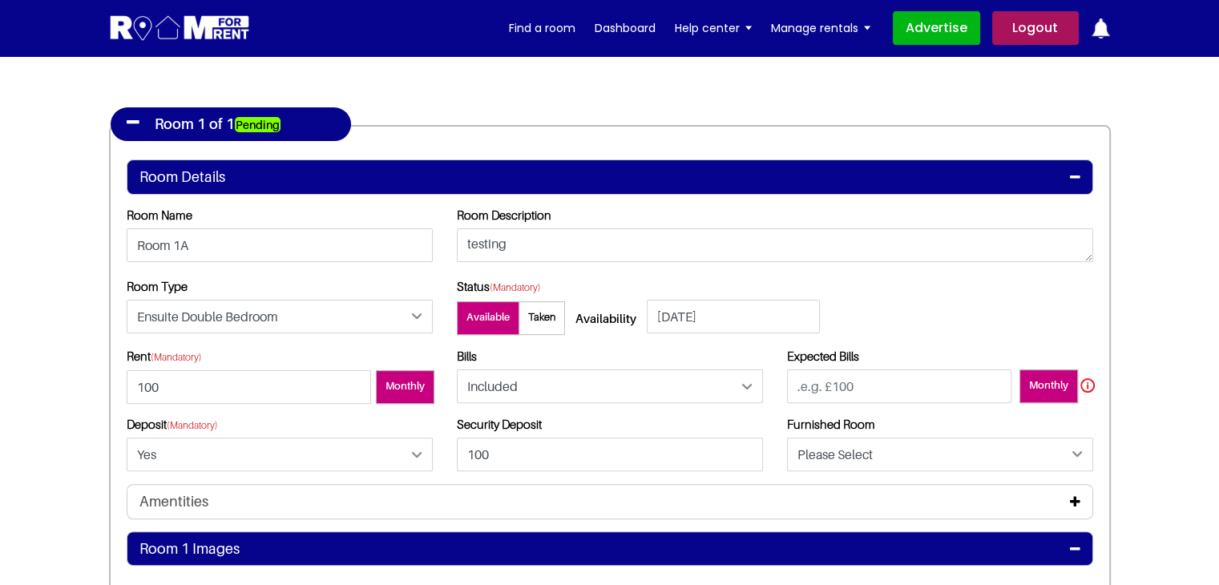
scroll to position [401, 0]
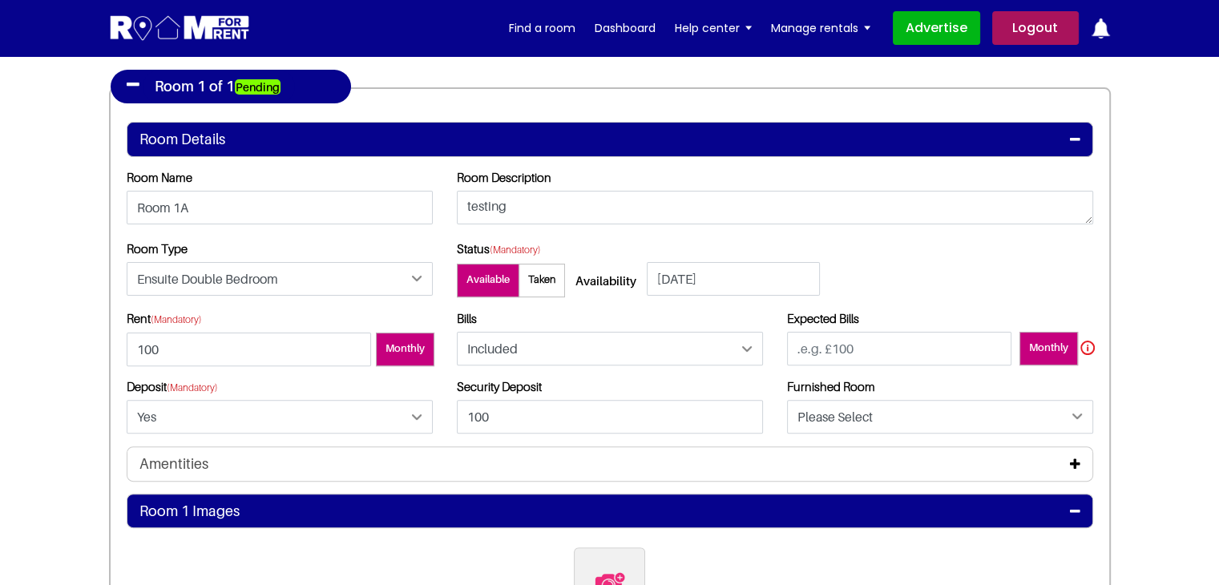
click at [1077, 466] on icon at bounding box center [1075, 464] width 10 height 13
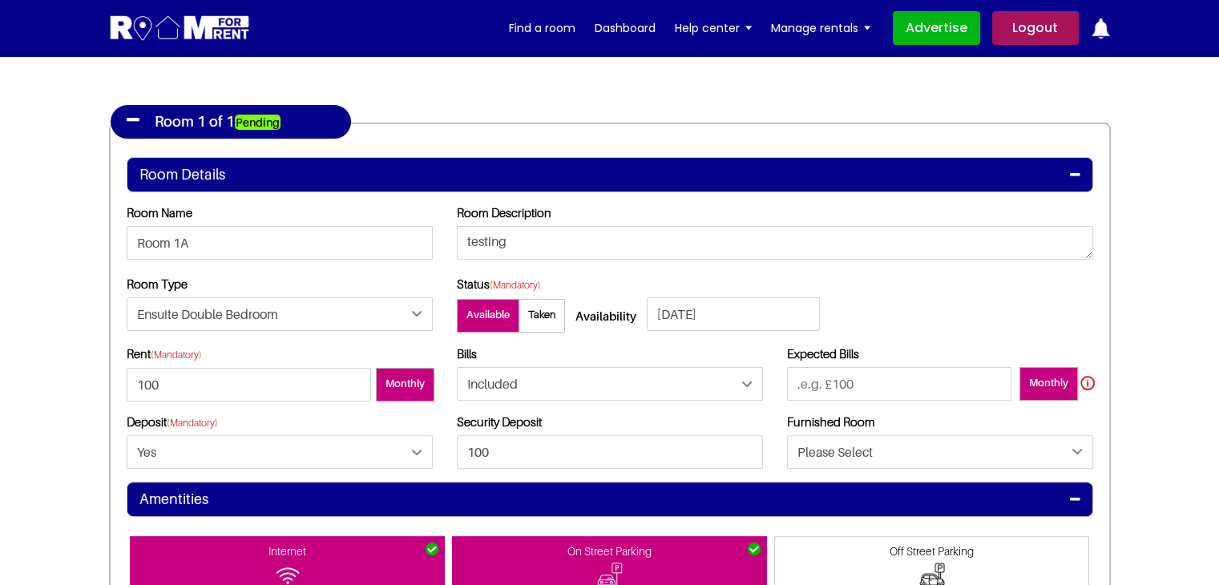
scroll to position [0, 0]
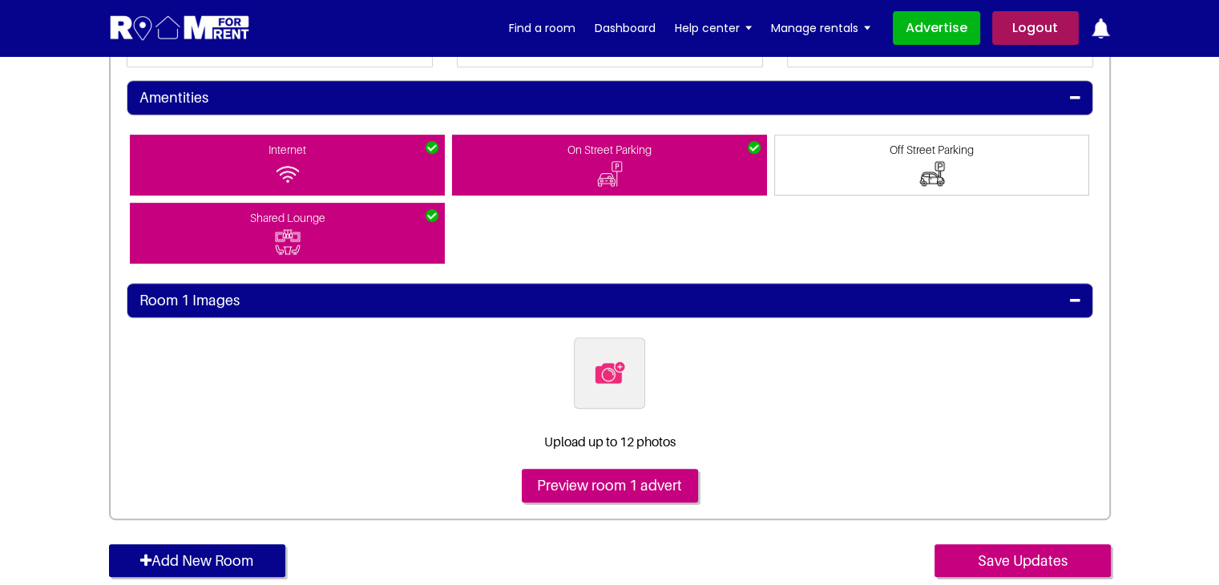
scroll to position [961, 0]
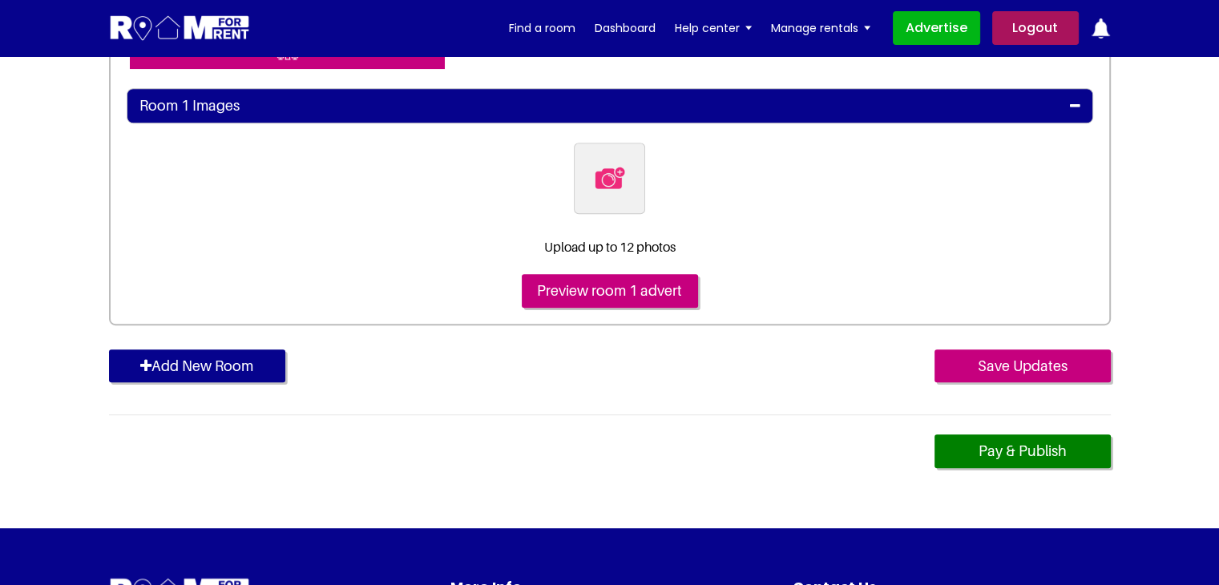
click at [604, 183] on img at bounding box center [610, 178] width 34 height 34
click at [604, 163] on input "file" at bounding box center [696, 153] width 245 height 20
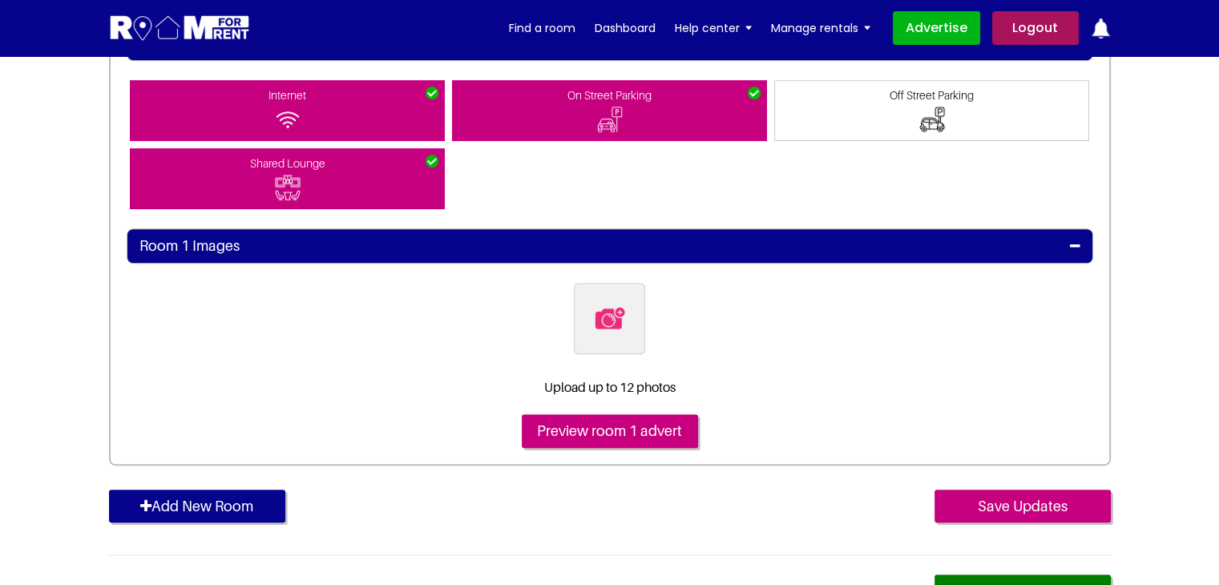
scroll to position [801, 0]
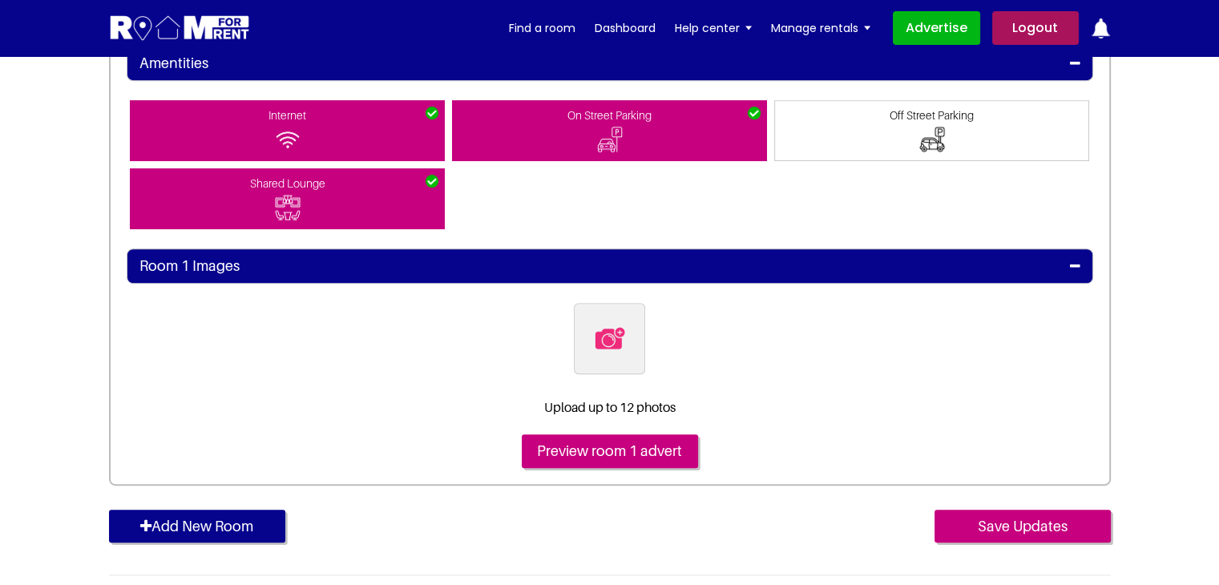
click at [587, 345] on label at bounding box center [609, 338] width 71 height 71
click at [587, 323] on input "file" at bounding box center [696, 313] width 245 height 20
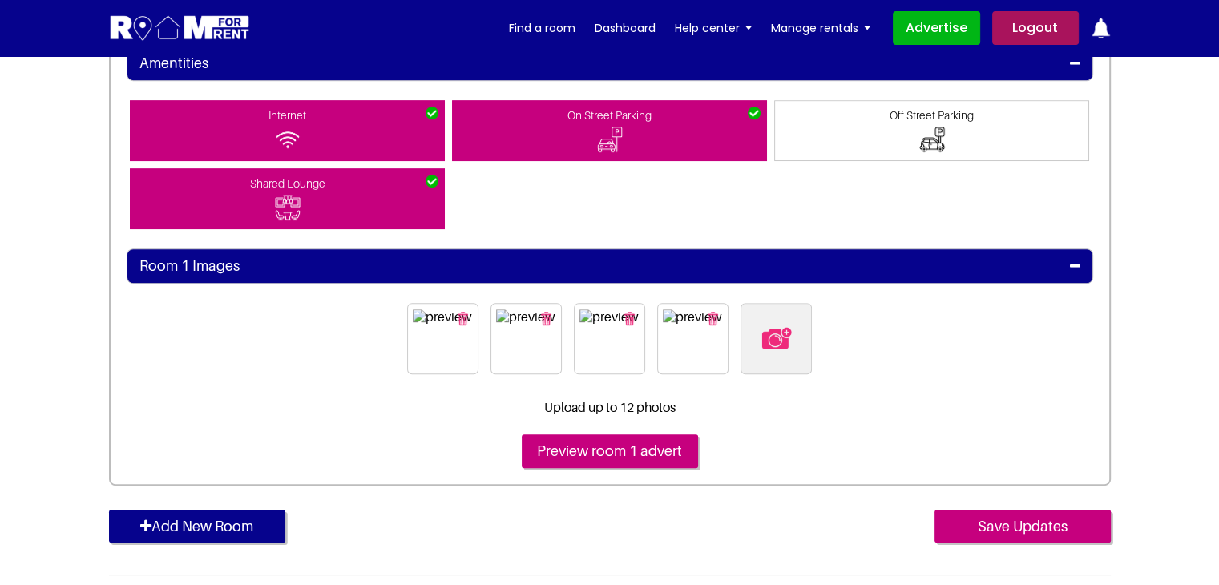
click at [713, 312] on img "button" at bounding box center [712, 319] width 10 height 14
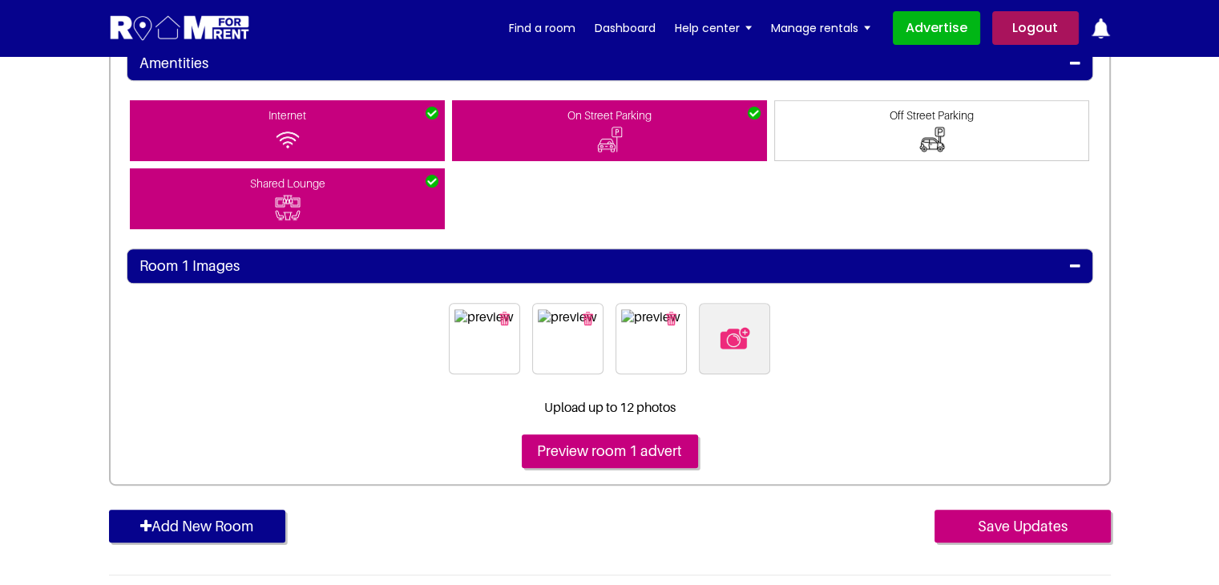
click at [670, 319] on img "button" at bounding box center [671, 319] width 10 height 14
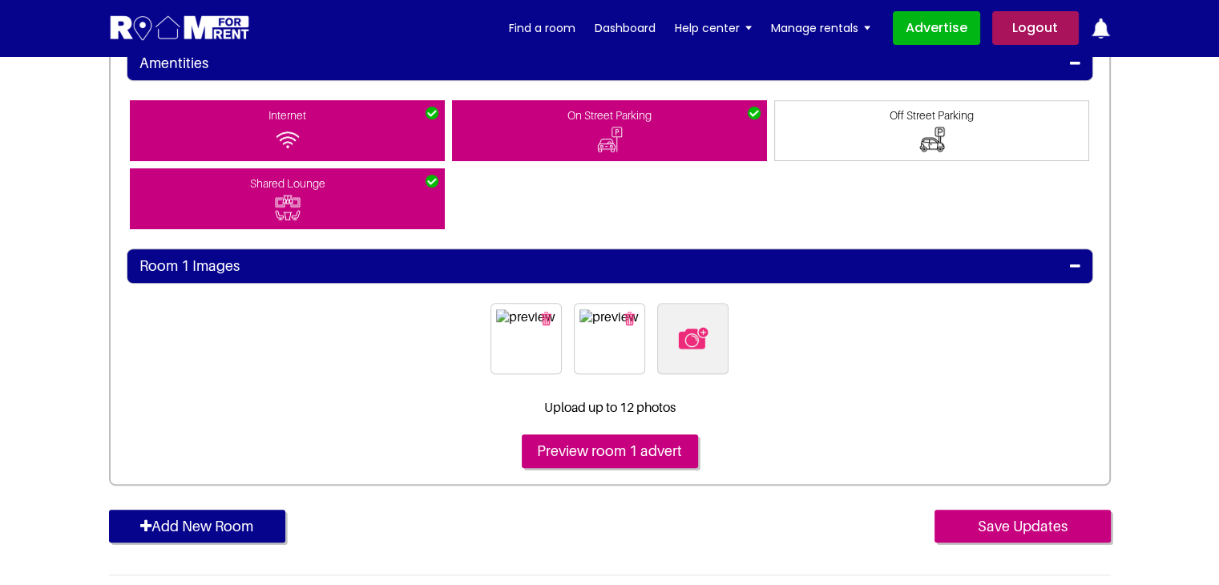
click at [631, 314] on img "button" at bounding box center [629, 319] width 10 height 14
click at [659, 330] on img at bounding box center [652, 338] width 34 height 34
click at [659, 323] on input "file" at bounding box center [737, 313] width 245 height 20
type input "C:\fakepath\pexels-[PERSON_NAME]-4050318.jpg"
click at [629, 315] on img "button" at bounding box center [629, 319] width 10 height 14
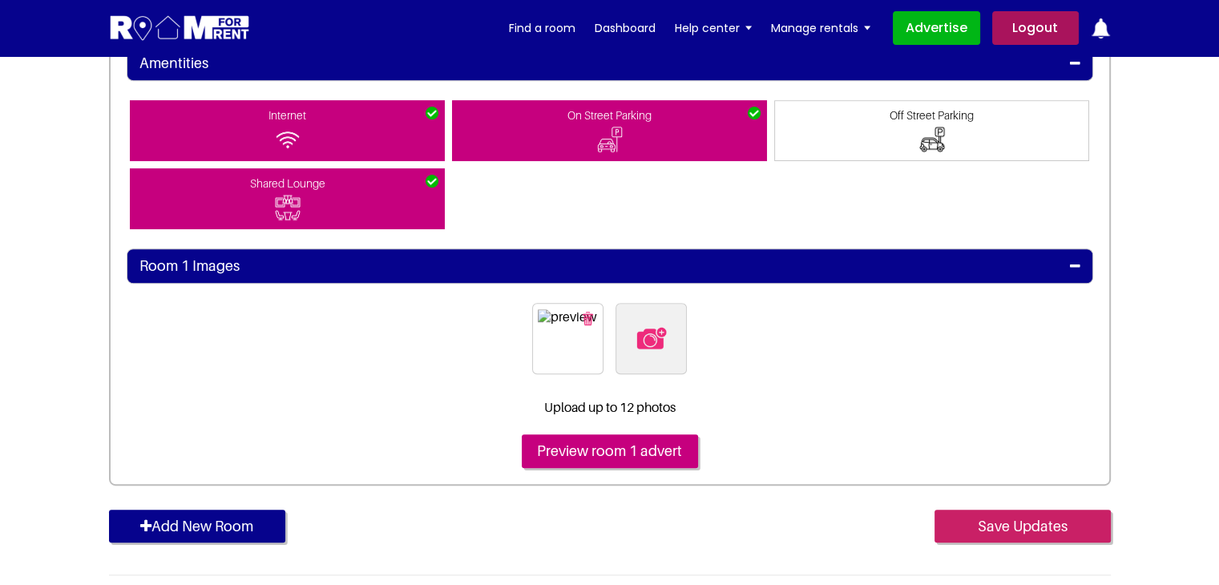
click at [1003, 520] on input "Save Updates" at bounding box center [1022, 527] width 176 height 34
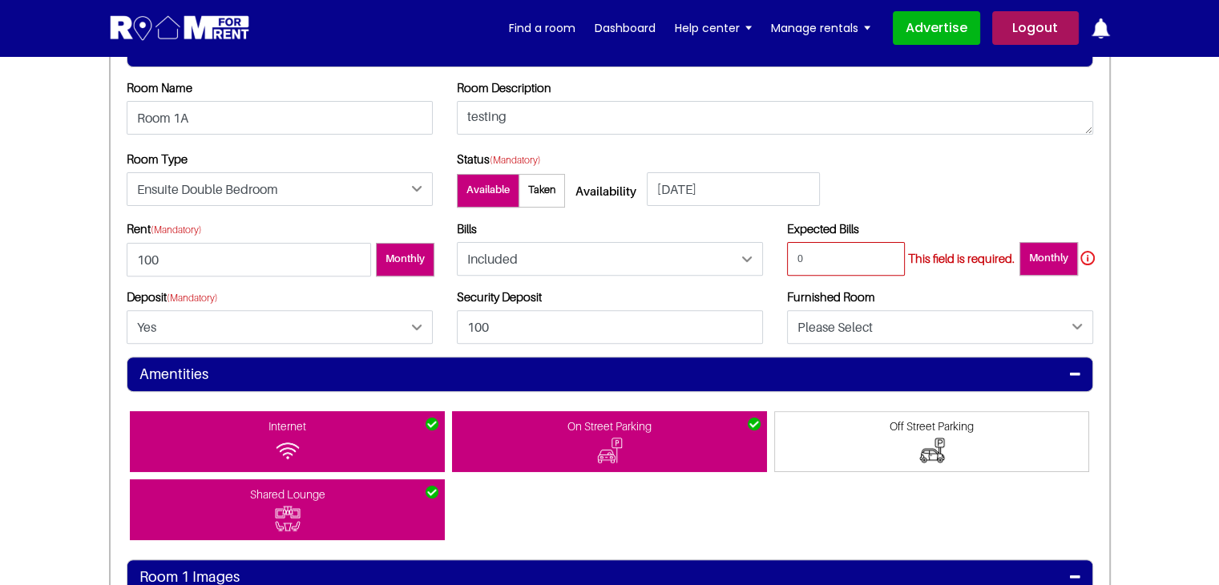
scroll to position [857, 0]
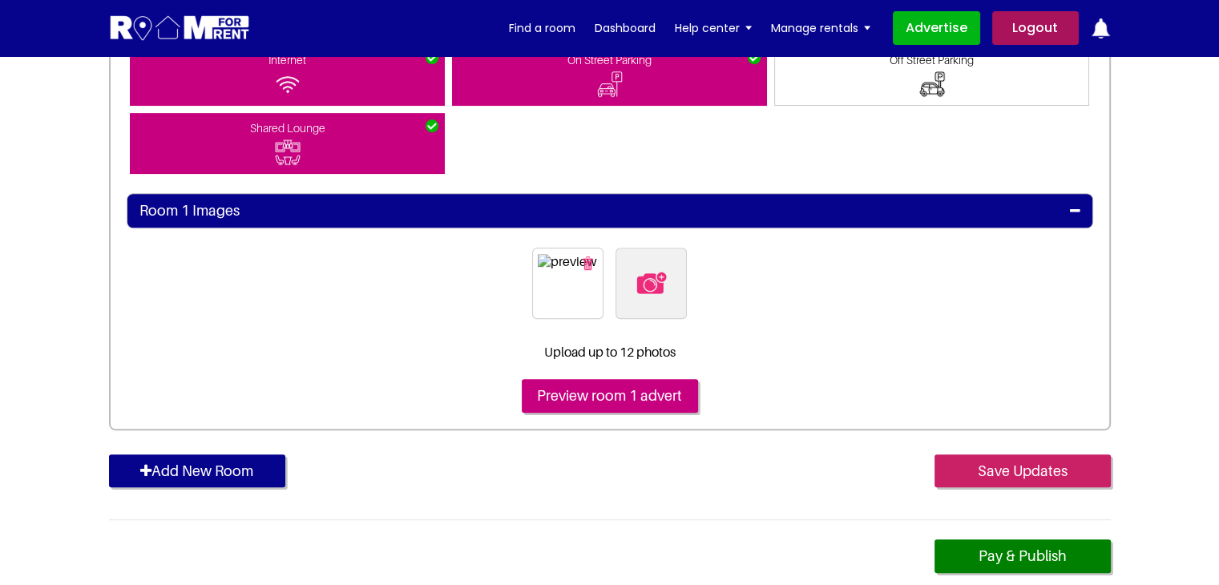
type input "0"
click at [982, 462] on input "Save Updates" at bounding box center [1022, 471] width 176 height 34
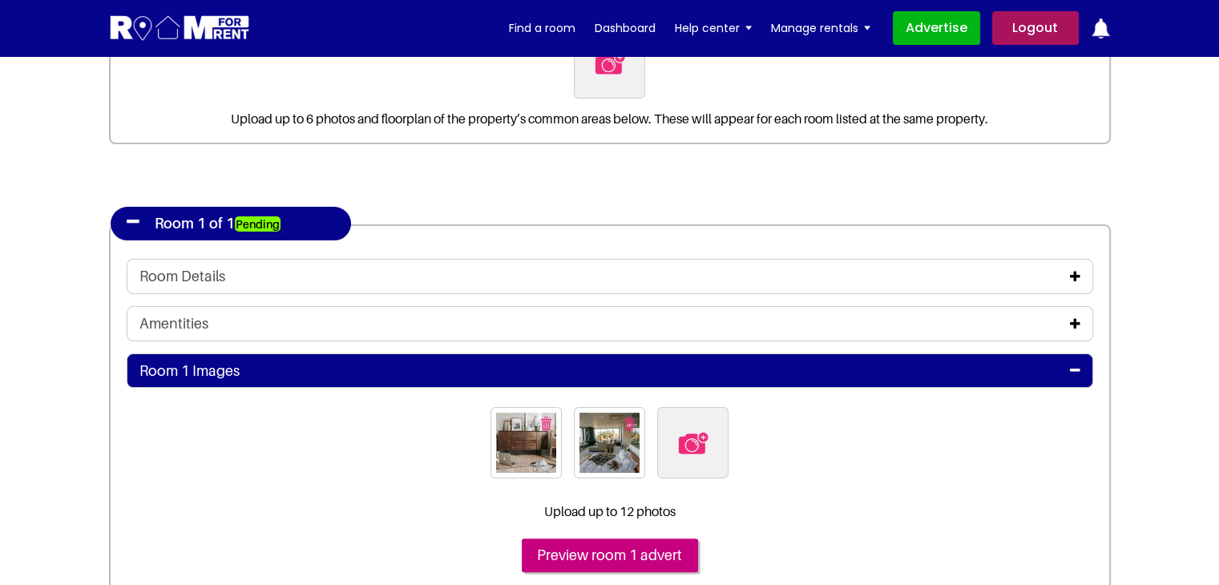
scroll to position [240, 0]
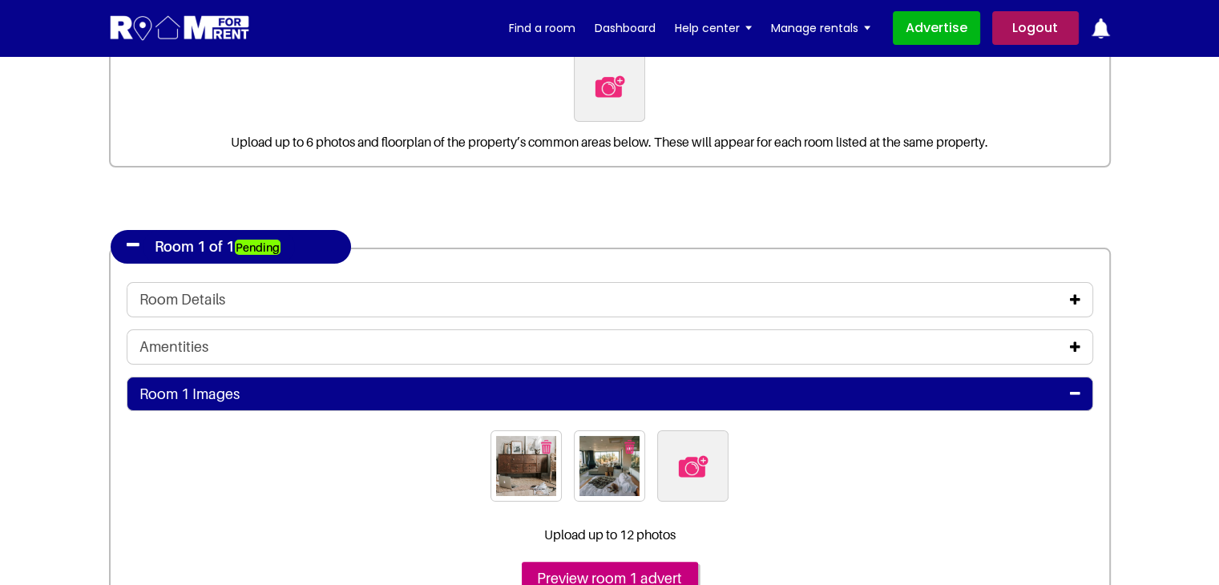
click at [1065, 299] on div "Room Details" at bounding box center [609, 300] width 941 height 18
click at [1074, 298] on icon at bounding box center [1075, 299] width 10 height 13
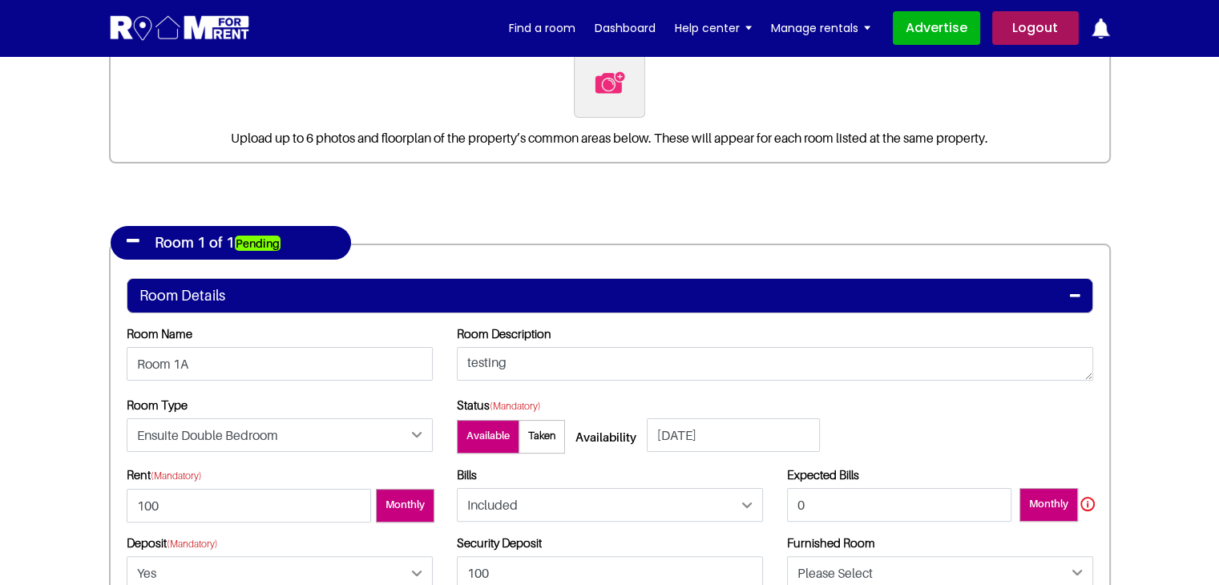
scroll to position [401, 0]
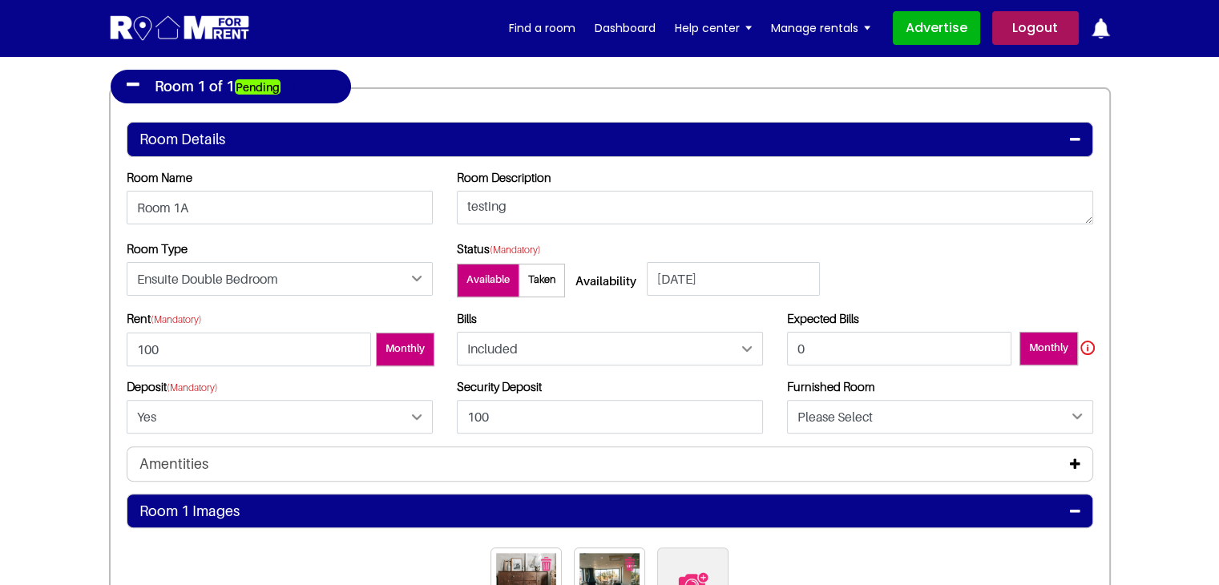
click at [1077, 463] on icon at bounding box center [1075, 464] width 10 height 13
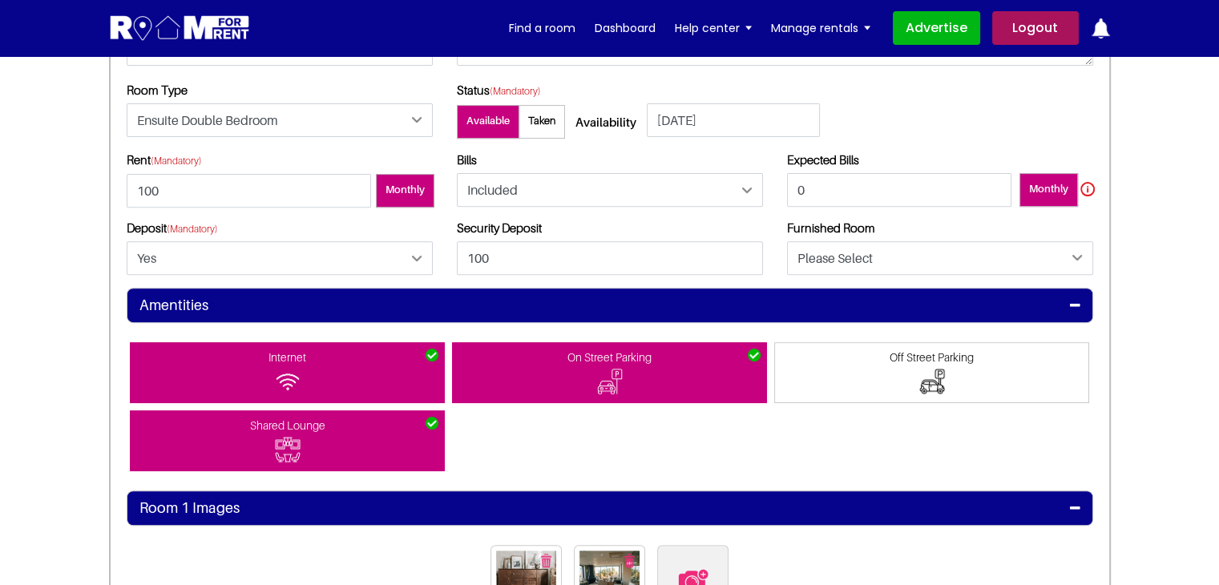
scroll to position [561, 0]
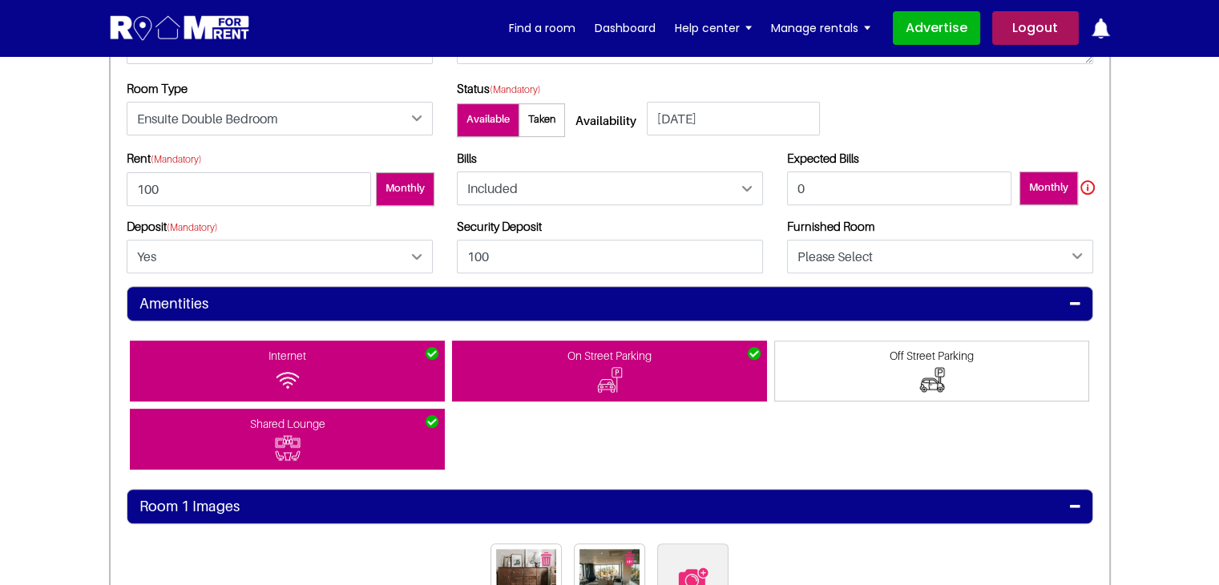
click at [1152, 412] on section "Register Profile Room Details List Room(s) Details" at bounding box center [609, 211] width 1219 height 1433
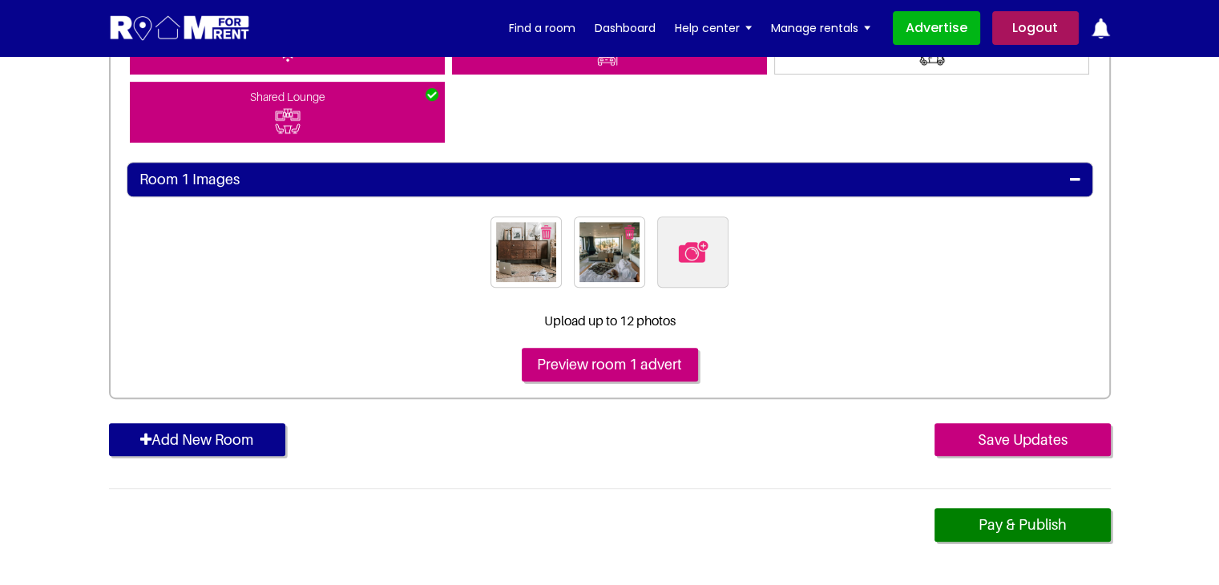
scroll to position [961, 0]
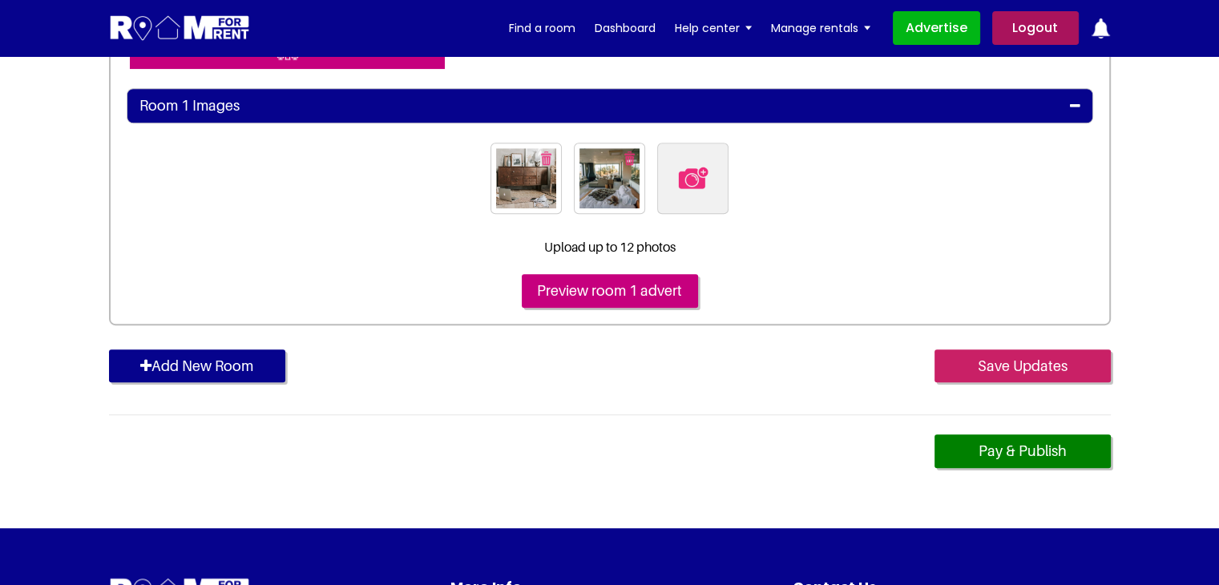
click at [1023, 372] on input "Save Updates" at bounding box center [1022, 366] width 176 height 34
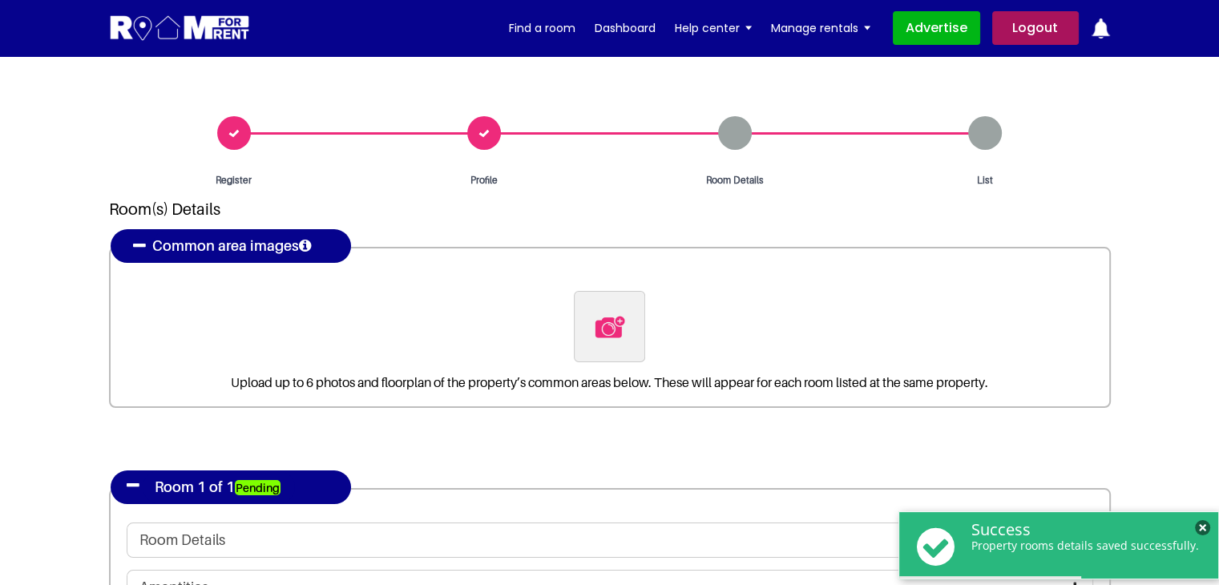
click at [1200, 526] on span "×" at bounding box center [1202, 527] width 15 height 15
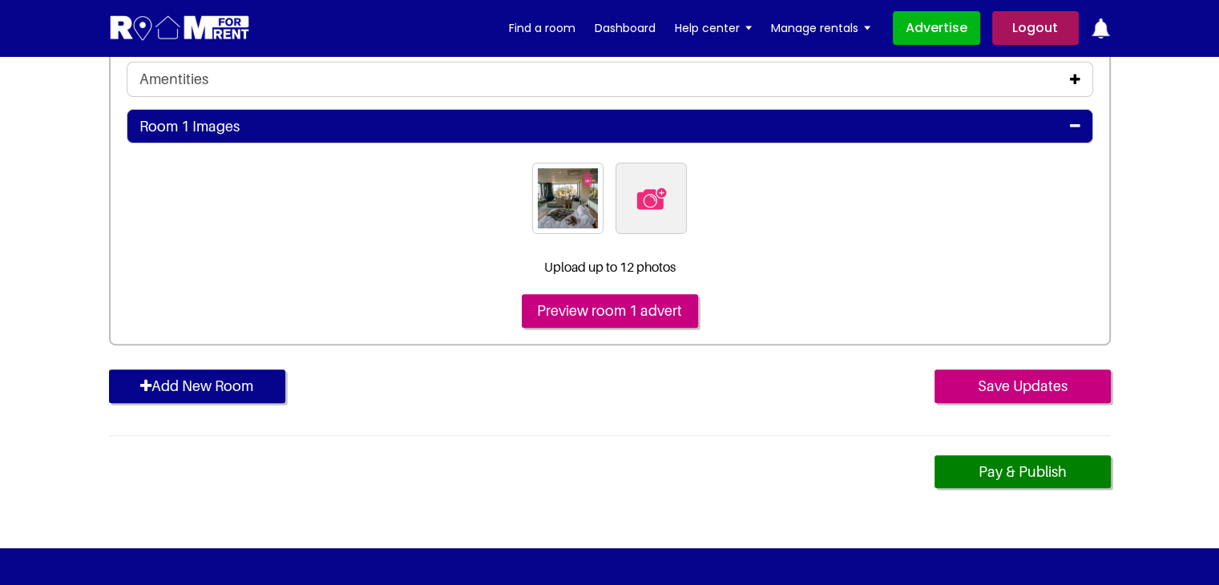
scroll to position [481, 0]
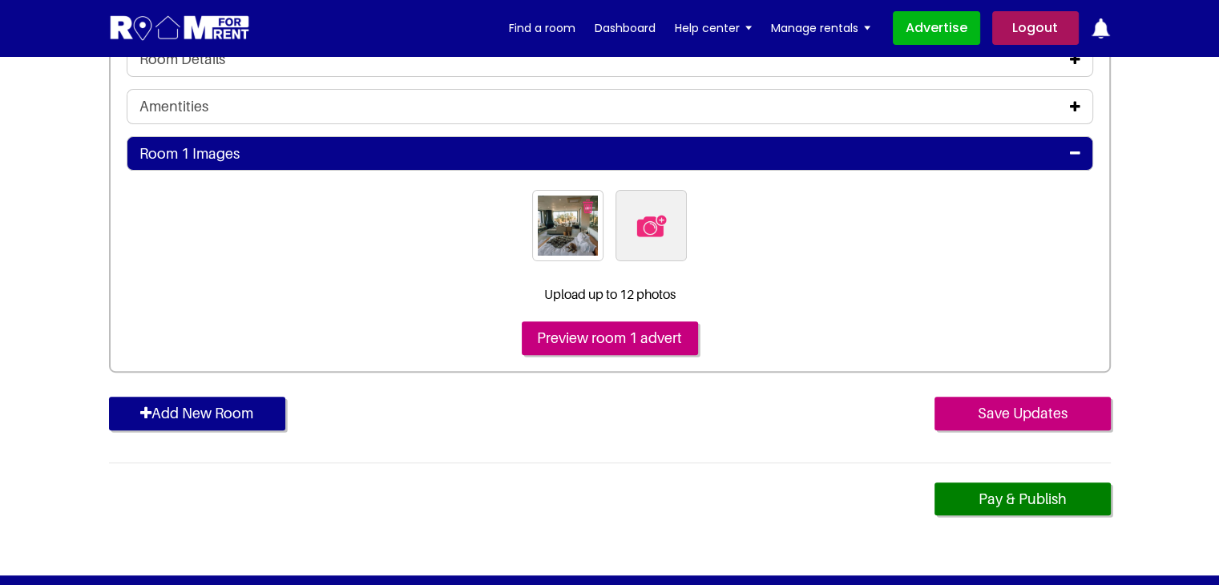
click at [645, 238] on img at bounding box center [652, 226] width 34 height 34
click at [645, 210] on input "file" at bounding box center [737, 200] width 245 height 20
type input "C:\fakepath\pexels-[PERSON_NAME]-4050318.jpg"
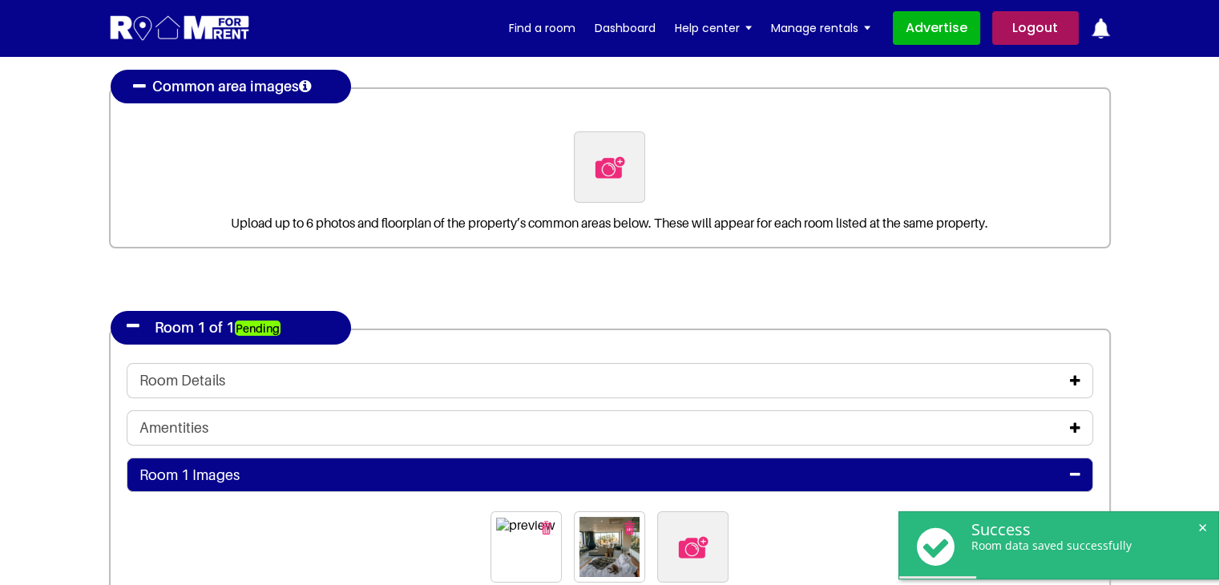
scroll to position [160, 0]
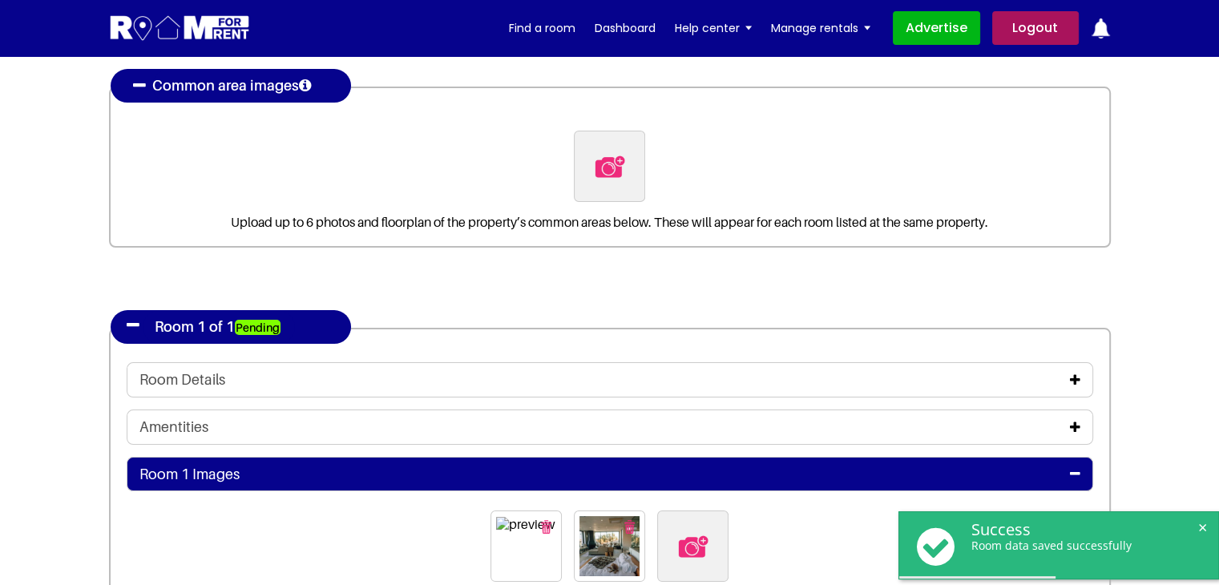
click at [1074, 376] on icon at bounding box center [1075, 379] width 10 height 13
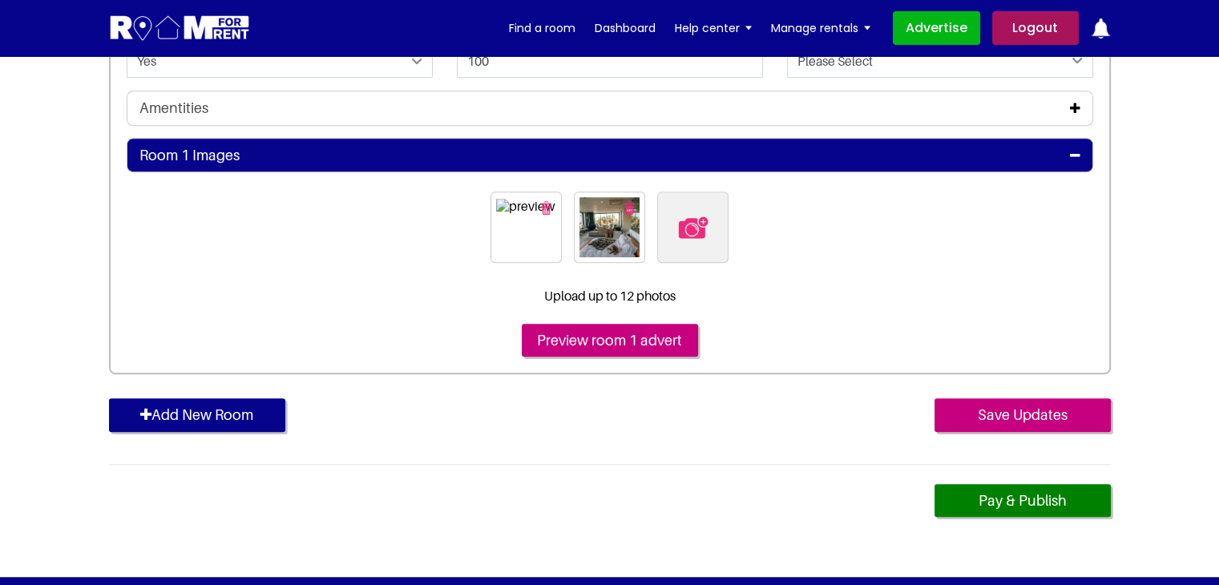
scroll to position [801, 0]
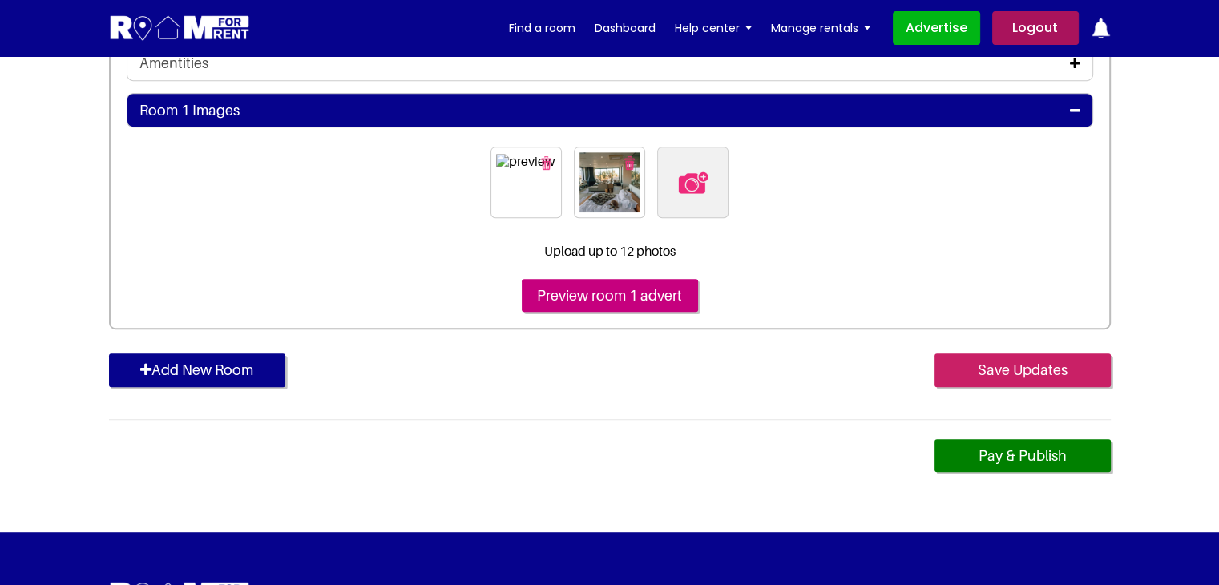
click at [968, 369] on input "Save Updates" at bounding box center [1022, 370] width 176 height 34
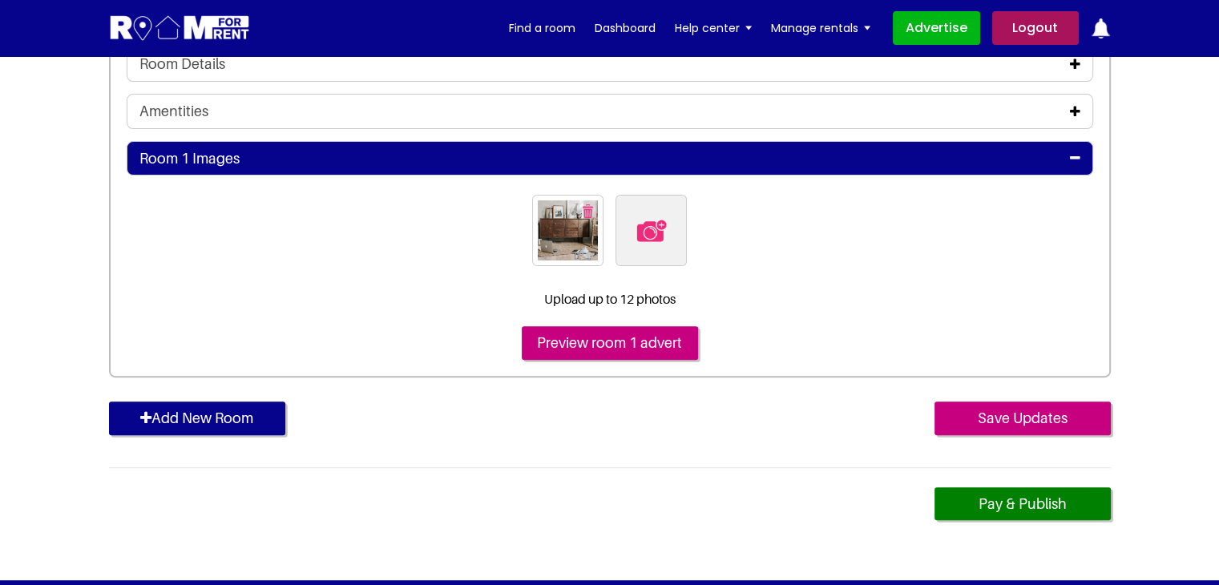
scroll to position [481, 0]
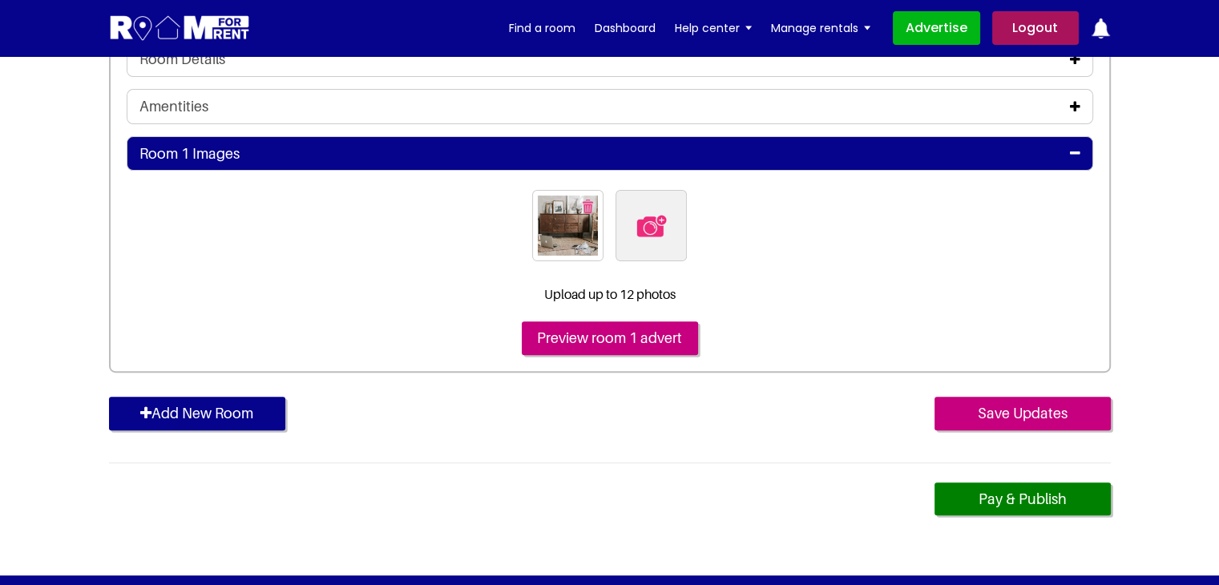
click at [628, 216] on label at bounding box center [650, 225] width 71 height 71
click at [628, 210] on input "file" at bounding box center [737, 200] width 245 height 20
type input "C:\fakepath\pexels-rpnickson-3554424.jpg"
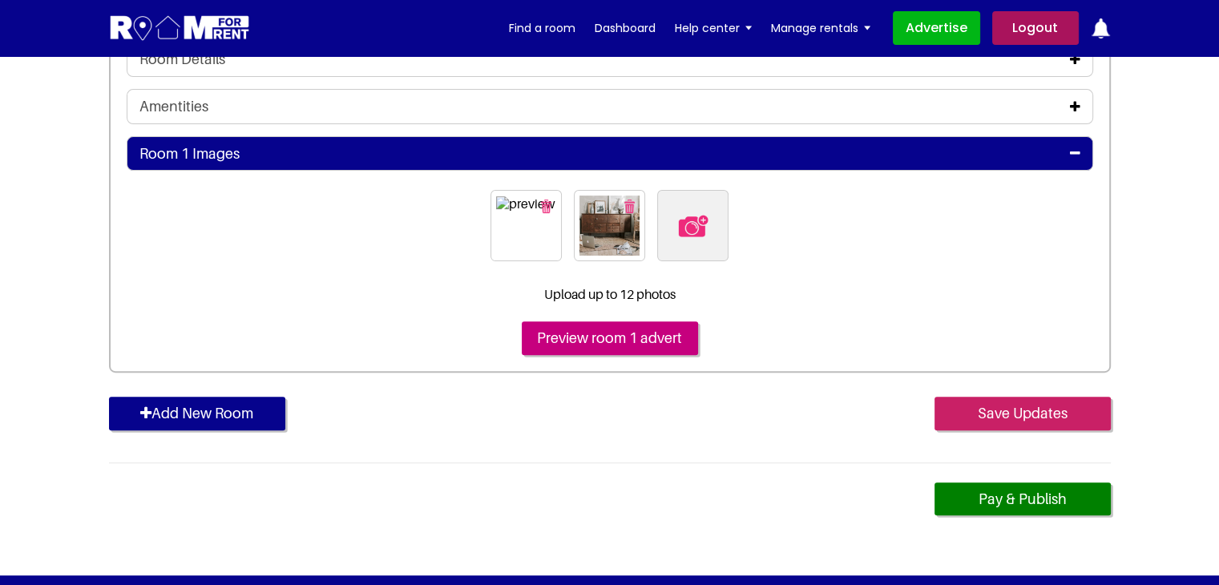
click at [1045, 410] on input "Save Updates" at bounding box center [1022, 414] width 176 height 34
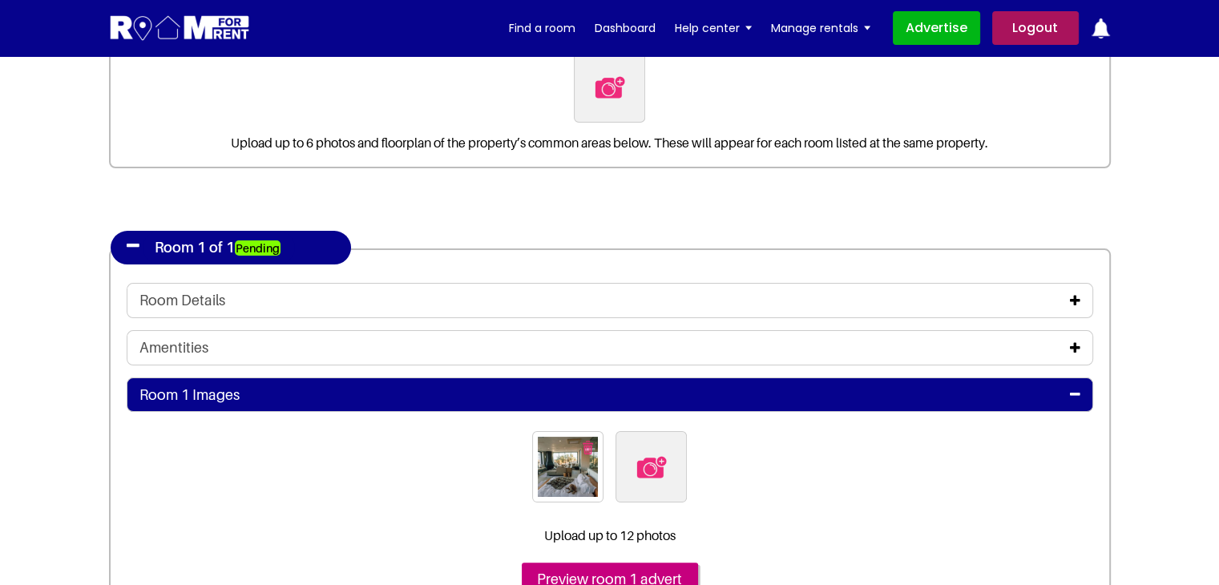
scroll to position [240, 0]
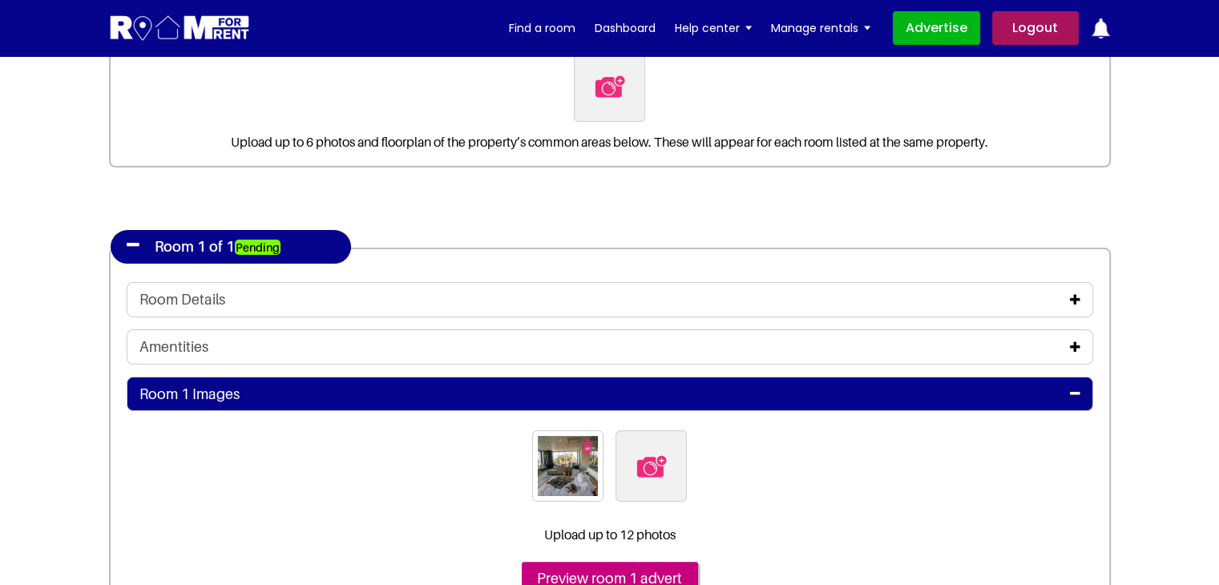
click at [1070, 300] on icon at bounding box center [1075, 299] width 10 height 13
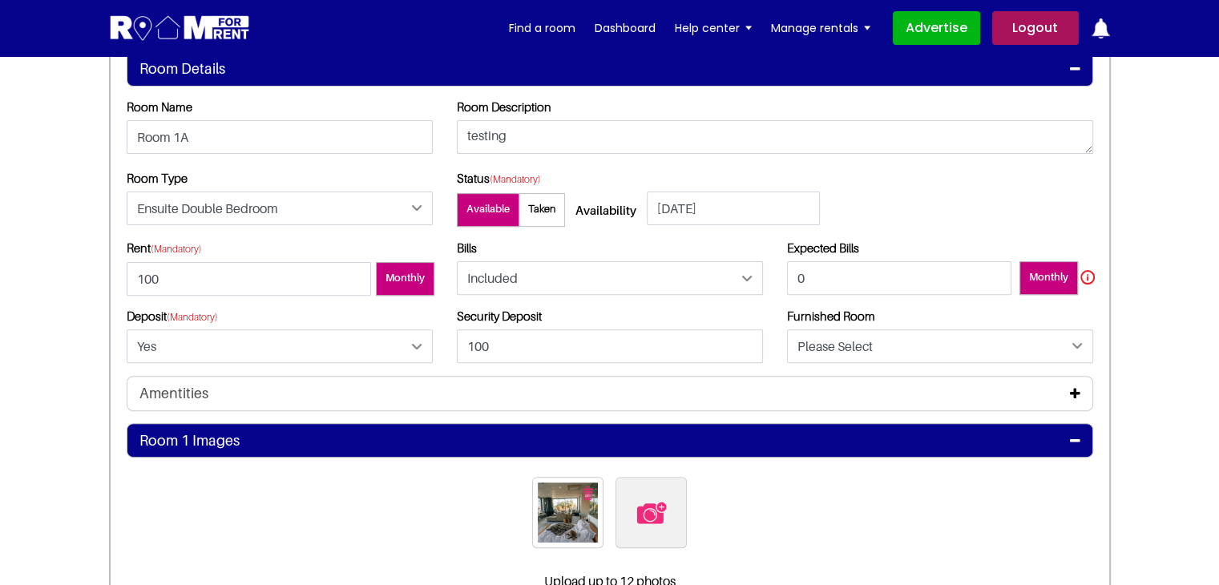
scroll to position [481, 0]
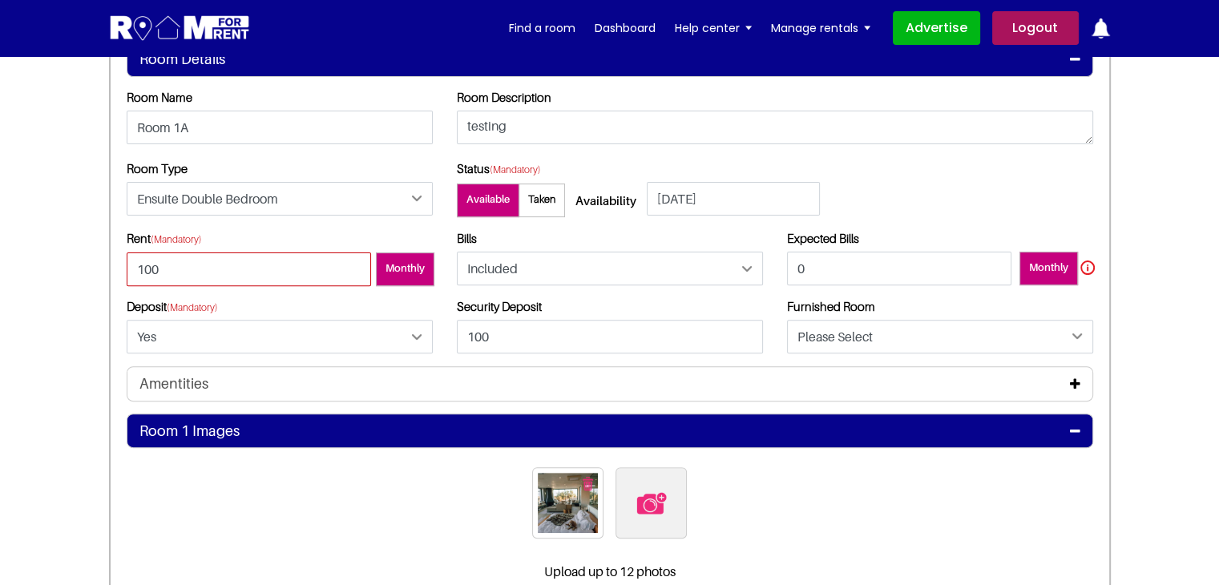
drag, startPoint x: 179, startPoint y: 269, endPoint x: 115, endPoint y: 264, distance: 65.1
click at [115, 264] on div "Rent (Mandatory) 100 Monthly" at bounding box center [280, 264] width 330 height 67
type input "-10"
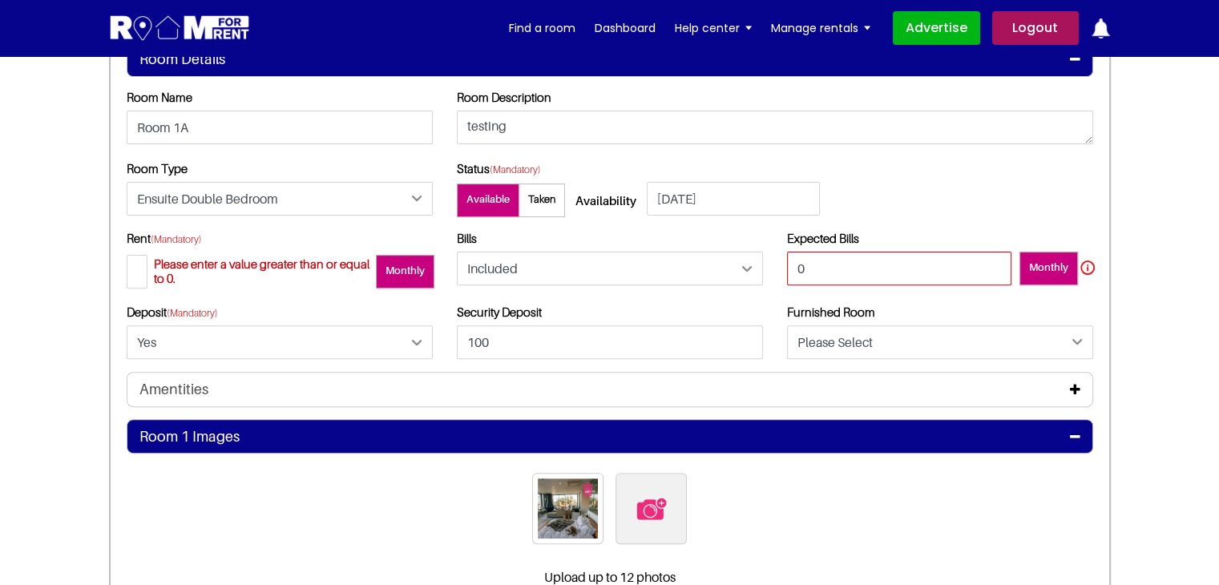
drag, startPoint x: 840, startPoint y: 268, endPoint x: 747, endPoint y: 268, distance: 93.7
click at [747, 268] on div "Rent (Mandatory) -10 Please enter a value greater than or equal to 0. Monthly" at bounding box center [610, 301] width 990 height 141
type input "-10"
click at [522, 381] on div "Amentities" at bounding box center [610, 389] width 966 height 35
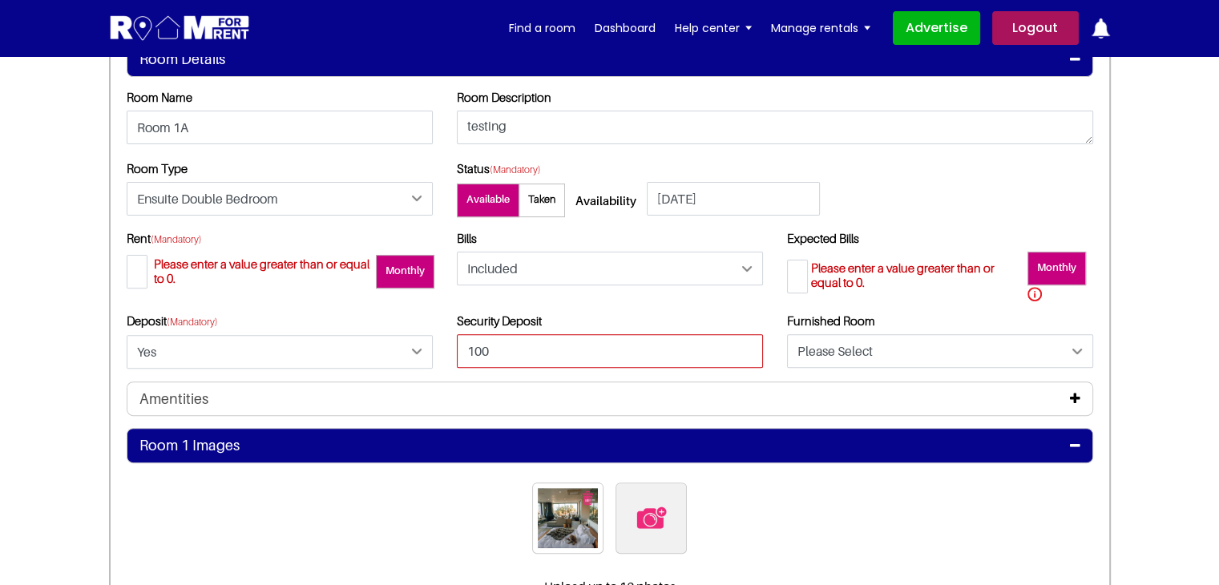
drag, startPoint x: 522, startPoint y: 353, endPoint x: 453, endPoint y: 350, distance: 69.0
click at [453, 352] on div "Security Deposit 100" at bounding box center [610, 346] width 330 height 67
type input "-40"
drag, startPoint x: 907, startPoint y: 349, endPoint x: 894, endPoint y: 356, distance: 14.7
click at [906, 347] on select "Please Select Yes No" at bounding box center [940, 351] width 306 height 34
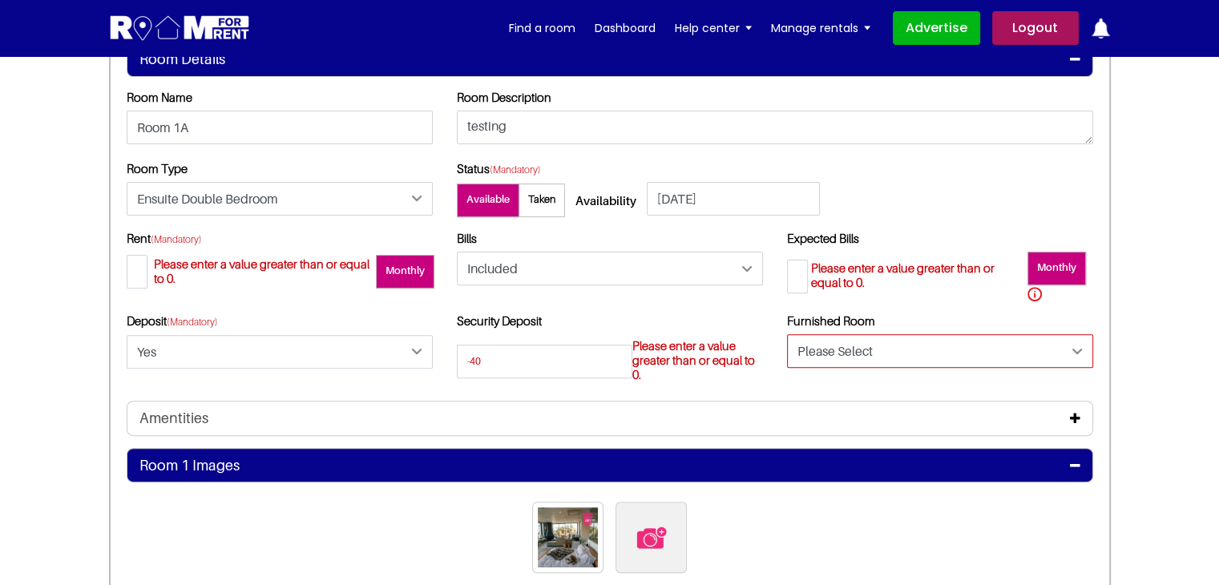
select select "Yes"
click at [787, 334] on select "Please Select Yes No" at bounding box center [940, 351] width 306 height 34
click at [1174, 349] on section "Register Profile Room Details List Room(s) Details" at bounding box center [609, 231] width 1219 height 1312
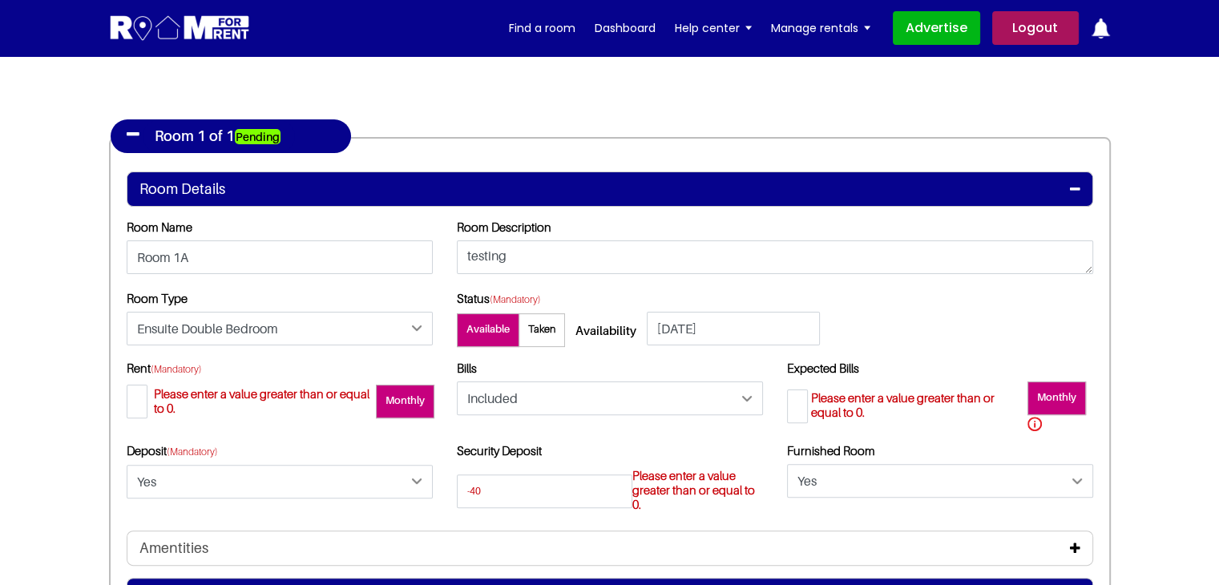
scroll to position [401, 0]
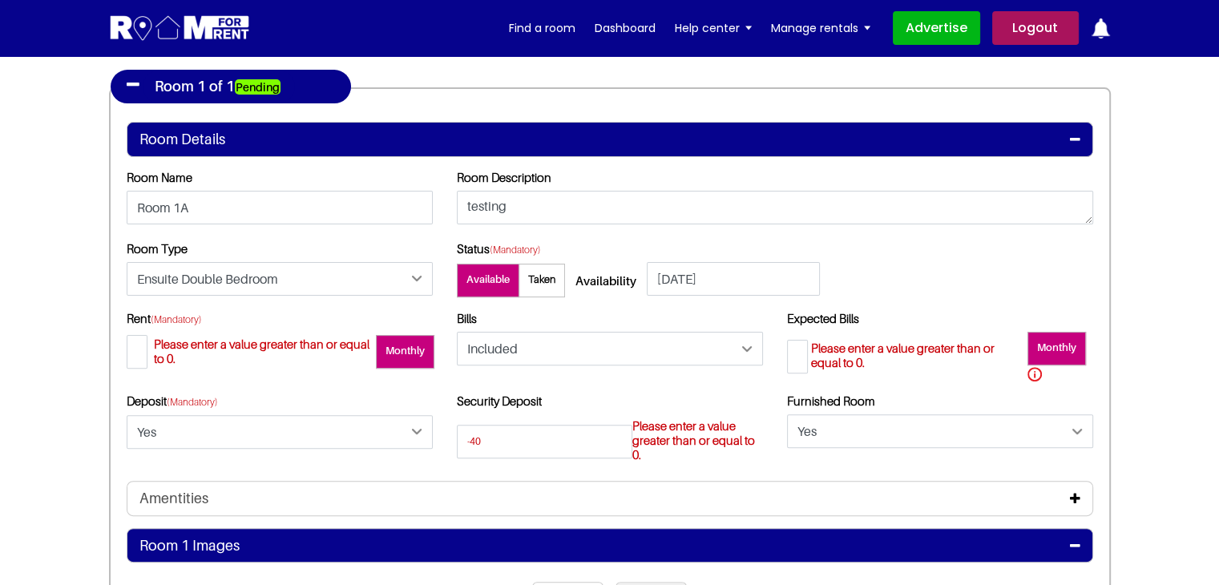
drag, startPoint x: 845, startPoint y: 387, endPoint x: 801, endPoint y: 393, distance: 43.6
click at [845, 388] on div "Expected Bills -10 Please enter a value greater than or equal to 0. Monthly" at bounding box center [940, 352] width 330 height 83
click at [629, 373] on div "Bills Please Select Included Excluded" at bounding box center [610, 352] width 330 height 83
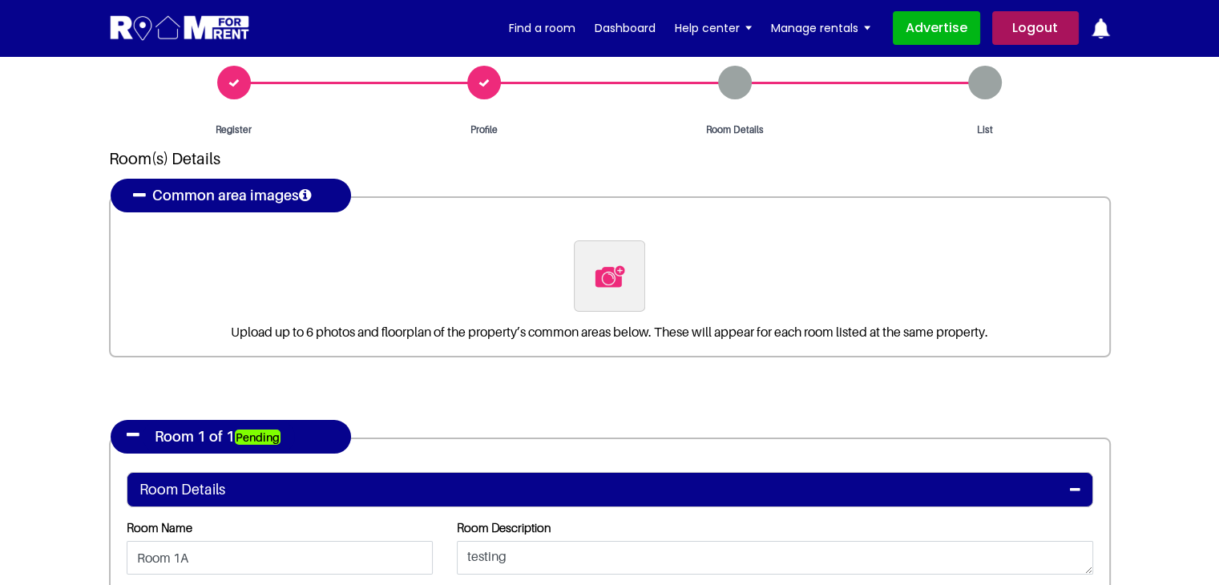
scroll to position [0, 0]
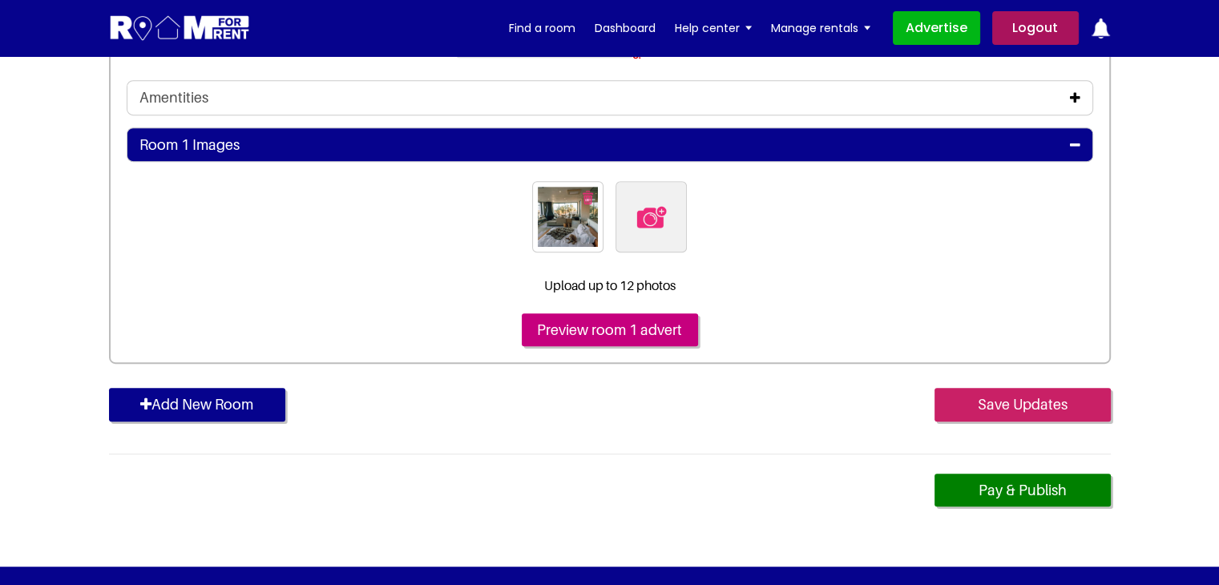
click at [1026, 413] on input "Save Updates" at bounding box center [1022, 405] width 176 height 34
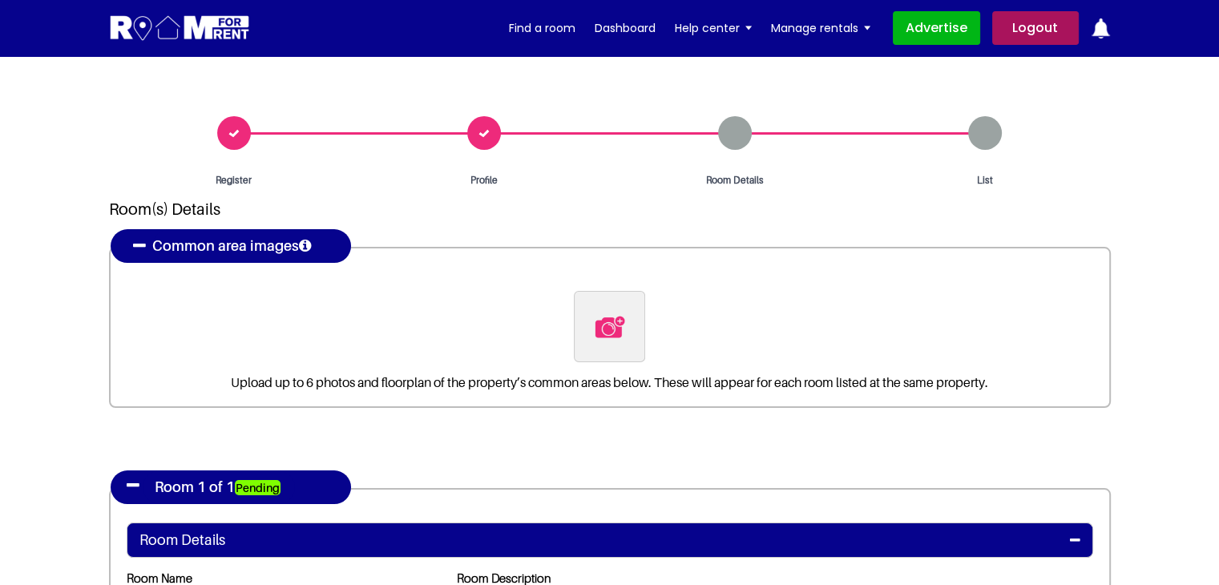
click at [498, 123] on div "Profile" at bounding box center [484, 151] width 251 height 71
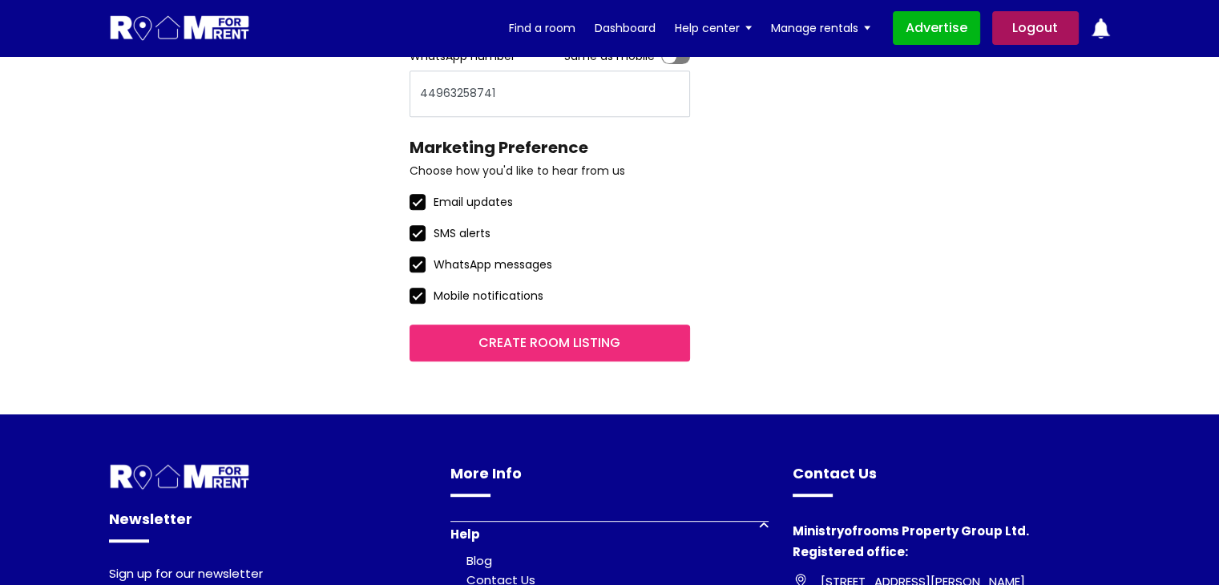
scroll to position [721, 0]
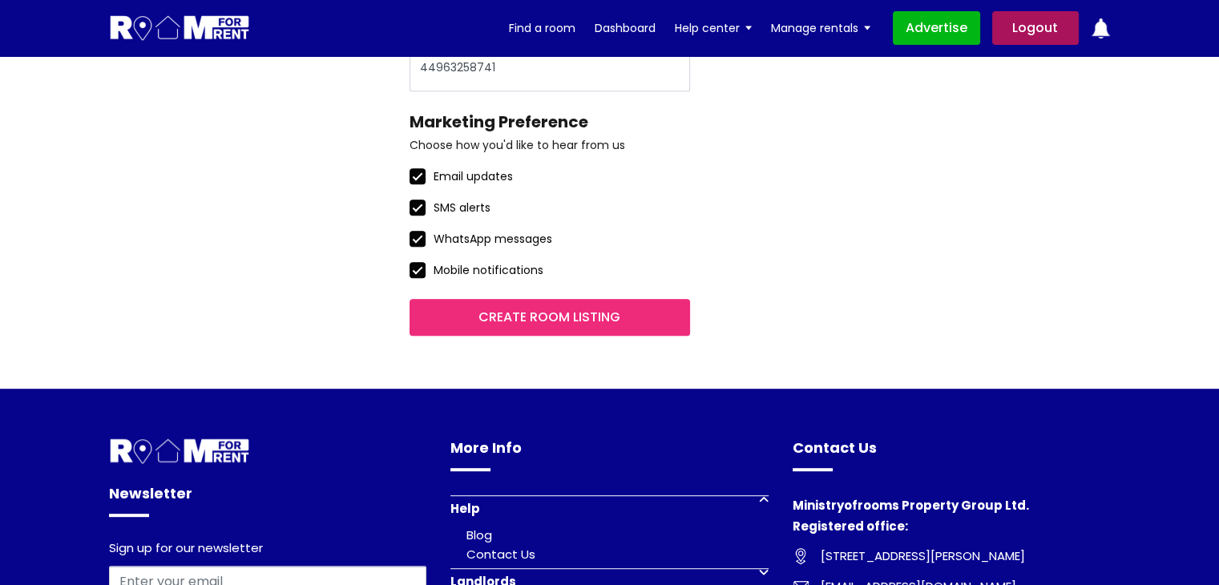
click at [566, 315] on input "Create room listing" at bounding box center [549, 317] width 280 height 37
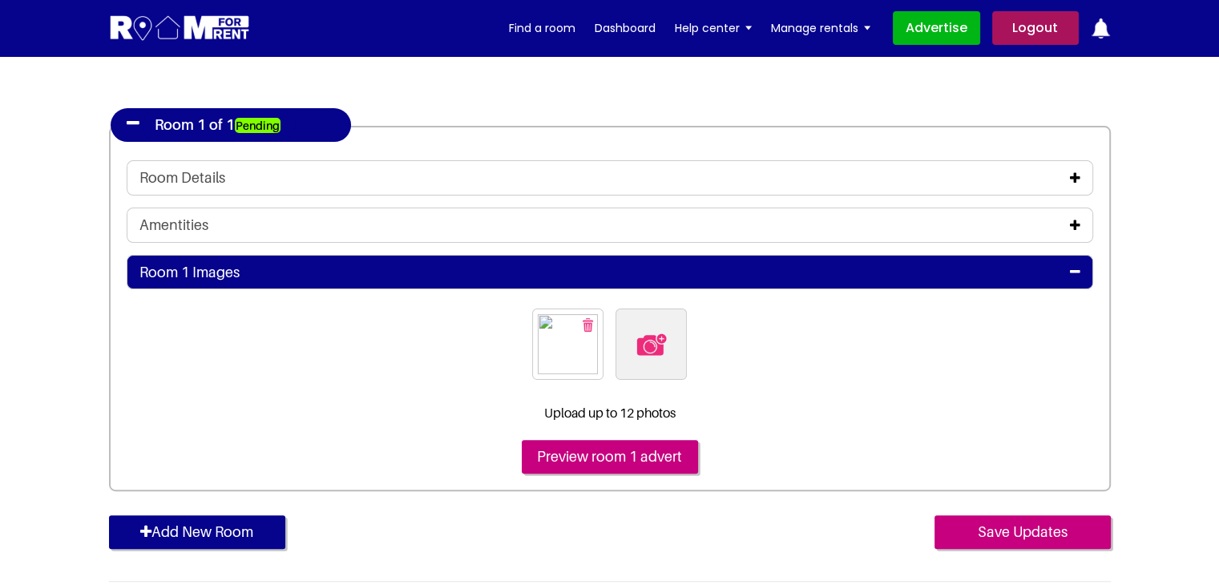
scroll to position [320, 0]
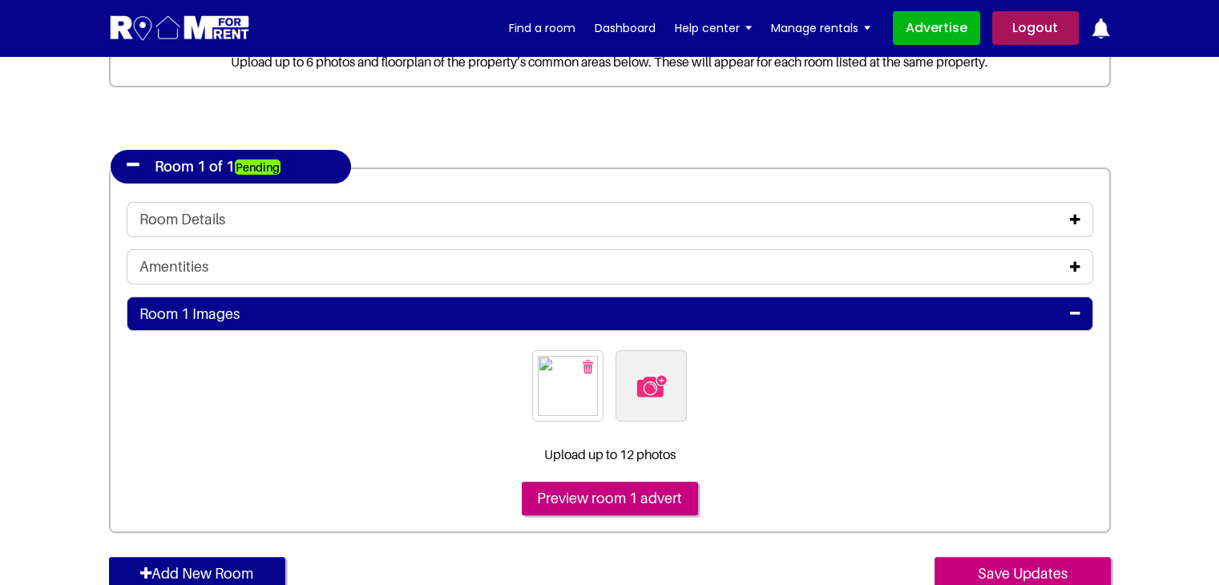
click at [1074, 213] on icon at bounding box center [1075, 219] width 10 height 13
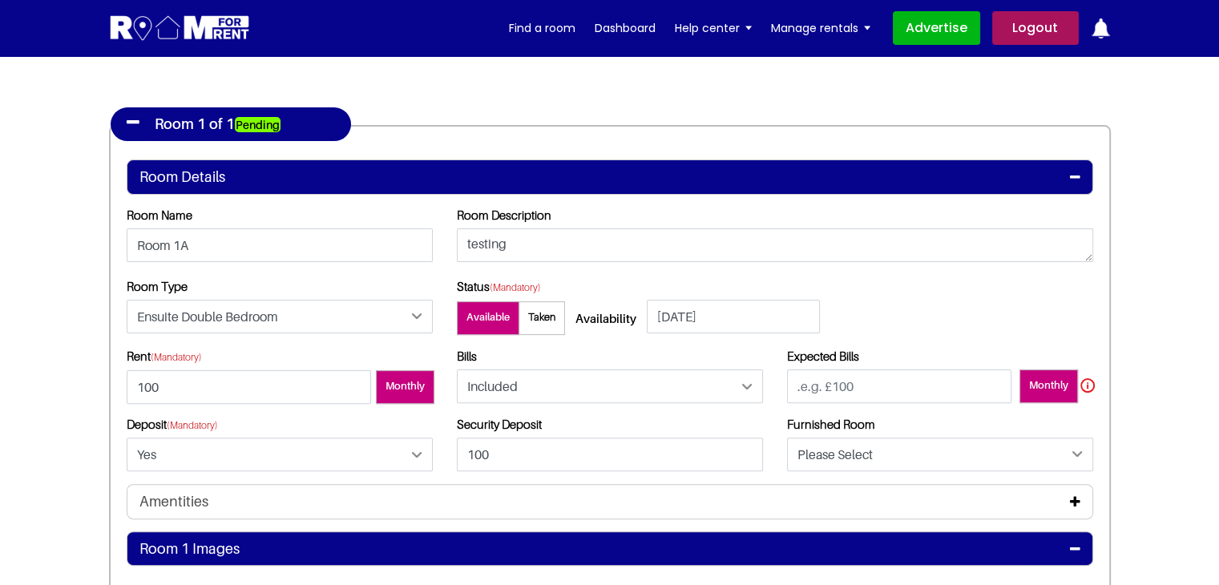
scroll to position [401, 0]
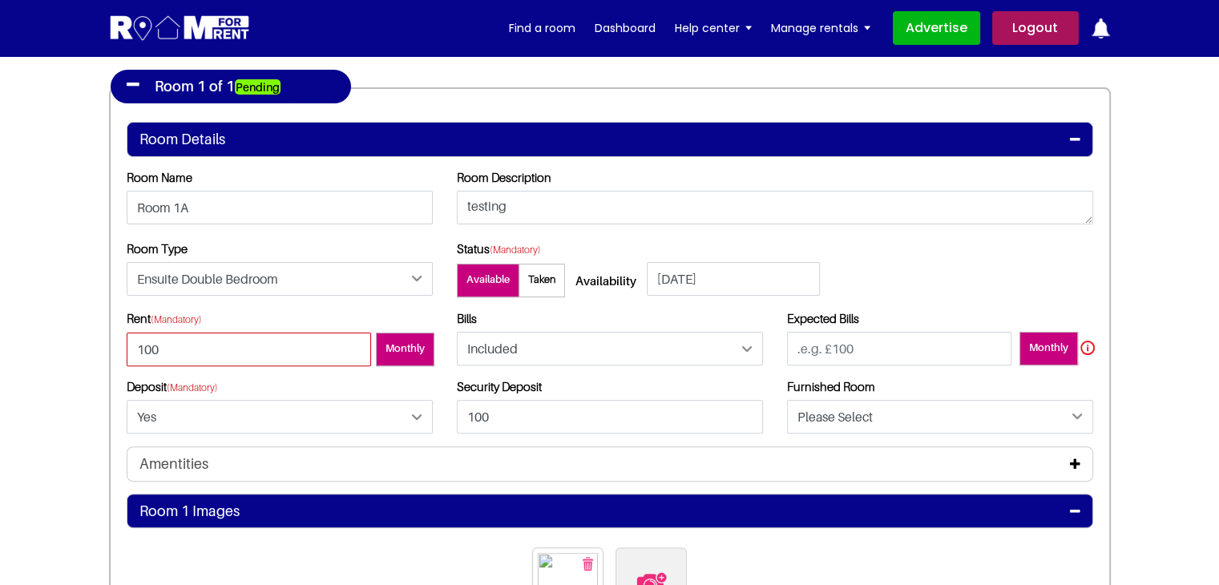
drag, startPoint x: 181, startPoint y: 349, endPoint x: 28, endPoint y: 349, distance: 153.0
click at [28, 349] on section "Register Profile Room Details List Room(s) Details" at bounding box center [609, 293] width 1219 height 1277
type input "-10"
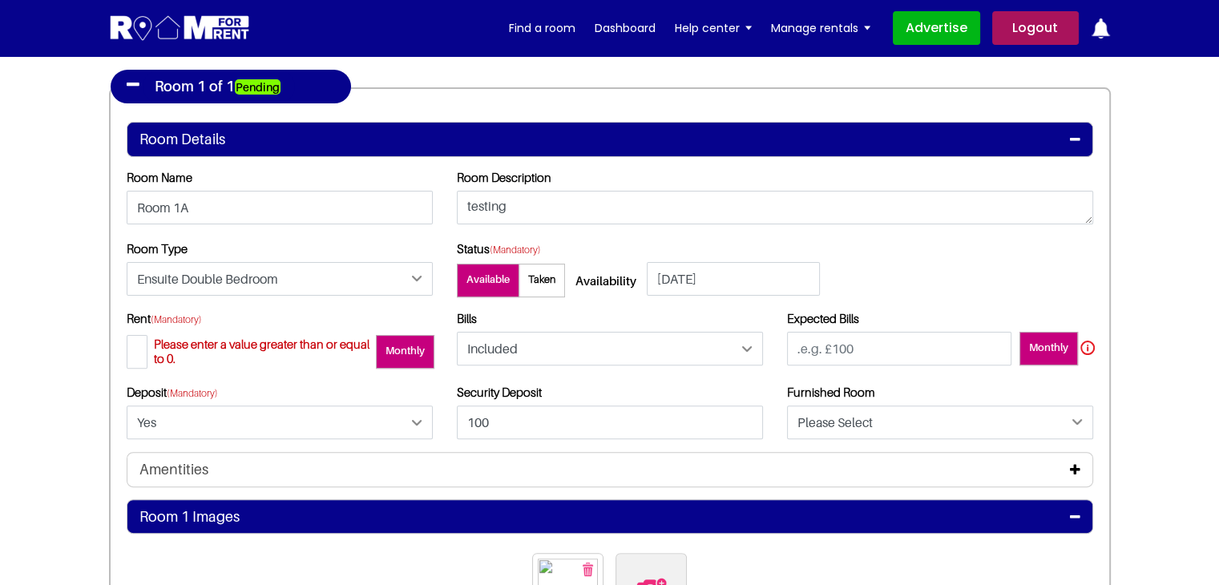
click at [71, 296] on section "Register Profile Room Details List Room(s) Details" at bounding box center [609, 296] width 1219 height 1283
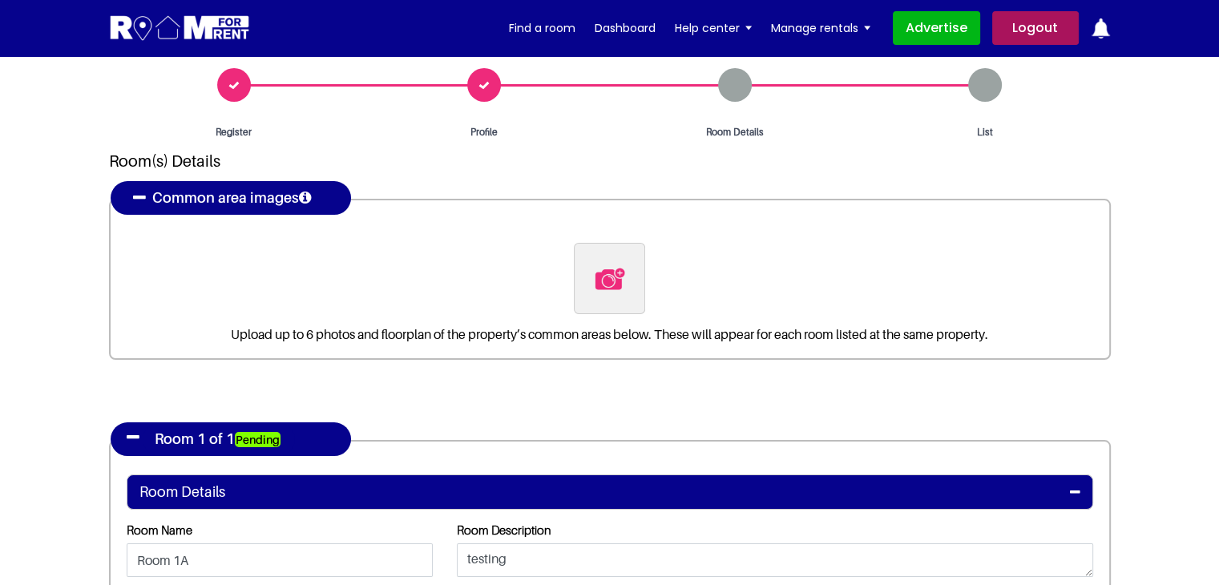
scroll to position [0, 0]
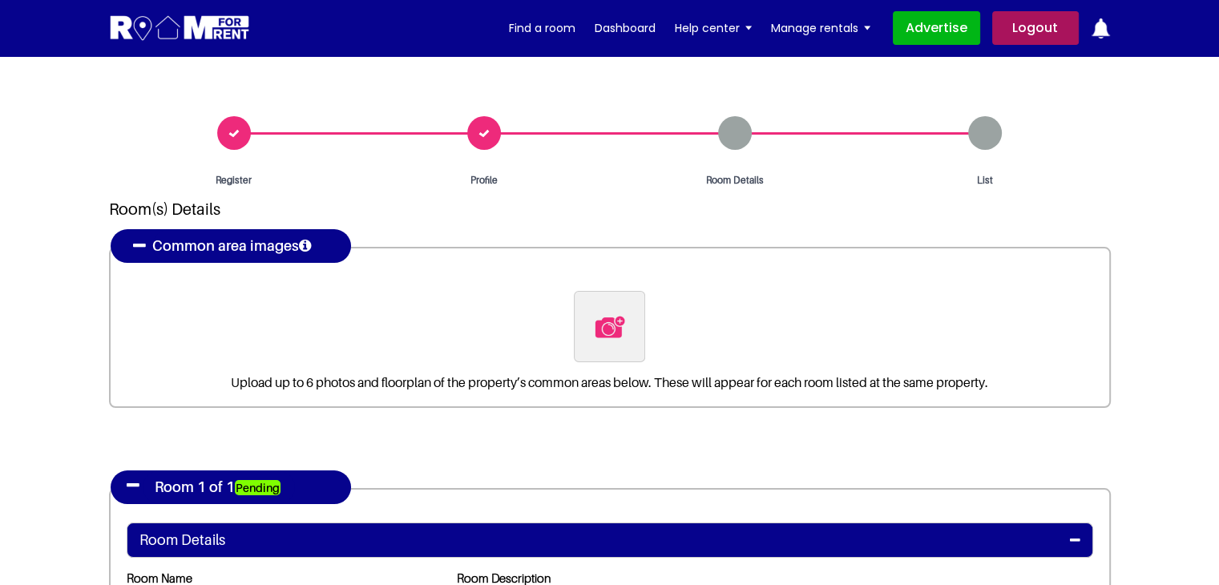
click at [491, 135] on div "Profile" at bounding box center [484, 151] width 251 height 71
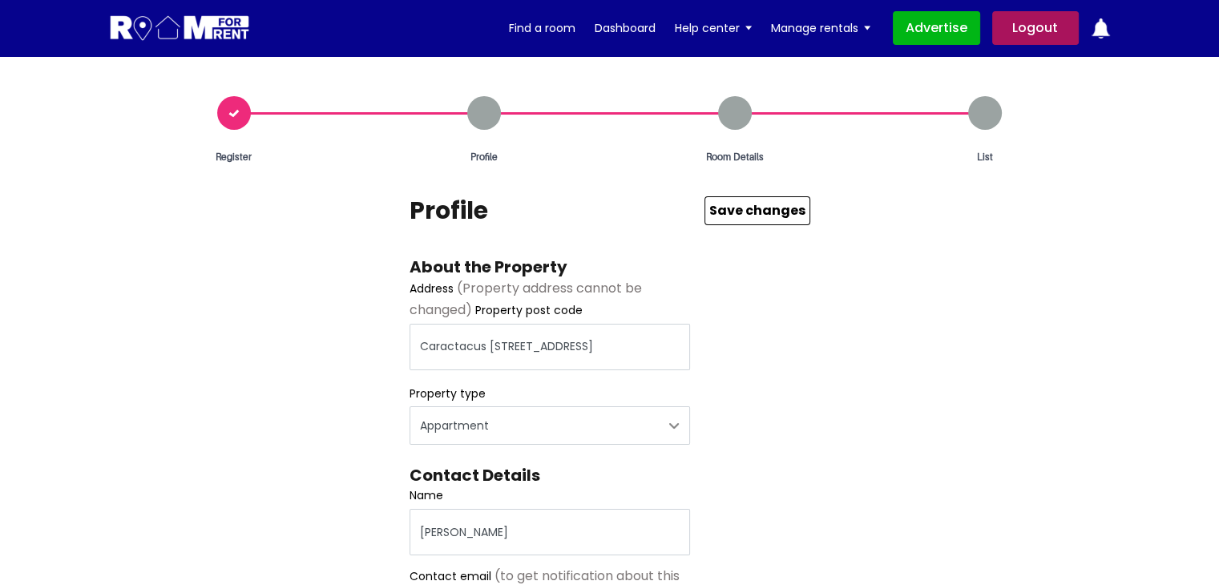
scroll to position [721, 0]
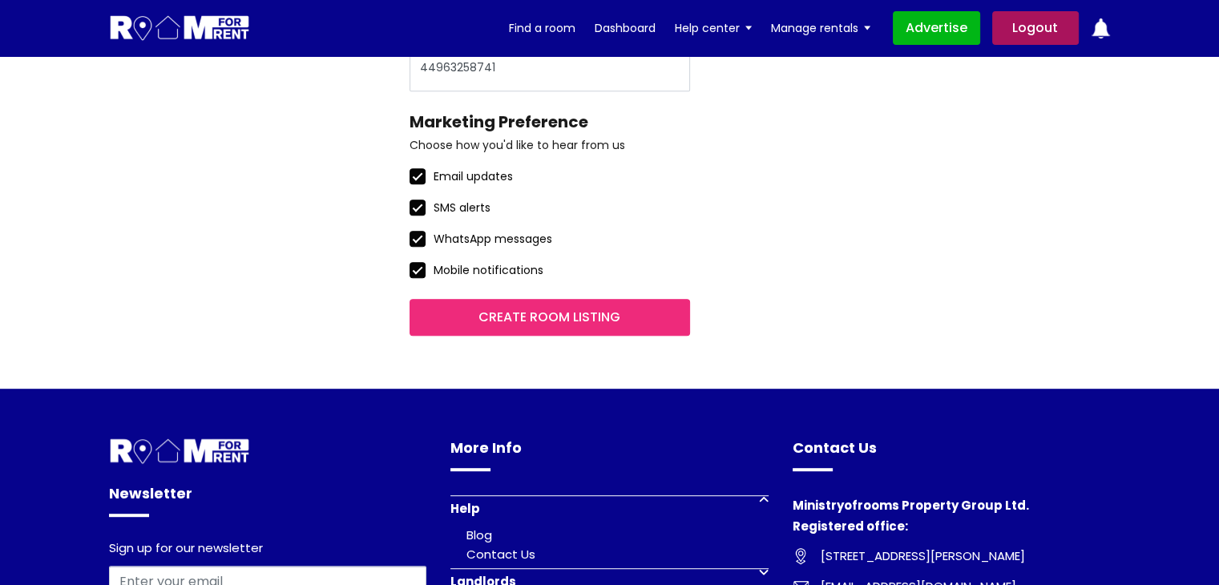
click at [615, 304] on input "Create room listing" at bounding box center [549, 317] width 280 height 37
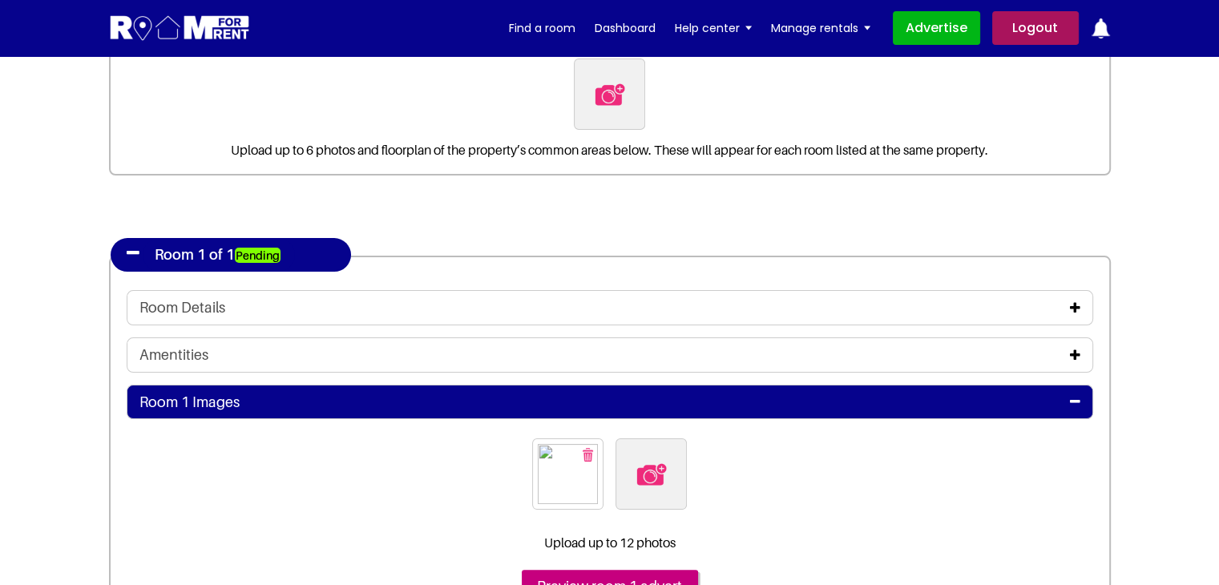
scroll to position [240, 0]
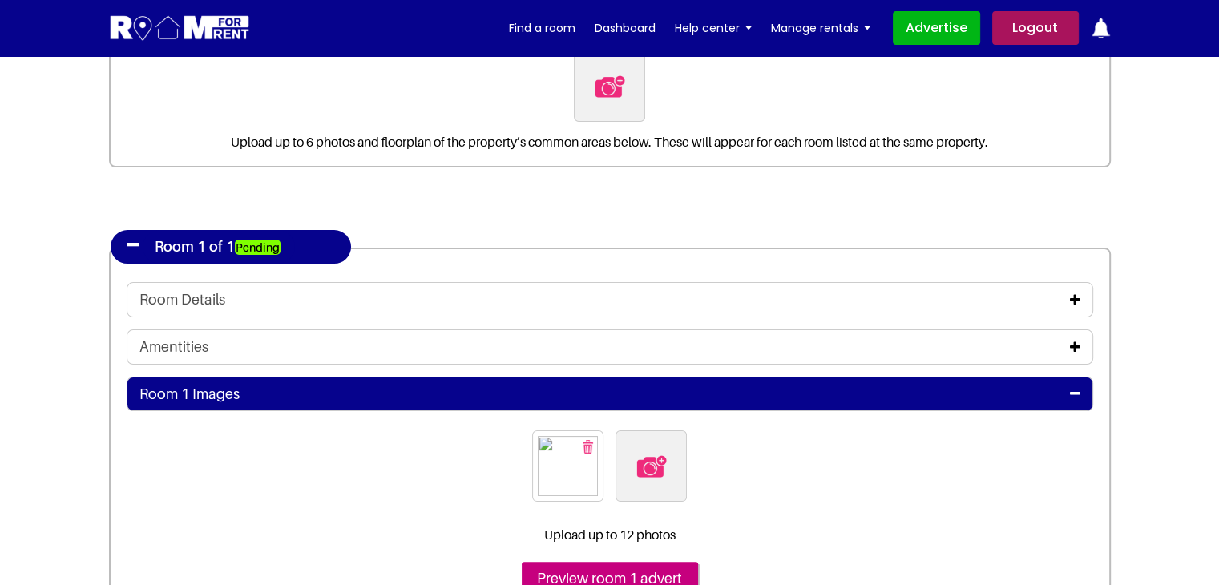
click at [1071, 300] on icon at bounding box center [1075, 299] width 10 height 13
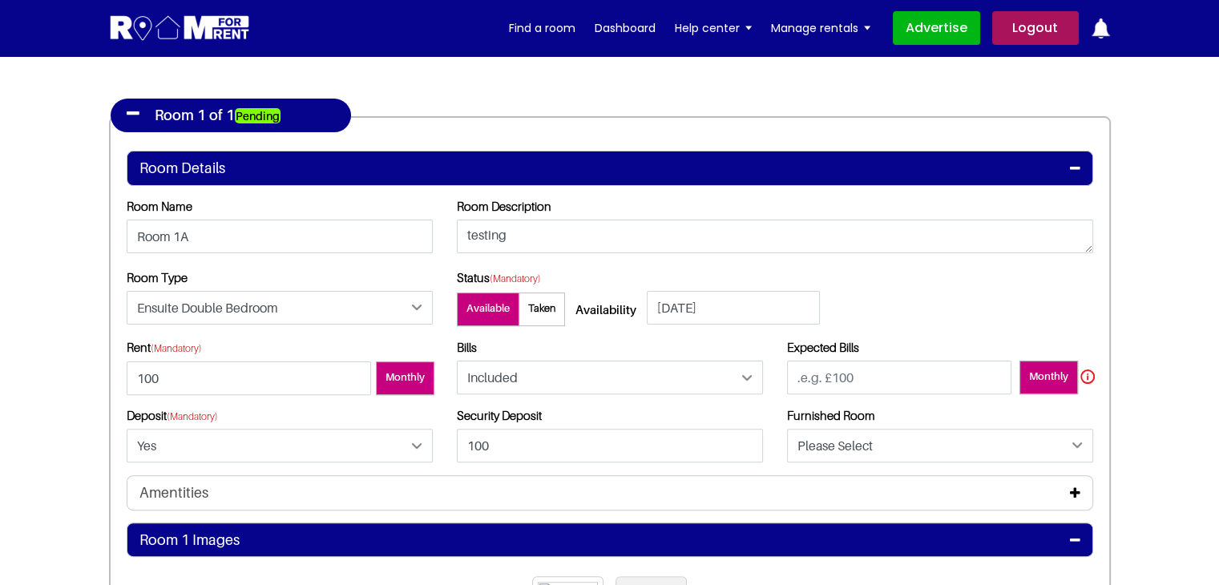
scroll to position [401, 0]
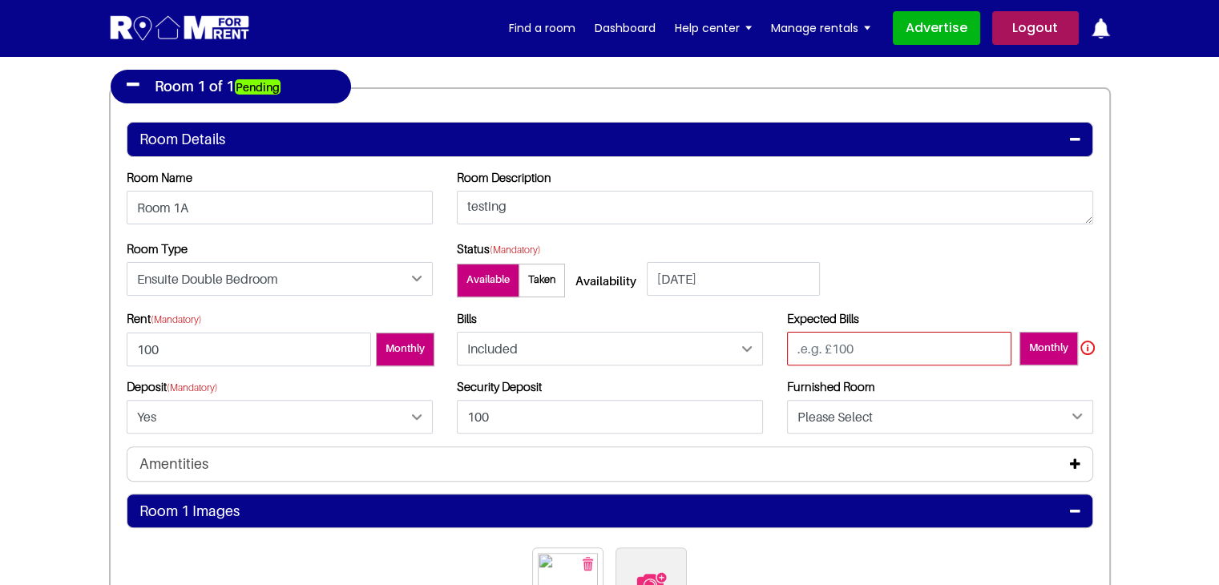
click at [843, 347] on input "number" at bounding box center [899, 349] width 224 height 34
type input "-100.525555"
click at [342, 337] on input "100" at bounding box center [249, 350] width 244 height 34
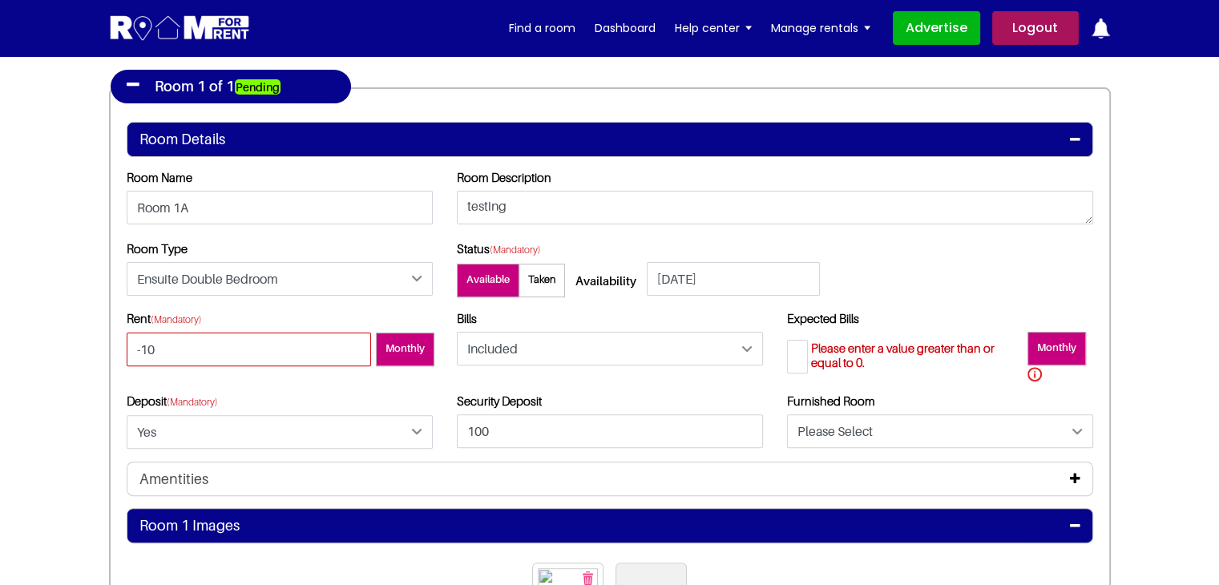
type input "-10"
click at [34, 362] on section "Register Profile Room Details List Room(s) Details" at bounding box center [609, 301] width 1219 height 1292
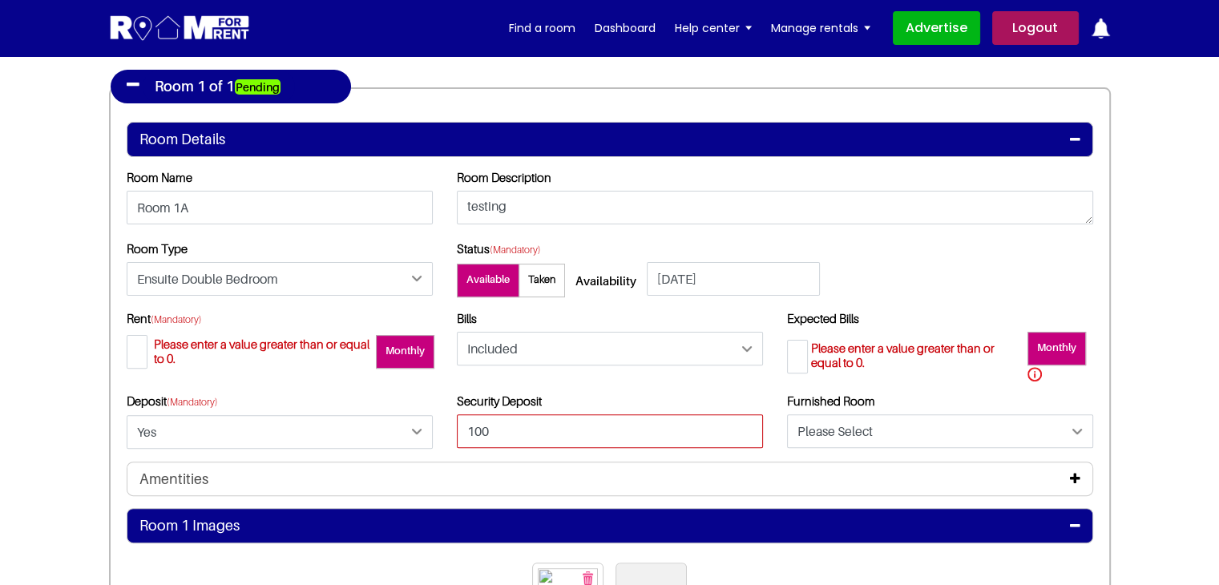
drag, startPoint x: 513, startPoint y: 433, endPoint x: 434, endPoint y: 411, distance: 81.4
click at [436, 422] on div "Rent (Mandatory) -10 Please enter a value greater than or equal to 0. Monthly" at bounding box center [610, 386] width 990 height 150
type input "-10"
click at [694, 397] on div "Security Deposit -10" at bounding box center [610, 420] width 306 height 54
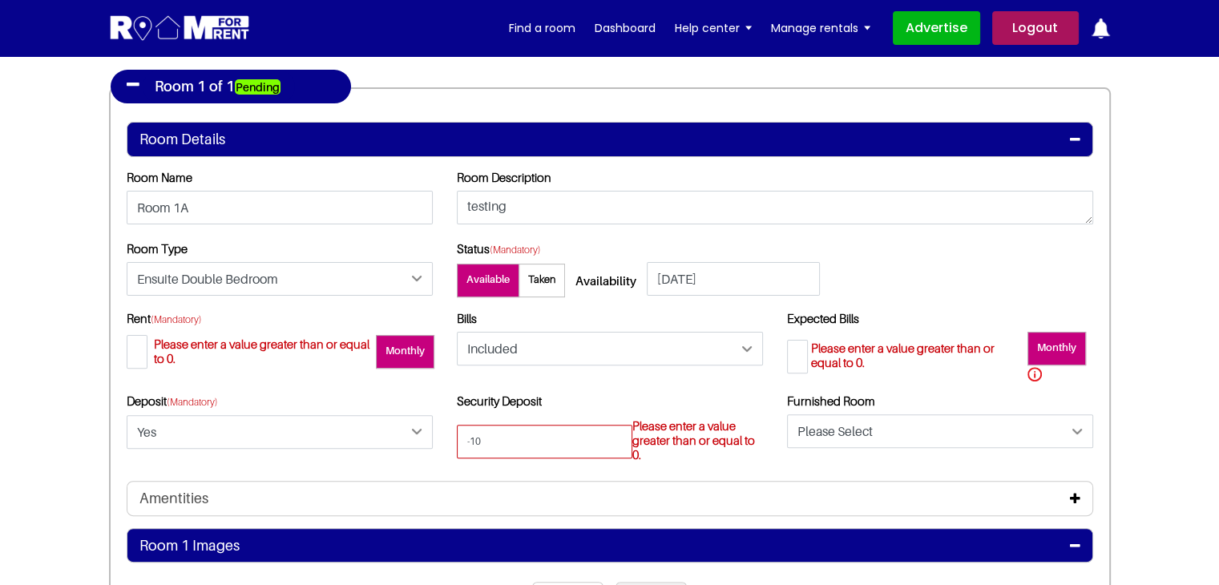
click at [615, 441] on input "-10" at bounding box center [544, 442] width 175 height 34
click at [701, 448] on label "Please enter a value greater than or equal to 0." at bounding box center [697, 437] width 131 height 47
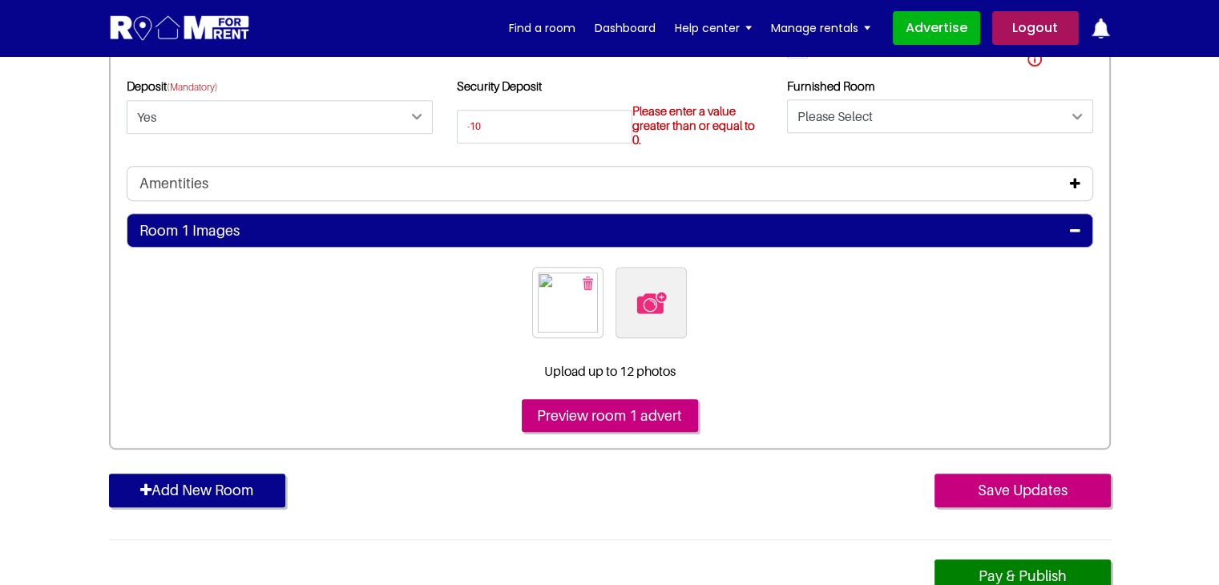
scroll to position [721, 0]
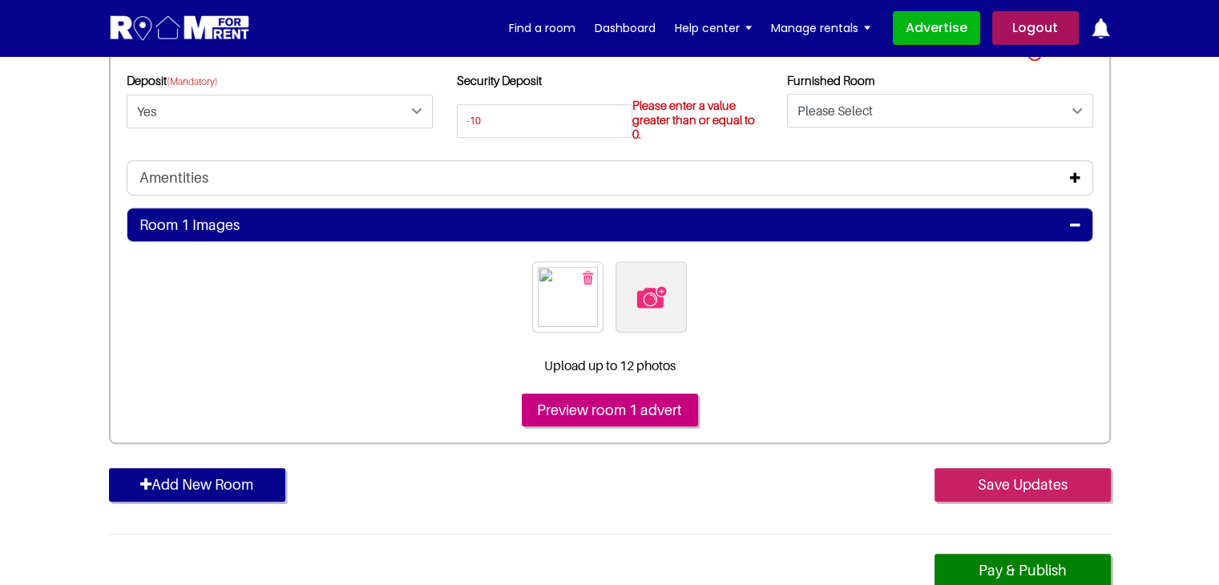
click at [1038, 492] on input "Save Updates" at bounding box center [1022, 485] width 176 height 34
click at [1006, 491] on input "Save Updates" at bounding box center [1022, 485] width 176 height 34
click at [815, 498] on div "Add New Room Save Updates" at bounding box center [610, 489] width 1002 height 42
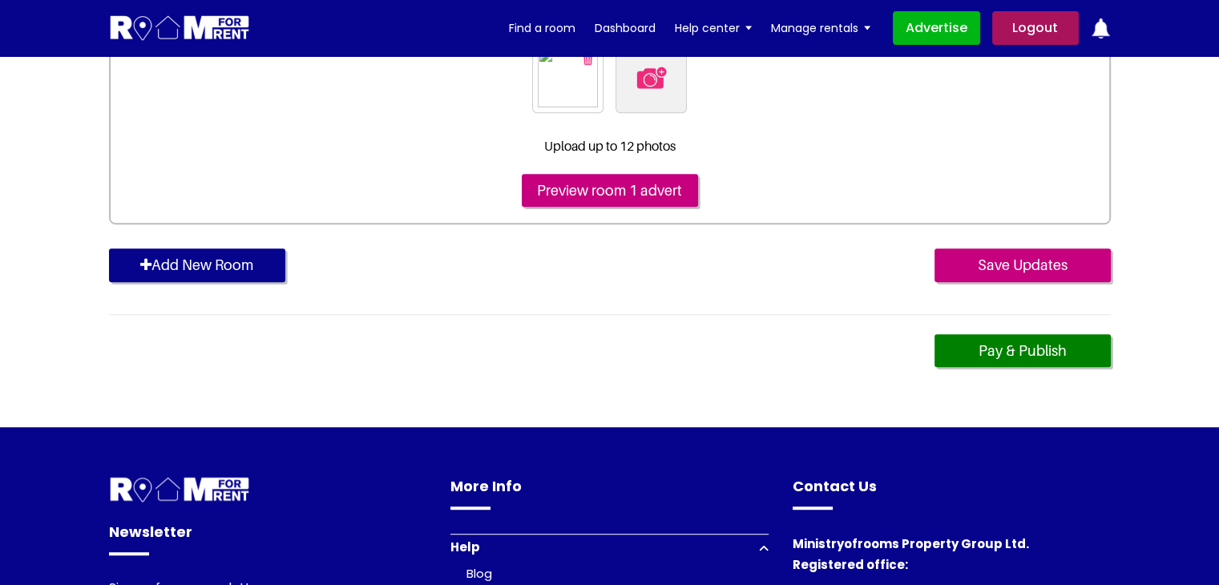
scroll to position [961, 0]
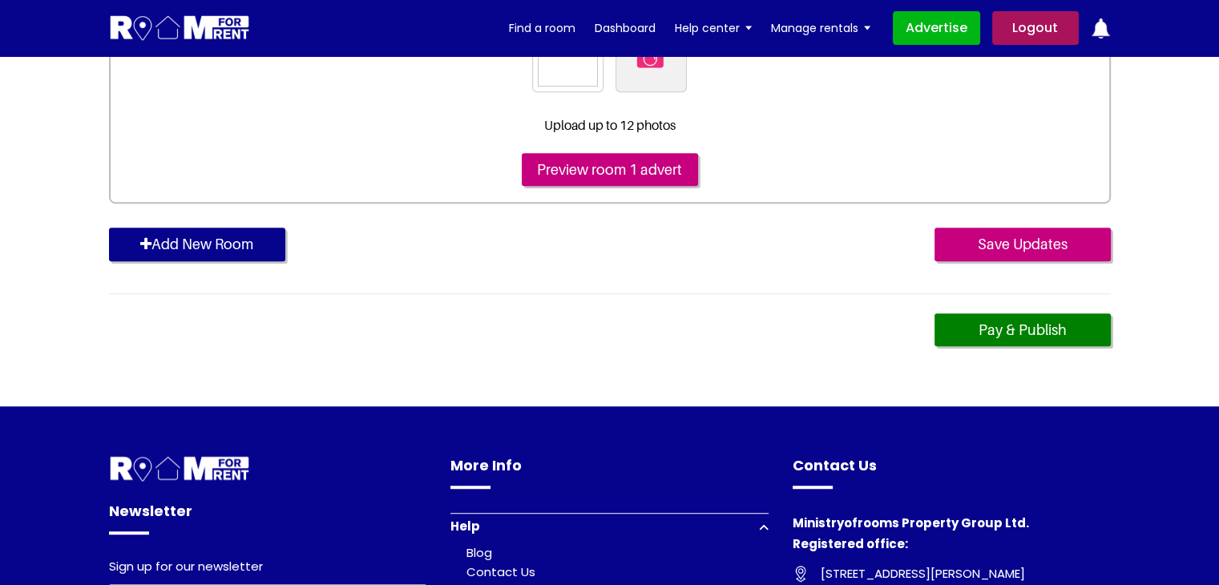
click at [1022, 248] on input "Save Updates" at bounding box center [1022, 245] width 176 height 34
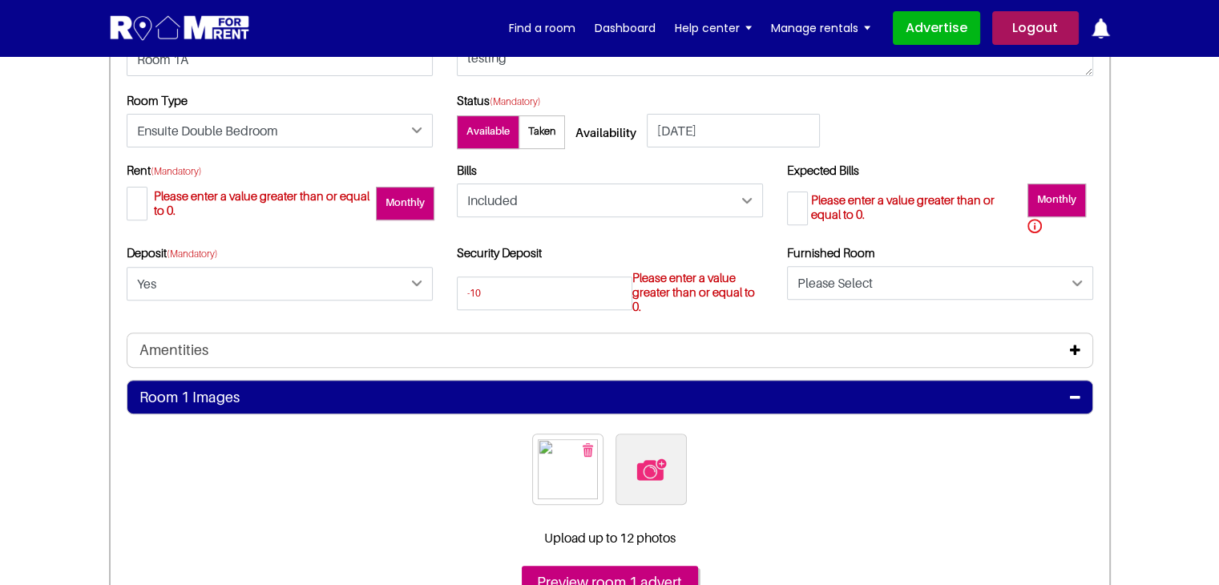
click at [641, 344] on div "Amentities" at bounding box center [609, 350] width 941 height 18
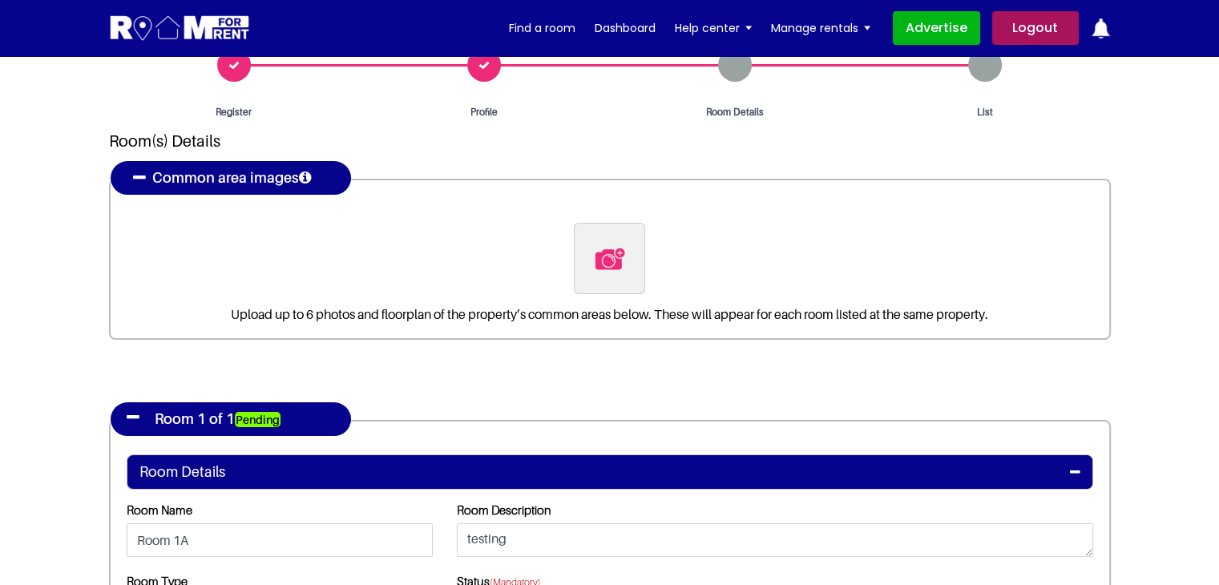
scroll to position [0, 0]
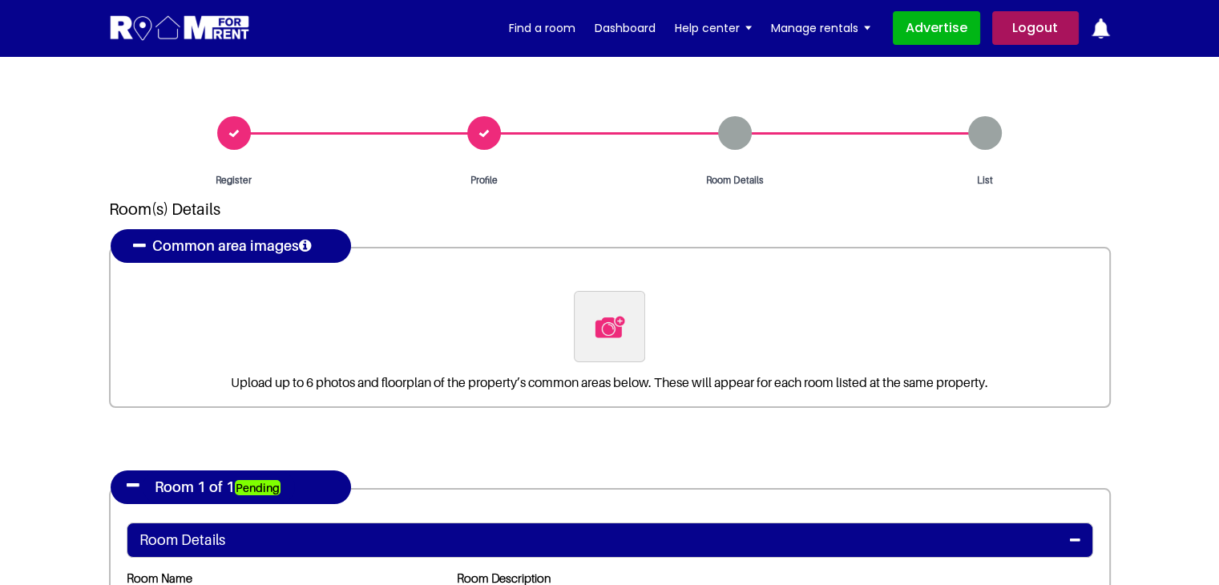
click at [475, 136] on div "Profile" at bounding box center [484, 151] width 251 height 71
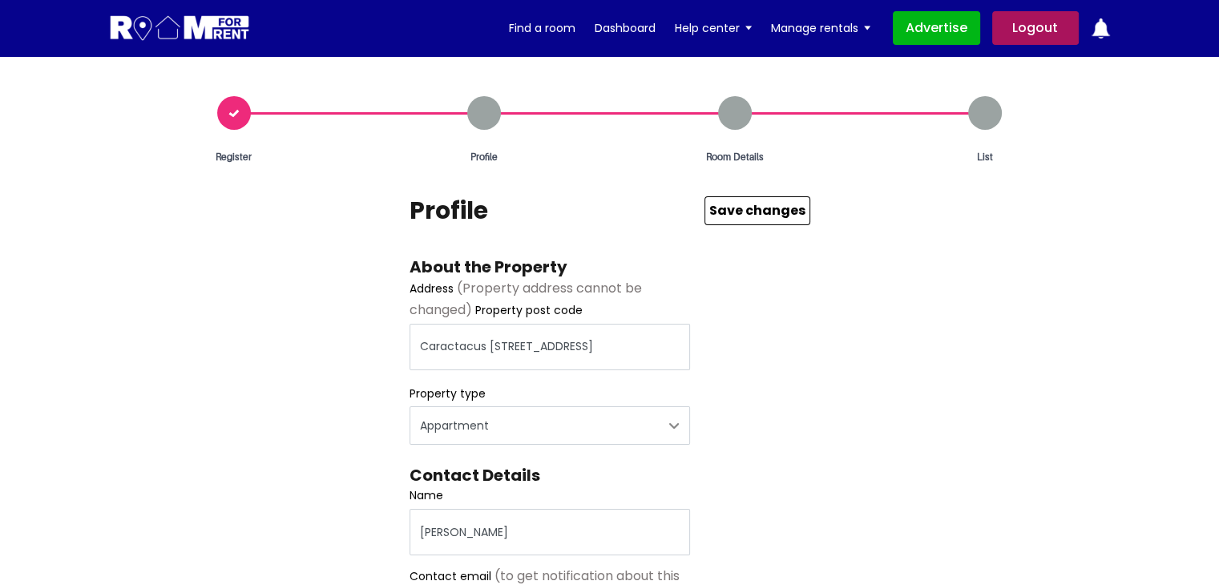
click at [741, 205] on button "Save Changes" at bounding box center [757, 210] width 106 height 29
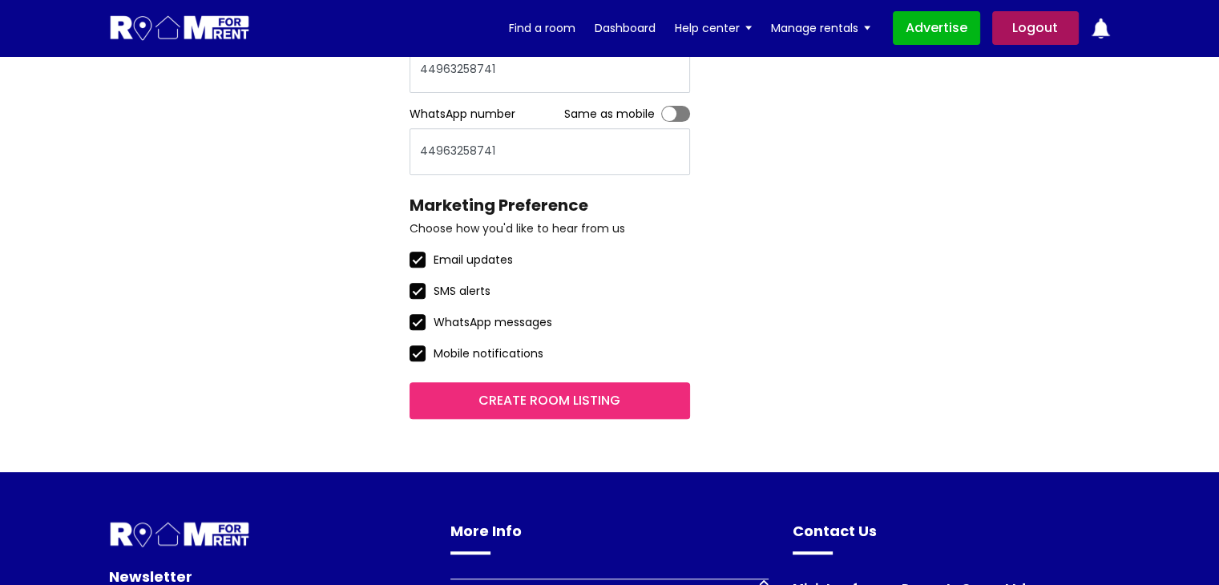
scroll to position [641, 0]
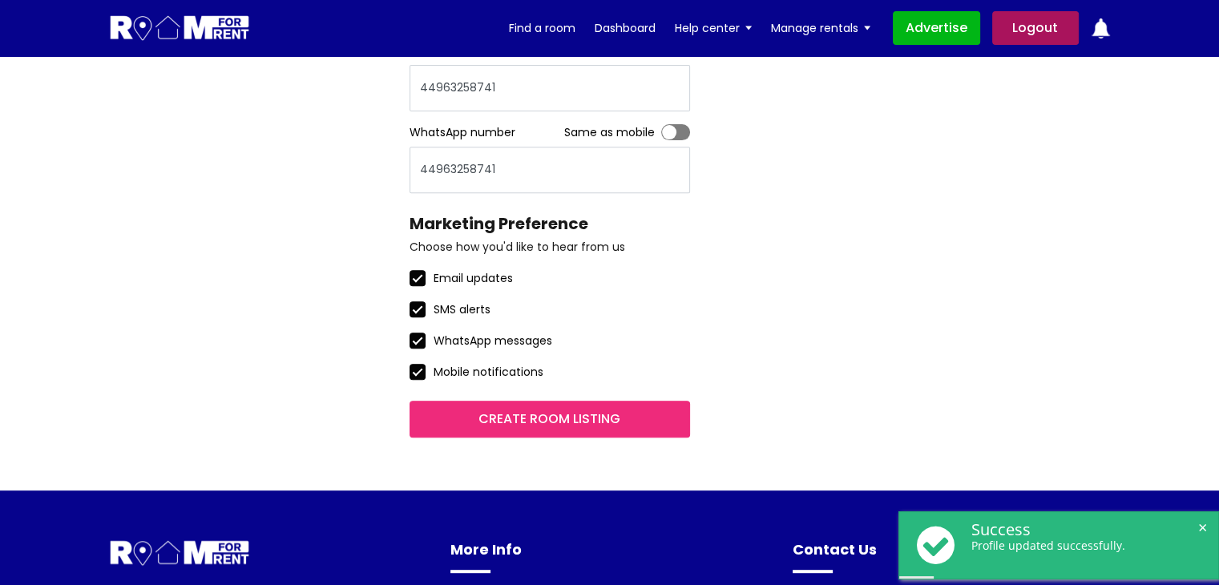
scroll to position [641, 0]
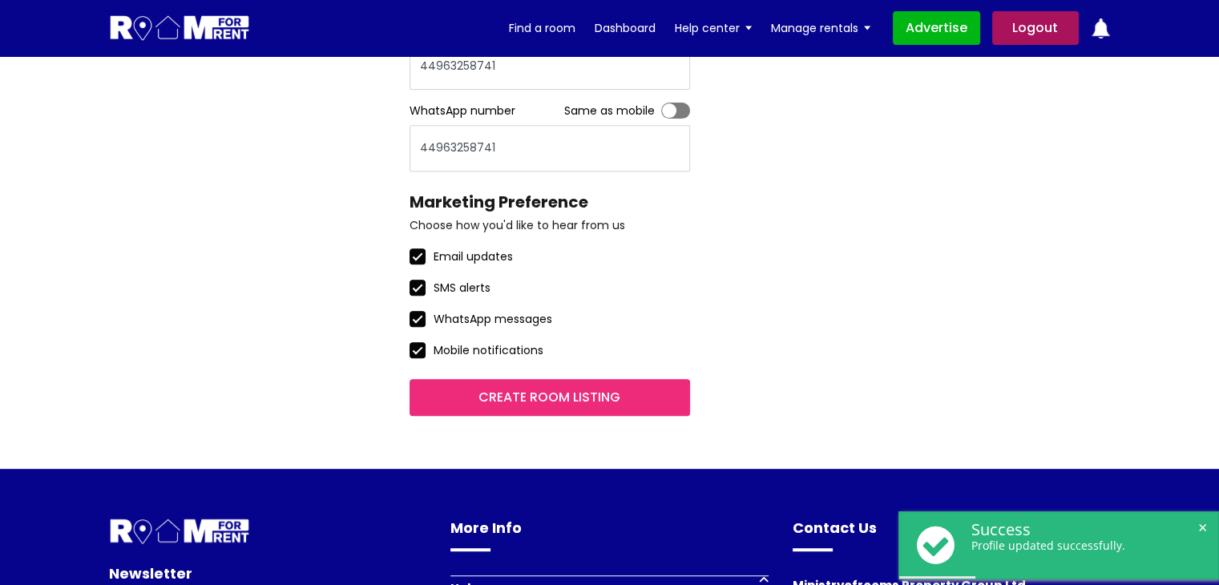
click at [545, 392] on input "Create room listing" at bounding box center [549, 397] width 280 height 37
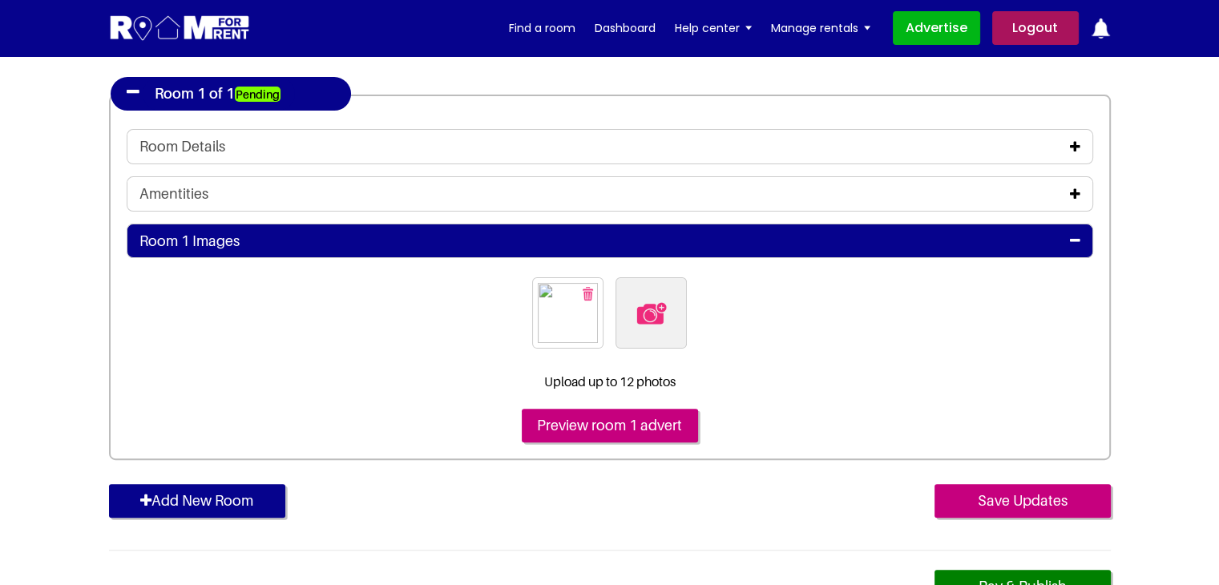
scroll to position [401, 0]
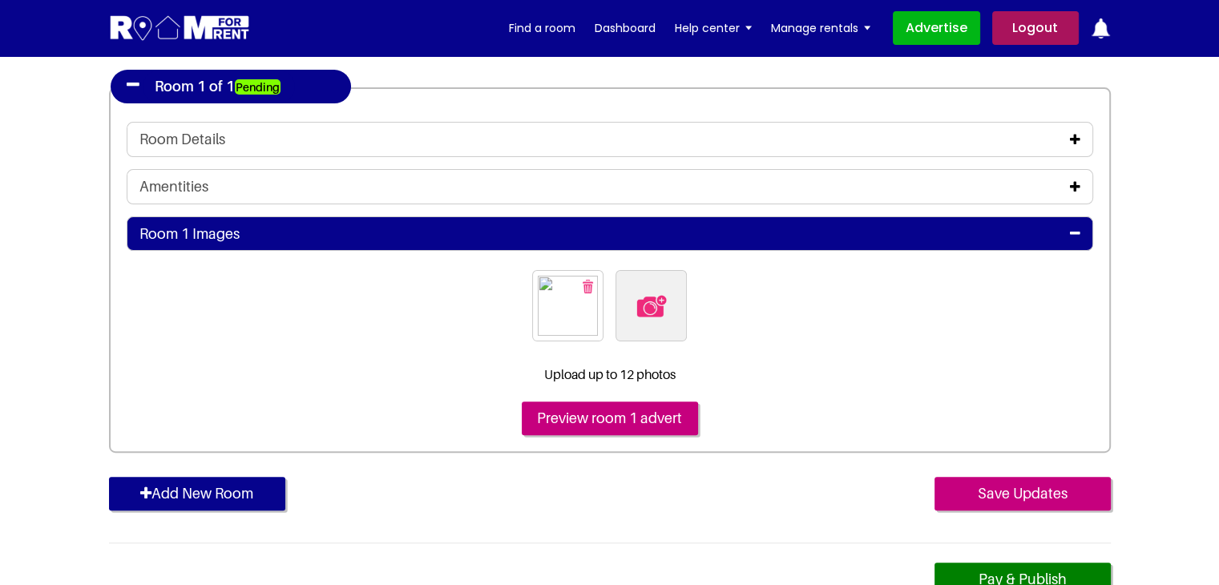
click at [1073, 135] on icon at bounding box center [1075, 139] width 10 height 13
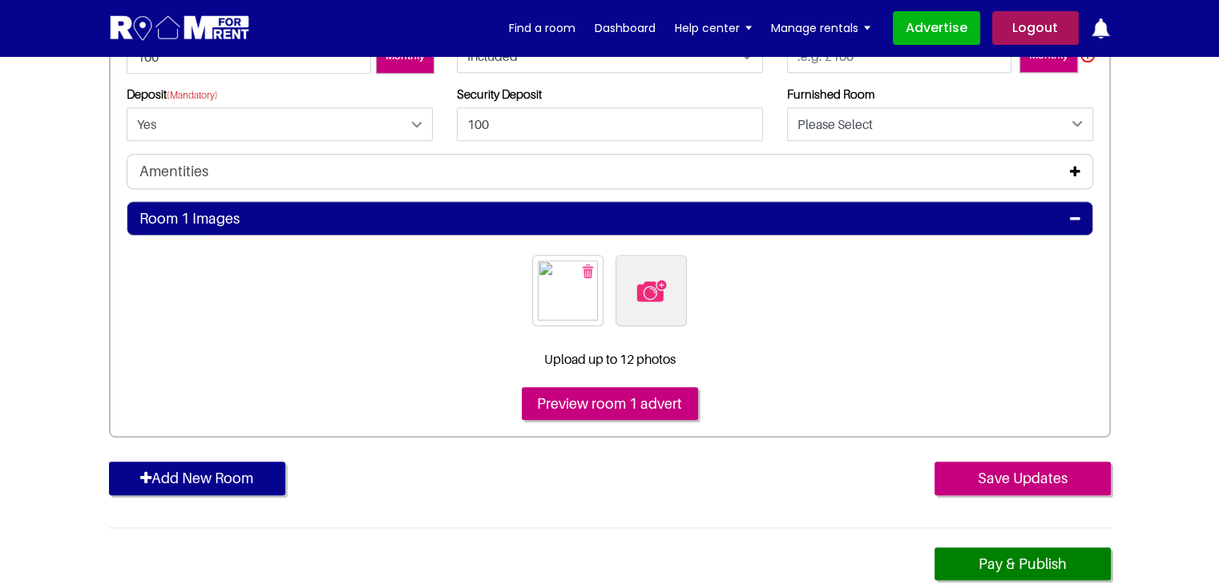
scroll to position [721, 0]
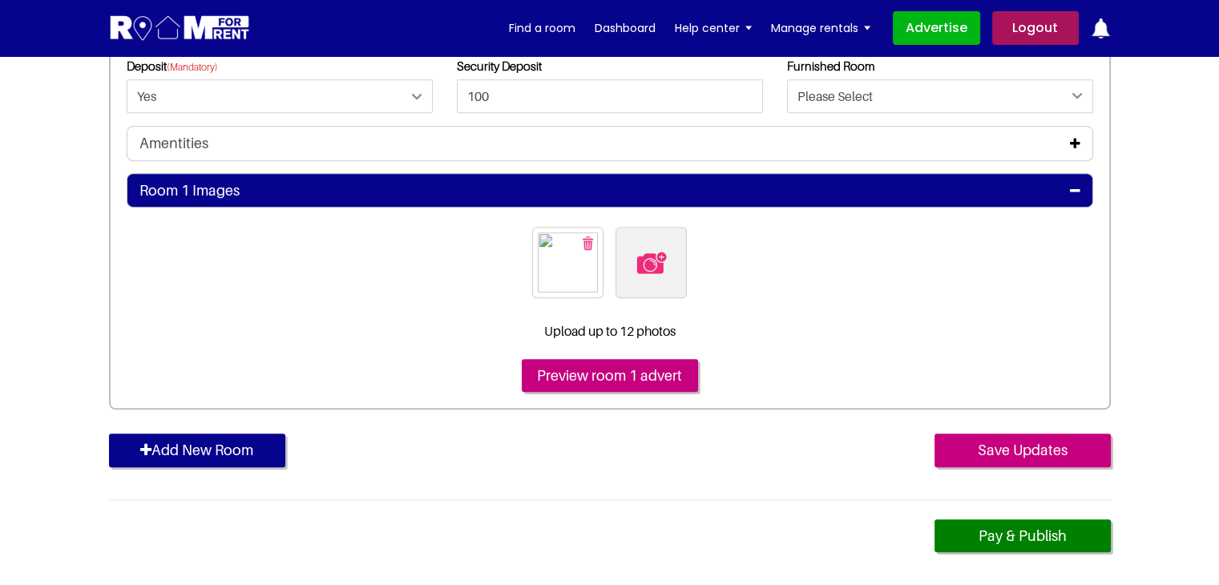
click at [584, 248] on img "button" at bounding box center [587, 243] width 10 height 14
click at [615, 264] on img at bounding box center [610, 263] width 34 height 34
click at [615, 247] on input "file" at bounding box center [696, 237] width 245 height 20
type input "C:\fakepath\pexels-vlada-karpovich-4050318.jpg"
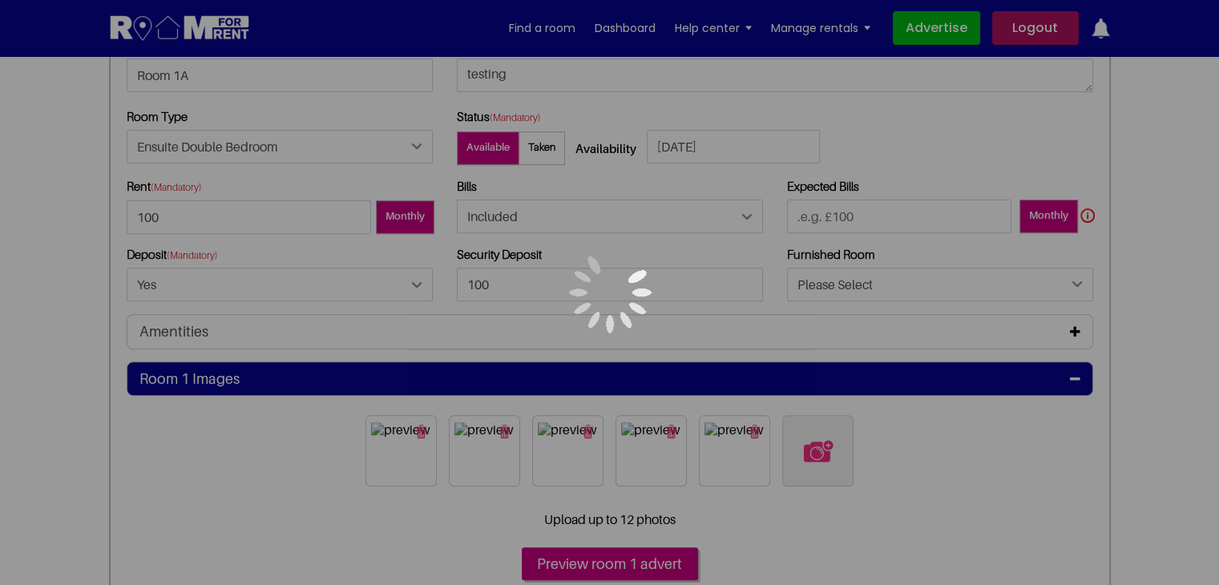
scroll to position [561, 0]
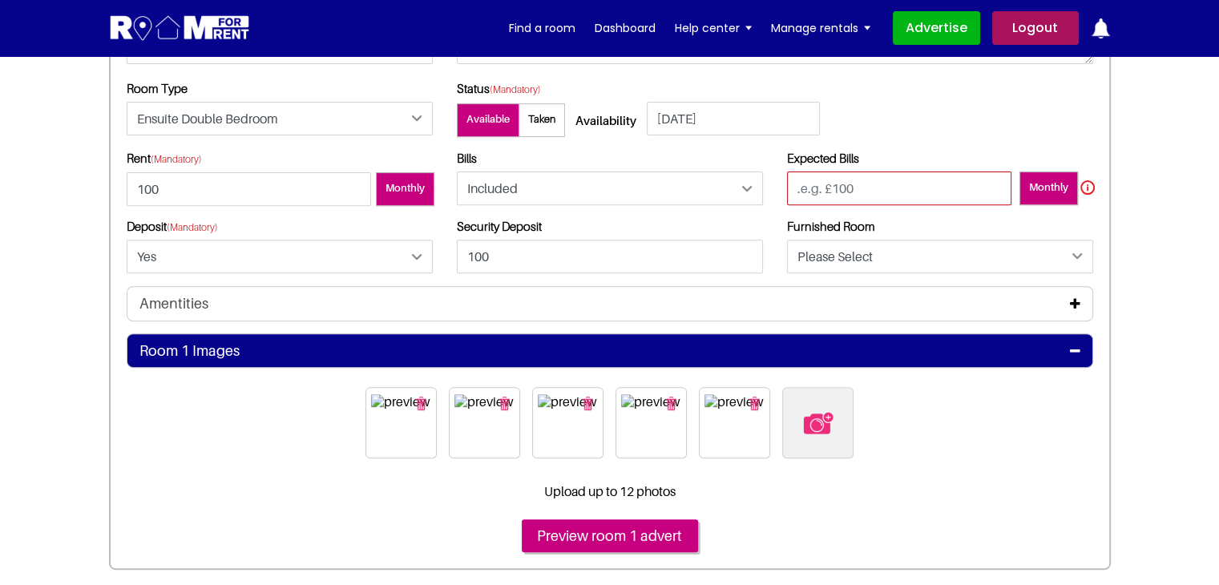
click at [870, 194] on input "number" at bounding box center [899, 188] width 224 height 34
type input "100"
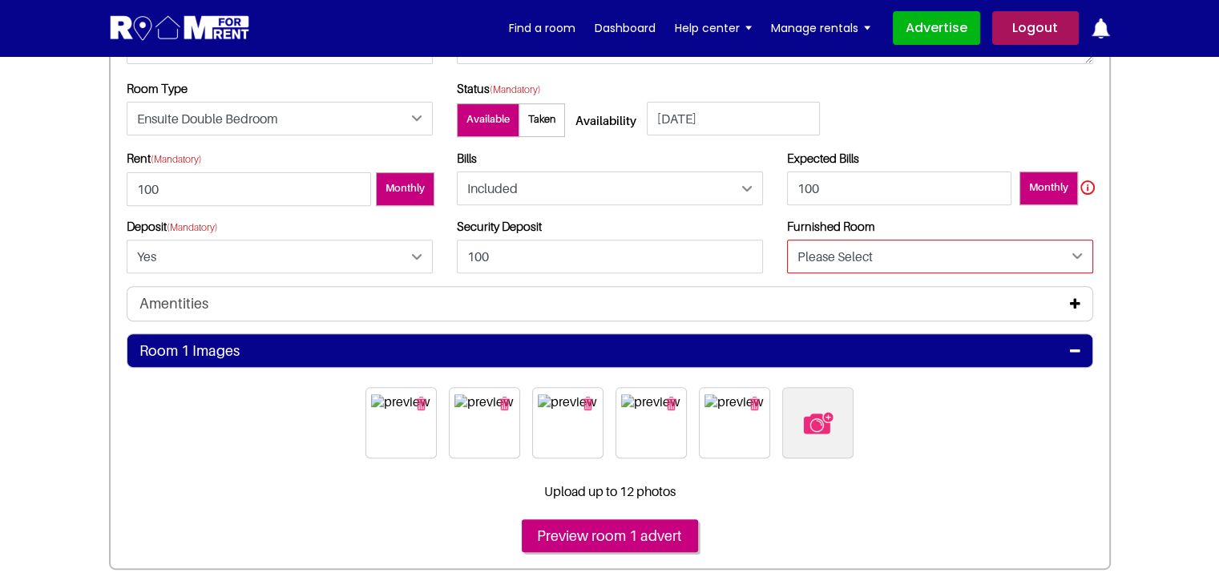
click at [855, 255] on select "Please Select Yes No" at bounding box center [940, 257] width 306 height 34
select select "Yes"
click at [787, 240] on select "Please Select Yes No" at bounding box center [940, 257] width 306 height 34
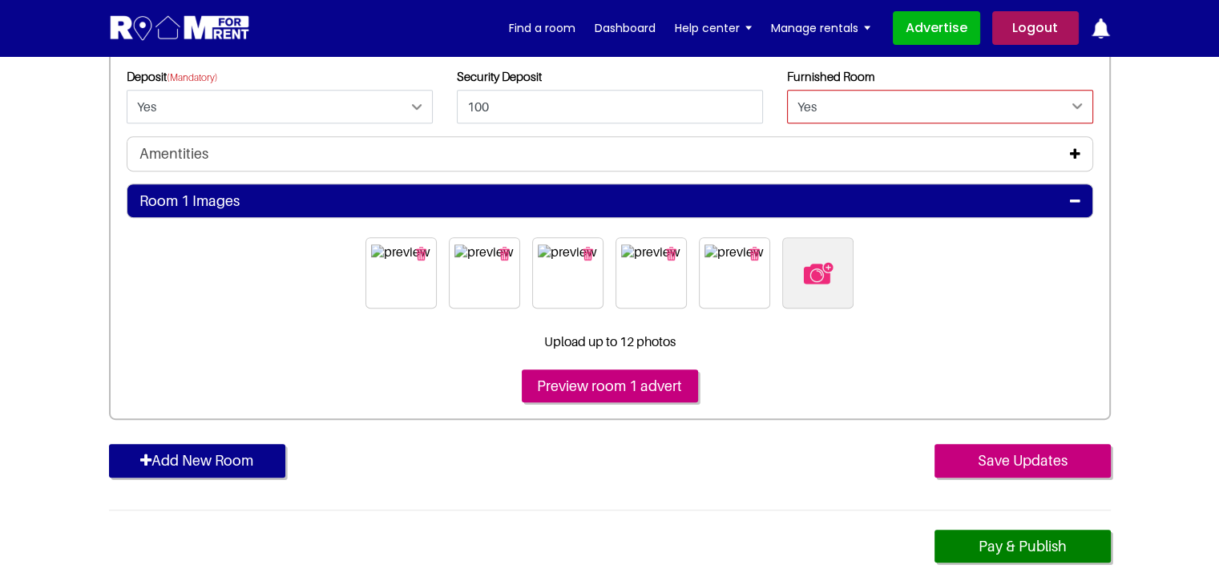
scroll to position [721, 0]
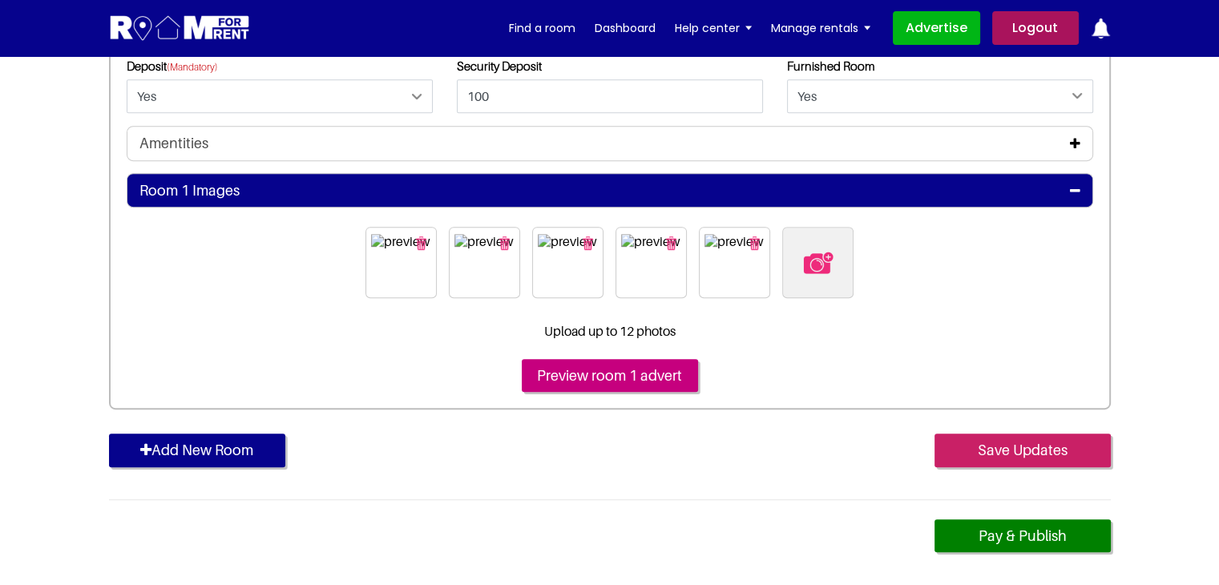
click at [1026, 461] on input "Save Updates" at bounding box center [1022, 450] width 176 height 34
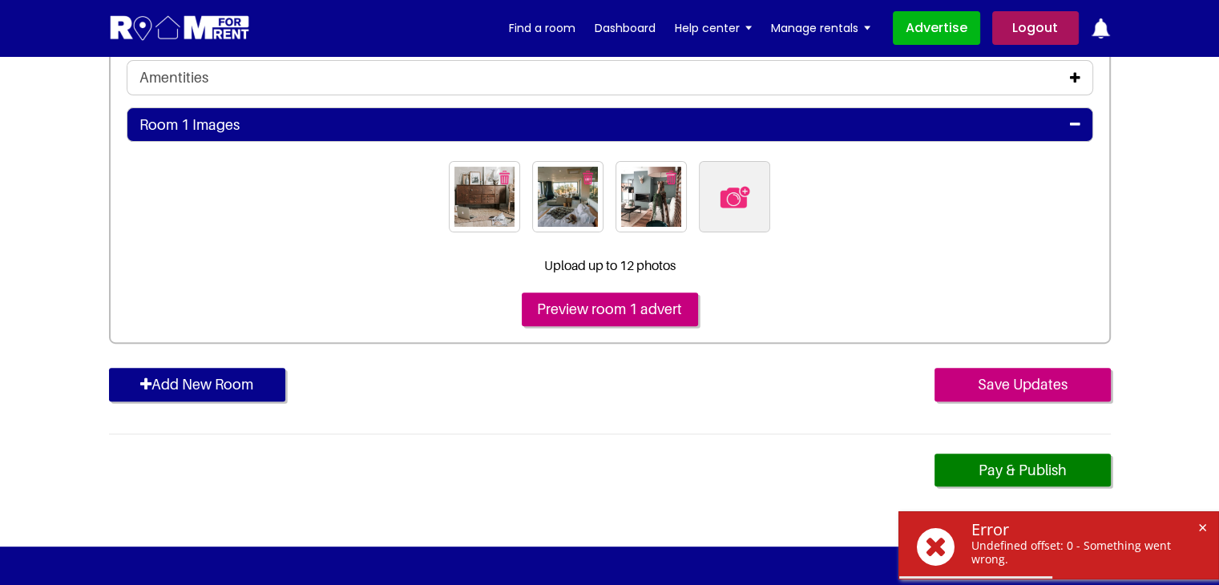
scroll to position [561, 0]
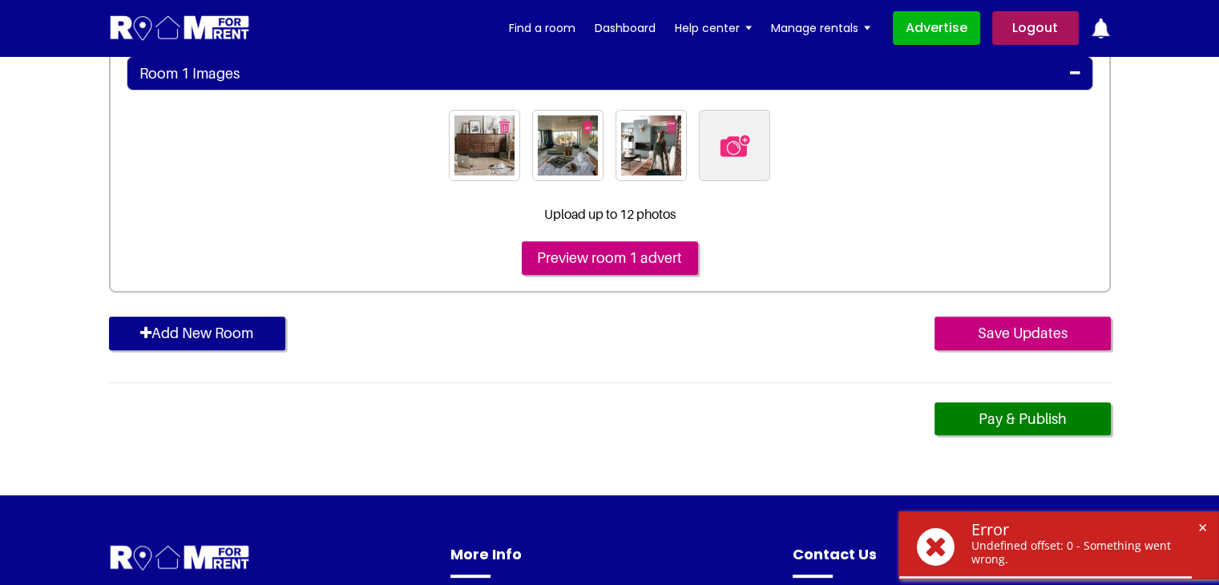
click at [753, 148] on label at bounding box center [734, 145] width 71 height 71
click at [753, 130] on input "file" at bounding box center [821, 120] width 245 height 20
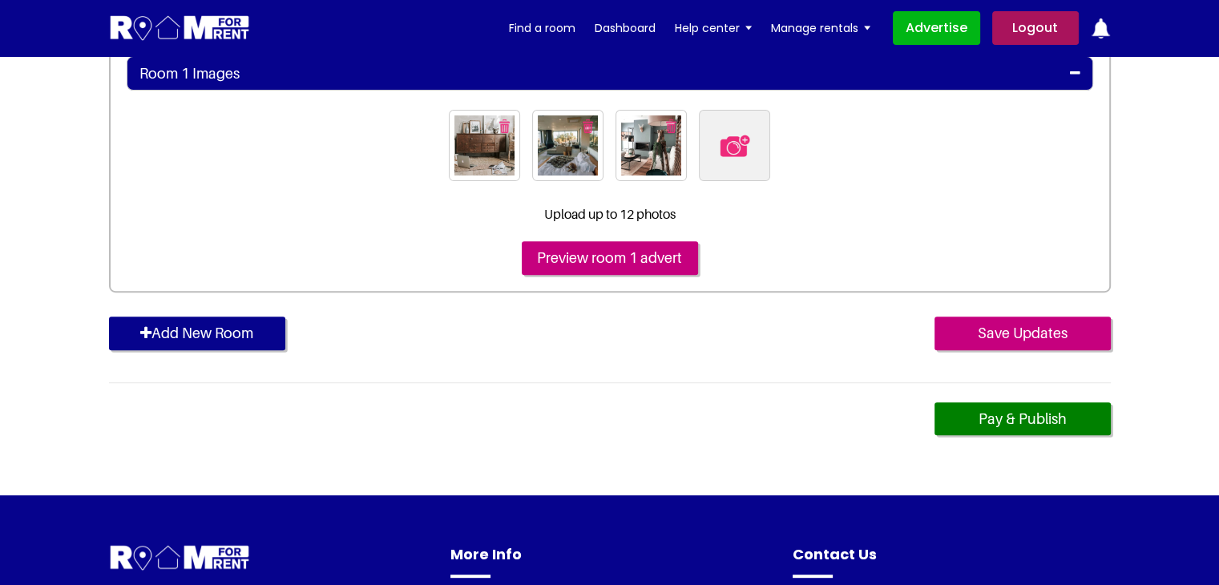
type input "C:\fakepath\pexels-[PERSON_NAME]-4050318.jpg"
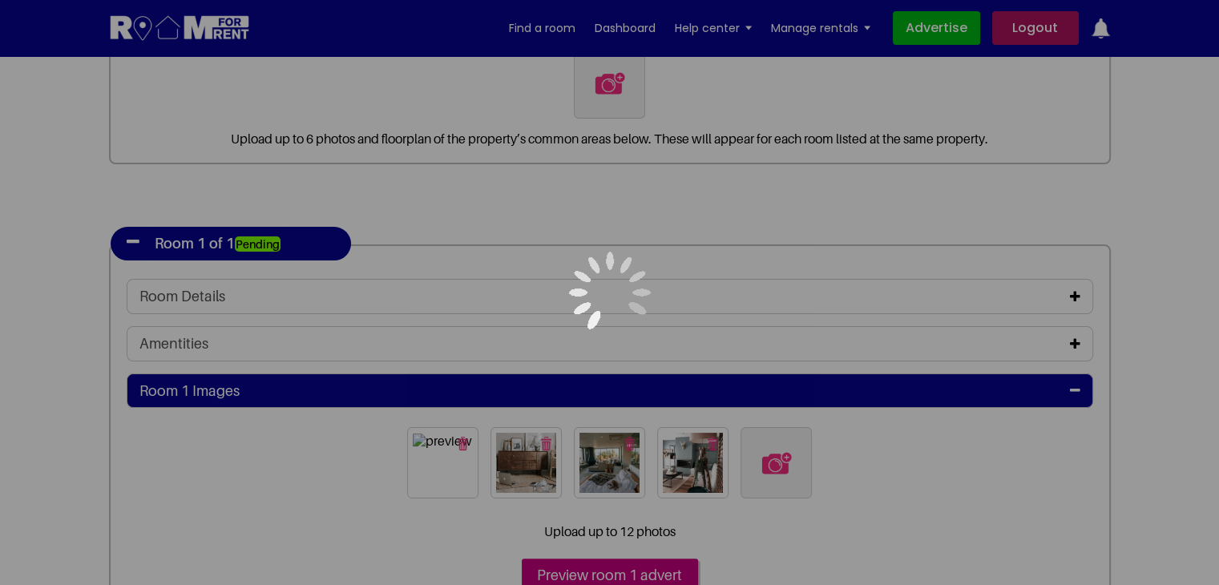
scroll to position [240, 0]
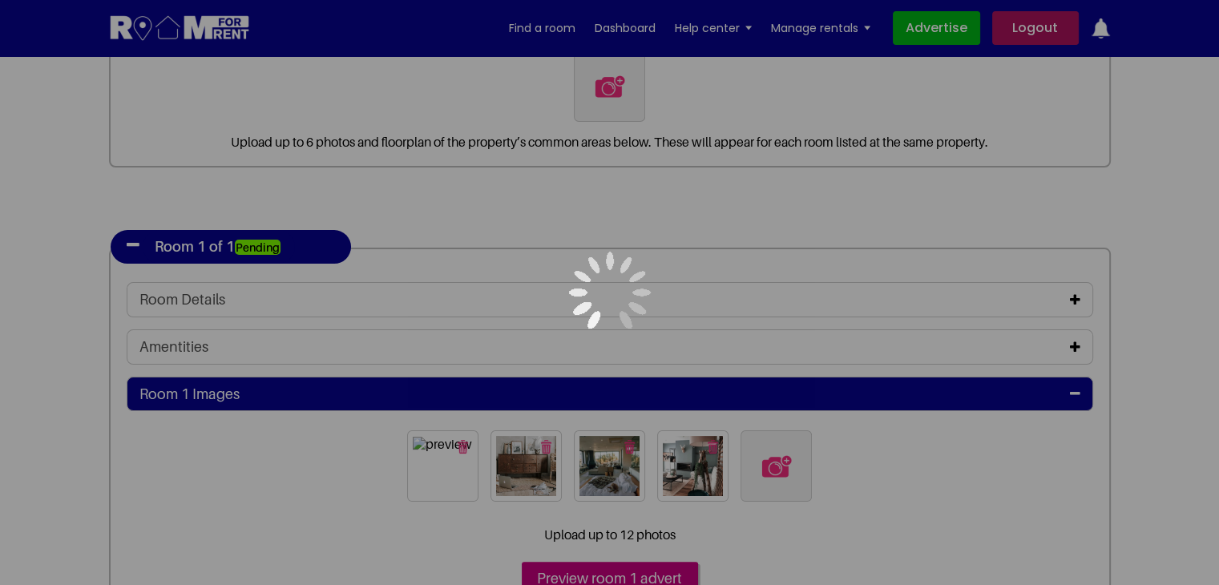
click at [1074, 296] on div at bounding box center [609, 292] width 1219 height 585
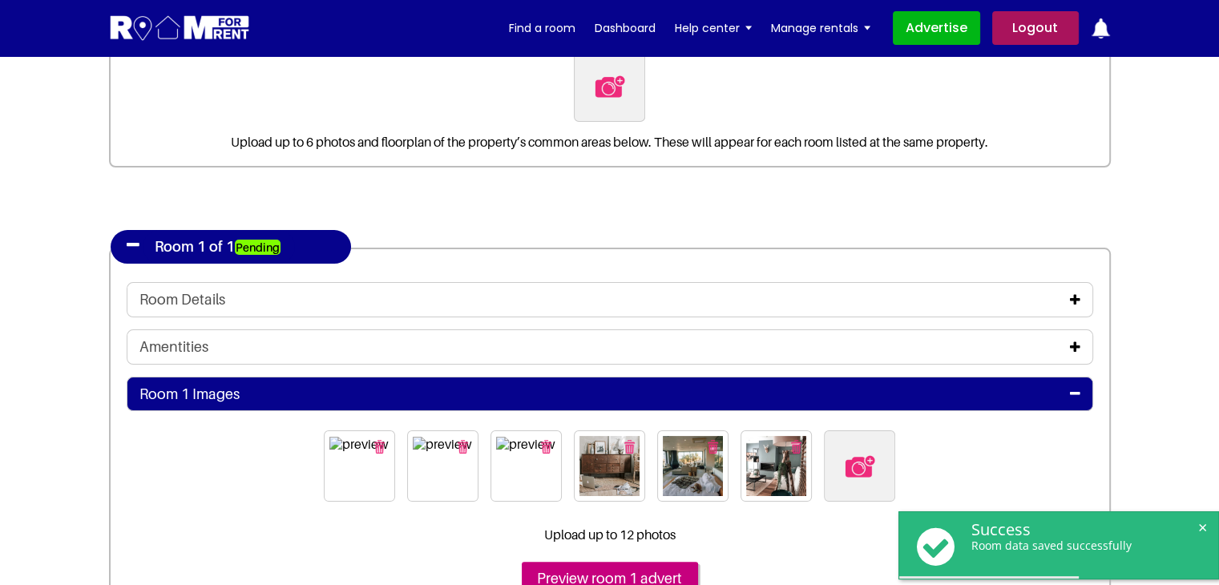
click at [1072, 300] on icon at bounding box center [1075, 299] width 10 height 13
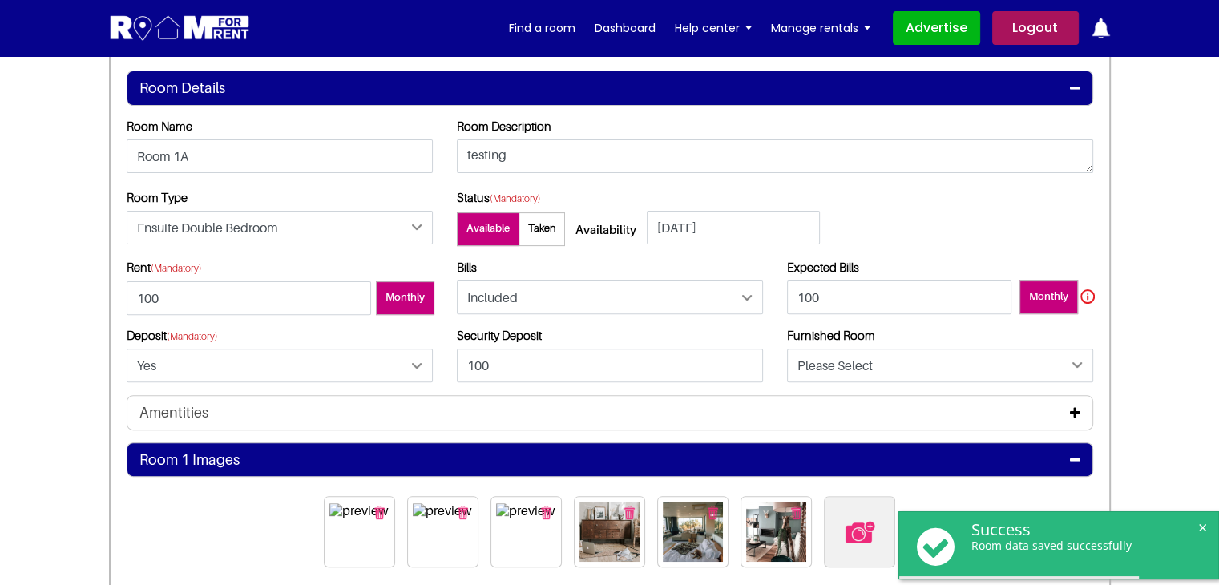
scroll to position [481, 0]
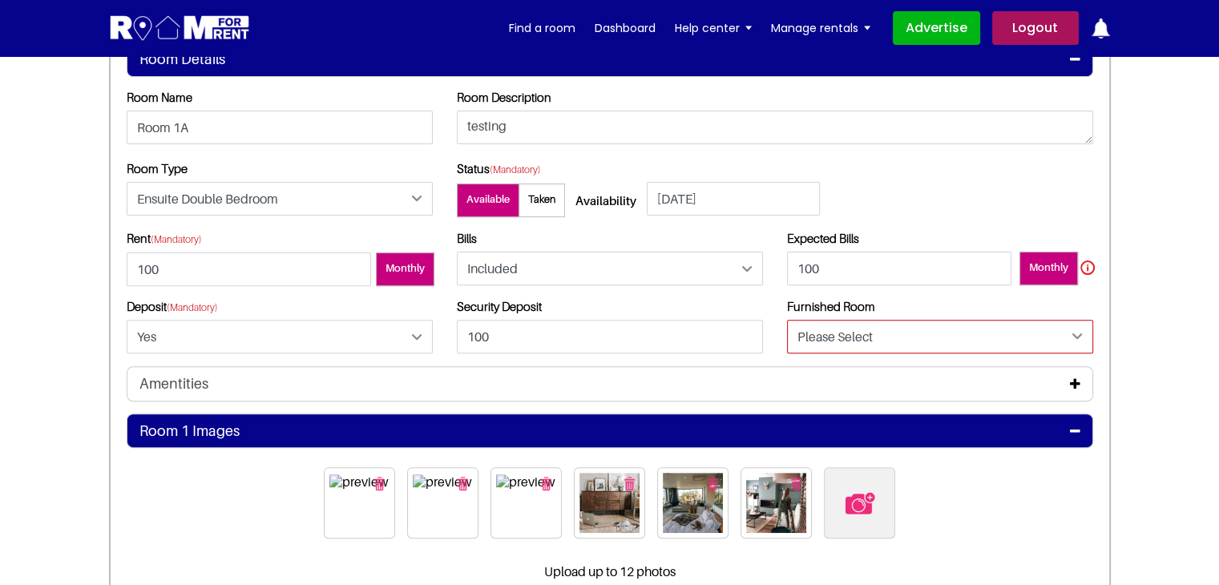
click at [873, 341] on select "Please Select Yes No" at bounding box center [940, 337] width 306 height 34
select select "Yes"
click at [787, 320] on select "Please Select Yes No" at bounding box center [940, 337] width 306 height 34
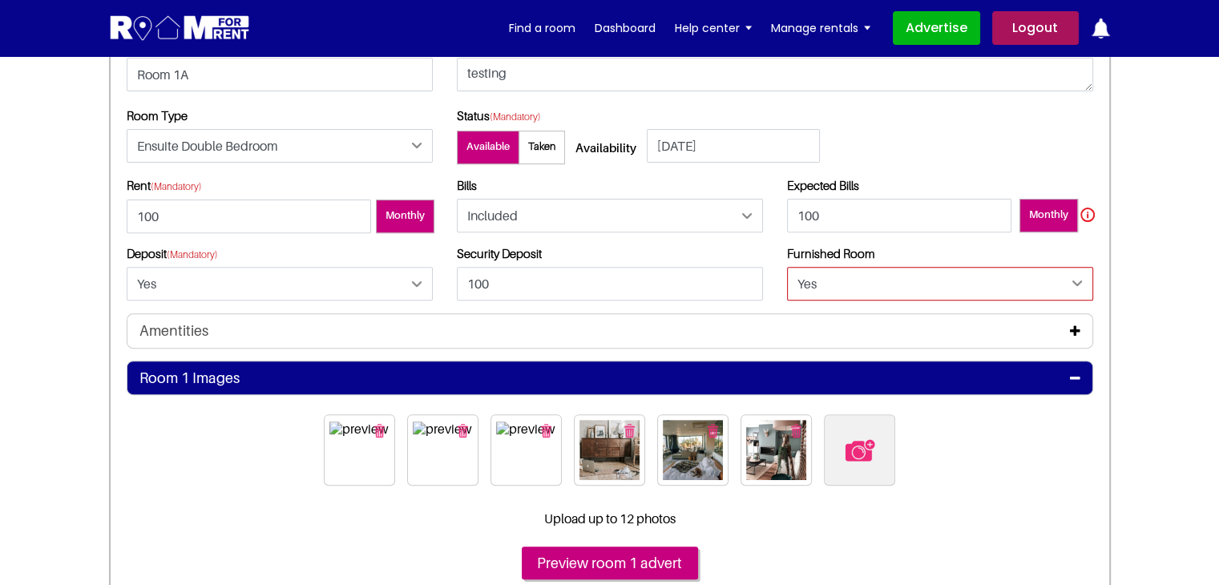
scroll to position [641, 0]
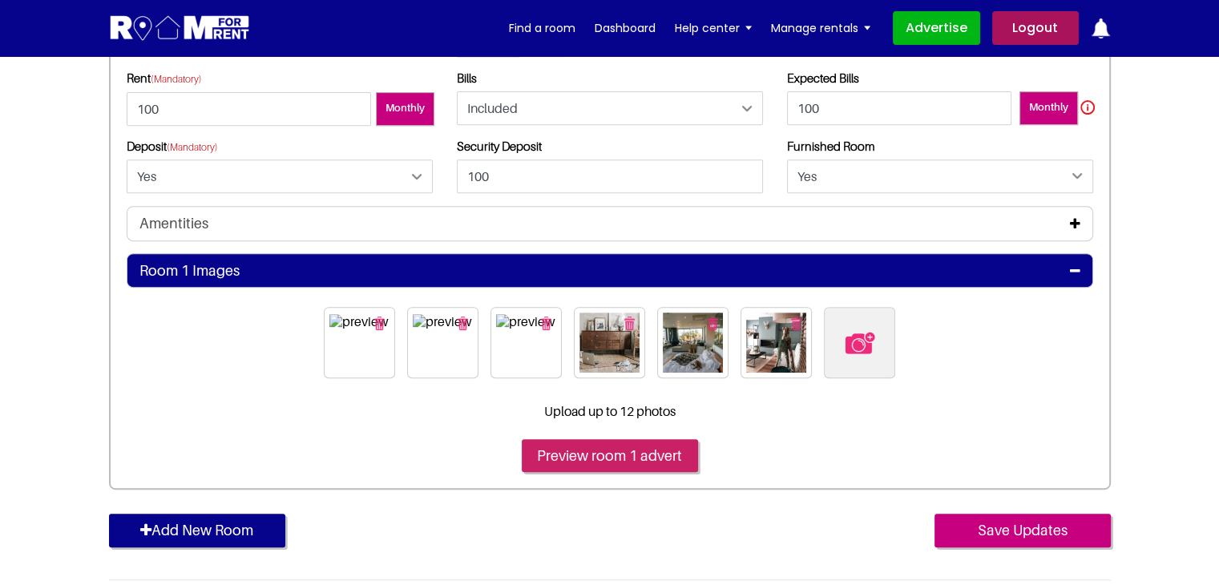
click at [634, 446] on input "Preview room 1 advert" at bounding box center [610, 456] width 176 height 34
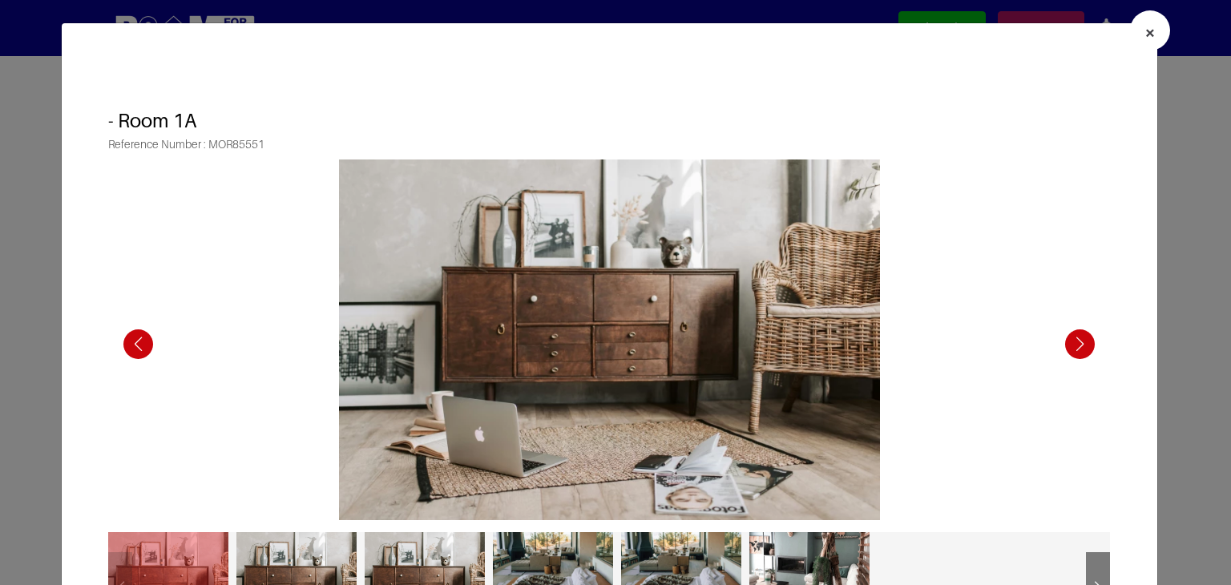
click at [1144, 33] on span "×" at bounding box center [1149, 32] width 11 height 23
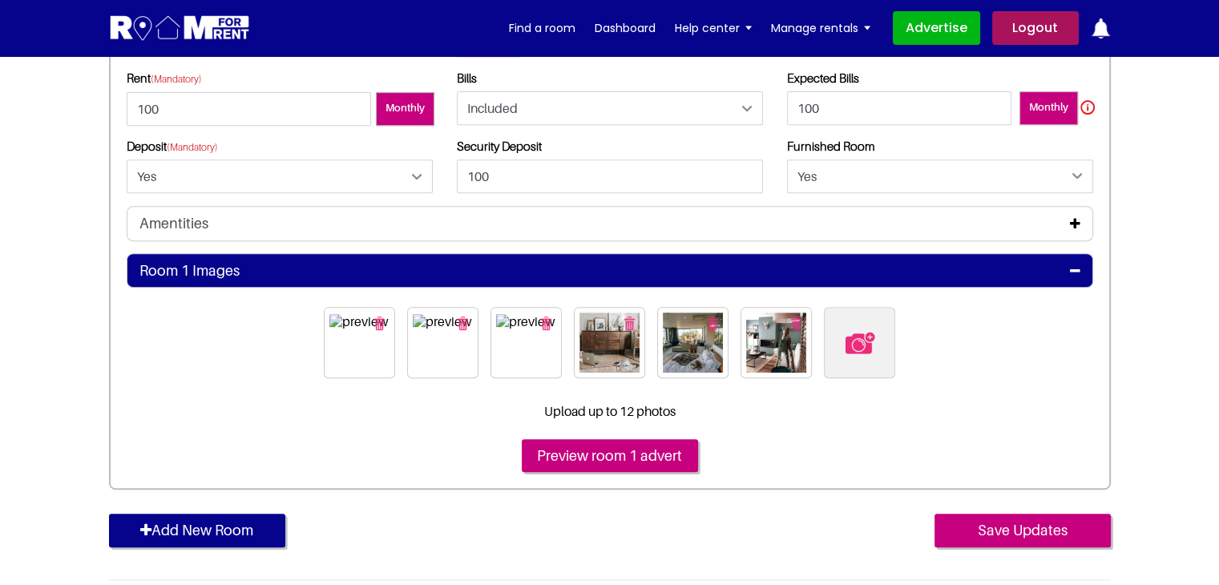
click at [861, 337] on img at bounding box center [860, 343] width 34 height 34
click at [861, 327] on input "file" at bounding box center [946, 317] width 245 height 20
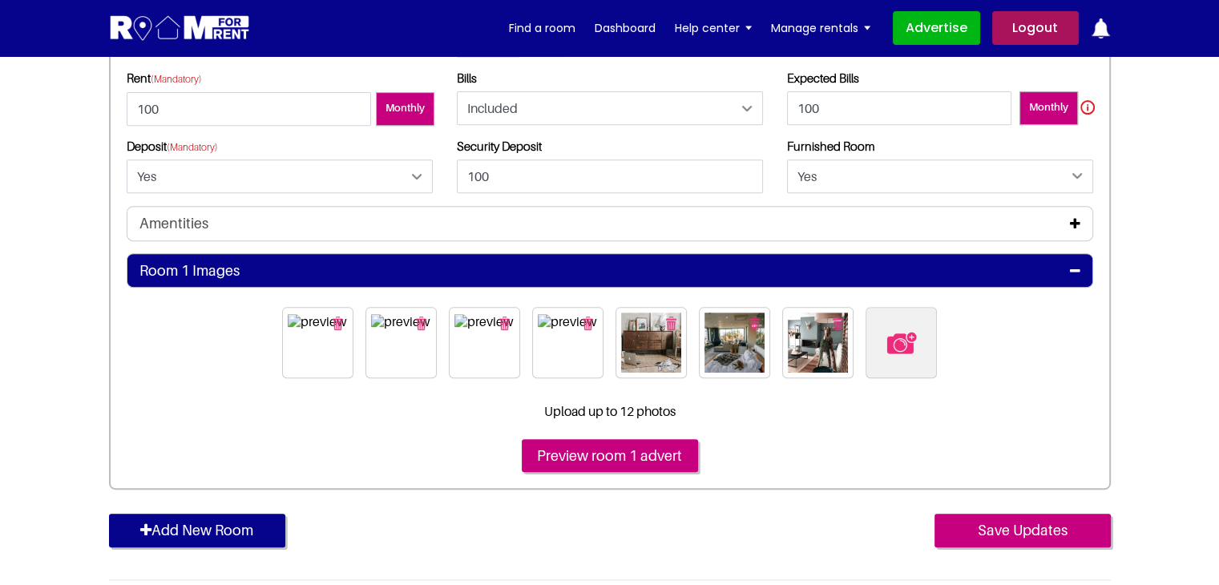
click at [896, 337] on img at bounding box center [902, 343] width 34 height 34
click at [896, 327] on input "file" at bounding box center [987, 317] width 245 height 20
type input "C:\fakepath\pexels-rpnickson-3554424.jpg"
